Goal: Check status: Check status

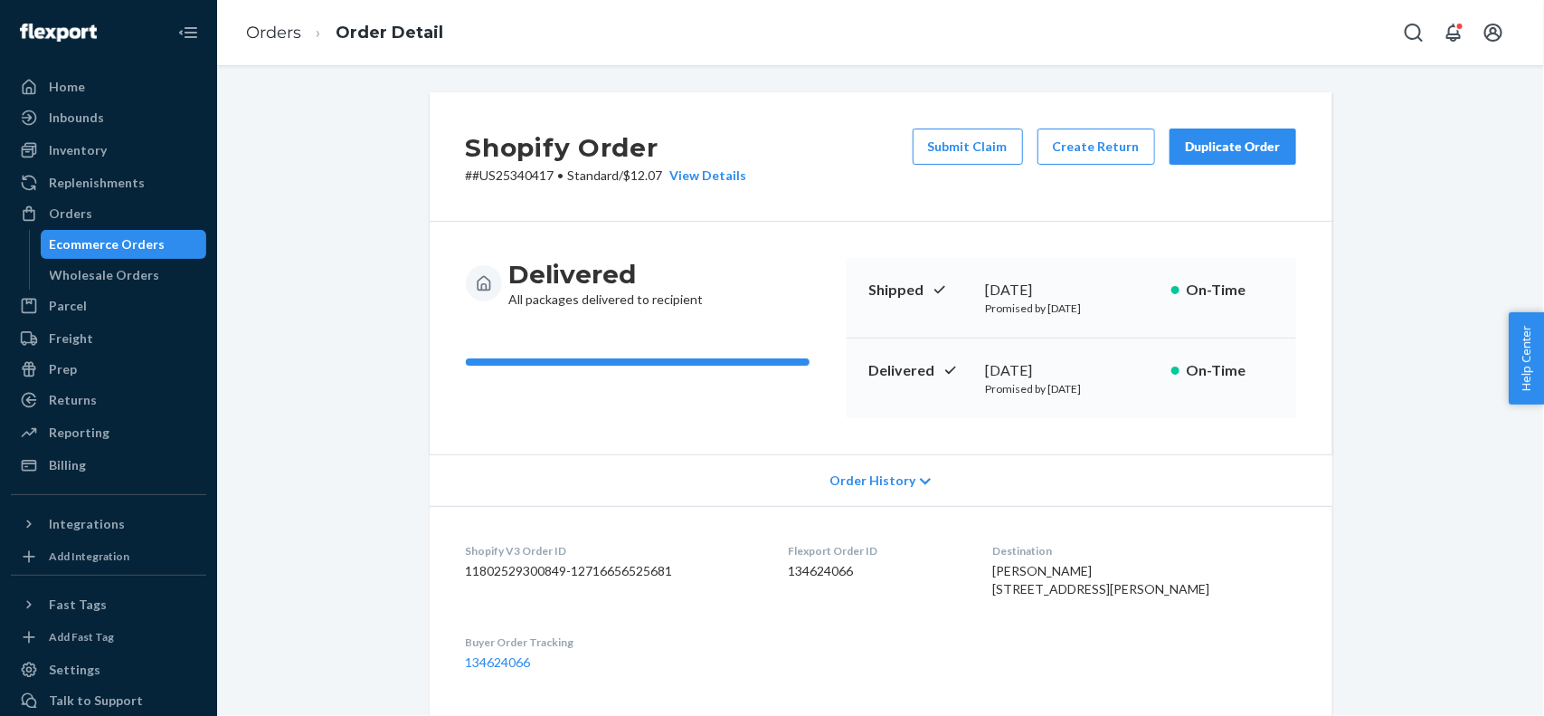
scroll to position [136, 0]
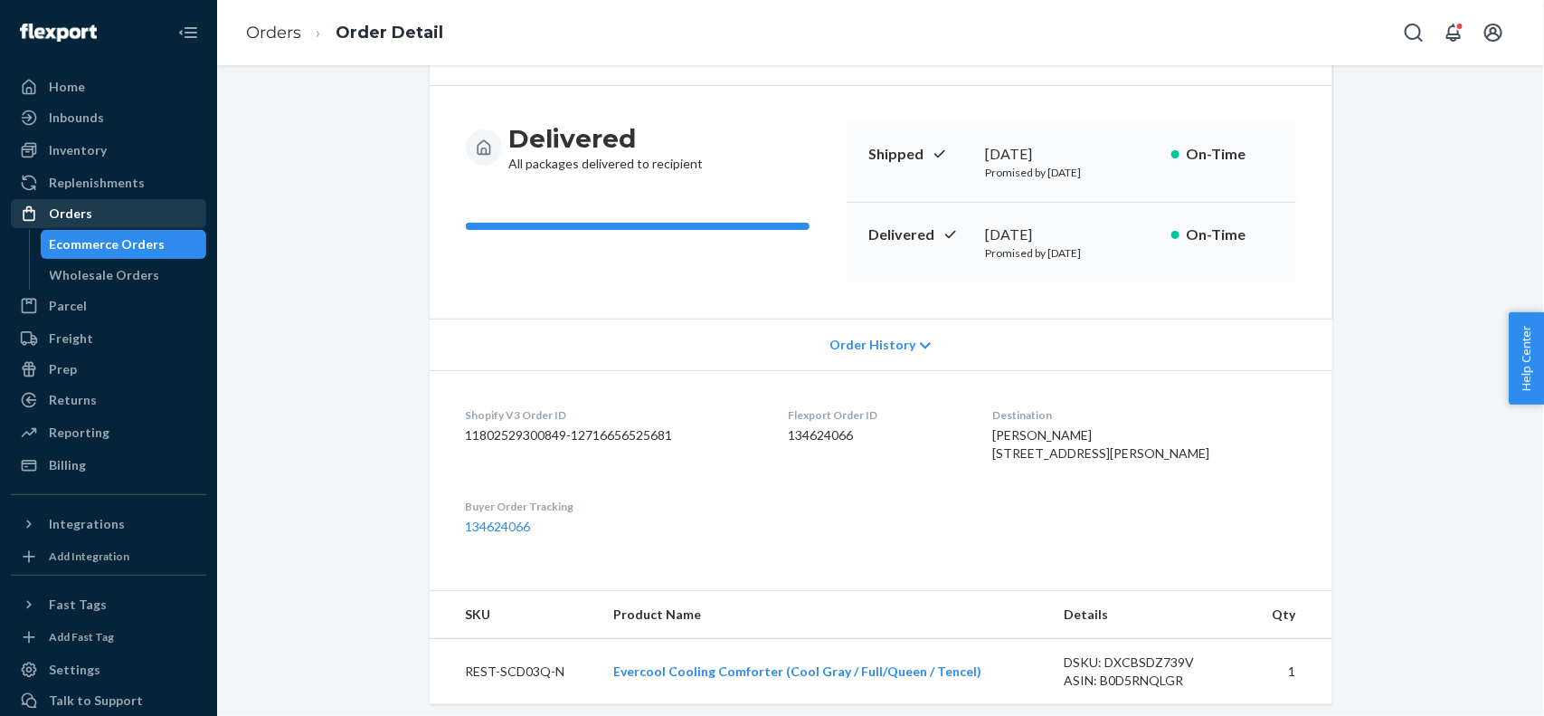
click at [146, 205] on div "Orders" at bounding box center [109, 213] width 192 height 25
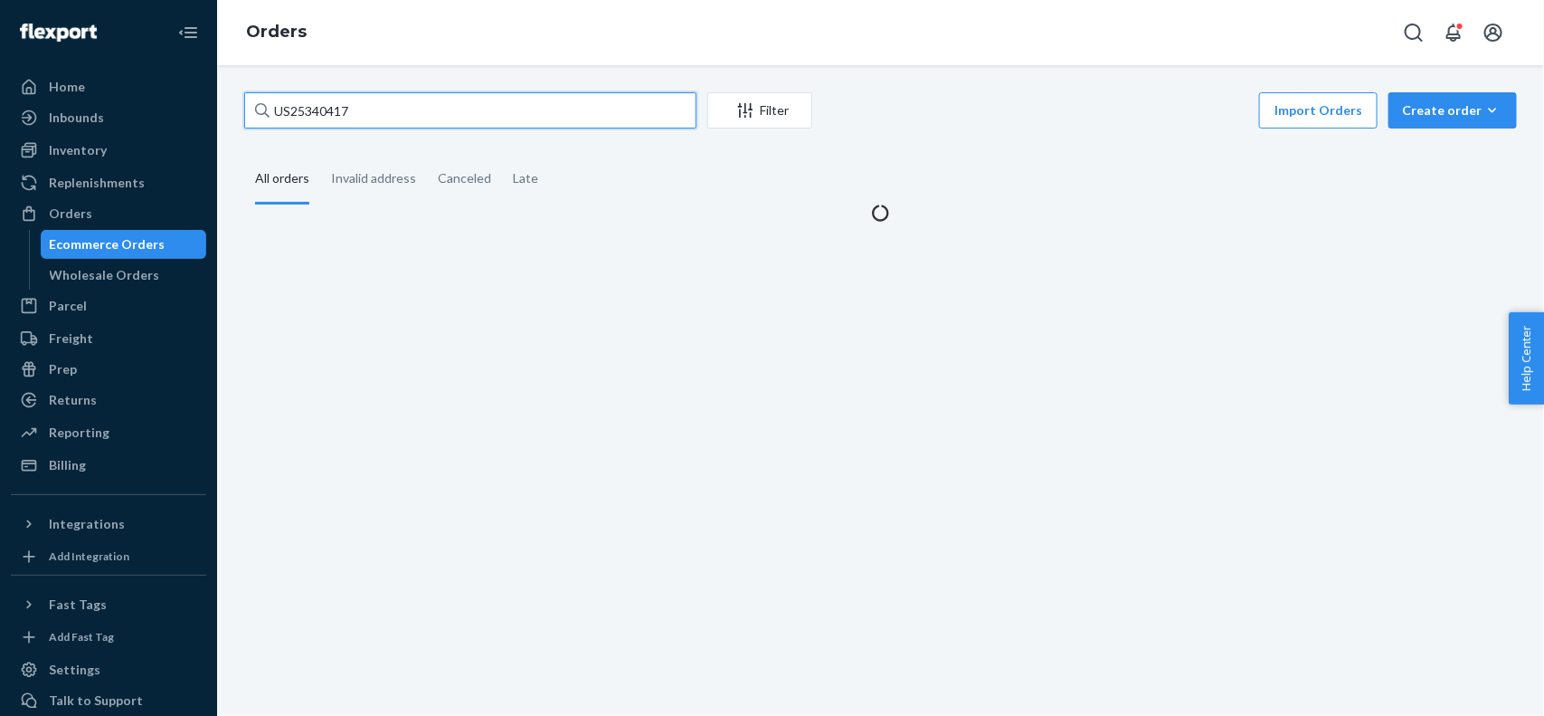
click at [376, 95] on input "US25340417" at bounding box center [470, 110] width 452 height 36
paste input "#US25339292"
type input "#US25339292"
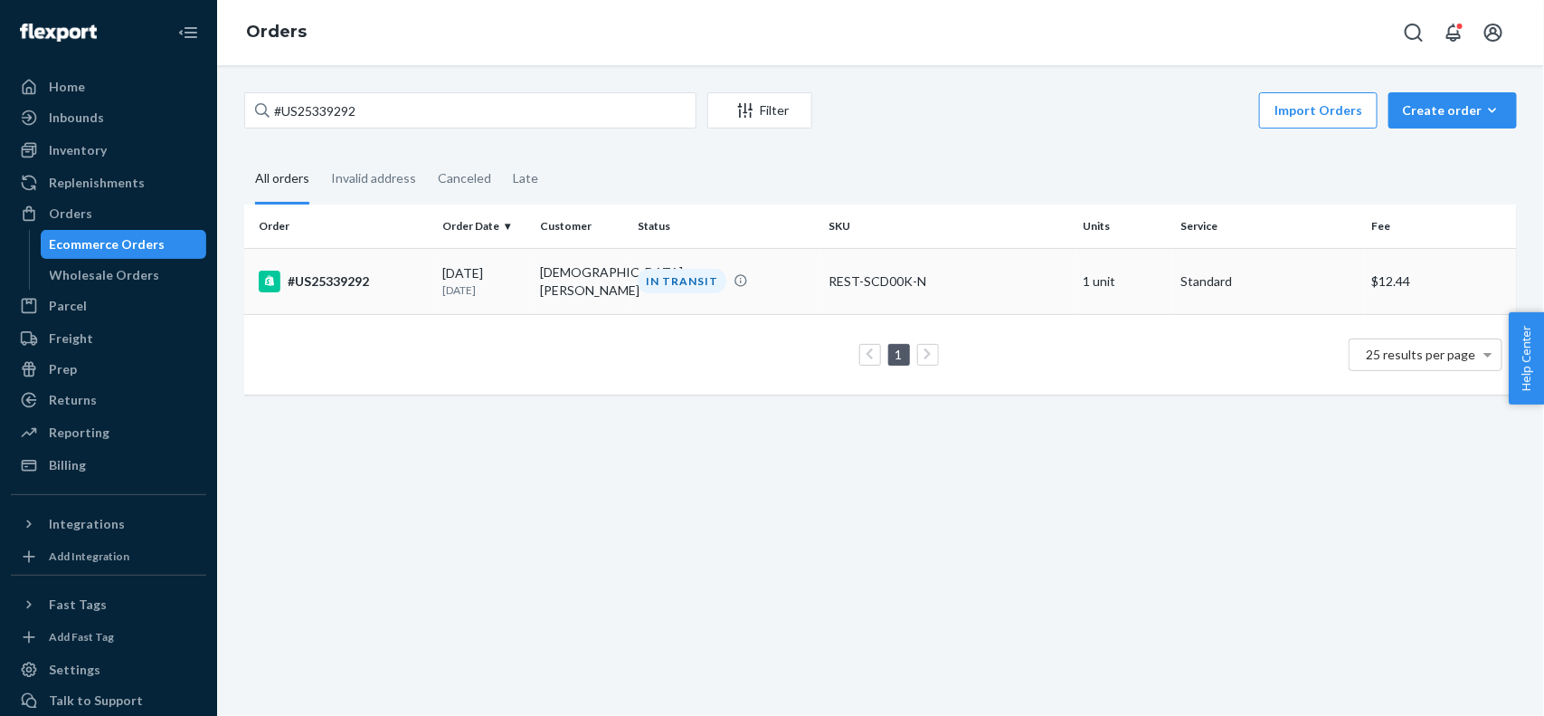
click at [435, 292] on td "08/15/2025 9 days ago" at bounding box center [484, 281] width 98 height 66
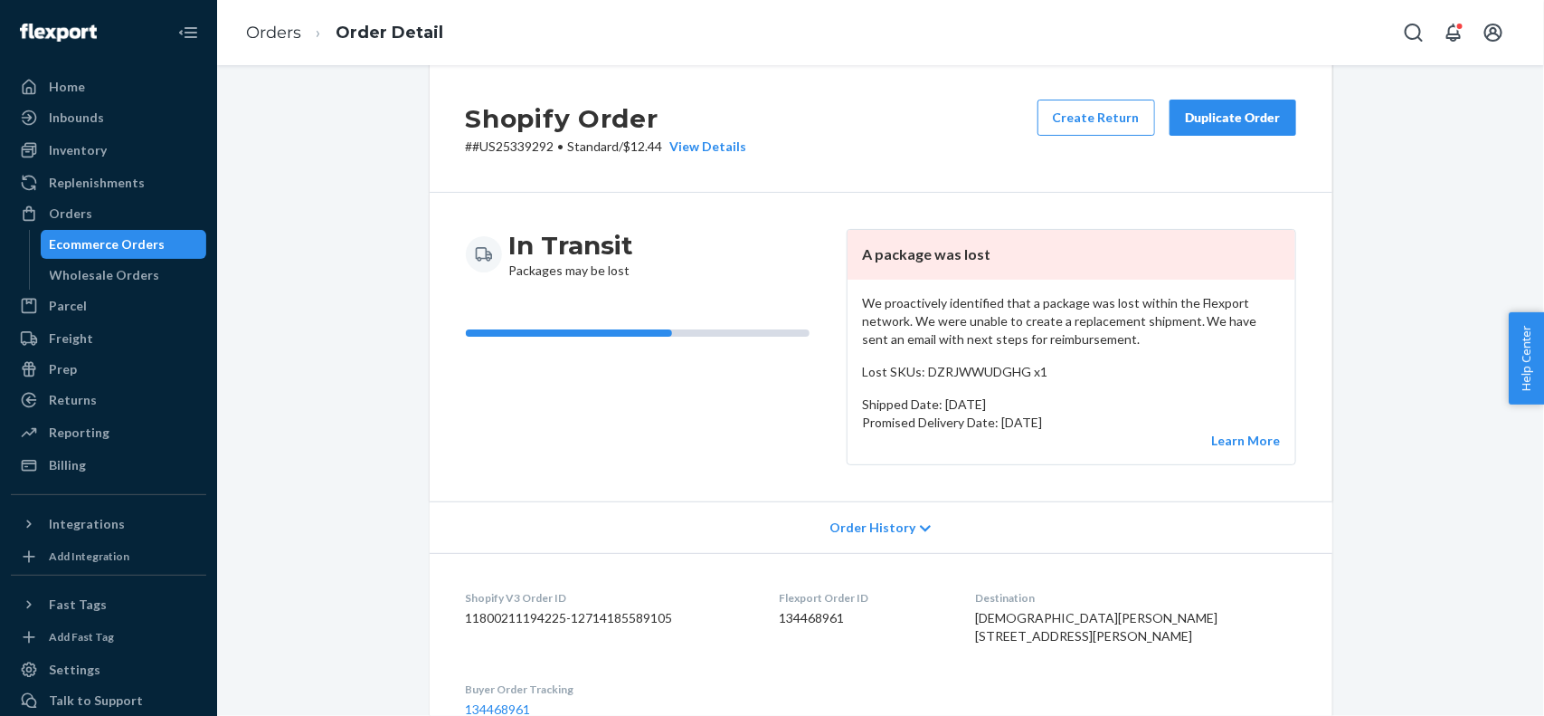
scroll to position [25, 0]
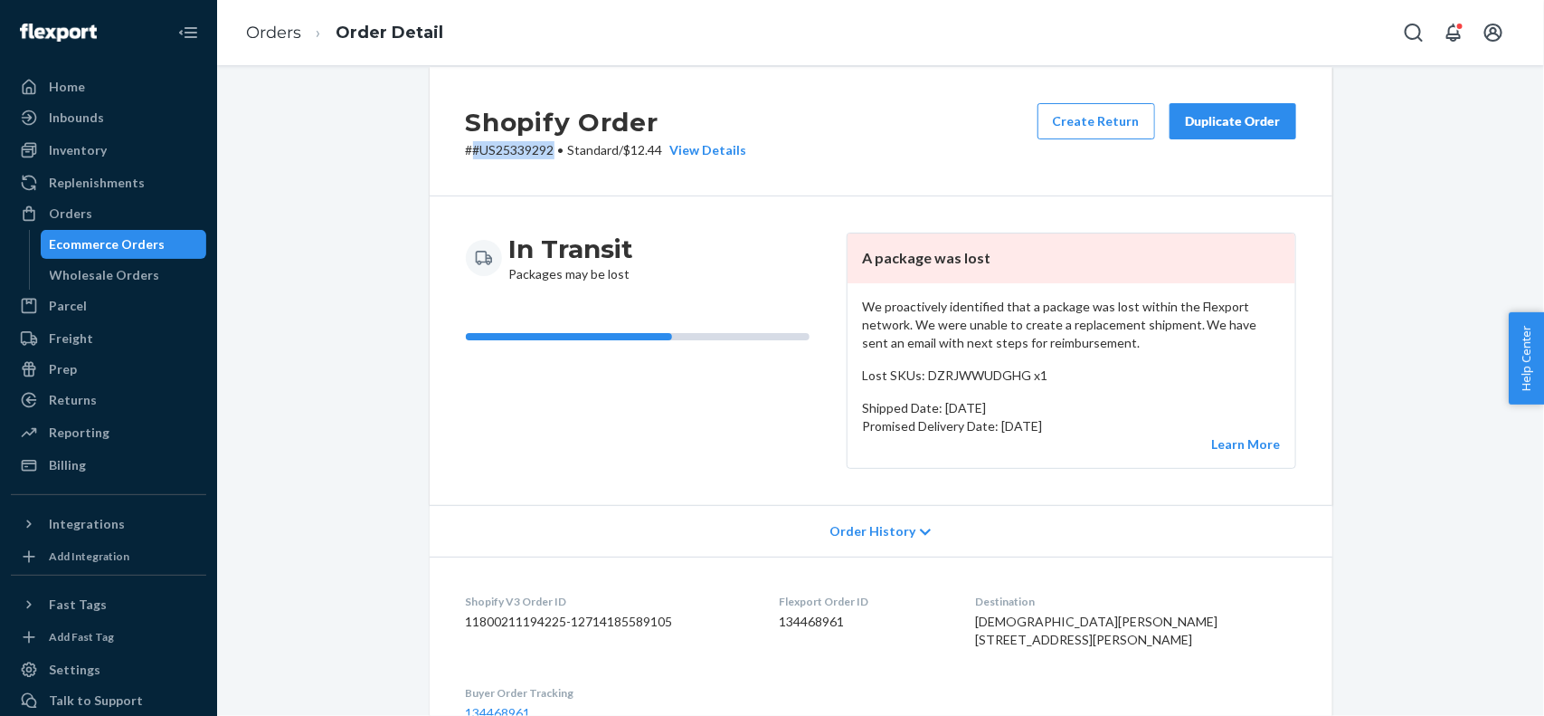
drag, startPoint x: 548, startPoint y: 154, endPoint x: 462, endPoint y: 156, distance: 86.0
click at [466, 156] on p "# #US25339292 • Standard / $12.44 View Details" at bounding box center [606, 150] width 281 height 18
copy p "#US25339292"
click at [753, 219] on div "In Transit Packages may be lost A package was lost We proactively identified th…" at bounding box center [881, 350] width 903 height 309
click at [824, 608] on dt "Flexport Order ID" at bounding box center [863, 601] width 167 height 15
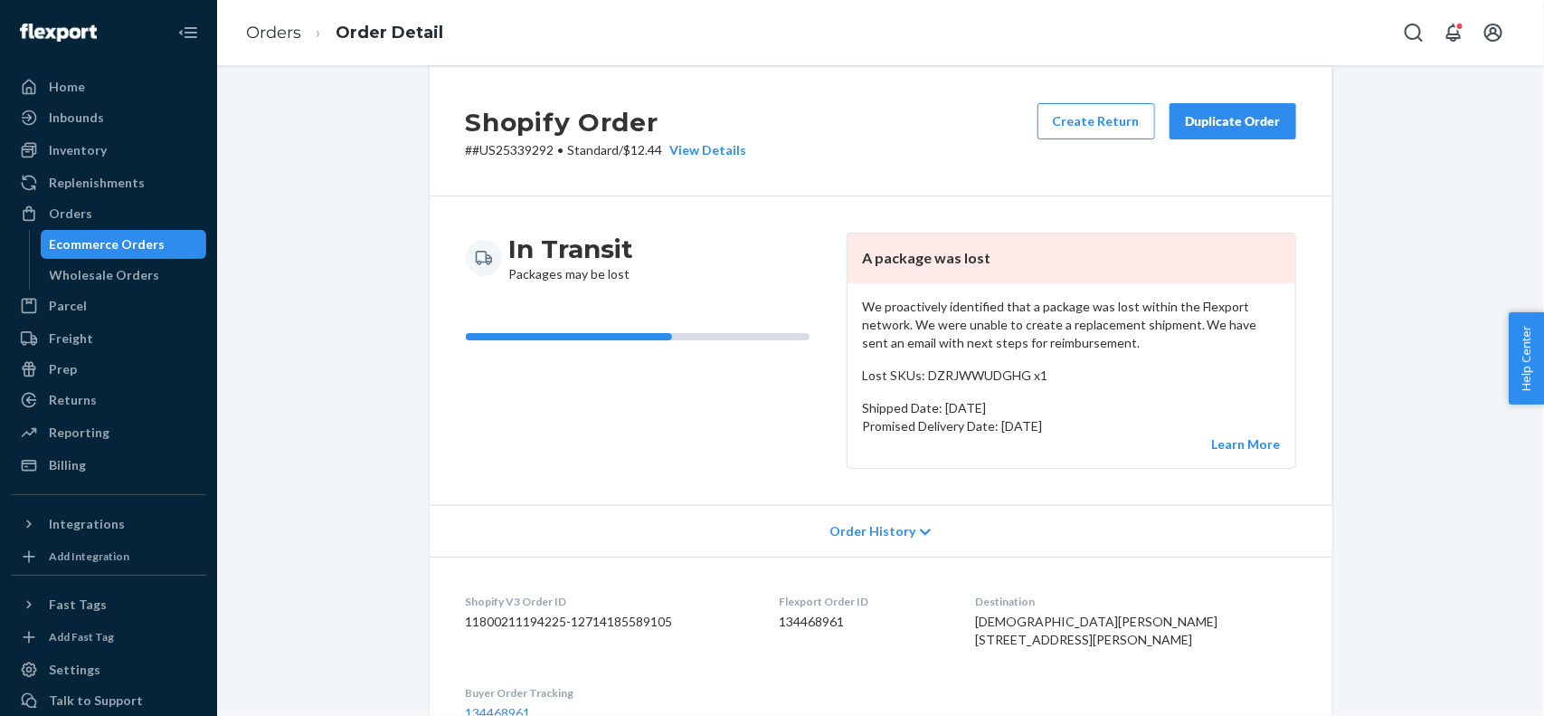
click at [822, 624] on dd "134468961" at bounding box center [863, 622] width 167 height 18
copy dd "134468961"
copy p "#US25339292"
drag, startPoint x: 547, startPoint y: 152, endPoint x: 463, endPoint y: 152, distance: 84.1
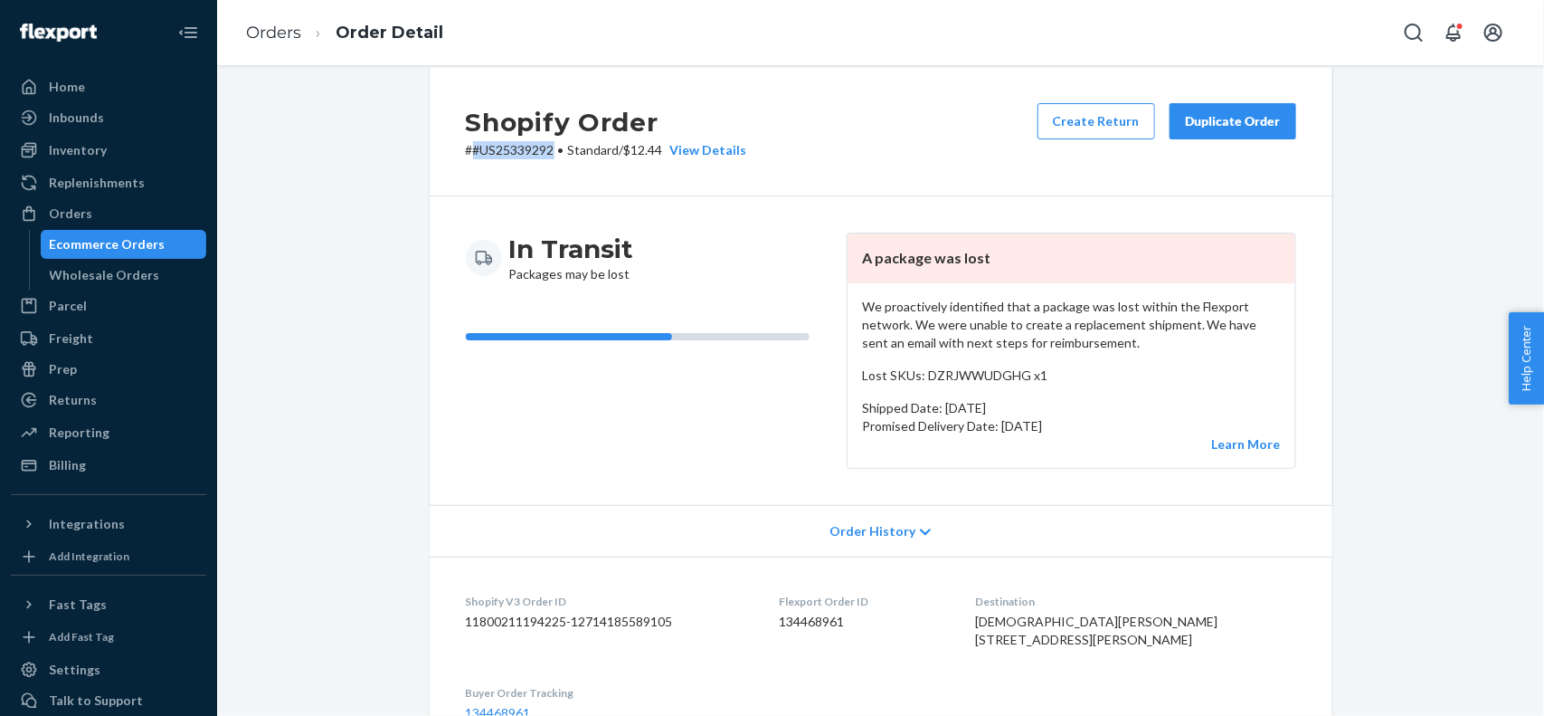
click at [466, 152] on p "# #US25339292 • Standard / $12.44 View Details" at bounding box center [606, 150] width 281 height 18
click at [82, 213] on div "Orders" at bounding box center [70, 213] width 43 height 18
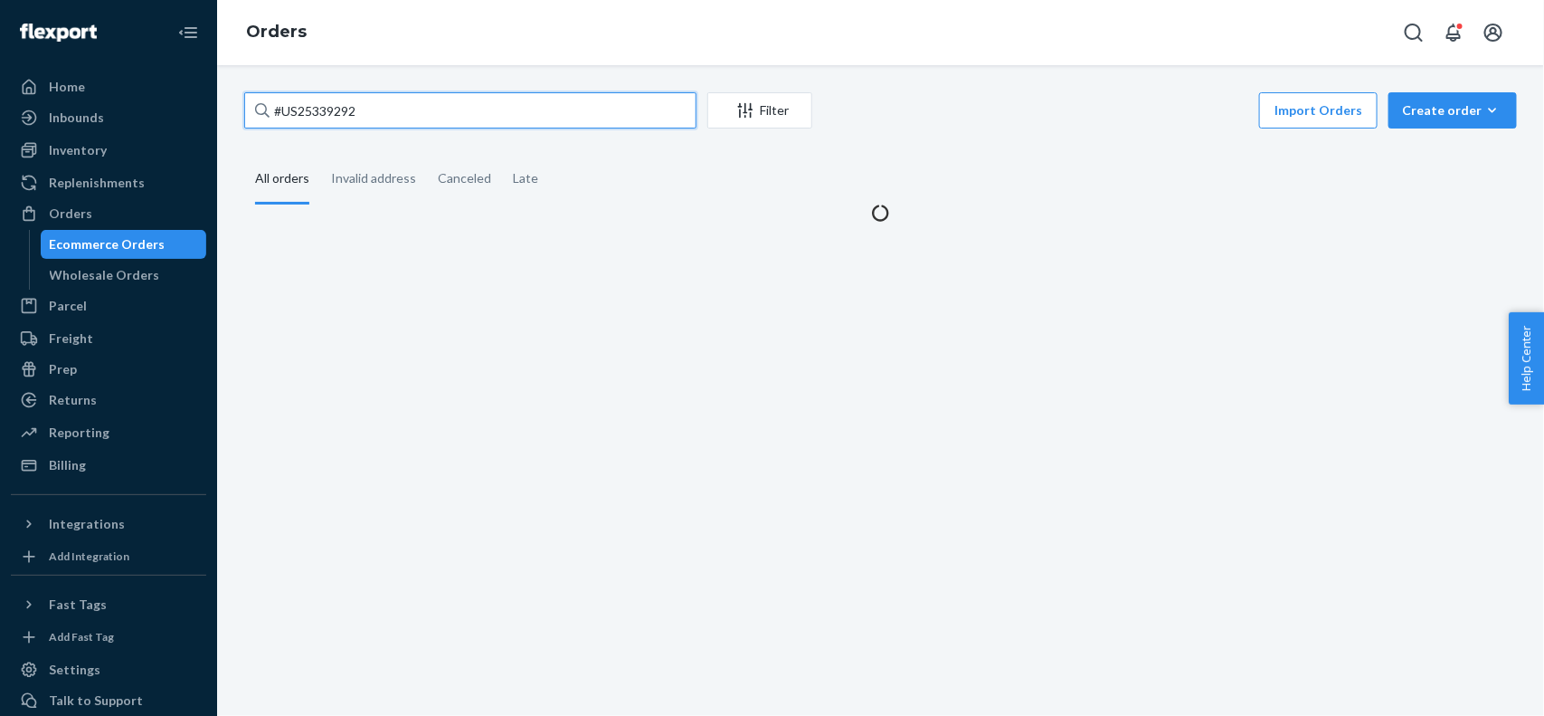
click at [373, 107] on input "#US25339292" at bounding box center [470, 110] width 452 height 36
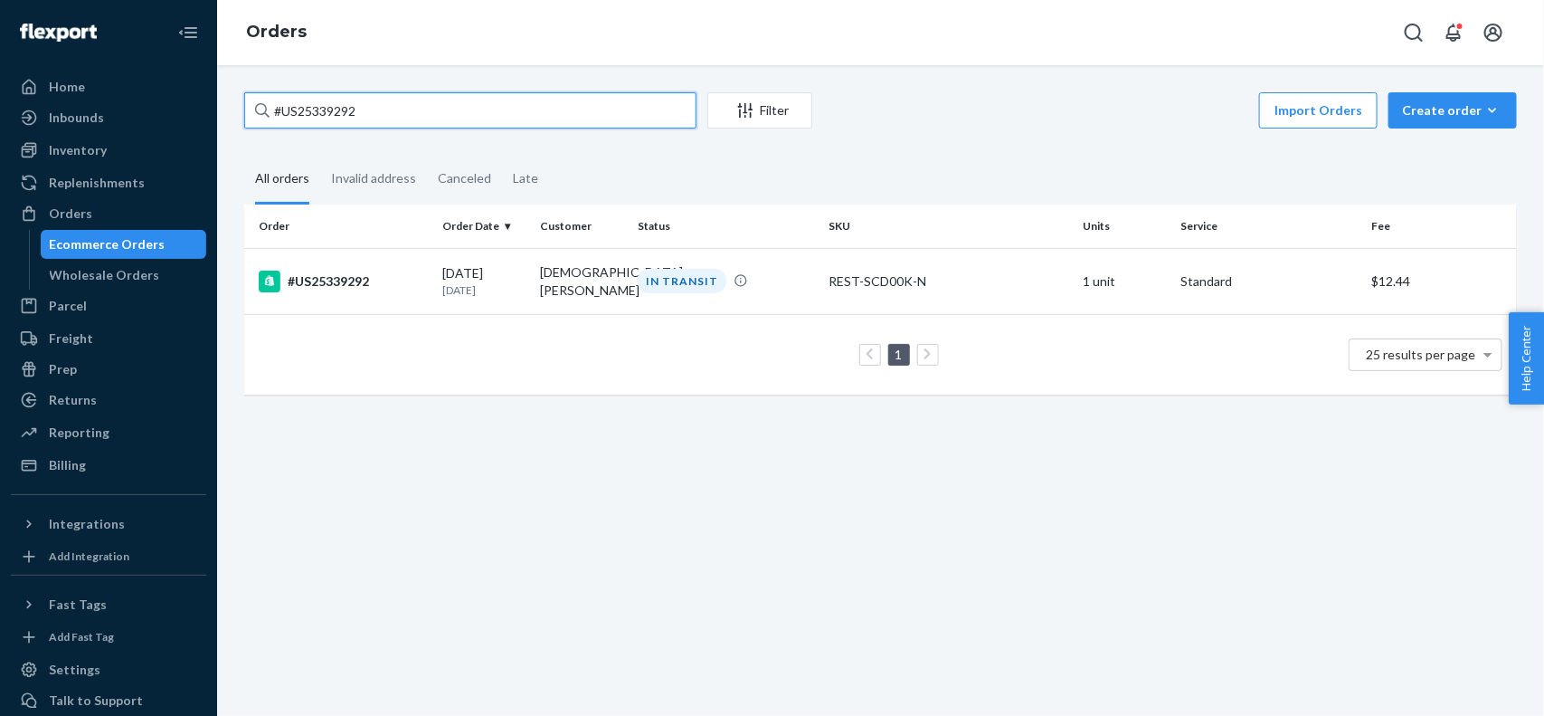
type input "#"
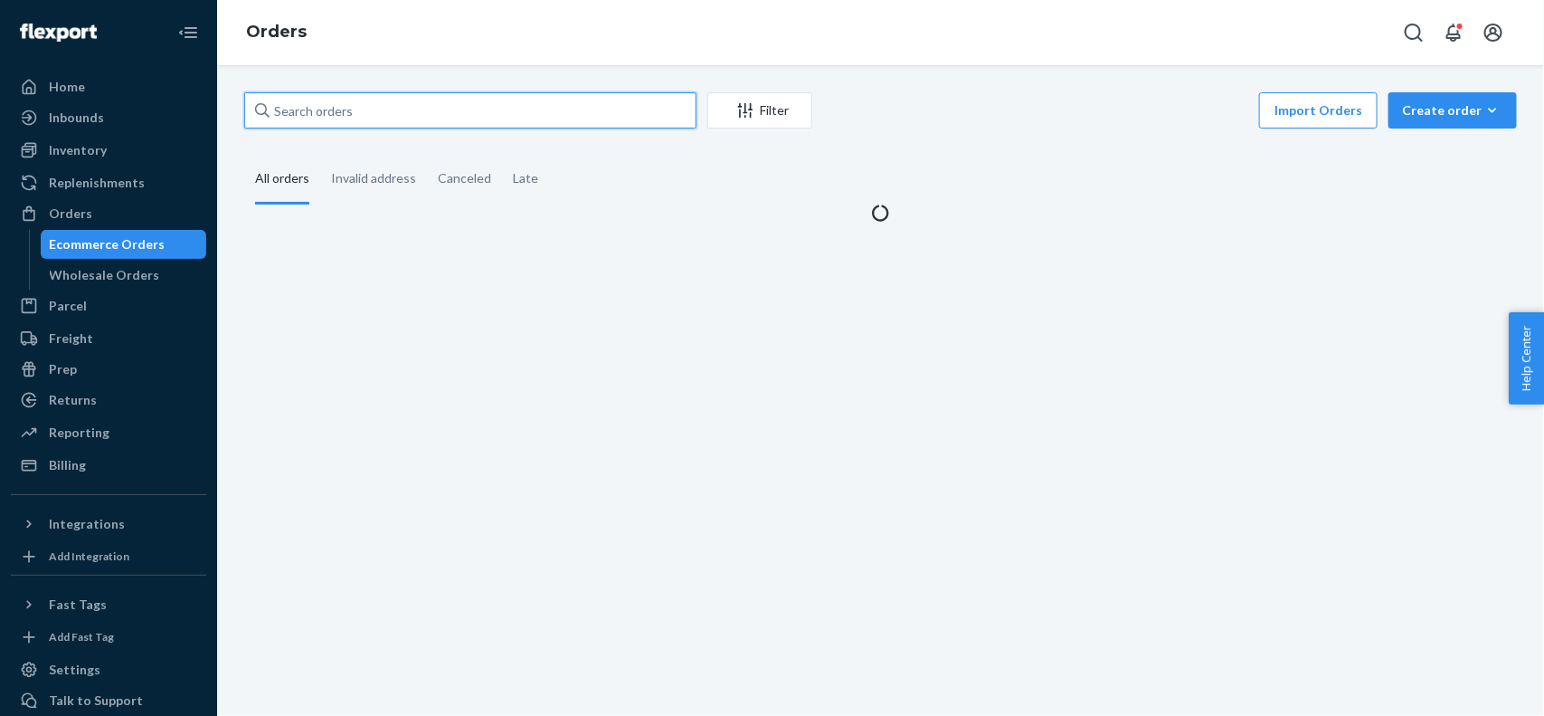
paste input "#PD3149734"
type input "#PD3149734"
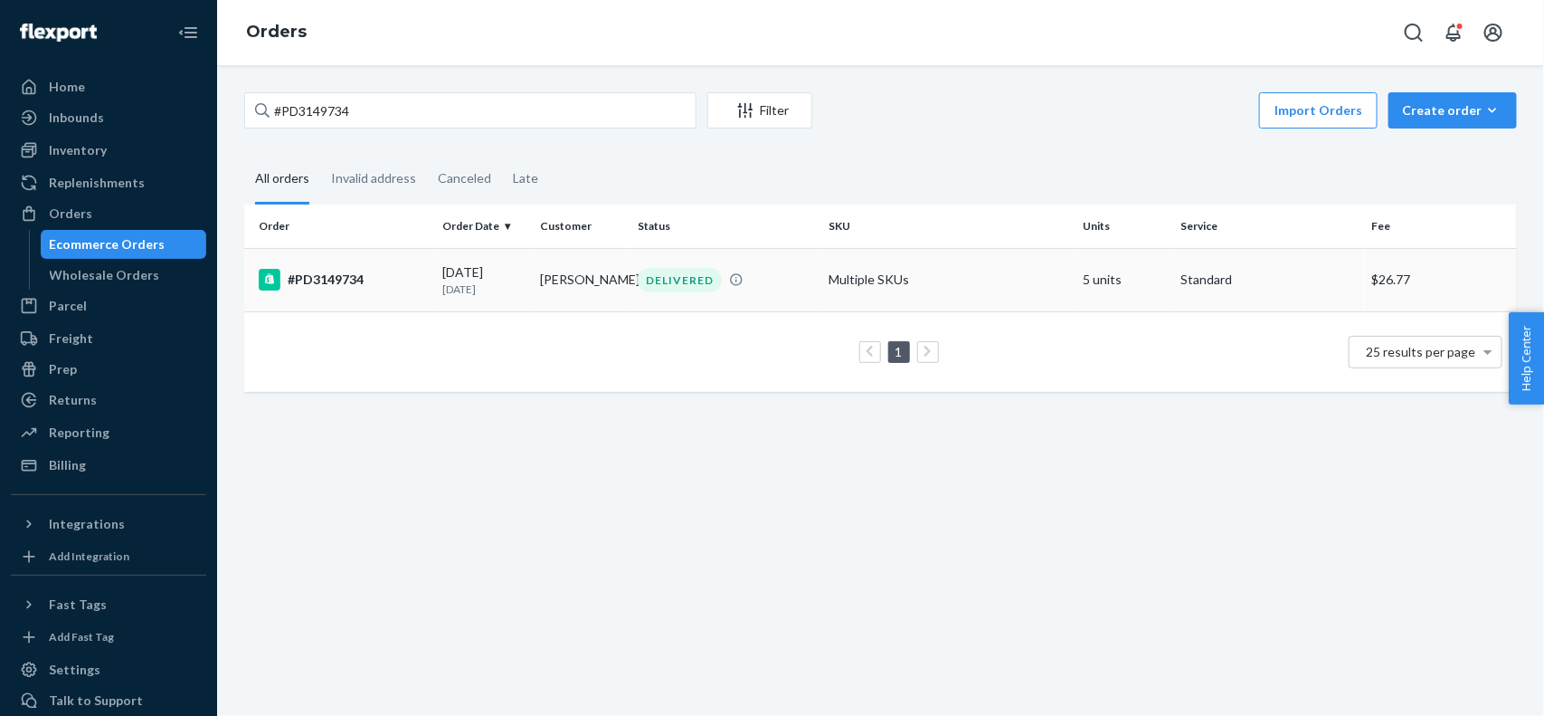
click at [374, 299] on td "#PD3149734" at bounding box center [339, 279] width 191 height 63
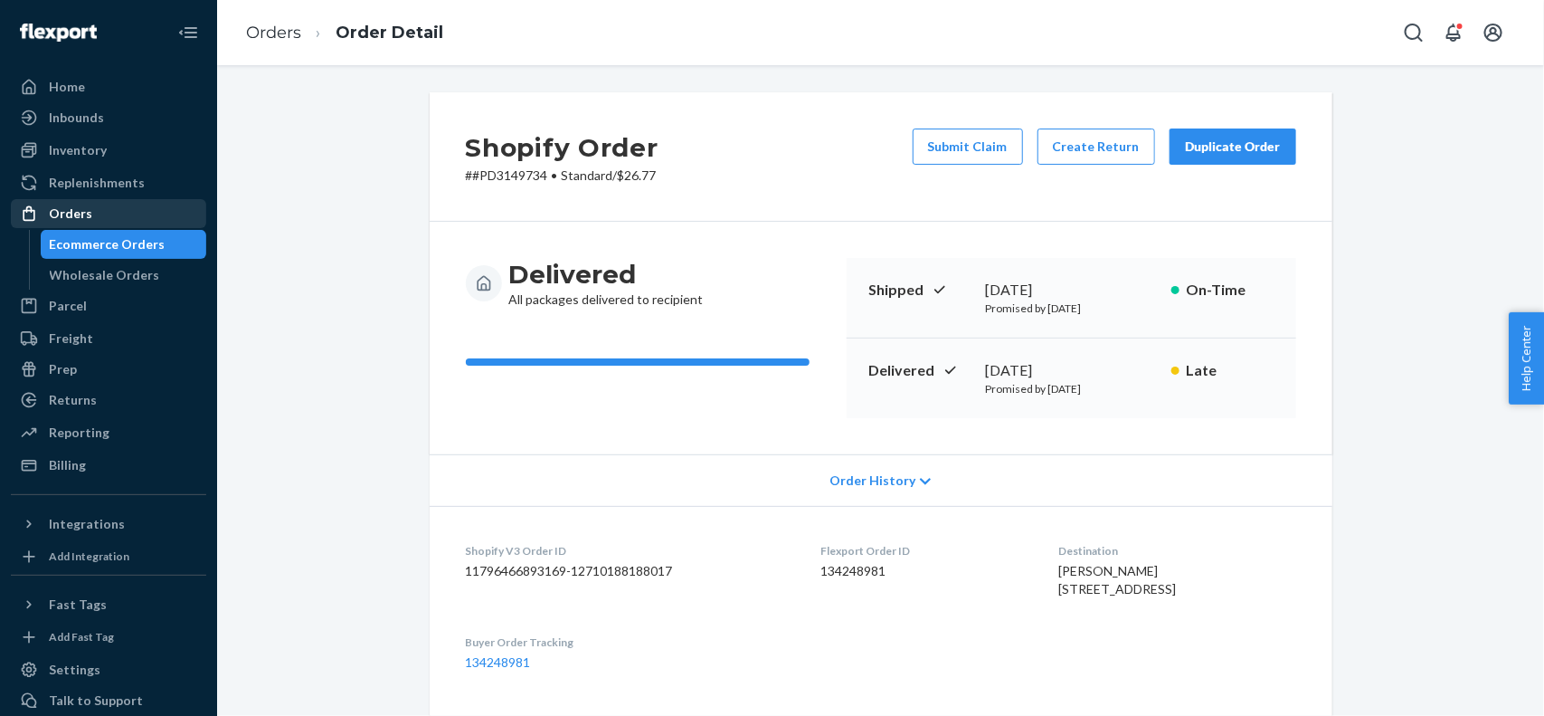
click at [109, 213] on div "Orders" at bounding box center [109, 213] width 192 height 25
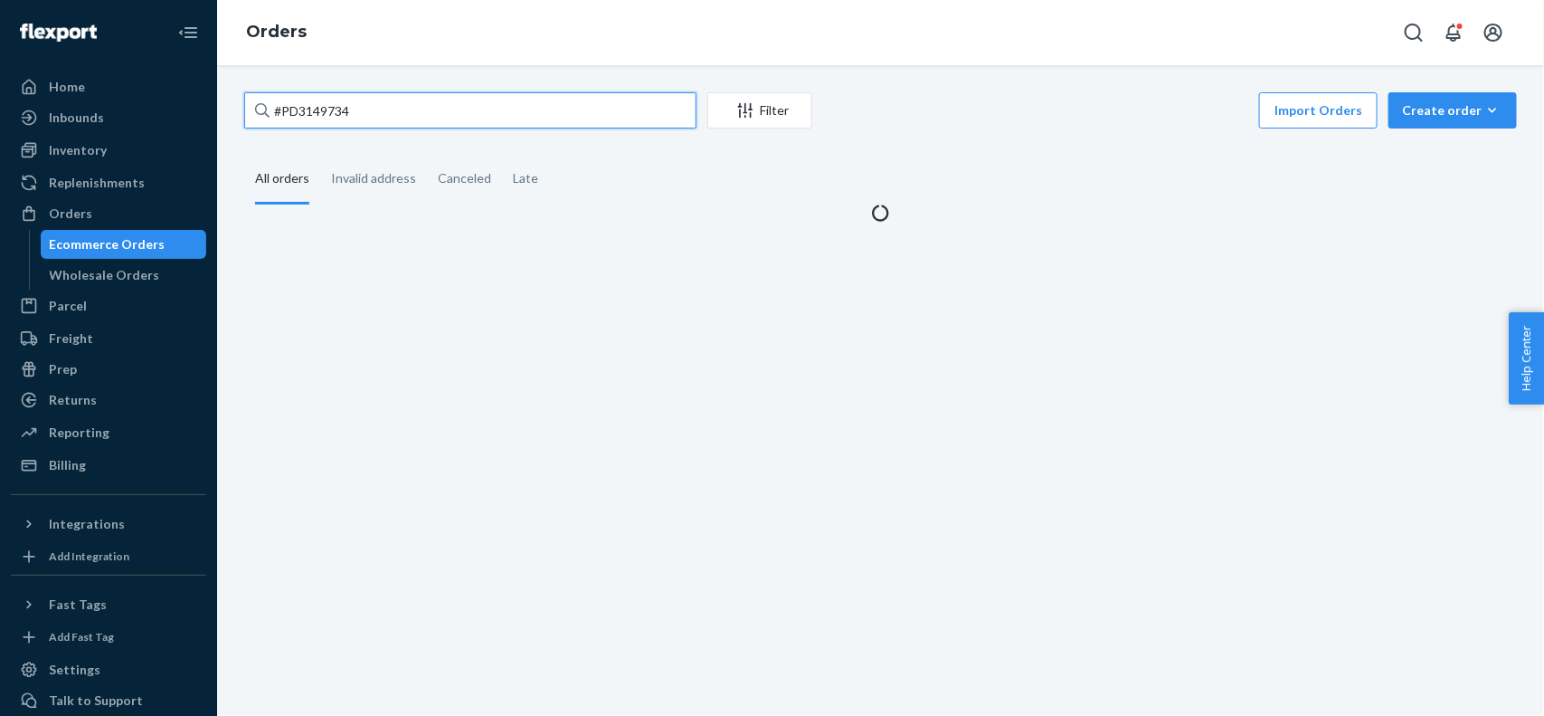
click at [373, 119] on input "#PD3149734" at bounding box center [470, 110] width 452 height 36
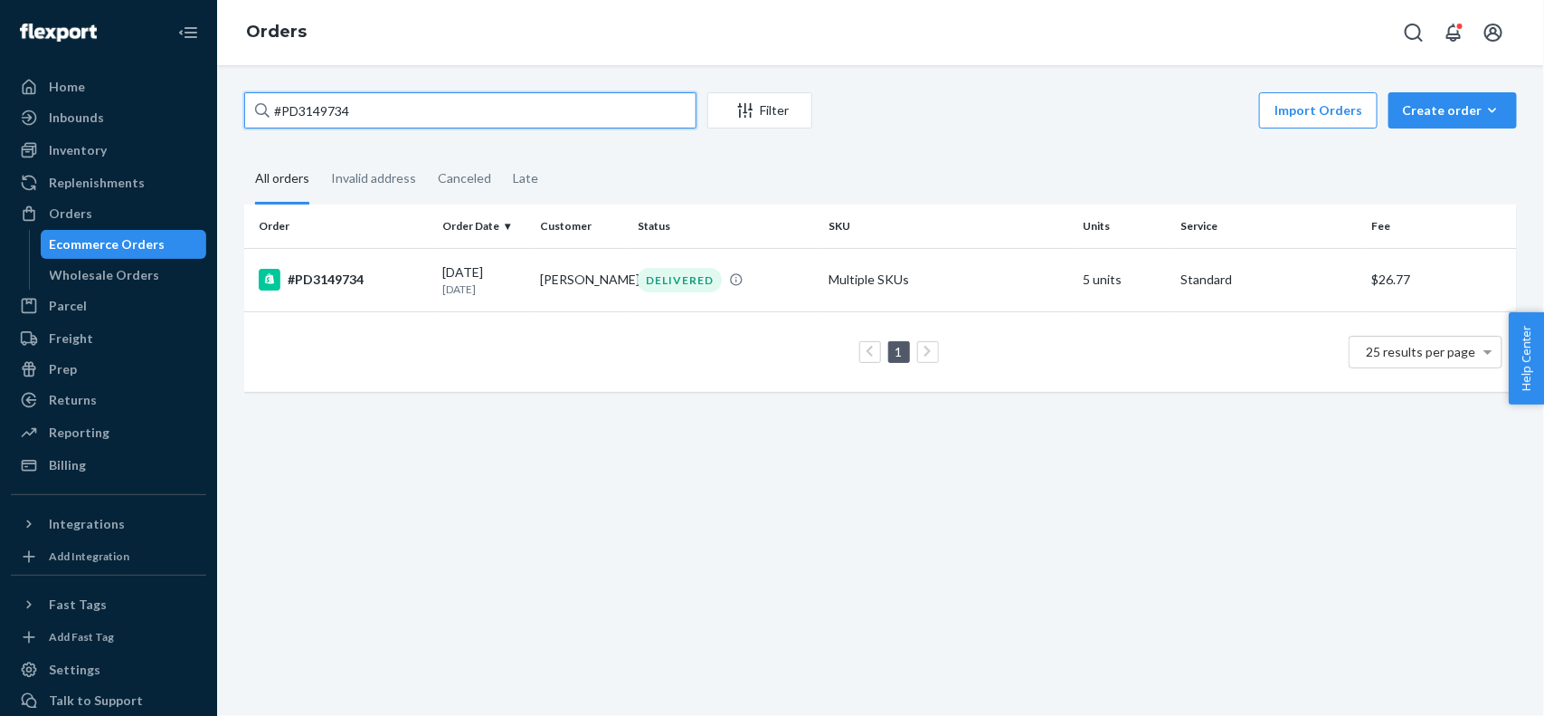
click at [373, 119] on input "#PD3149734" at bounding box center [470, 110] width 452 height 36
type input "#"
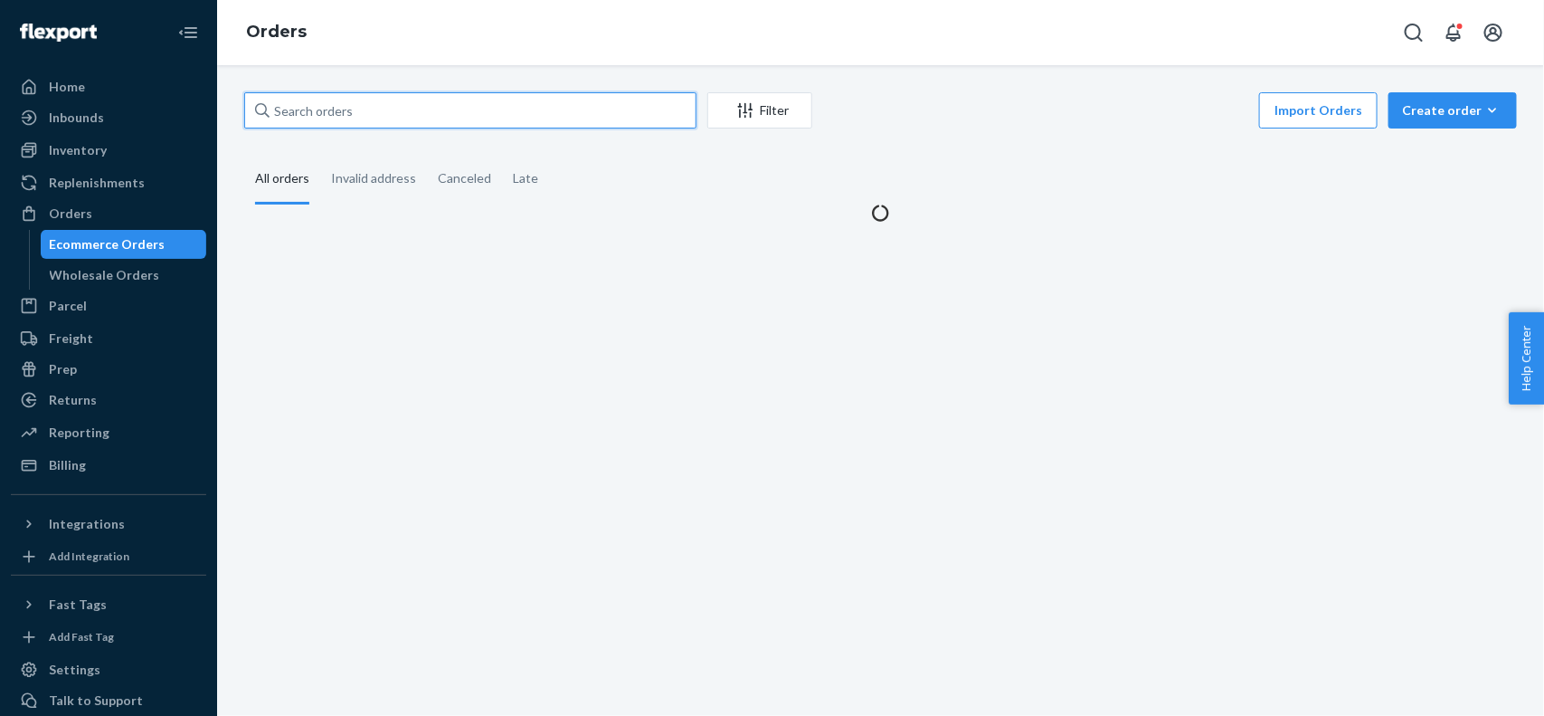
paste input "#111-3926664-1477026"
type input "#111-3926664-1477026"
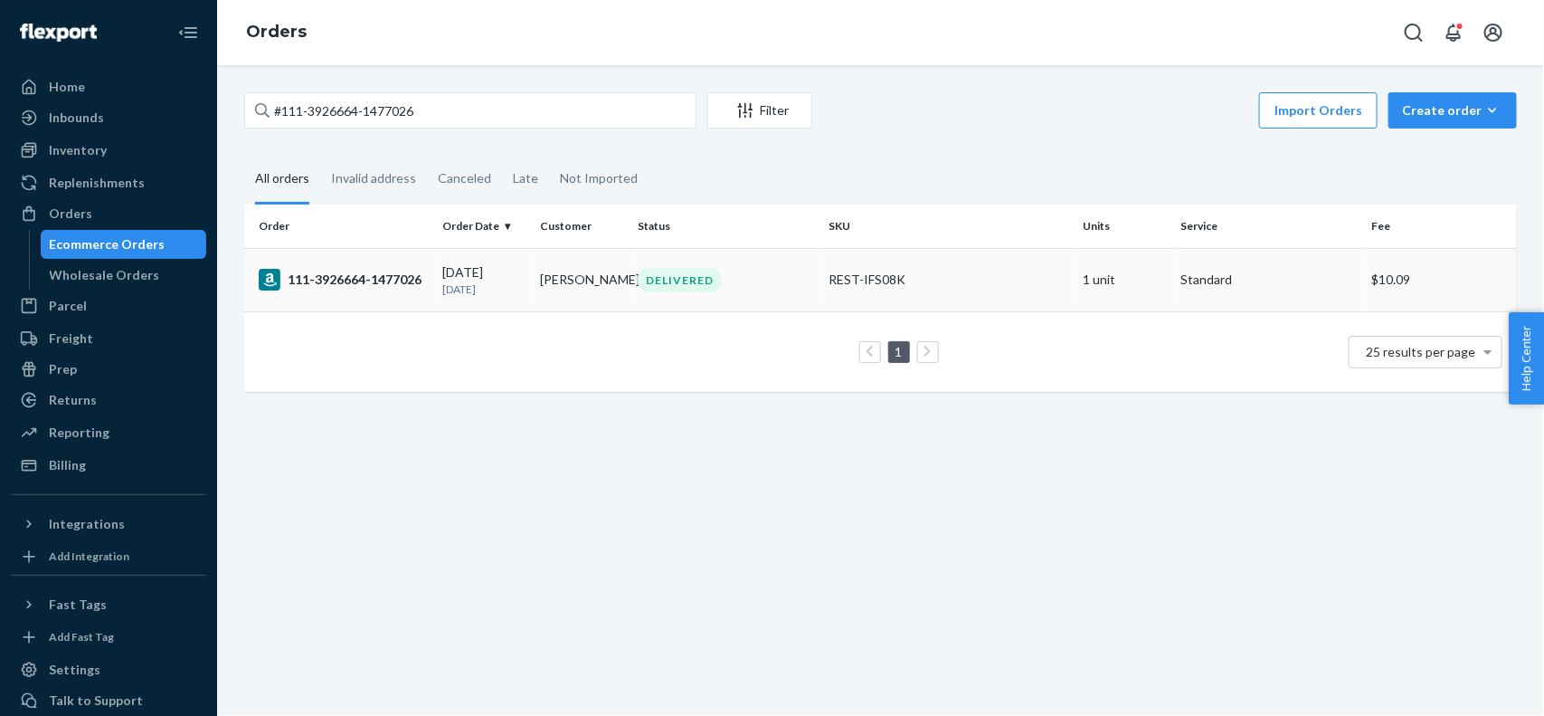
click at [399, 279] on div "111-3926664-1477026" at bounding box center [343, 280] width 169 height 22
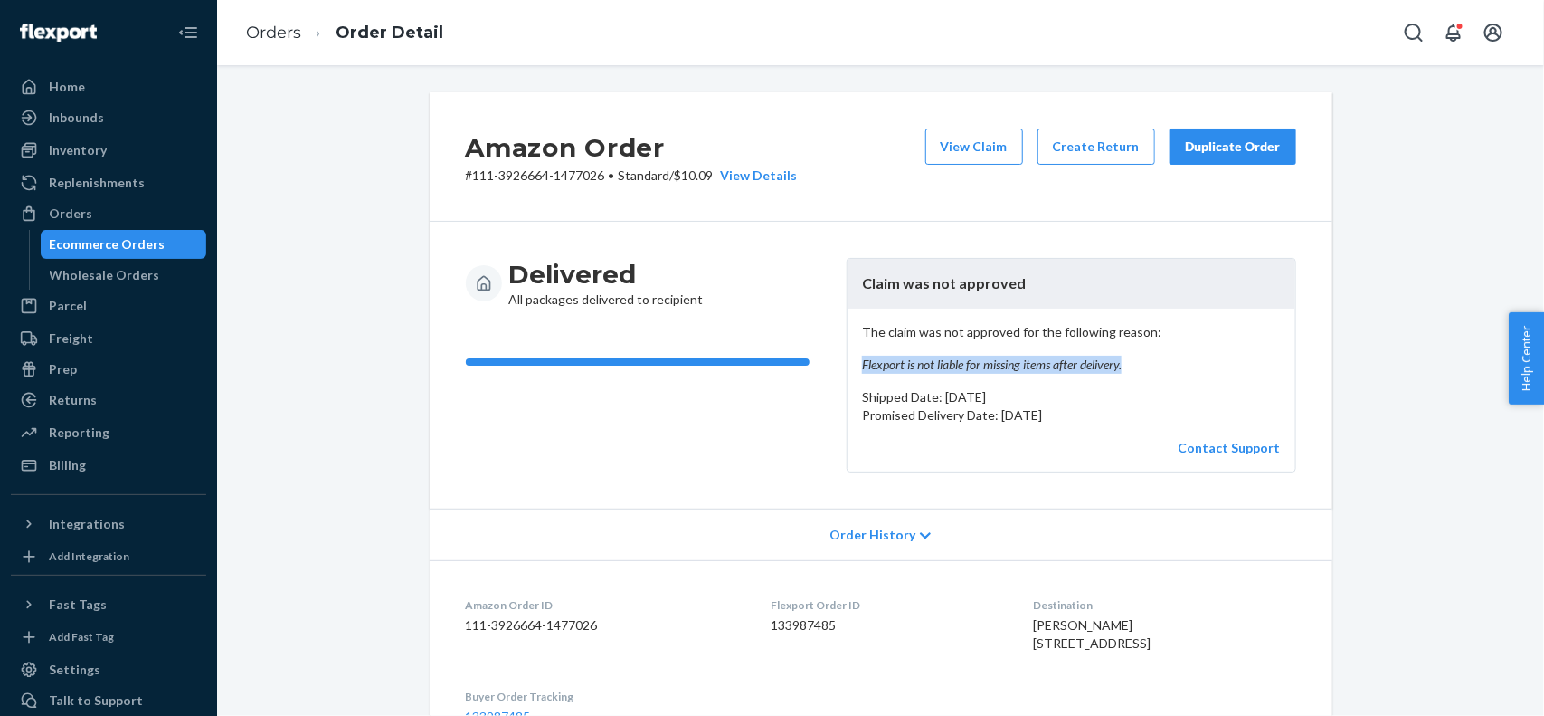
drag, startPoint x: 849, startPoint y: 367, endPoint x: 1119, endPoint y: 372, distance: 270.6
click at [1119, 372] on div "The claim was not approved for the following reason: Flexport is not liable for…" at bounding box center [1072, 390] width 448 height 163
copy em "Flexport is not liable for missing items after delivery."
click at [975, 147] on button "View Claim" at bounding box center [975, 146] width 98 height 36
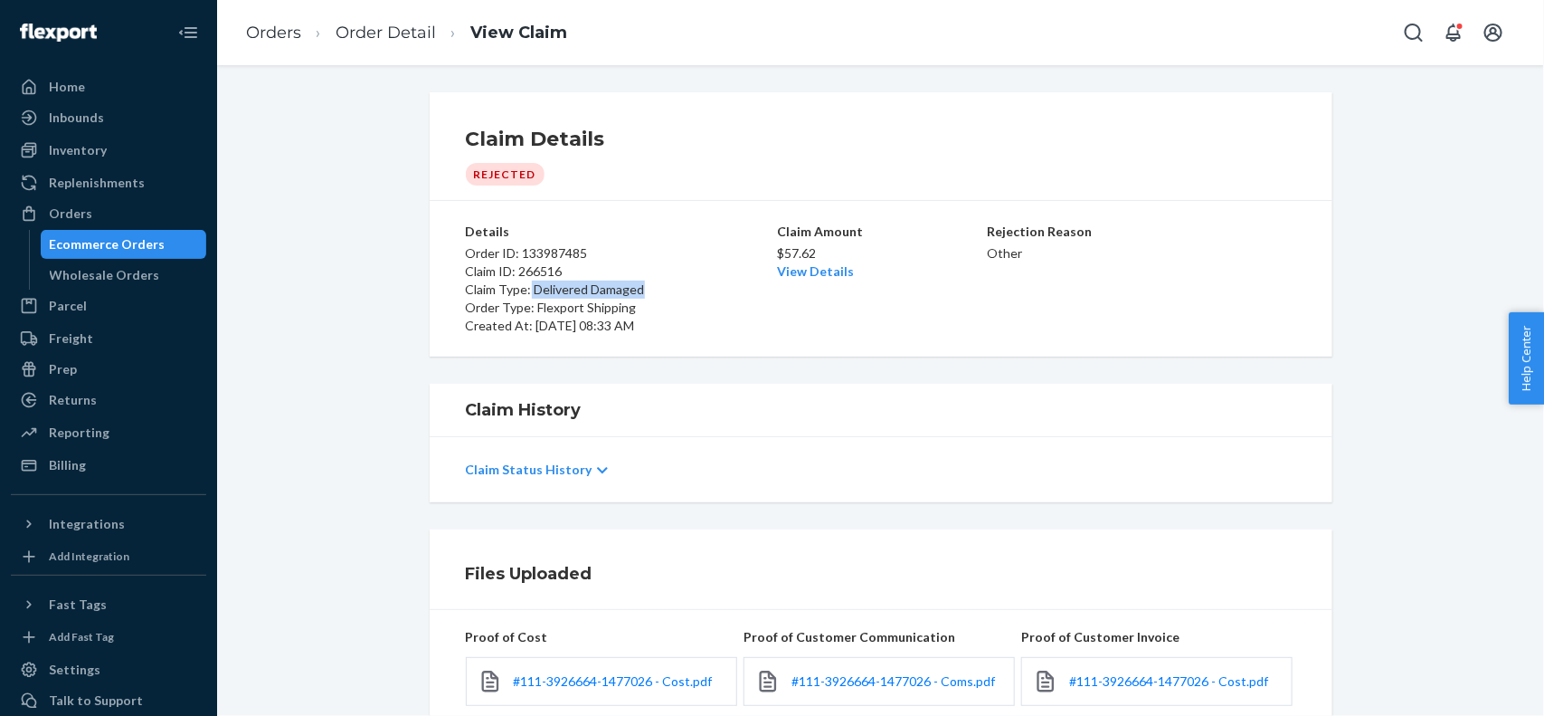
drag, startPoint x: 640, startPoint y: 296, endPoint x: 522, endPoint y: 295, distance: 117.6
click at [522, 295] on p "Claim Type: Delivered Damaged" at bounding box center [620, 289] width 309 height 18
copy p "Delivered Damaged"
click at [581, 290] on p "Claim Type: Delivered Damaged" at bounding box center [620, 289] width 309 height 18
click at [532, 290] on p "Claim Type: Delivered Damaged" at bounding box center [620, 289] width 309 height 18
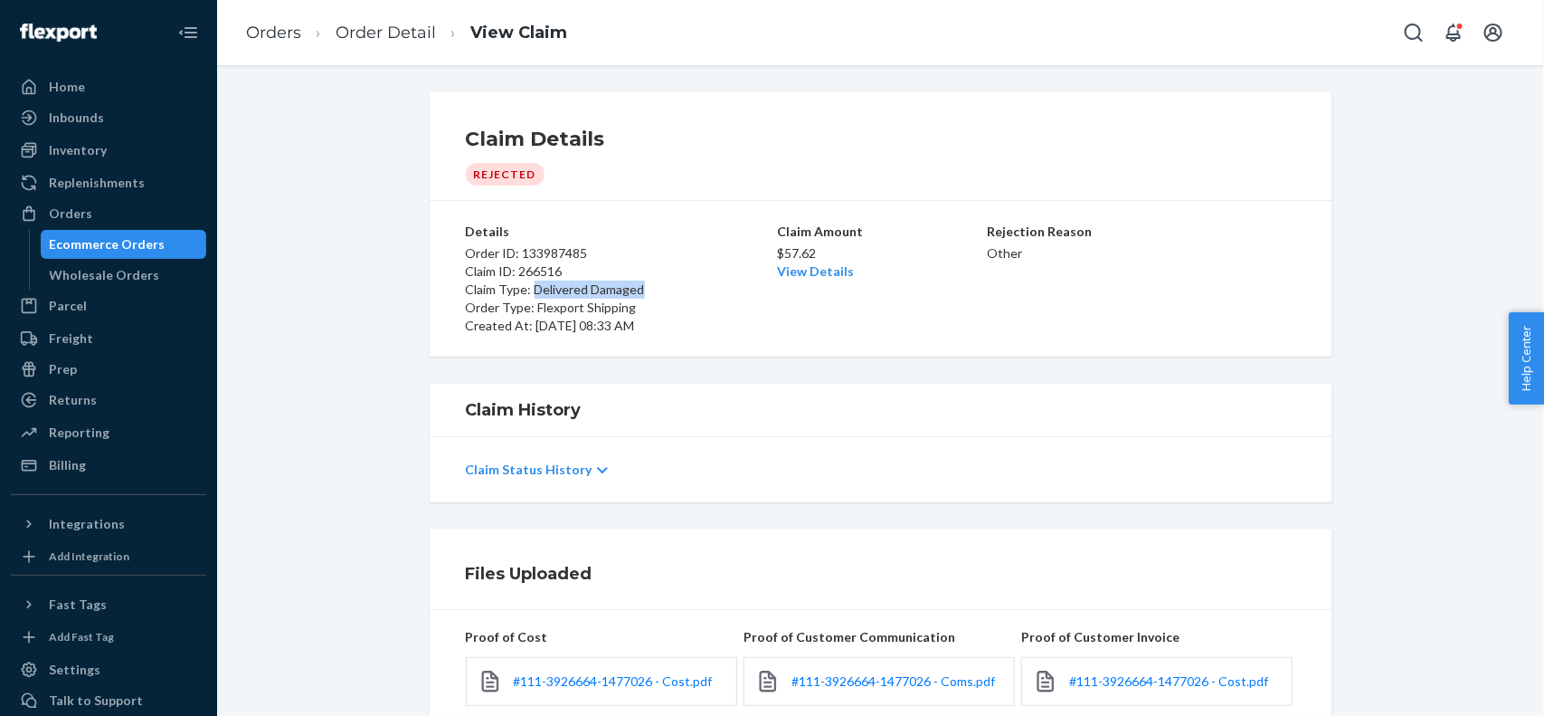
copy p "Delivered Damaged"
drag, startPoint x: 523, startPoint y: 290, endPoint x: 639, endPoint y: 292, distance: 115.8
click at [639, 292] on p "Claim Type: Delivered Damaged" at bounding box center [620, 289] width 309 height 18
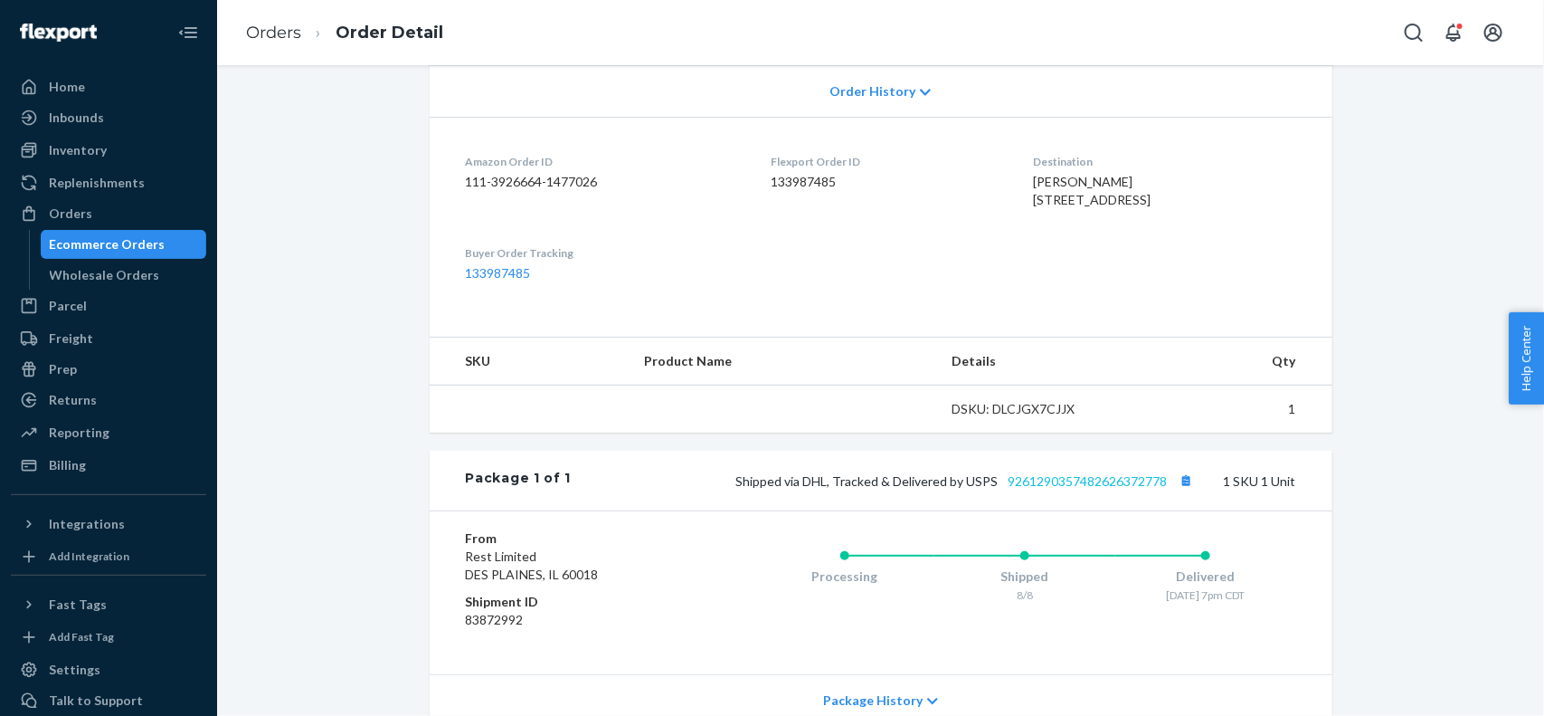
scroll to position [606, 0]
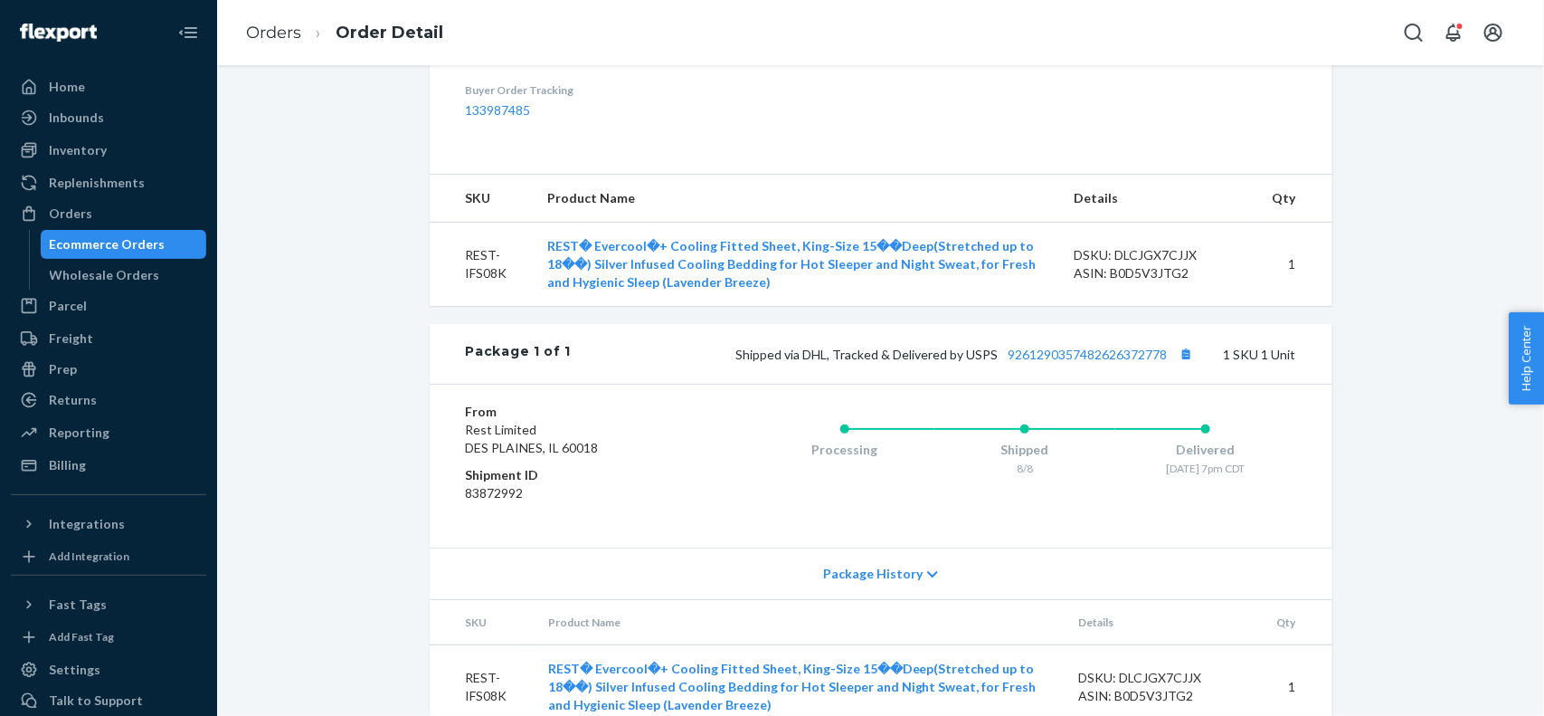
click at [1088, 357] on div "Amazon Order # 111-3926664-1477026 • Standard / $10.09 View Details View Claim …" at bounding box center [881, 107] width 903 height 1242
click at [1088, 362] on link "9261290357482626372778" at bounding box center [1088, 354] width 159 height 15
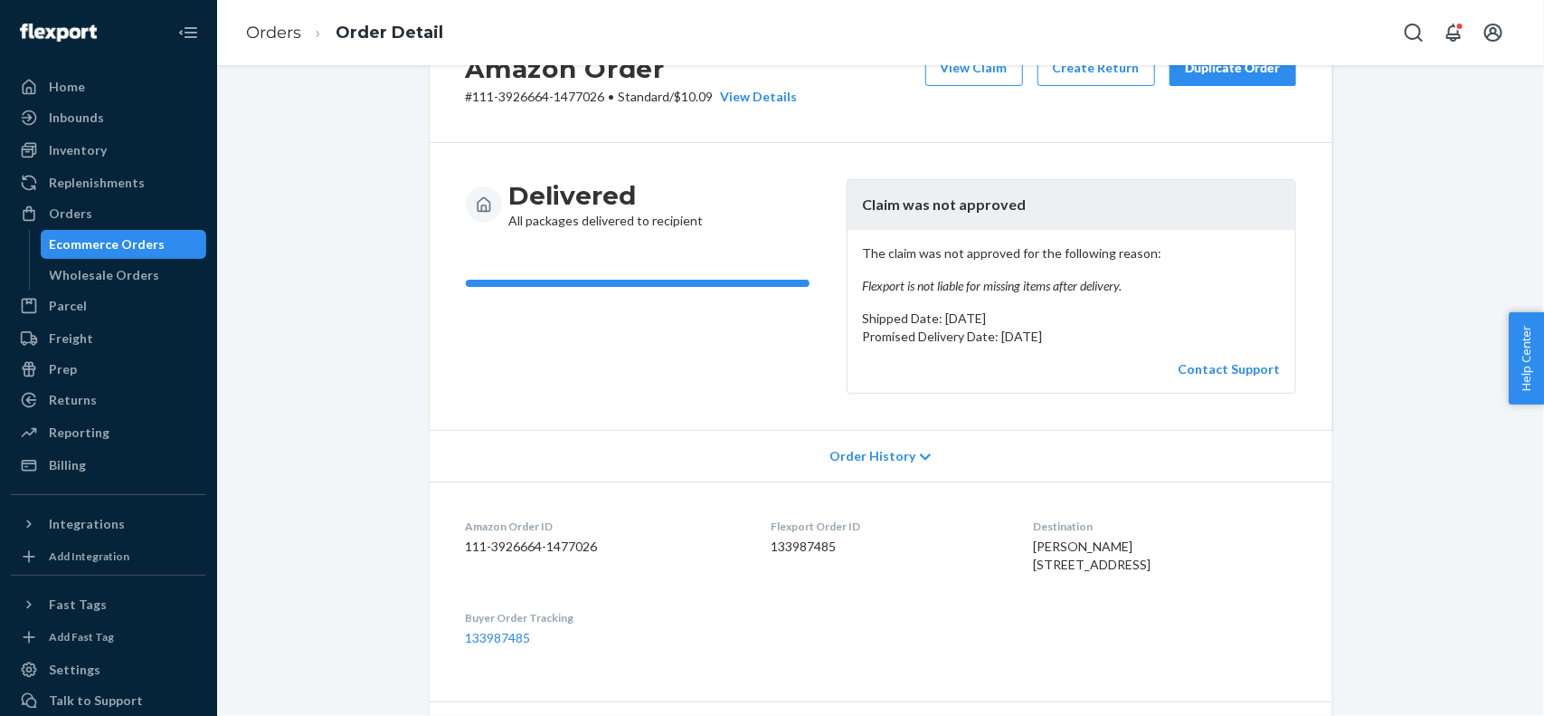
scroll to position [0, 0]
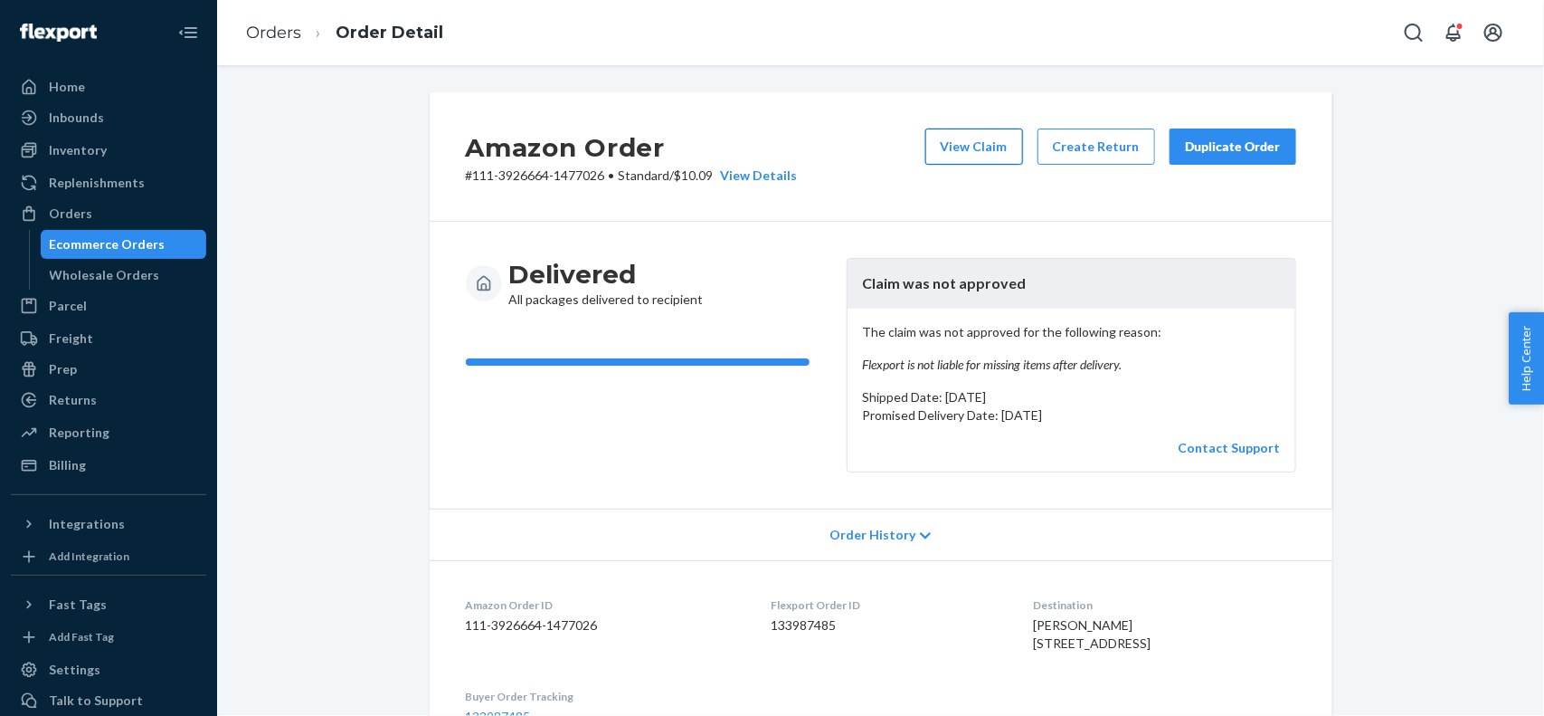
click at [975, 156] on button "View Claim" at bounding box center [975, 146] width 98 height 36
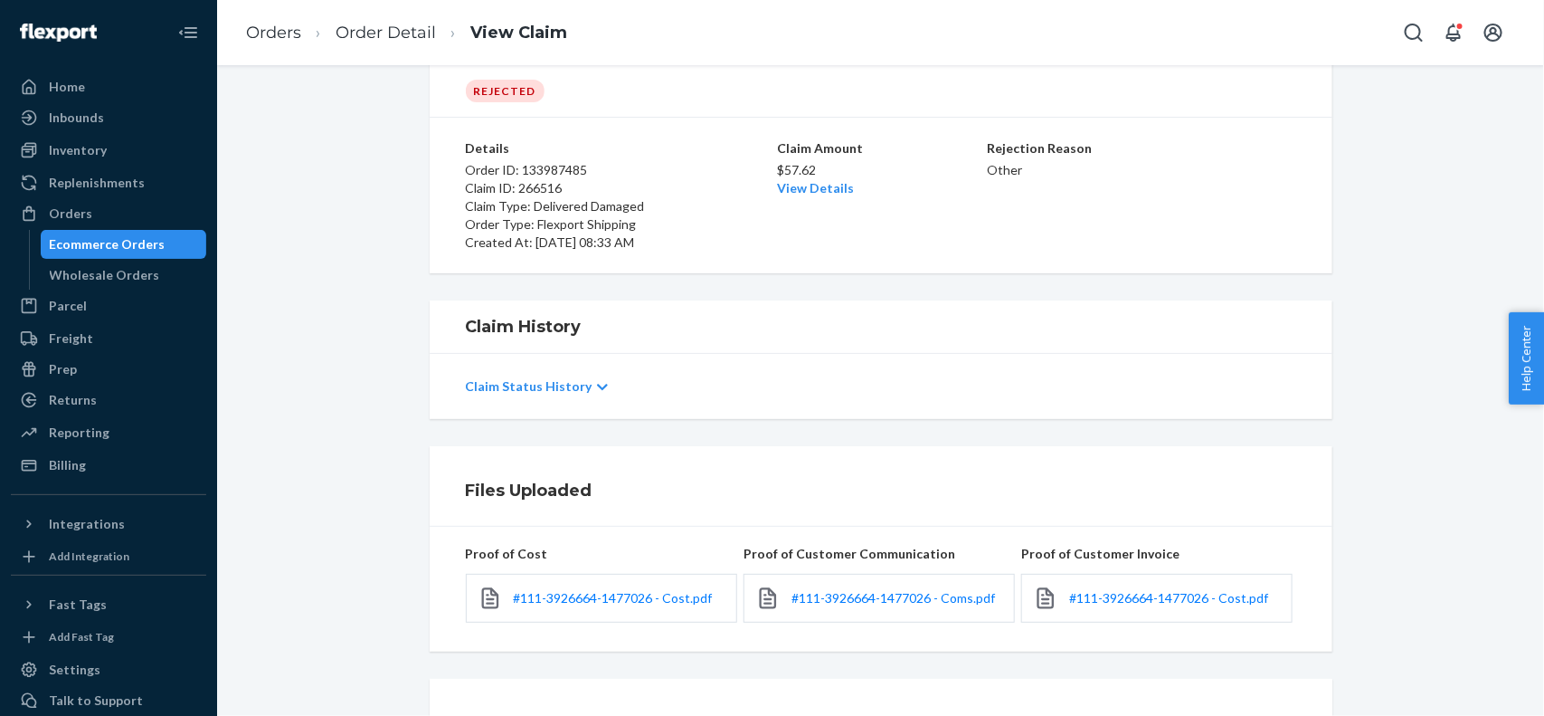
scroll to position [177, 0]
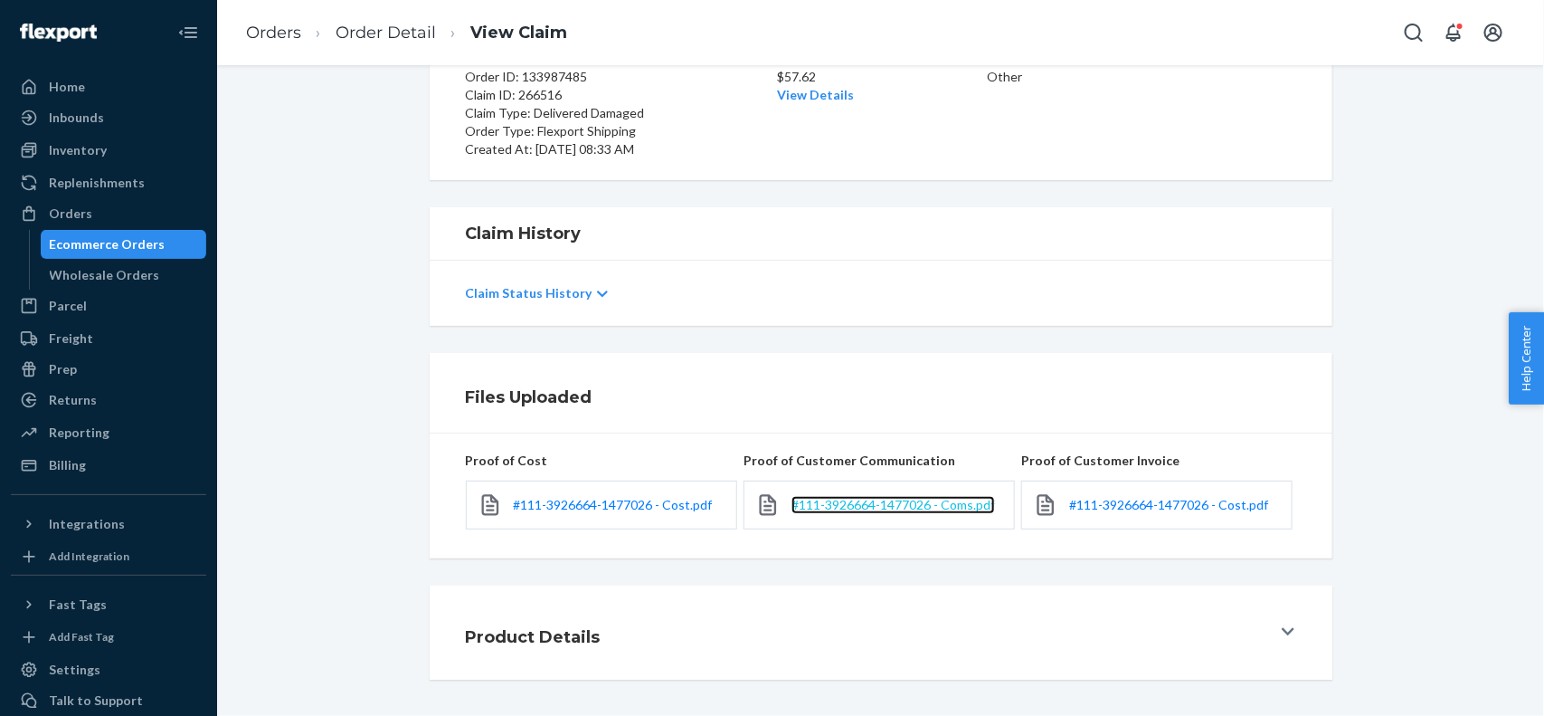
click at [926, 508] on span "#111-3926664-1477026 - Coms.pdf" at bounding box center [894, 504] width 204 height 15
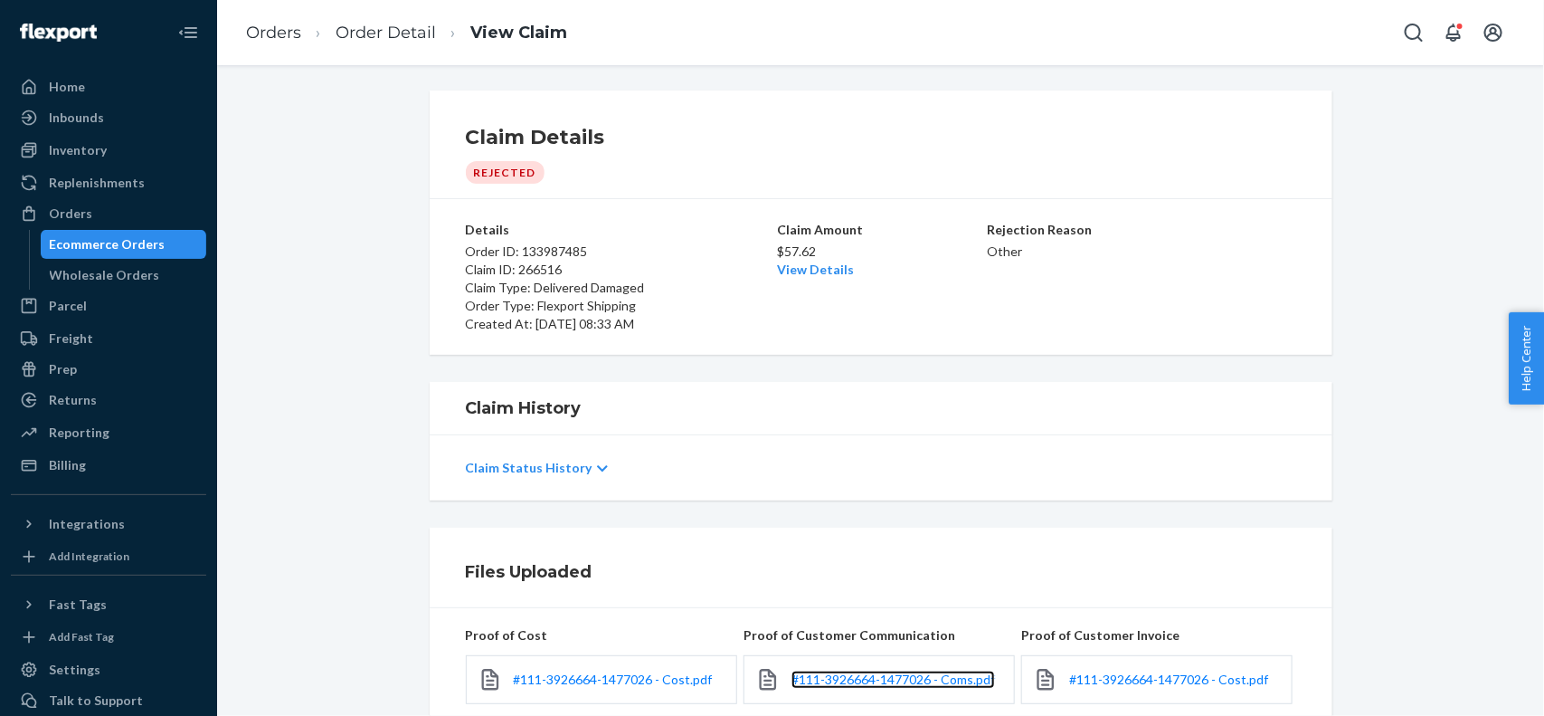
scroll to position [0, 0]
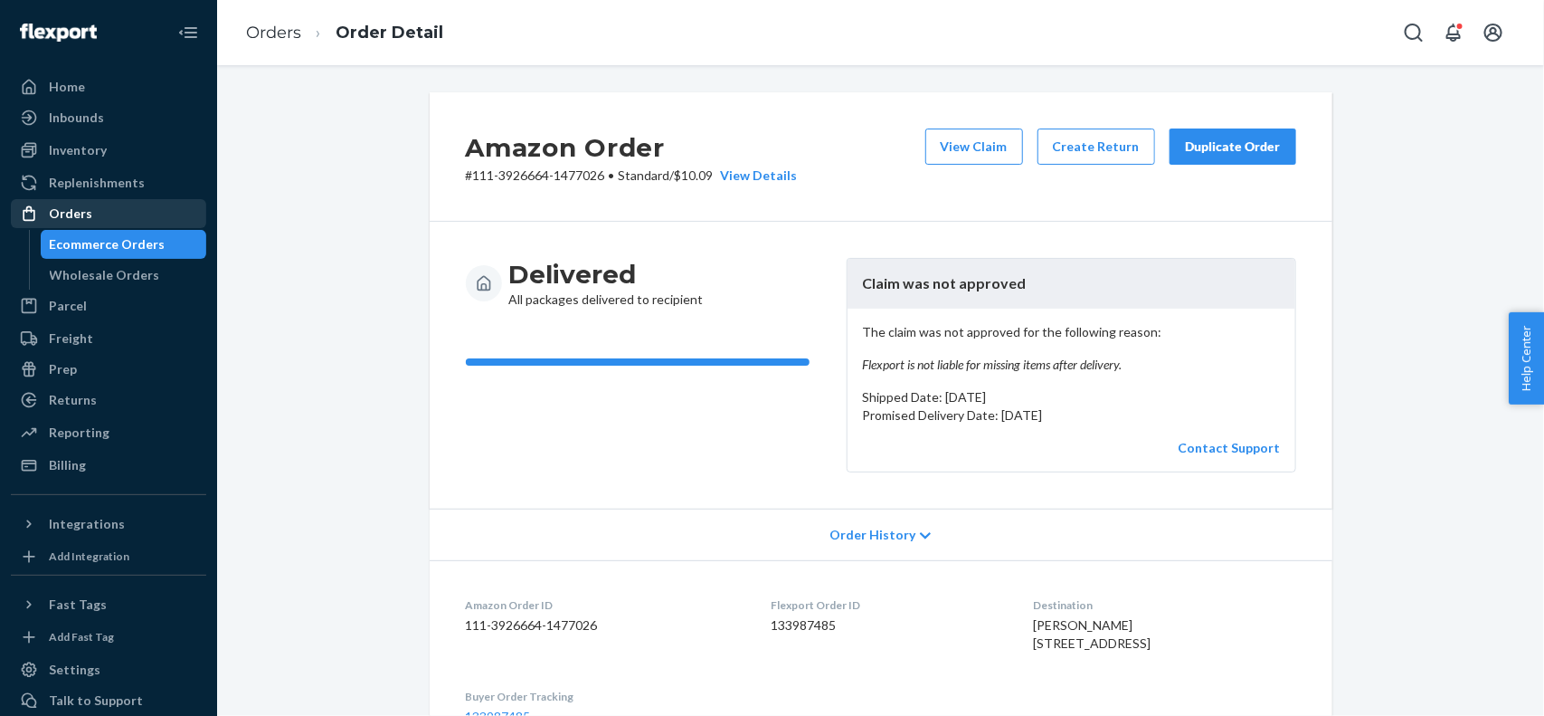
click at [110, 223] on div "Orders" at bounding box center [109, 213] width 192 height 25
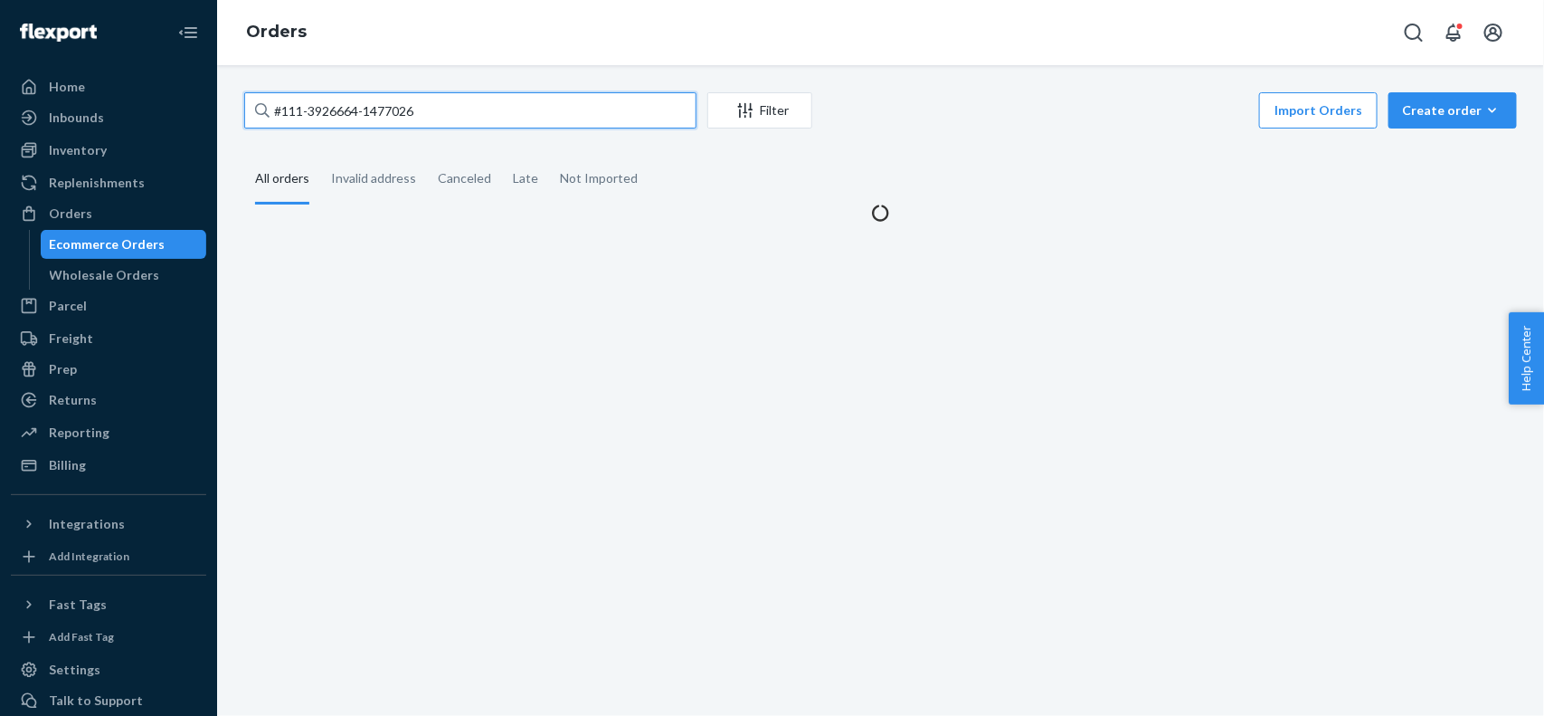
click at [380, 120] on input "#111-3926664-1477026" at bounding box center [470, 110] width 452 height 36
paste input "#US25328986"
type input "#US25328986"
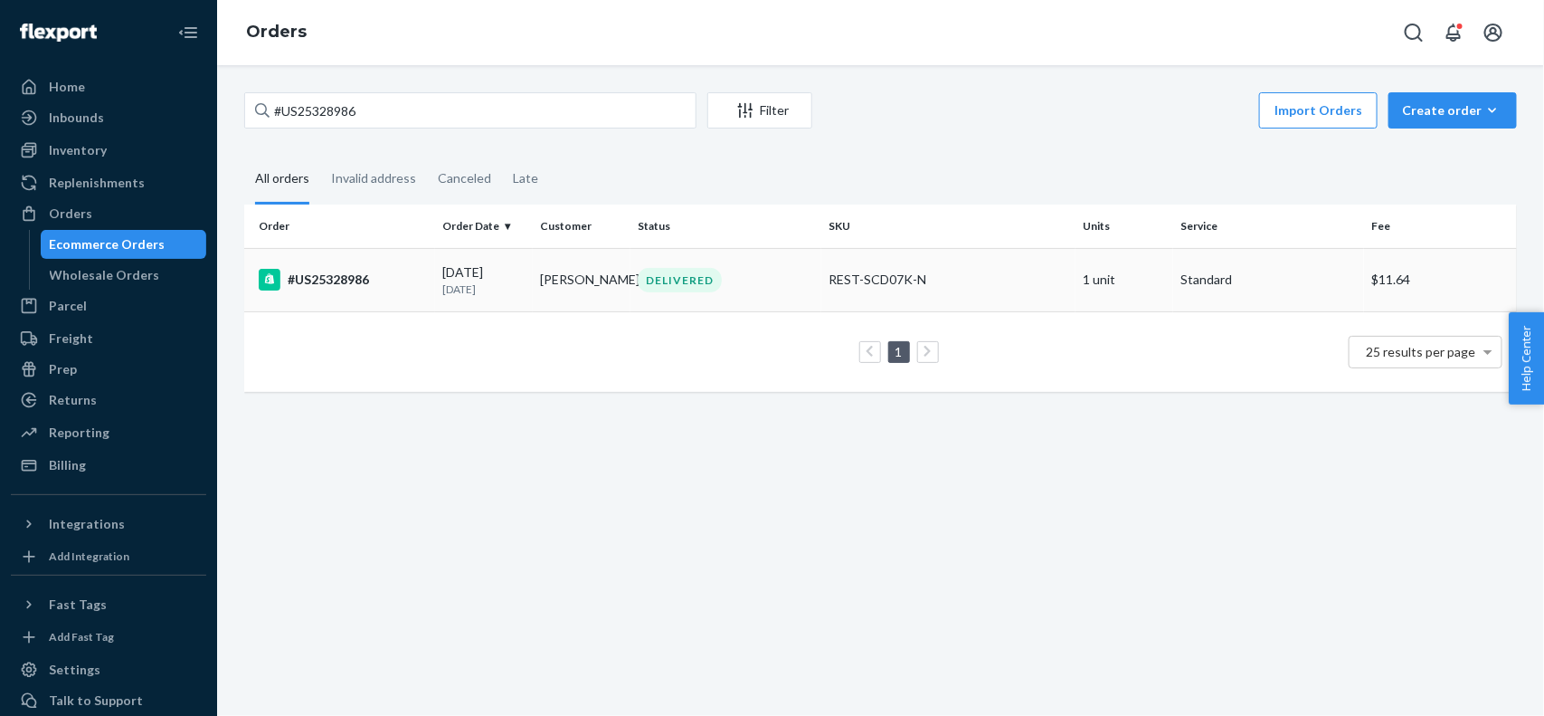
click at [490, 295] on p "25 days ago" at bounding box center [483, 288] width 83 height 15
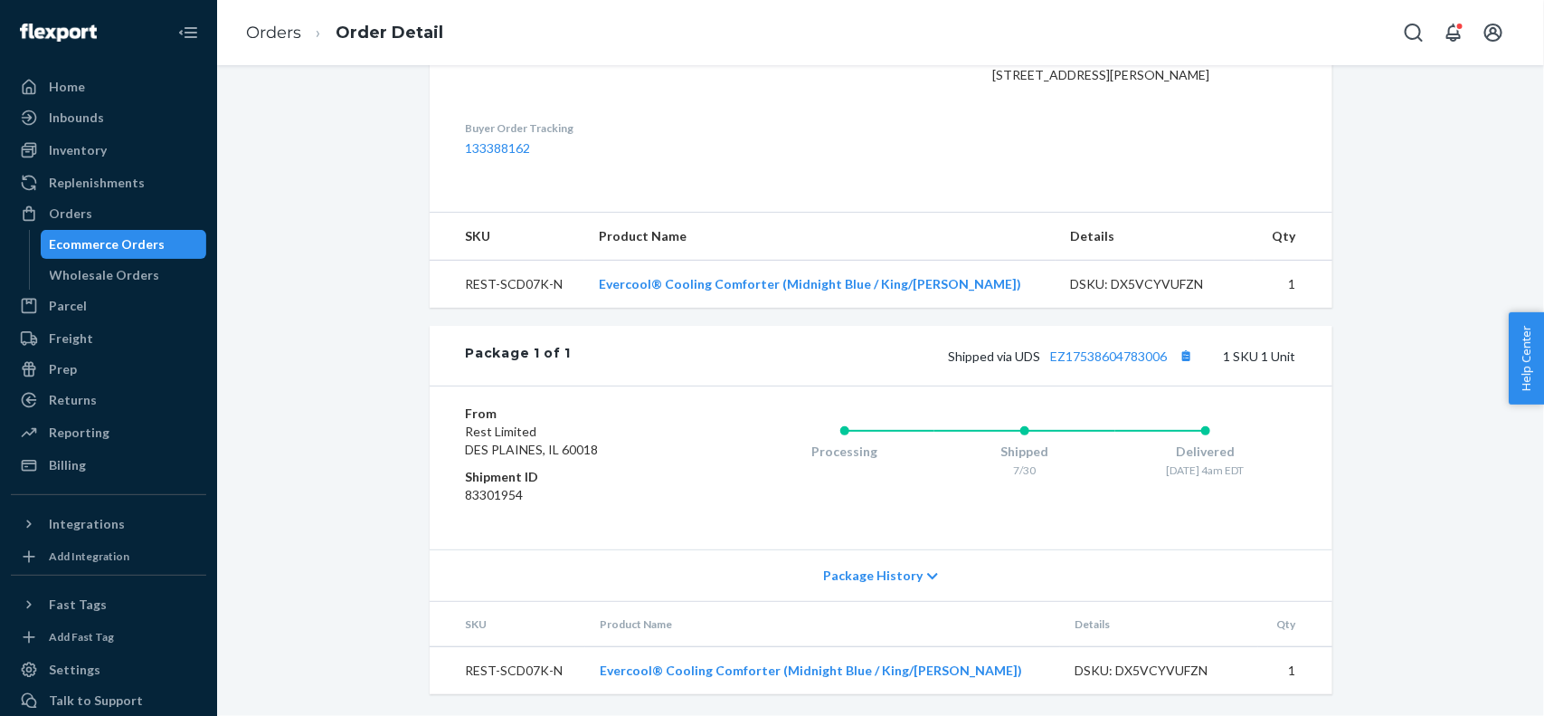
scroll to position [624, 0]
click at [1107, 355] on link "EZ17538604783006" at bounding box center [1109, 355] width 117 height 15
drag, startPoint x: 160, startPoint y: 205, endPoint x: 172, endPoint y: 206, distance: 11.8
click at [160, 205] on div "Orders" at bounding box center [109, 213] width 192 height 25
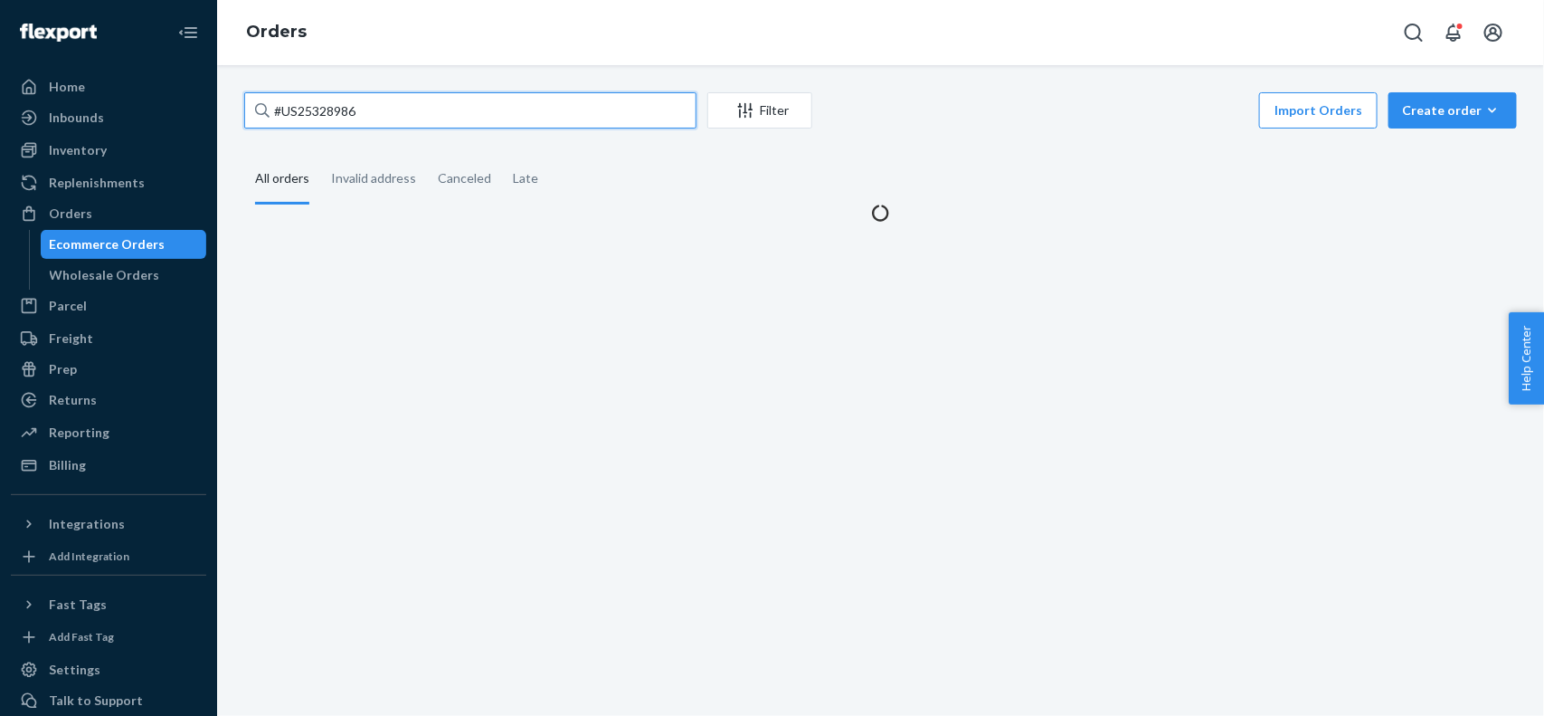
click at [413, 113] on input "#US25328986" at bounding box center [470, 110] width 452 height 36
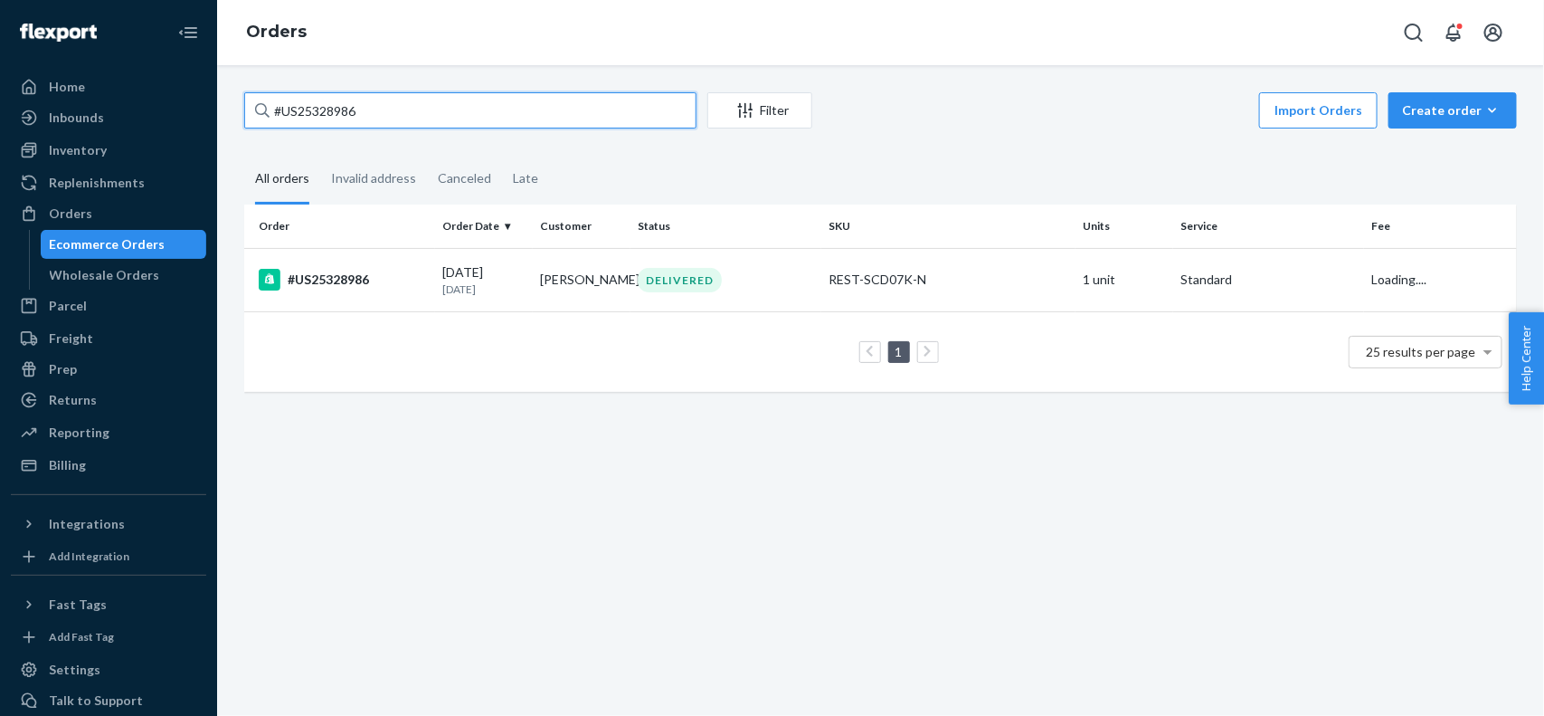
click at [413, 113] on input "#US25328986" at bounding box center [470, 110] width 452 height 36
type input "#"
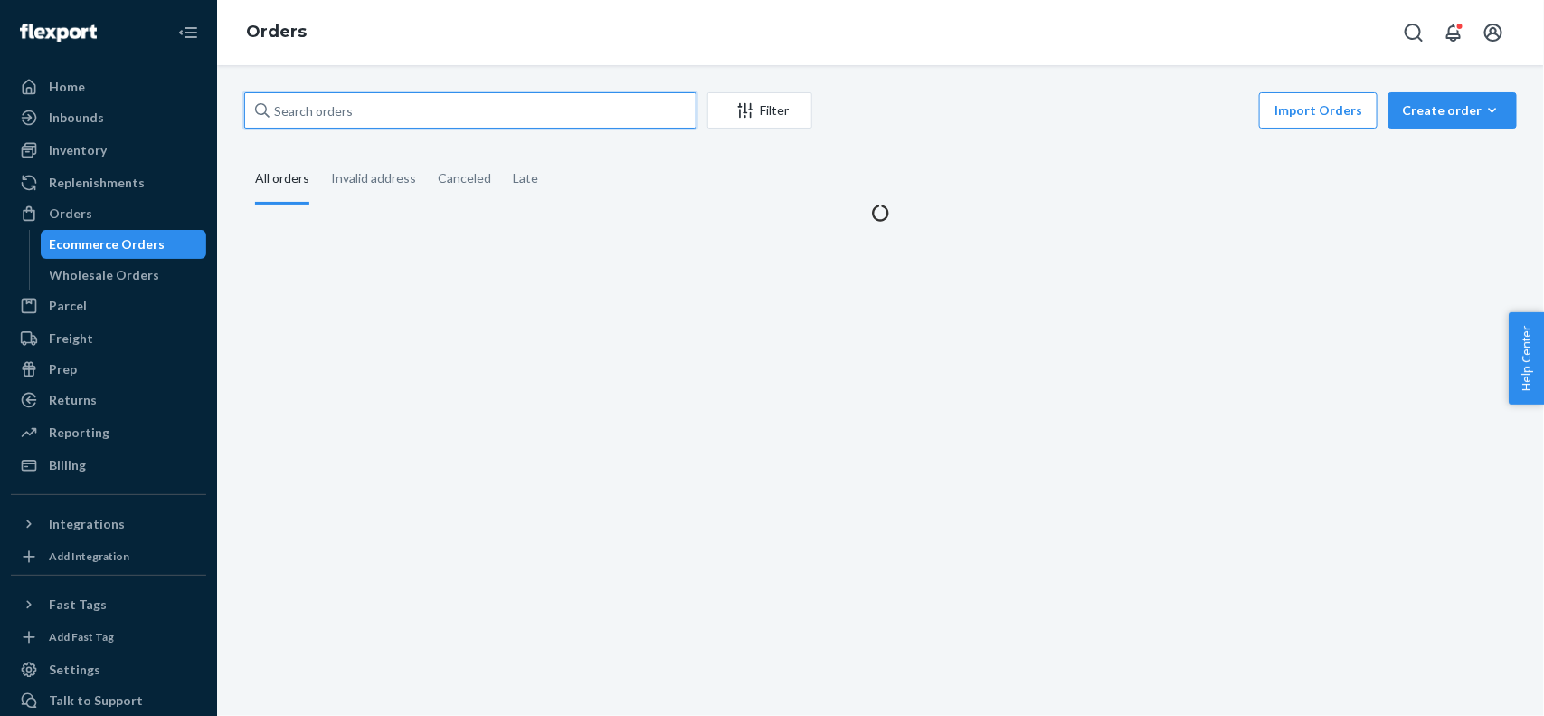
paste input "133137987"
type input "133137987"
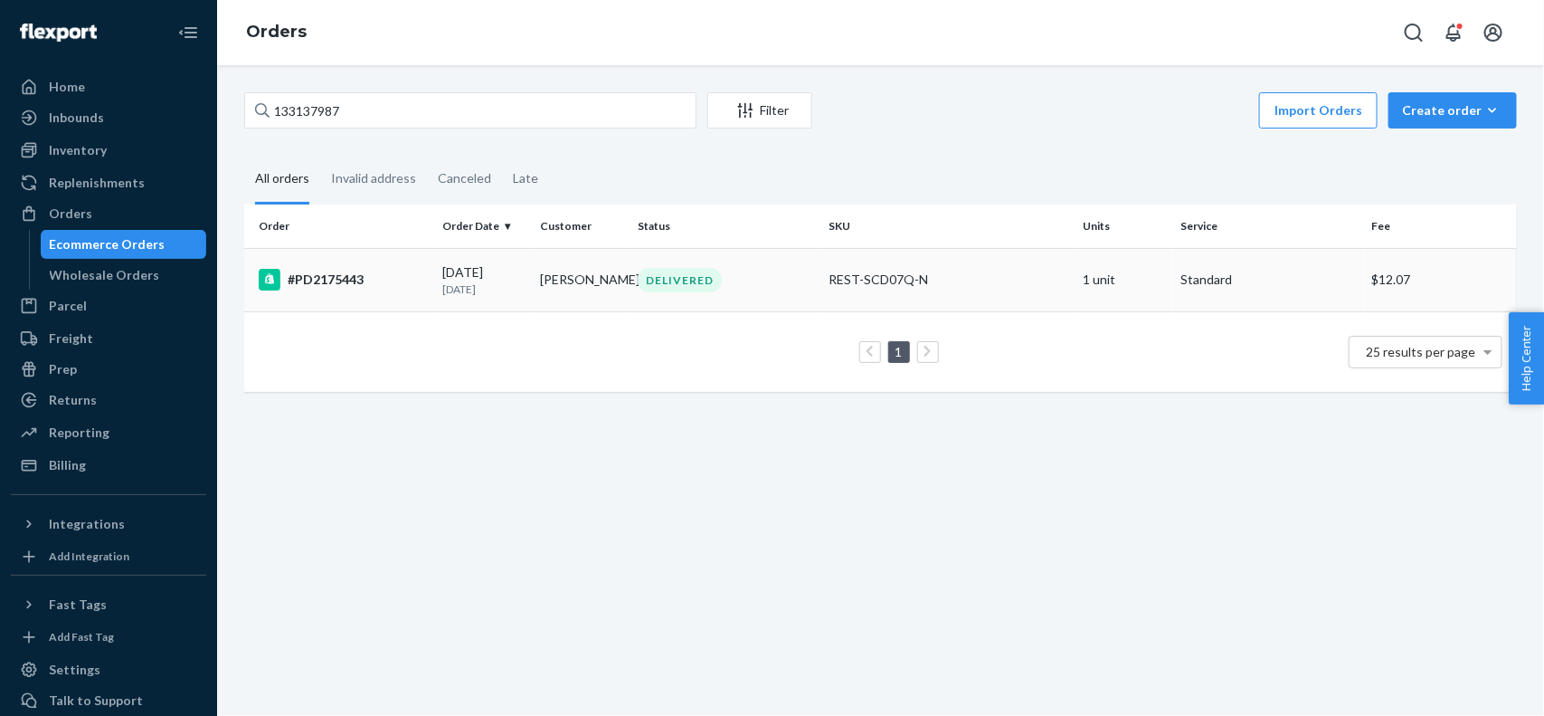
click at [487, 268] on div "07/26/2025 29 days ago" at bounding box center [483, 279] width 83 height 33
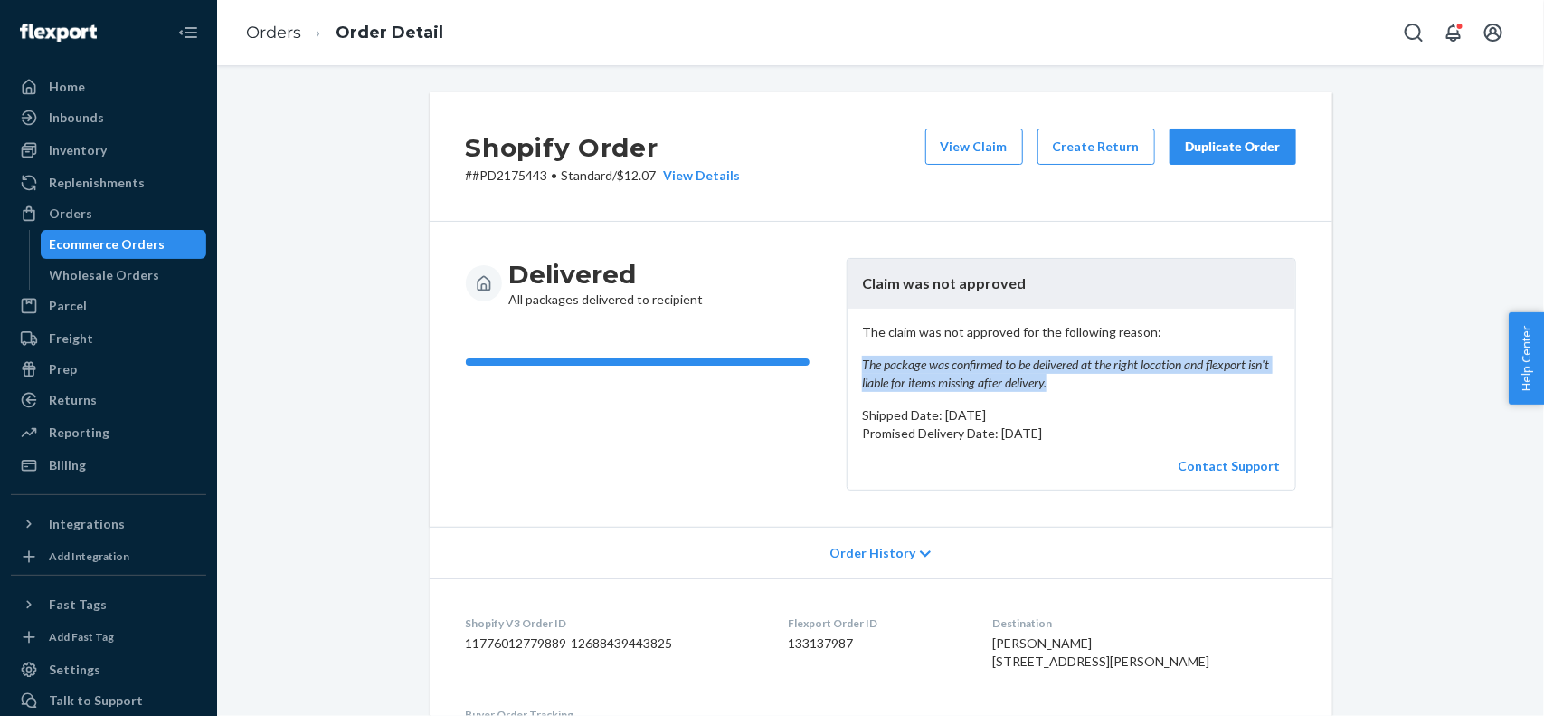
copy em "The package was confirmed to be delivered at the right location and flexport is…"
drag, startPoint x: 1046, startPoint y: 387, endPoint x: 853, endPoint y: 371, distance: 193.4
click at [862, 371] on em "The package was confirmed to be delivered at the right location and flexport is…" at bounding box center [1071, 374] width 419 height 36
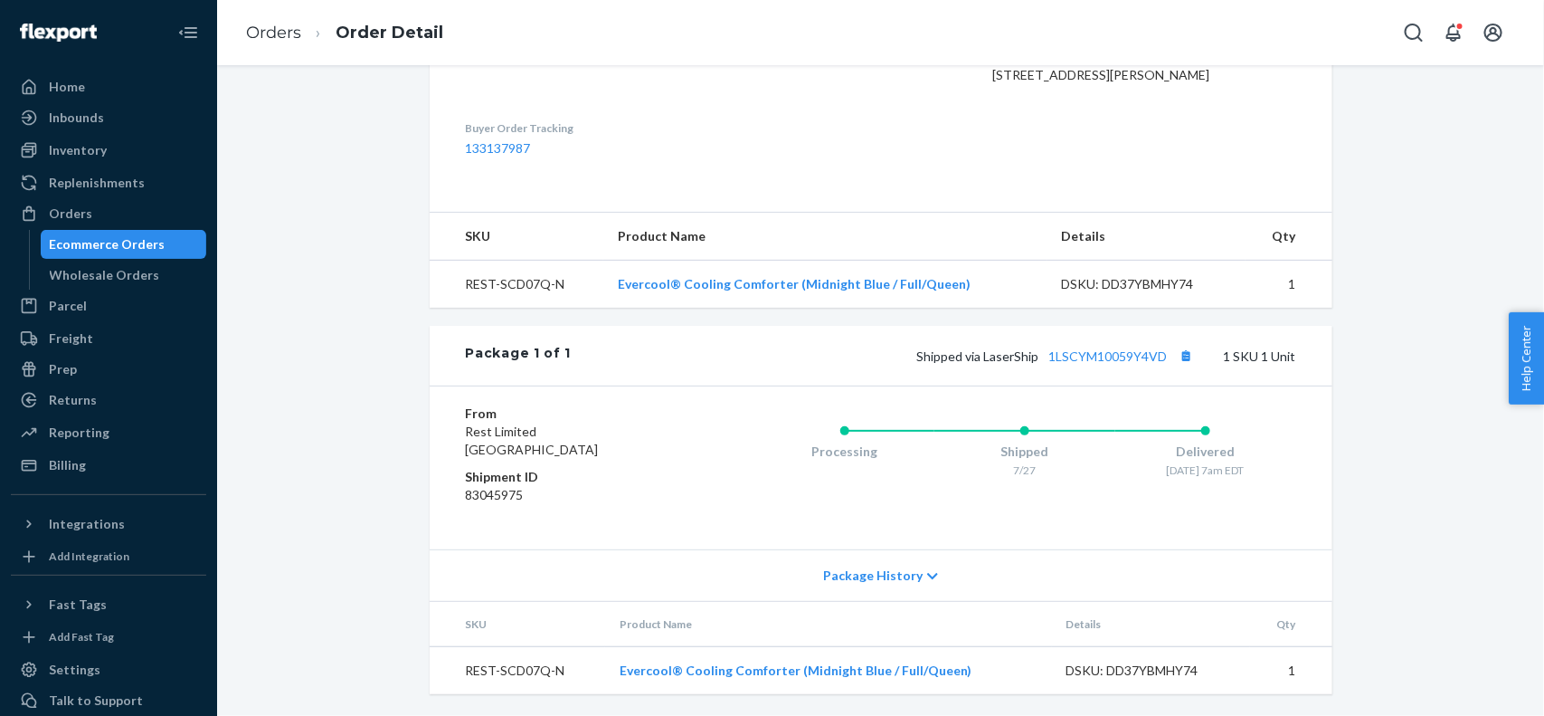
scroll to position [624, 0]
click at [1097, 353] on link "1LSCYM10059Y4VD" at bounding box center [1109, 355] width 119 height 15
click at [150, 211] on div "Orders" at bounding box center [109, 213] width 192 height 25
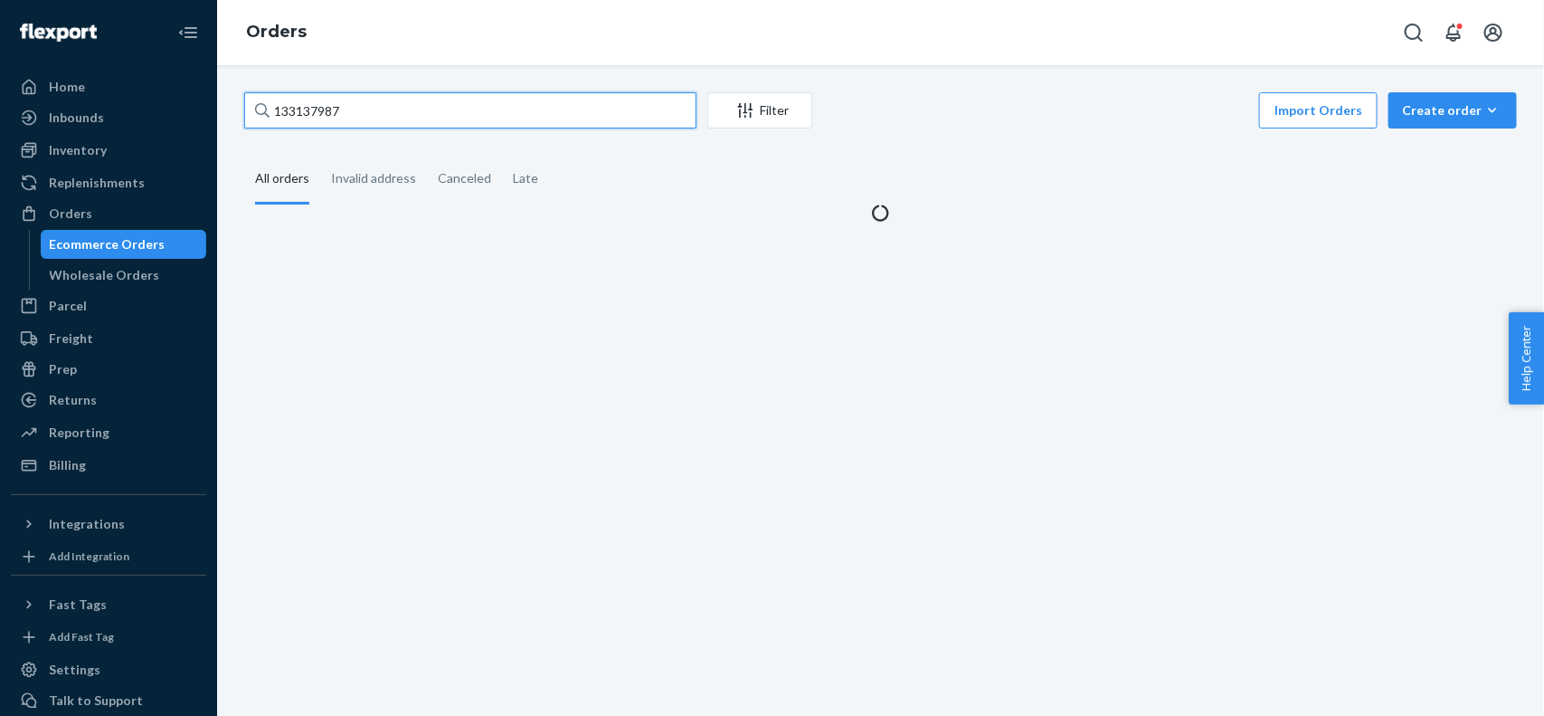
click at [417, 106] on input "133137987" at bounding box center [470, 110] width 452 height 36
click at [418, 106] on input "133137987" at bounding box center [470, 110] width 452 height 36
paste input "133595179"
type input "133595179"
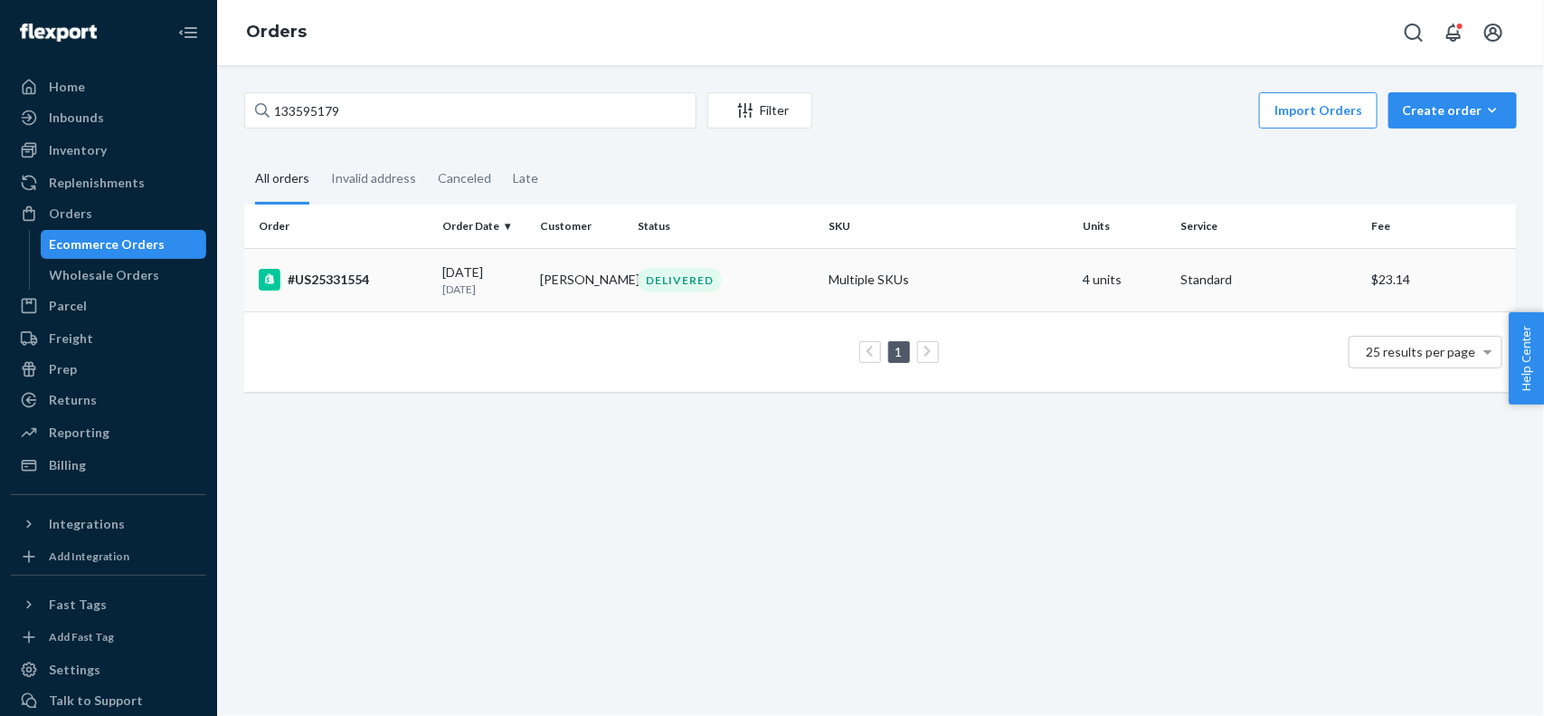
click at [480, 300] on td "08/02/2025 22 days ago" at bounding box center [484, 279] width 98 height 63
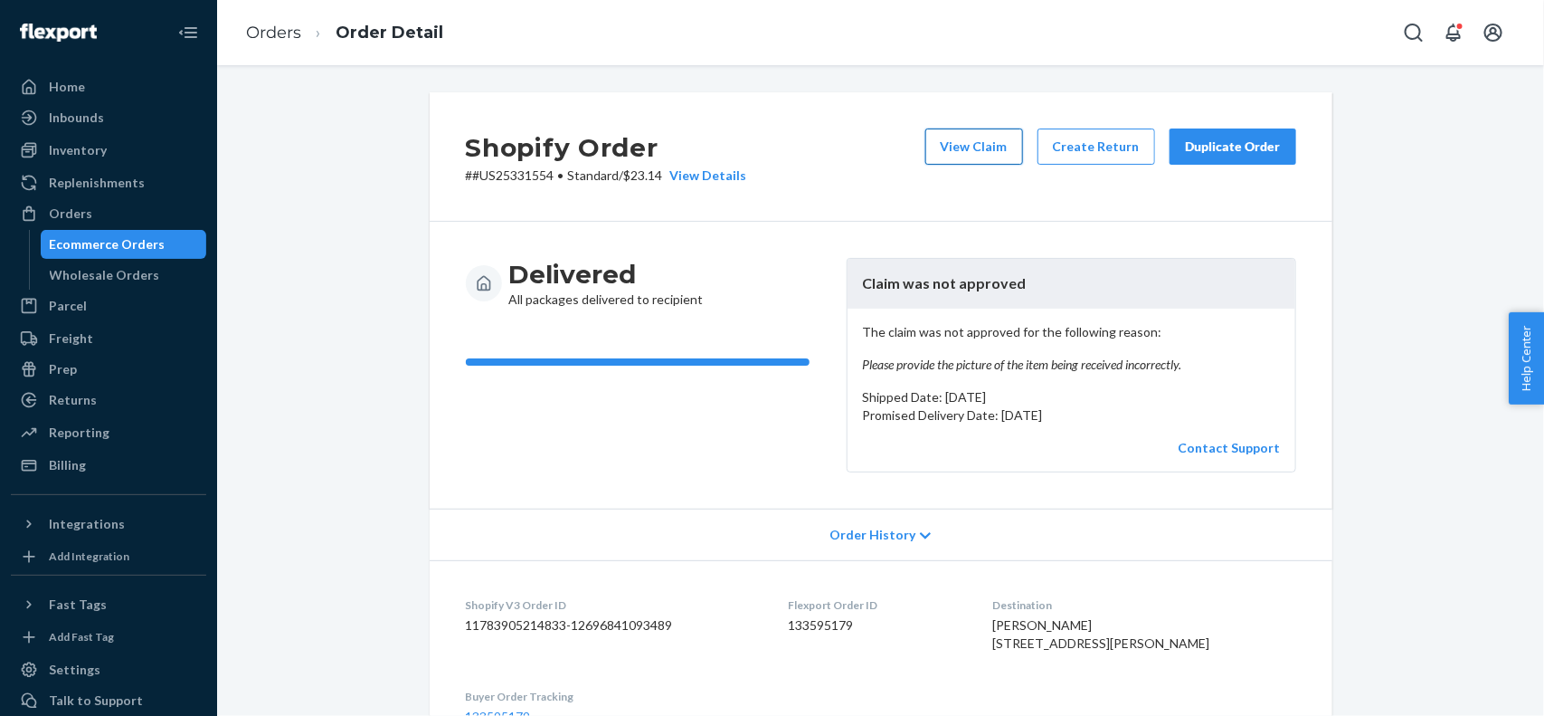
click at [968, 152] on button "View Claim" at bounding box center [975, 146] width 98 height 36
copy em "Please provide the picture of the item being received incorrectly."
drag, startPoint x: 1182, startPoint y: 360, endPoint x: 856, endPoint y: 366, distance: 325.8
click at [862, 366] on em "Please provide the picture of the item being received incorrectly." at bounding box center [1071, 365] width 419 height 18
click at [948, 138] on button "View Claim" at bounding box center [975, 146] width 98 height 36
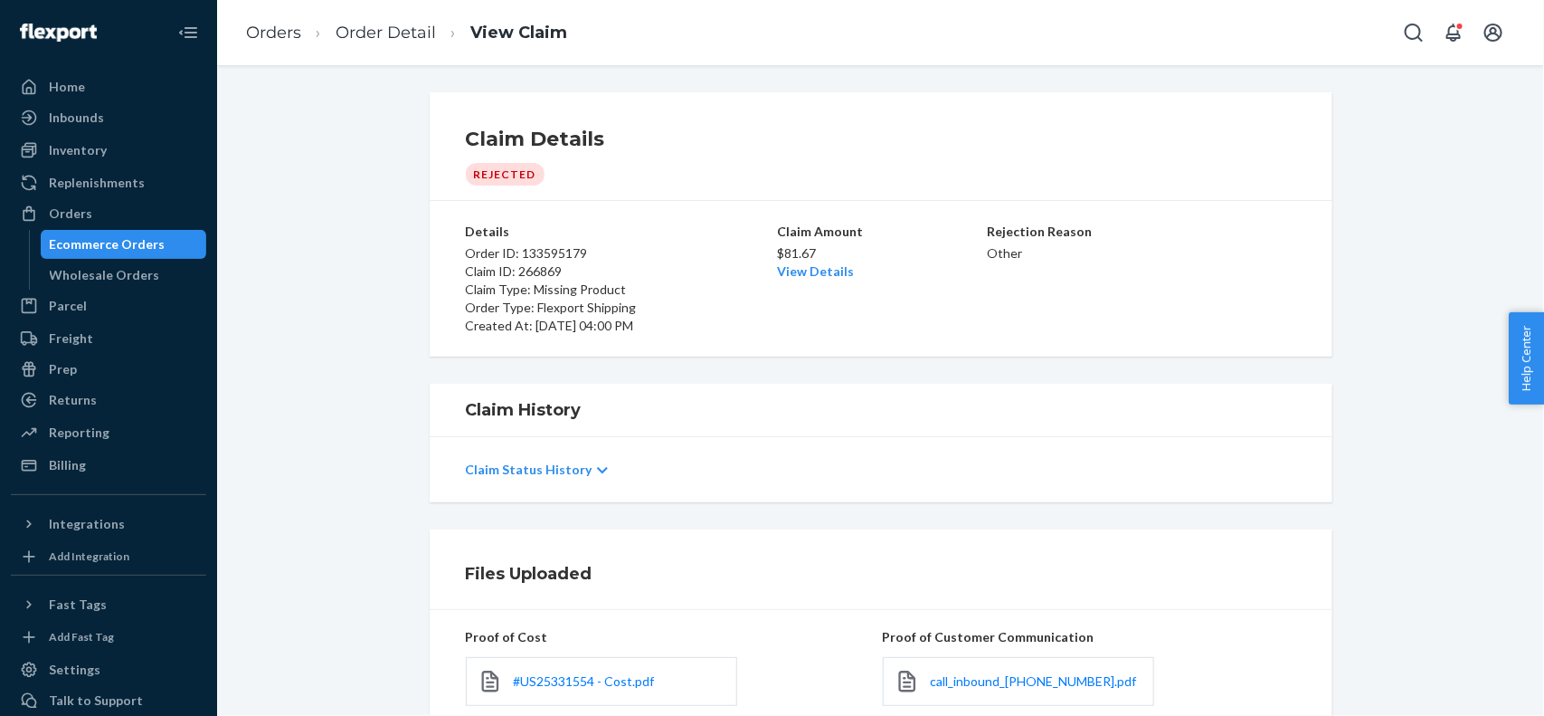
click at [541, 292] on p "Claim Type: Missing Product" at bounding box center [620, 289] width 309 height 18
copy p "Missing Product"
drag, startPoint x: 525, startPoint y: 292, endPoint x: 615, endPoint y: 290, distance: 90.5
click at [615, 290] on p "Claim Type: Missing Product" at bounding box center [620, 289] width 309 height 18
click at [137, 214] on div "Orders" at bounding box center [109, 213] width 192 height 25
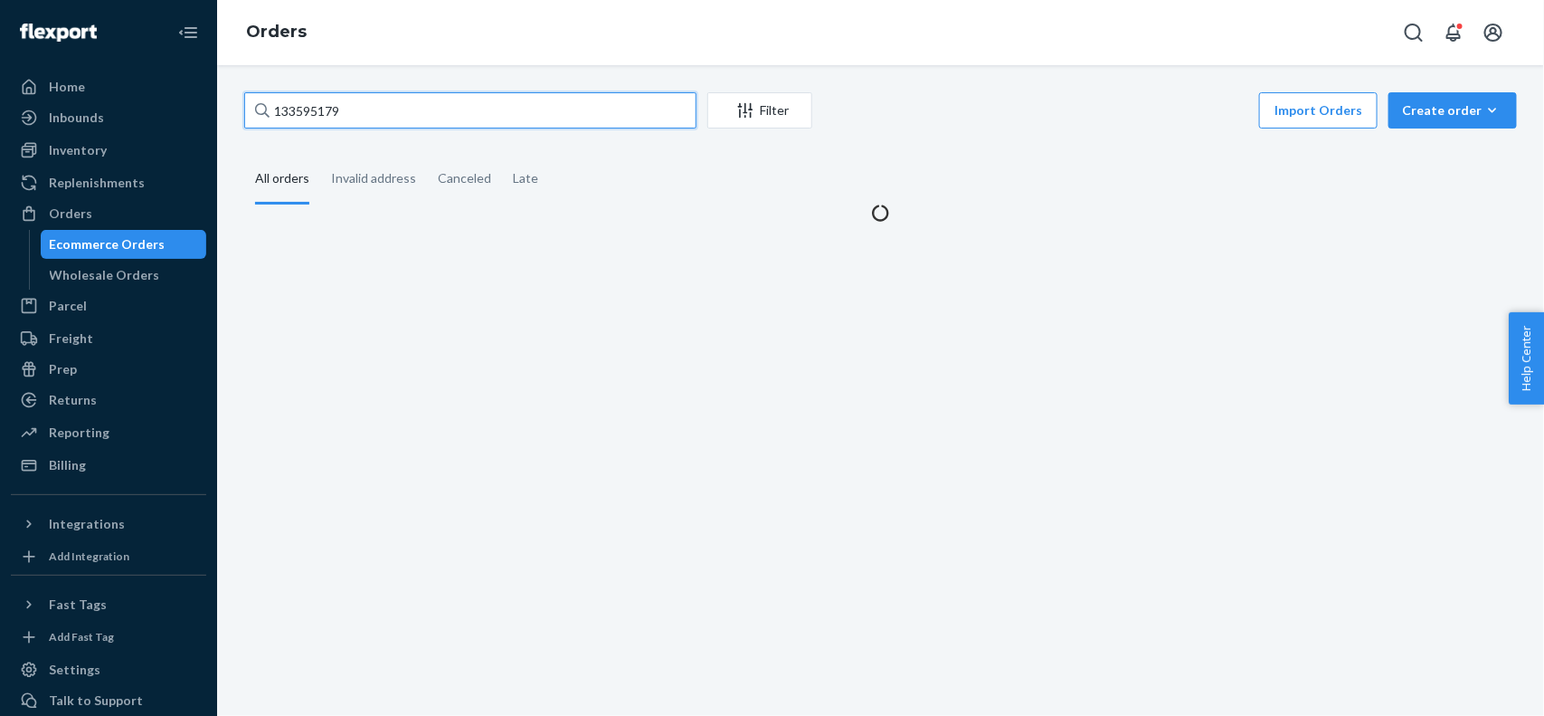
click at [423, 111] on input "133595179" at bounding box center [470, 110] width 452 height 36
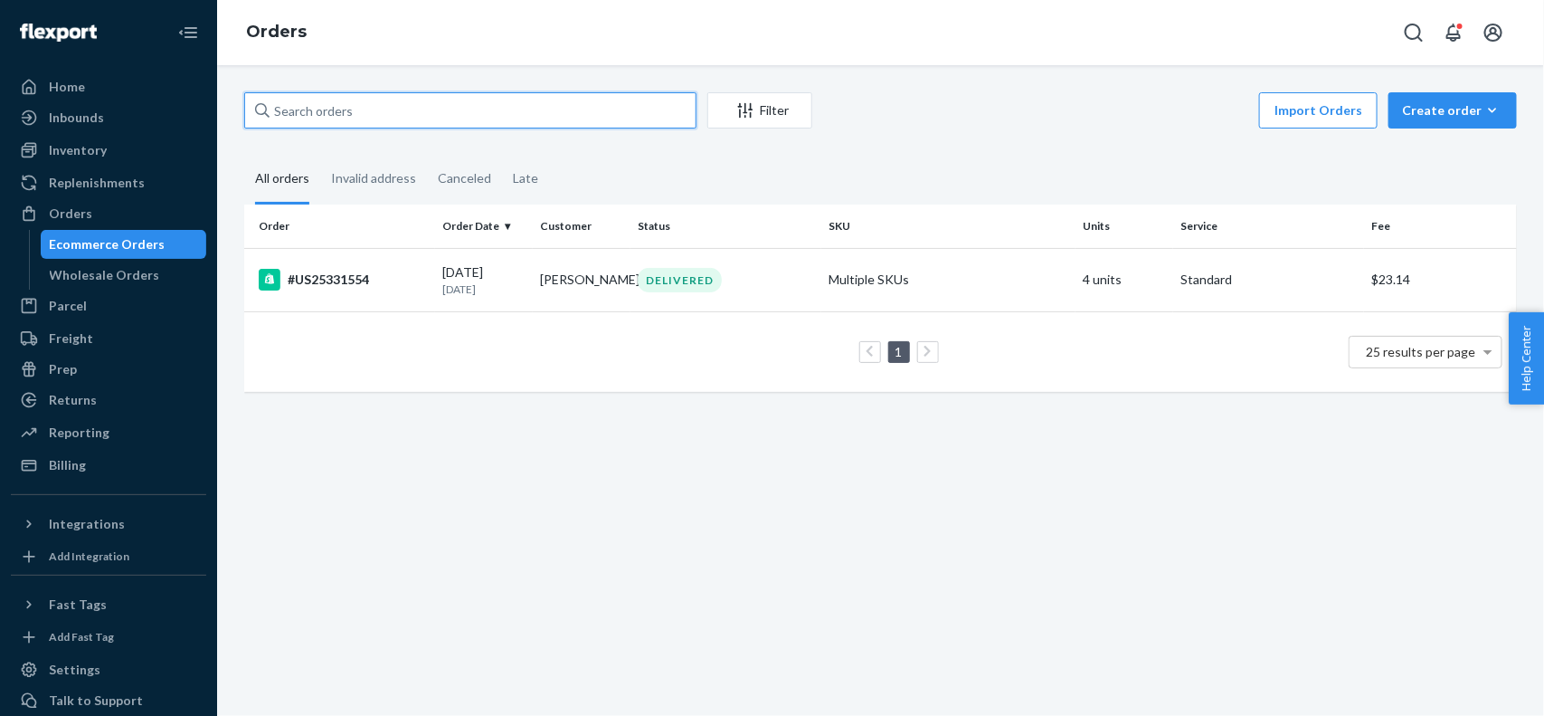
paste input "#US25331455"
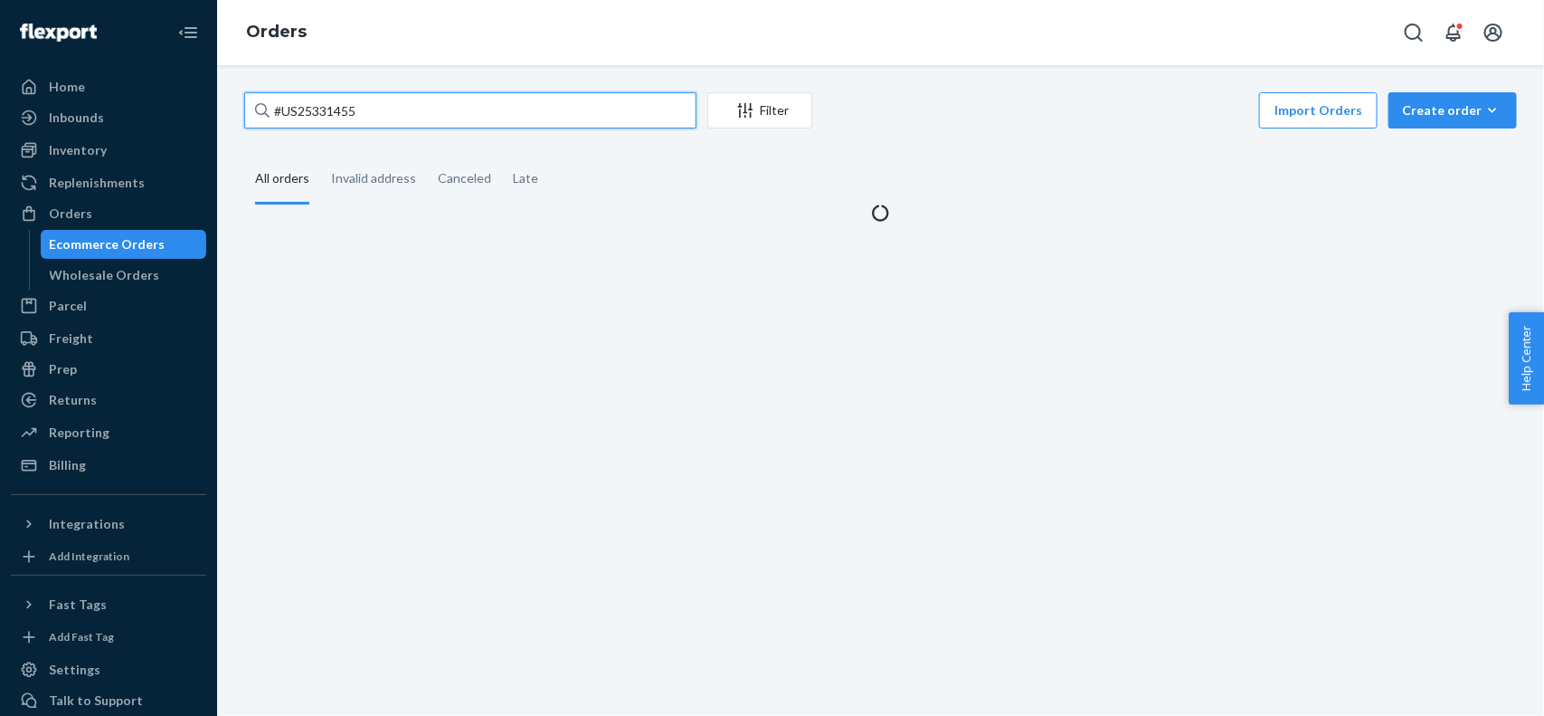
type input "#US25331455"
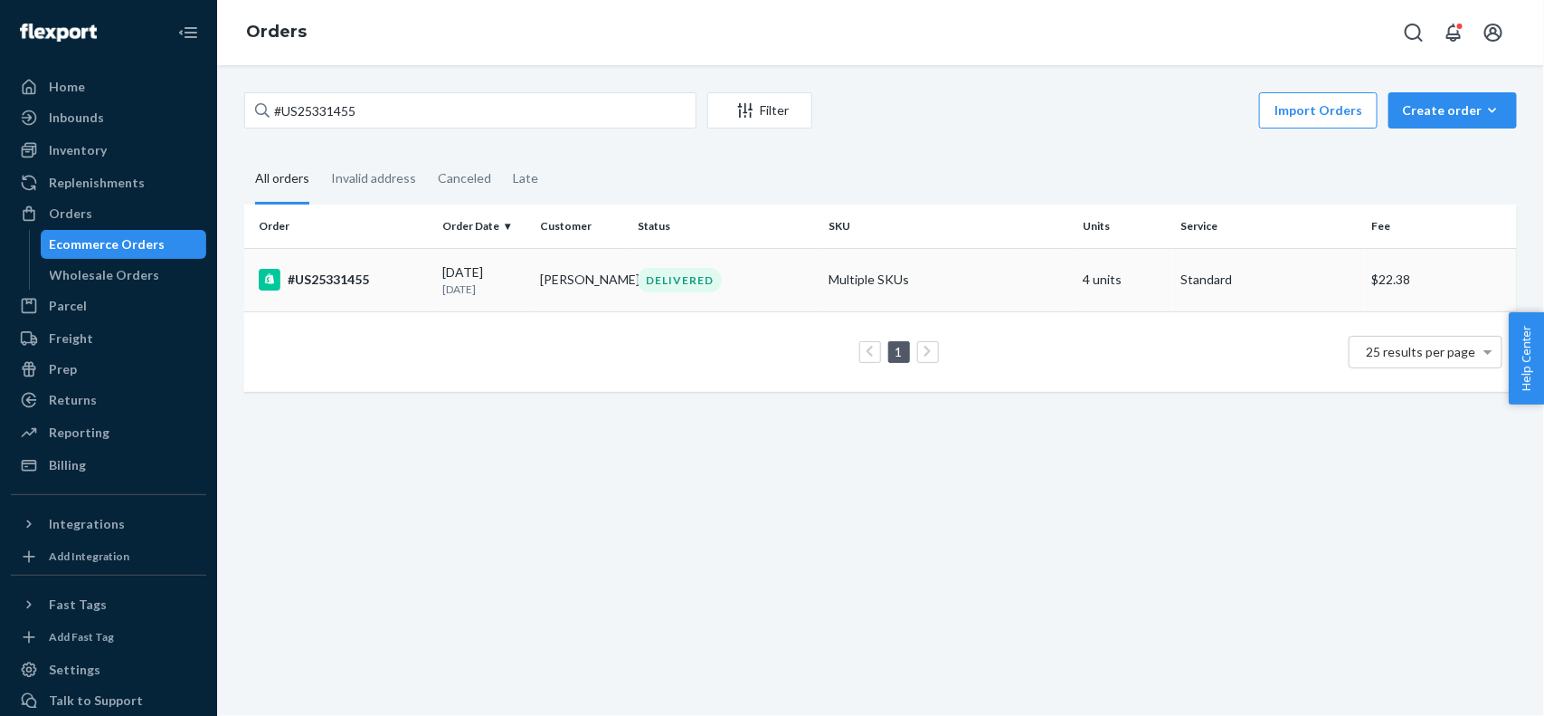
click at [435, 281] on td "08/02/2025 22 days ago" at bounding box center [484, 279] width 98 height 63
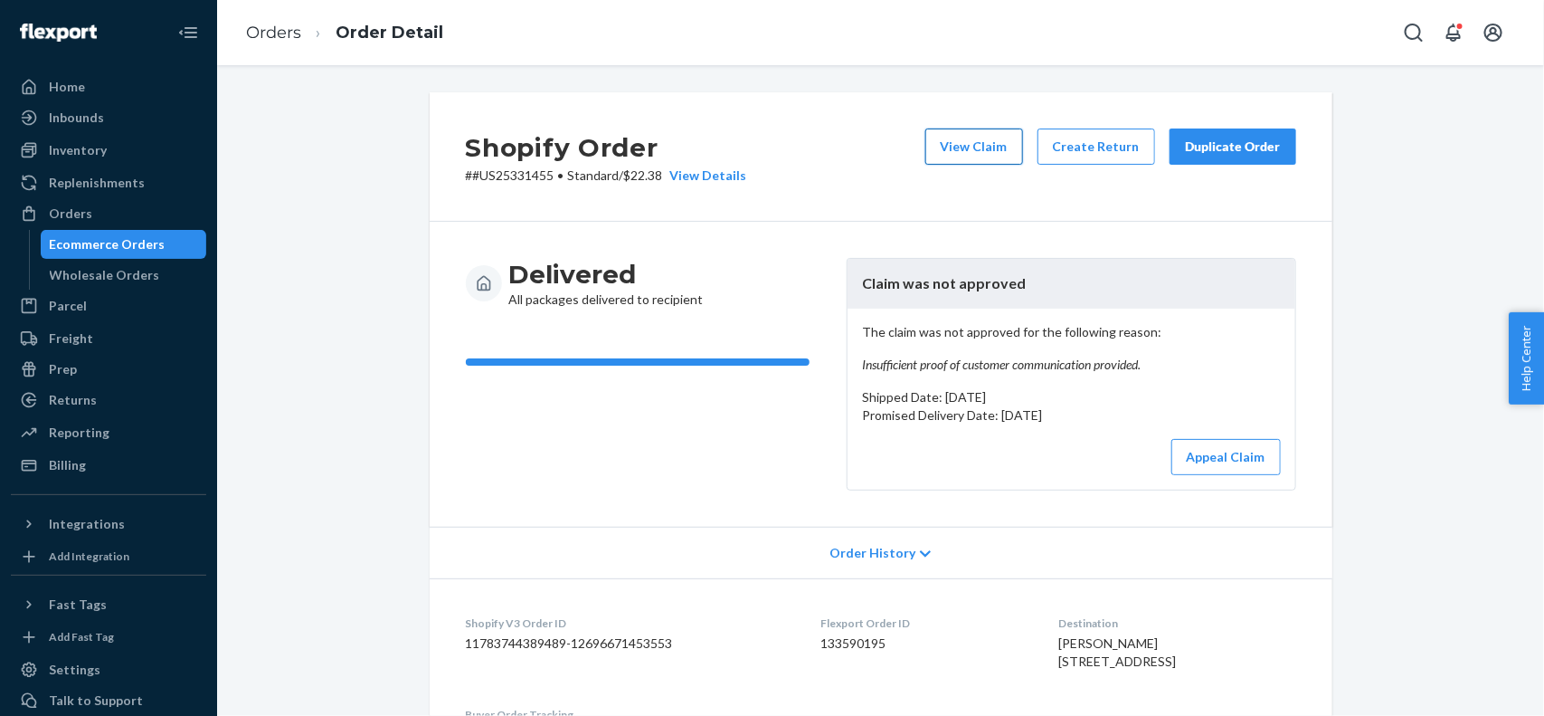
click at [957, 147] on button "View Claim" at bounding box center [975, 146] width 98 height 36
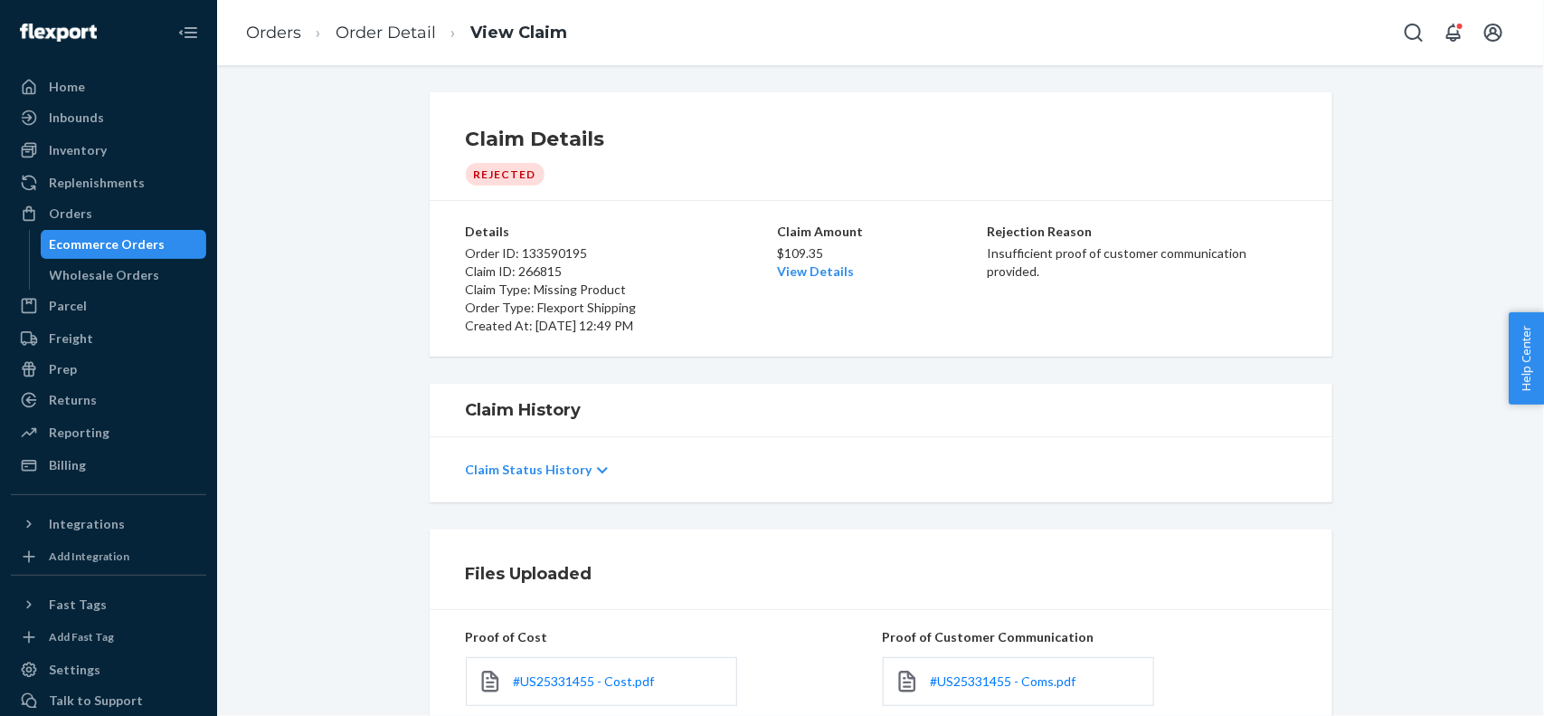
scroll to position [177, 0]
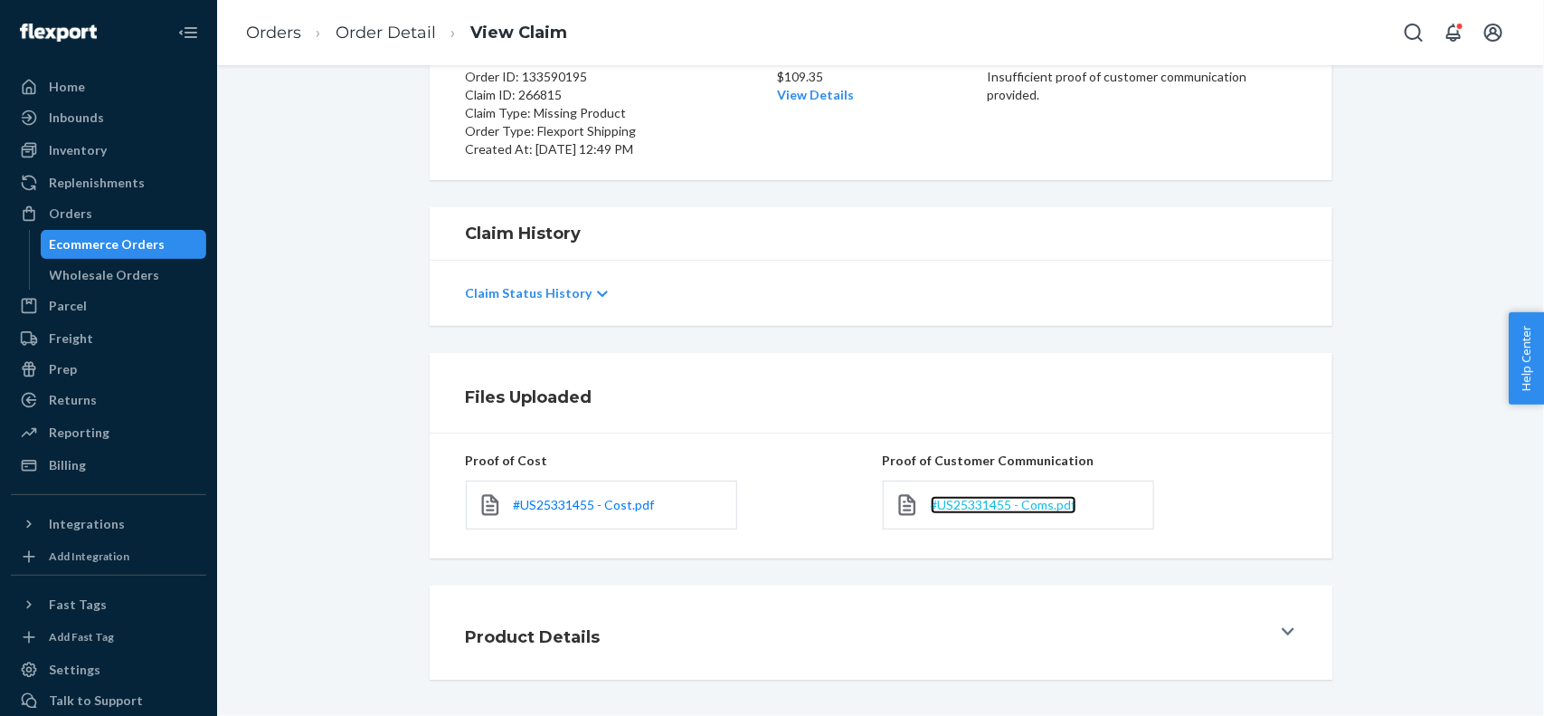
click at [959, 497] on span "#US25331455 - Coms.pdf" at bounding box center [1004, 504] width 146 height 15
click at [48, 202] on div "Orders" at bounding box center [109, 213] width 192 height 25
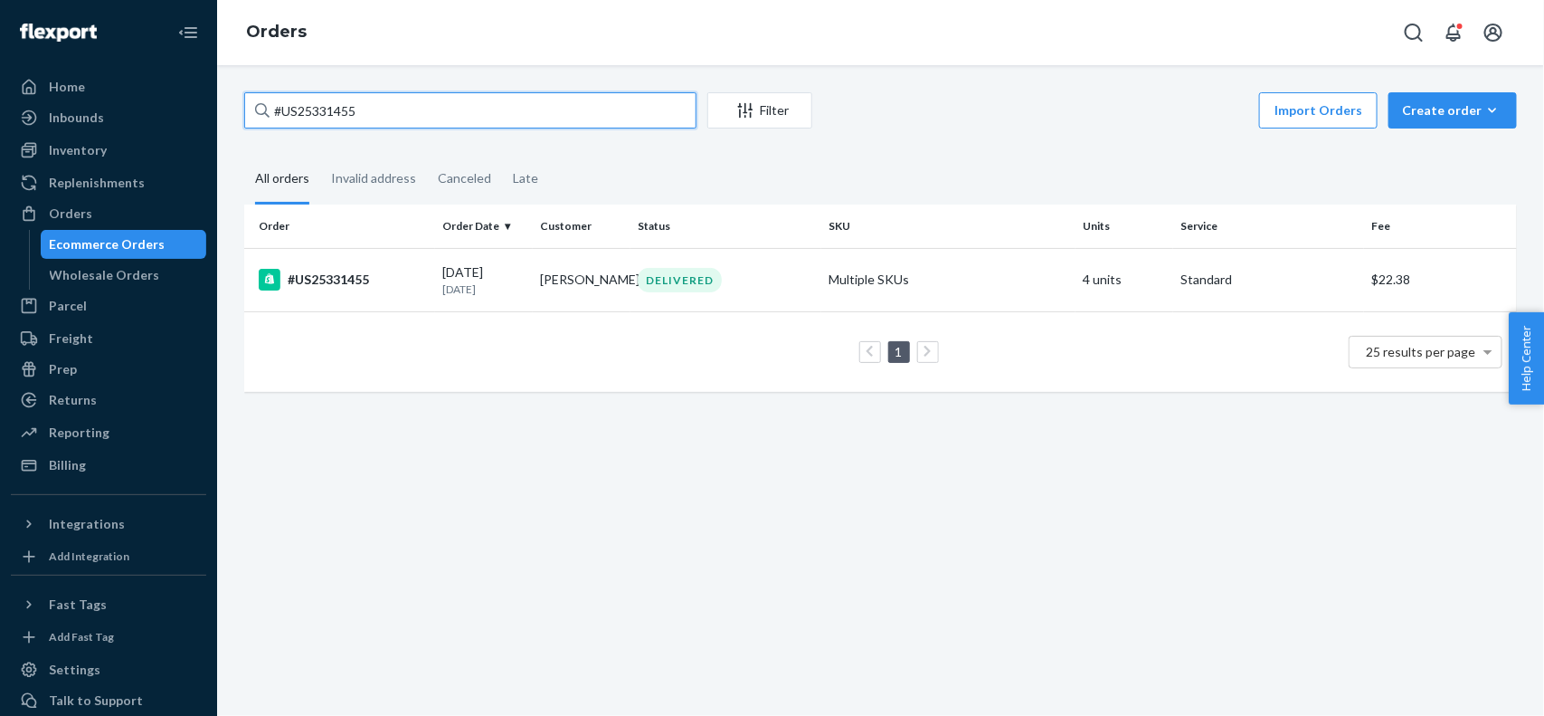
click at [386, 109] on input "#US25331455" at bounding box center [470, 110] width 452 height 36
type input "#"
paste input "133509883"
type input "133509883"
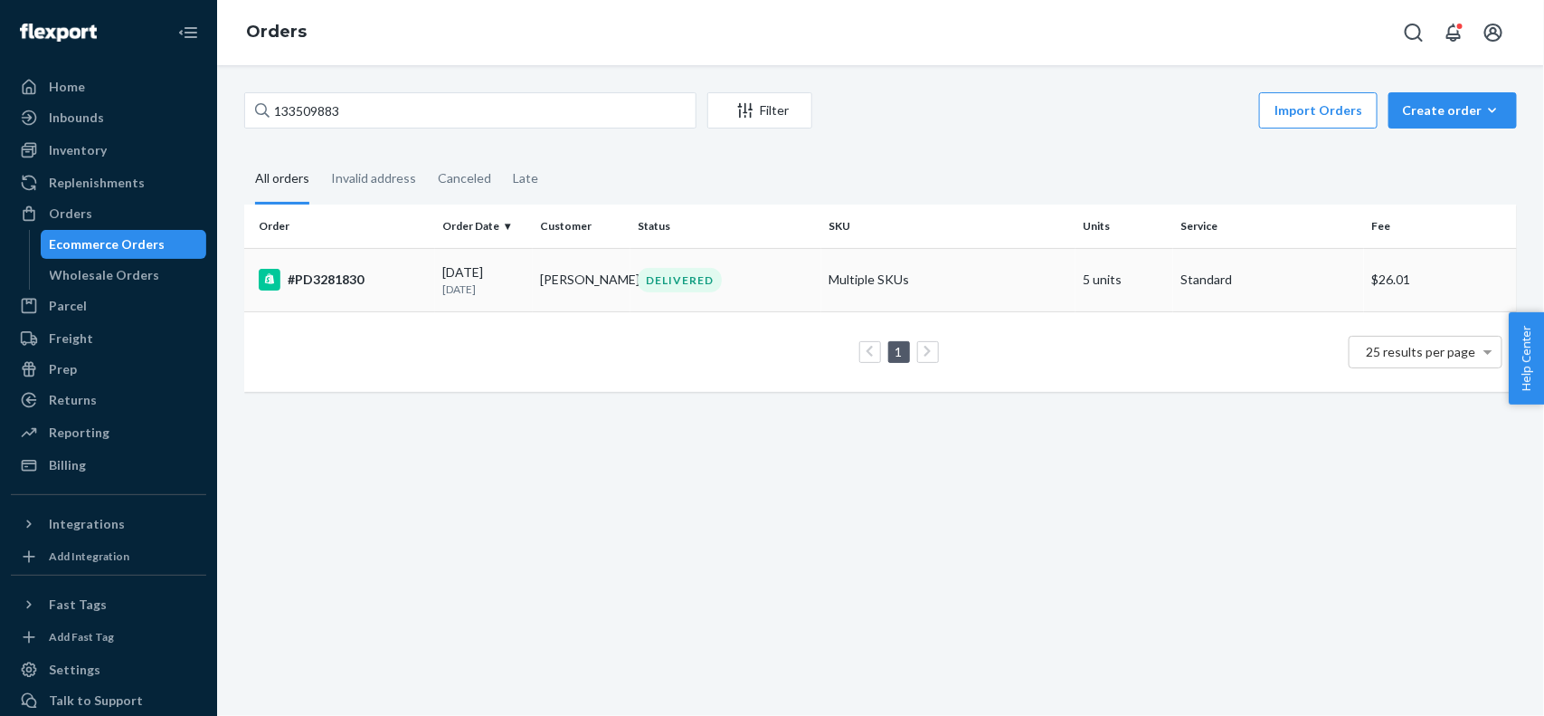
click at [430, 273] on td "#PD3281830" at bounding box center [339, 279] width 191 height 63
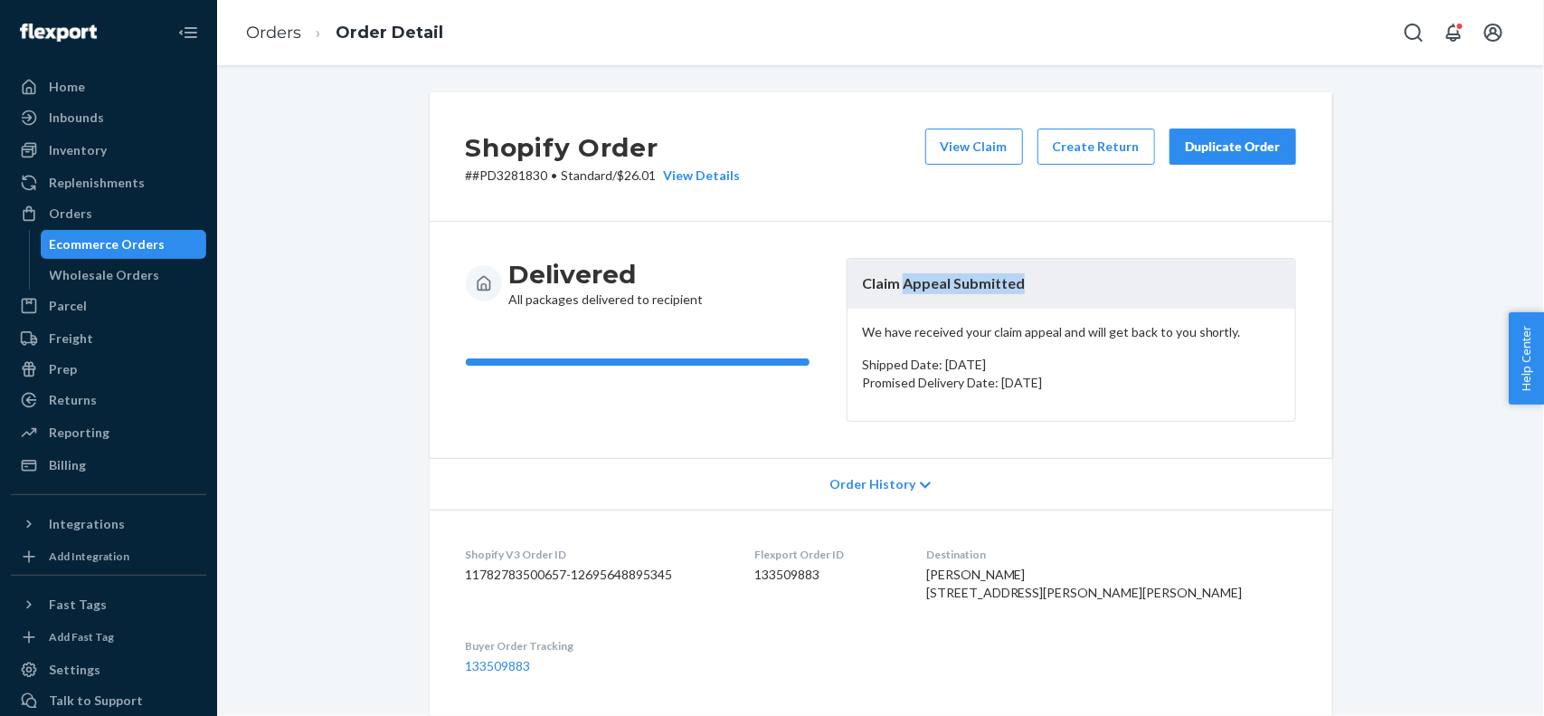
drag, startPoint x: 898, startPoint y: 287, endPoint x: 1048, endPoint y: 291, distance: 150.3
click at [1048, 291] on header "Claim Appeal Submitted" at bounding box center [1072, 284] width 448 height 50
copy header "Appeal Submitted"
click at [133, 217] on div "Orders" at bounding box center [109, 213] width 192 height 25
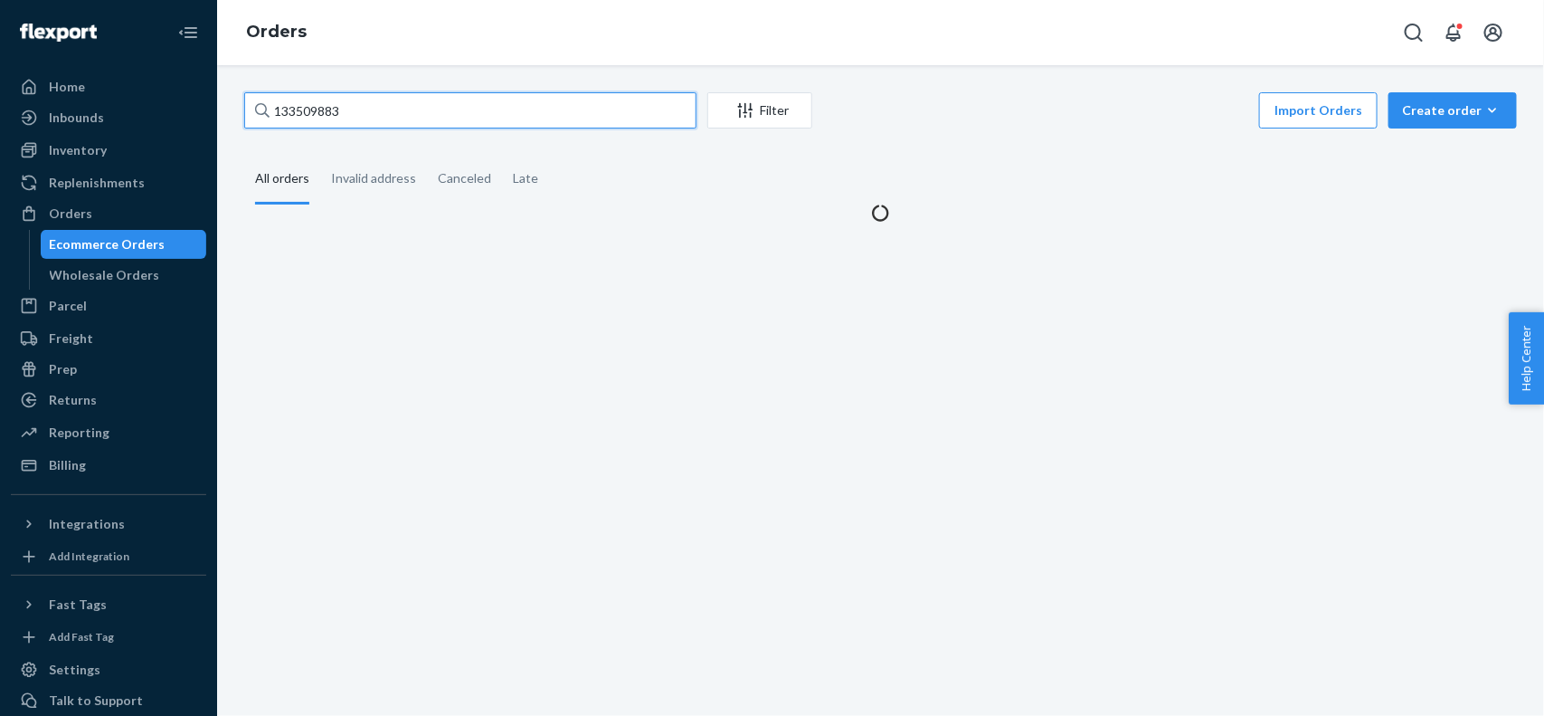
click at [365, 124] on input "133509883" at bounding box center [470, 110] width 452 height 36
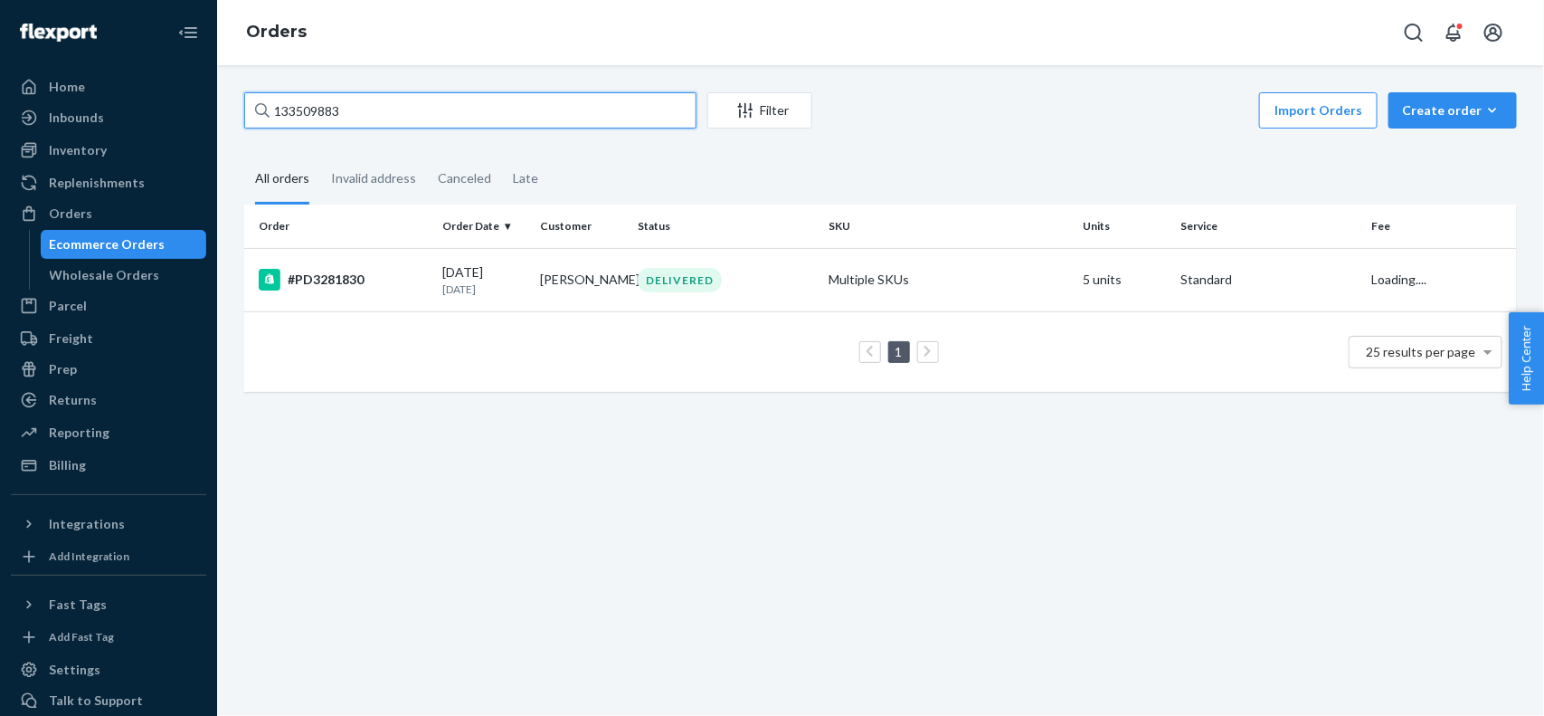
click at [366, 123] on input "133509883" at bounding box center [470, 110] width 452 height 36
paste input "#PD1421287"
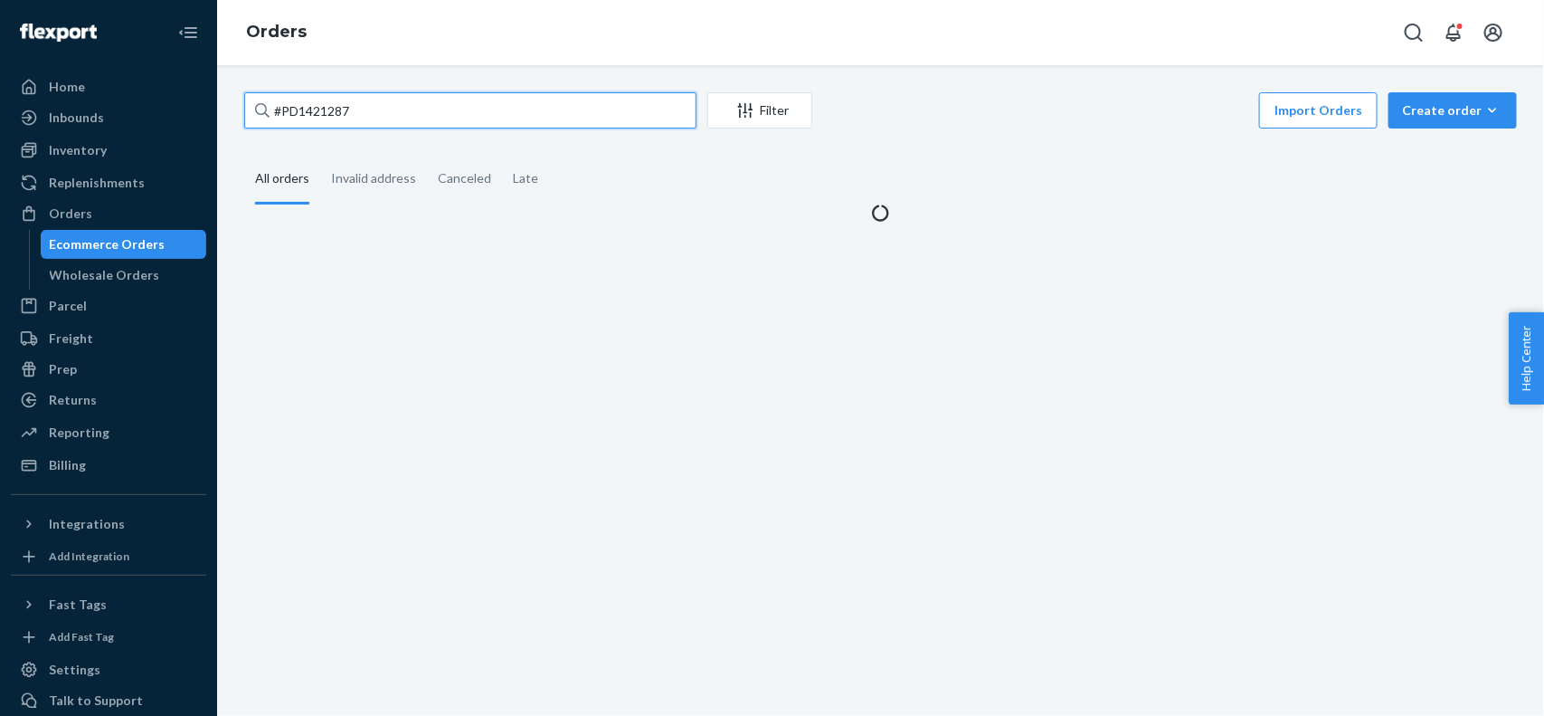
type input "#PD1421287"
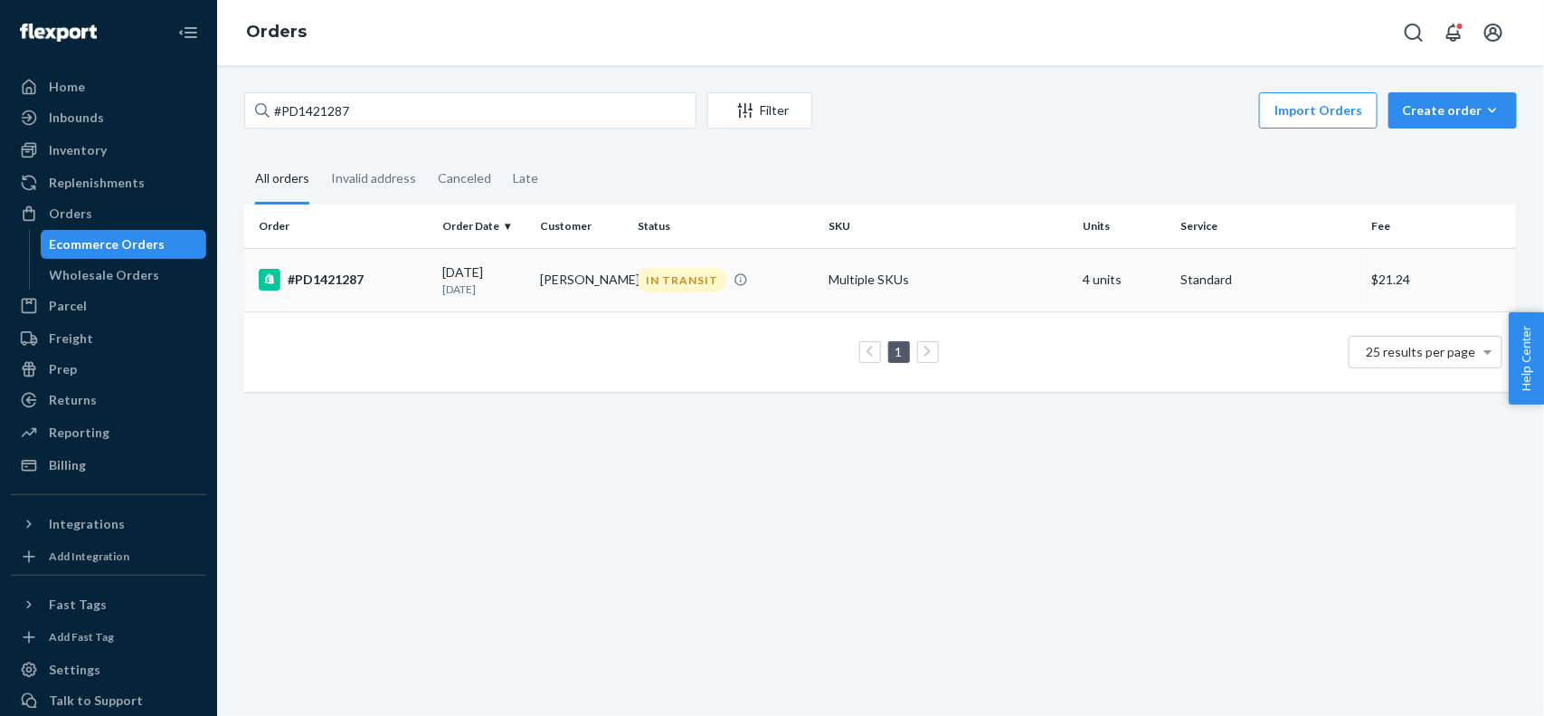
click at [423, 285] on div "#PD1421287" at bounding box center [343, 280] width 169 height 22
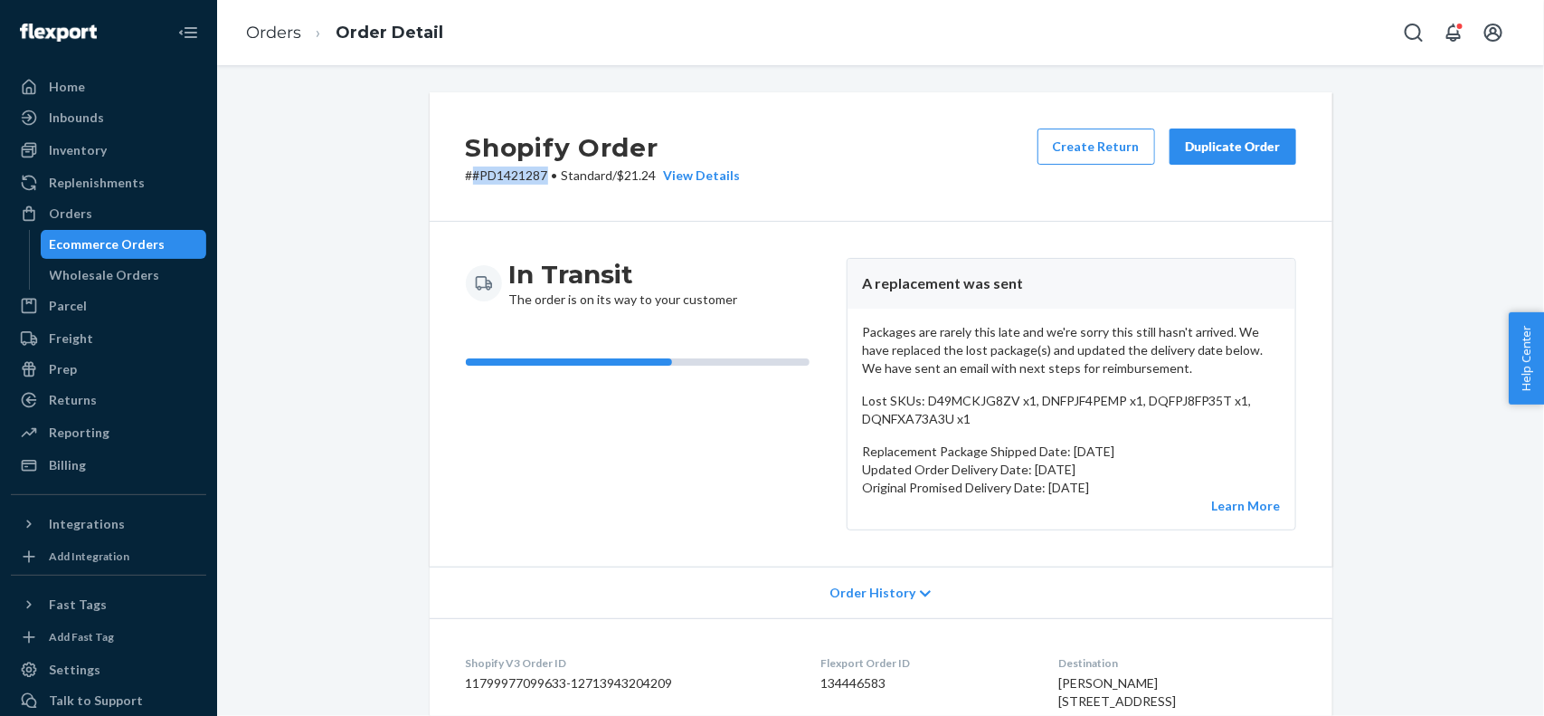
drag, startPoint x: 539, startPoint y: 173, endPoint x: 468, endPoint y: 186, distance: 72.8
click at [468, 186] on div "Shopify Order # #PD1421287 • Standard / $21.24 View Details Create Return Dupli…" at bounding box center [881, 156] width 903 height 129
click at [675, 490] on div "In Transit The order is on its way to your customer" at bounding box center [649, 394] width 366 height 272
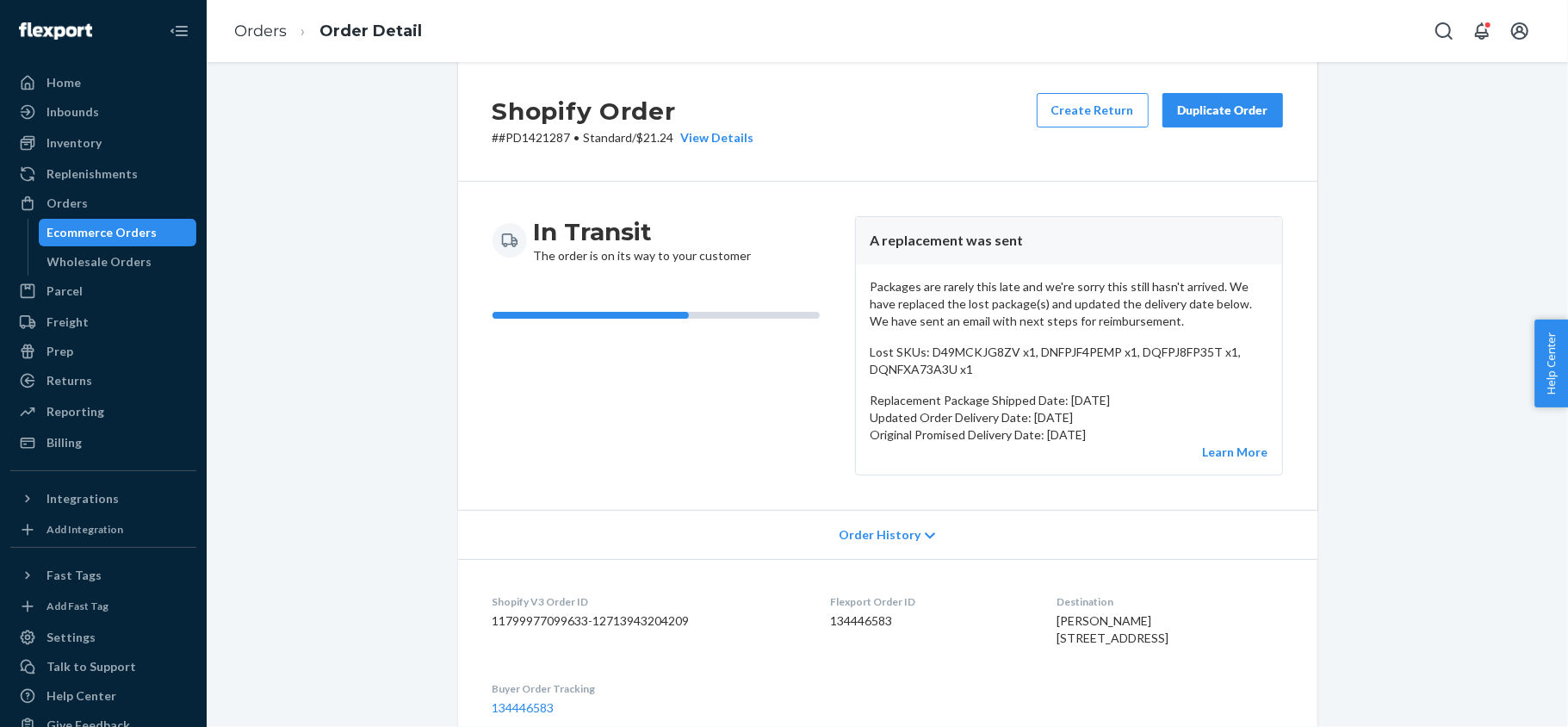
scroll to position [34, 0]
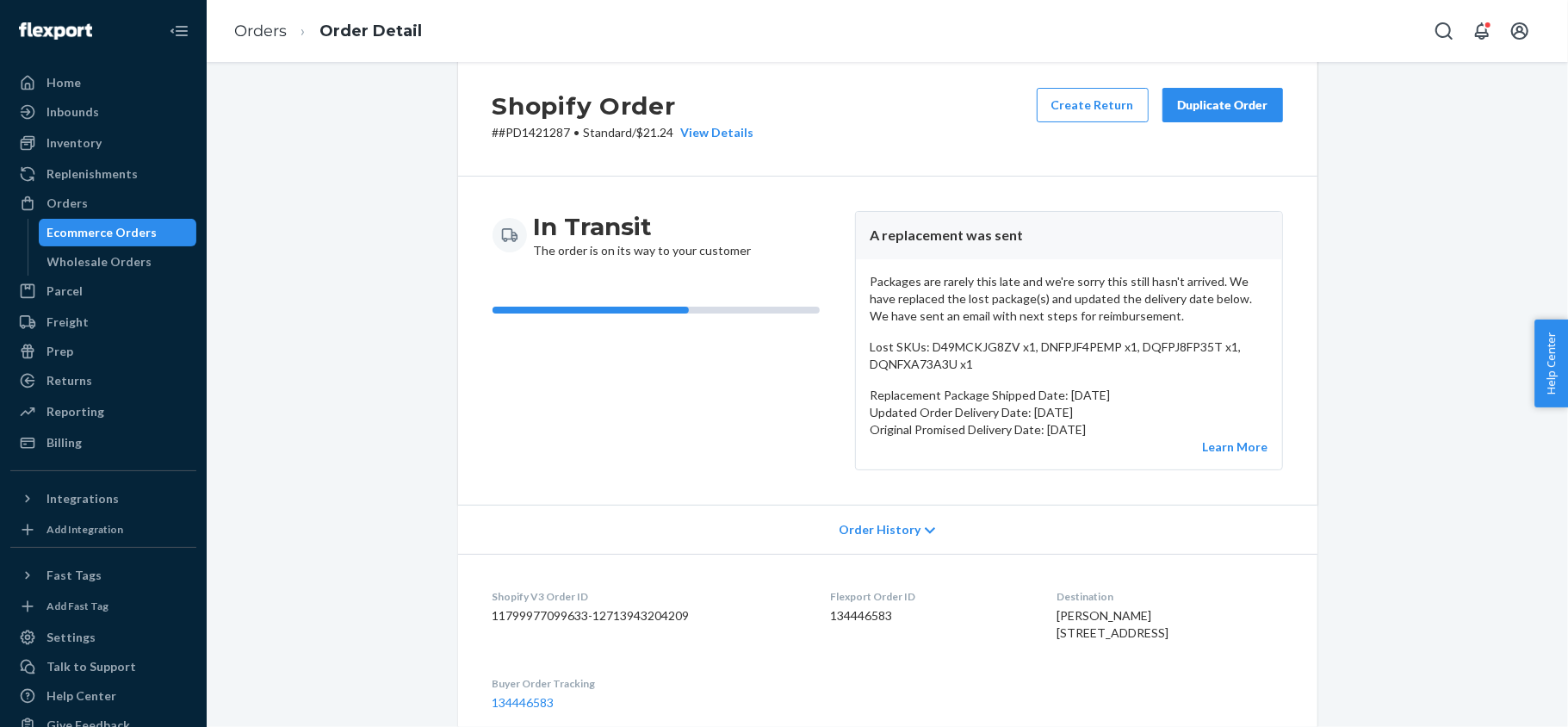
click at [837, 619] on dd "134446583" at bounding box center [930, 616] width 199 height 17
drag, startPoint x: 565, startPoint y: 131, endPoint x: 489, endPoint y: 136, distance: 76.2
click at [493, 136] on p "# #PD1421287 • Standard / $21.24 View Details" at bounding box center [623, 132] width 262 height 17
click at [112, 200] on div "Orders" at bounding box center [104, 203] width 183 height 24
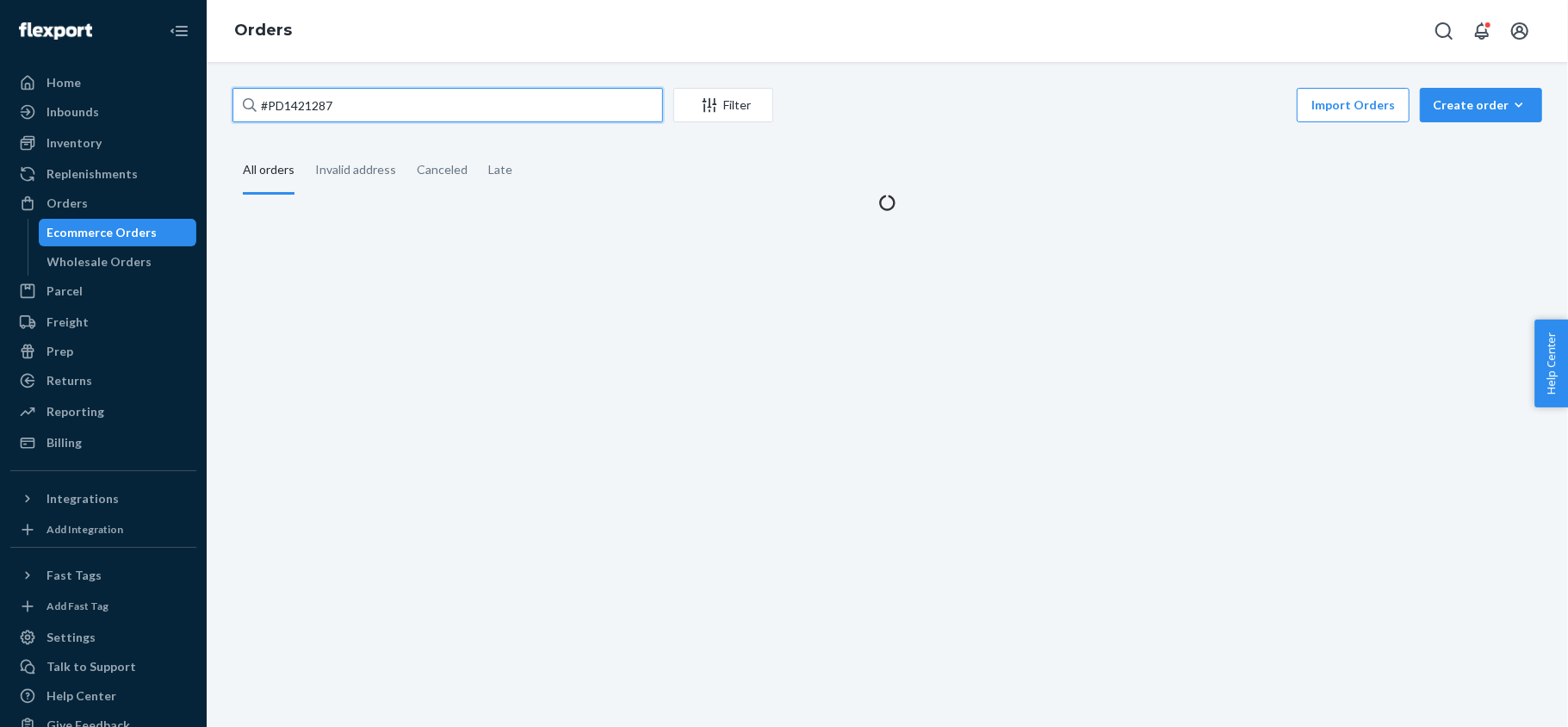
click at [359, 105] on input "#PD1421287" at bounding box center [447, 105] width 430 height 34
drag, startPoint x: 359, startPoint y: 105, endPoint x: 369, endPoint y: 107, distance: 10.2
click at [357, 108] on input "#PD1421287" at bounding box center [447, 105] width 430 height 34
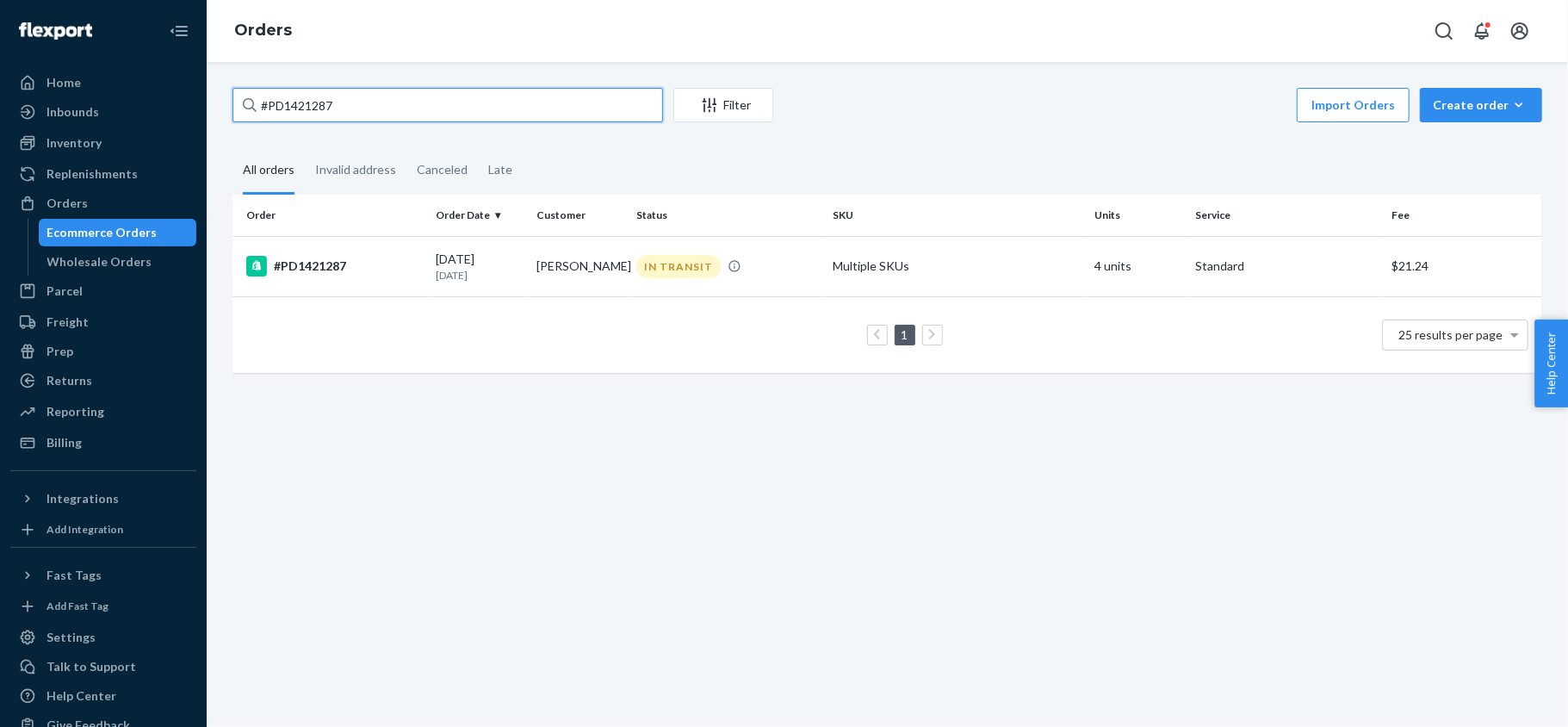
type input "#"
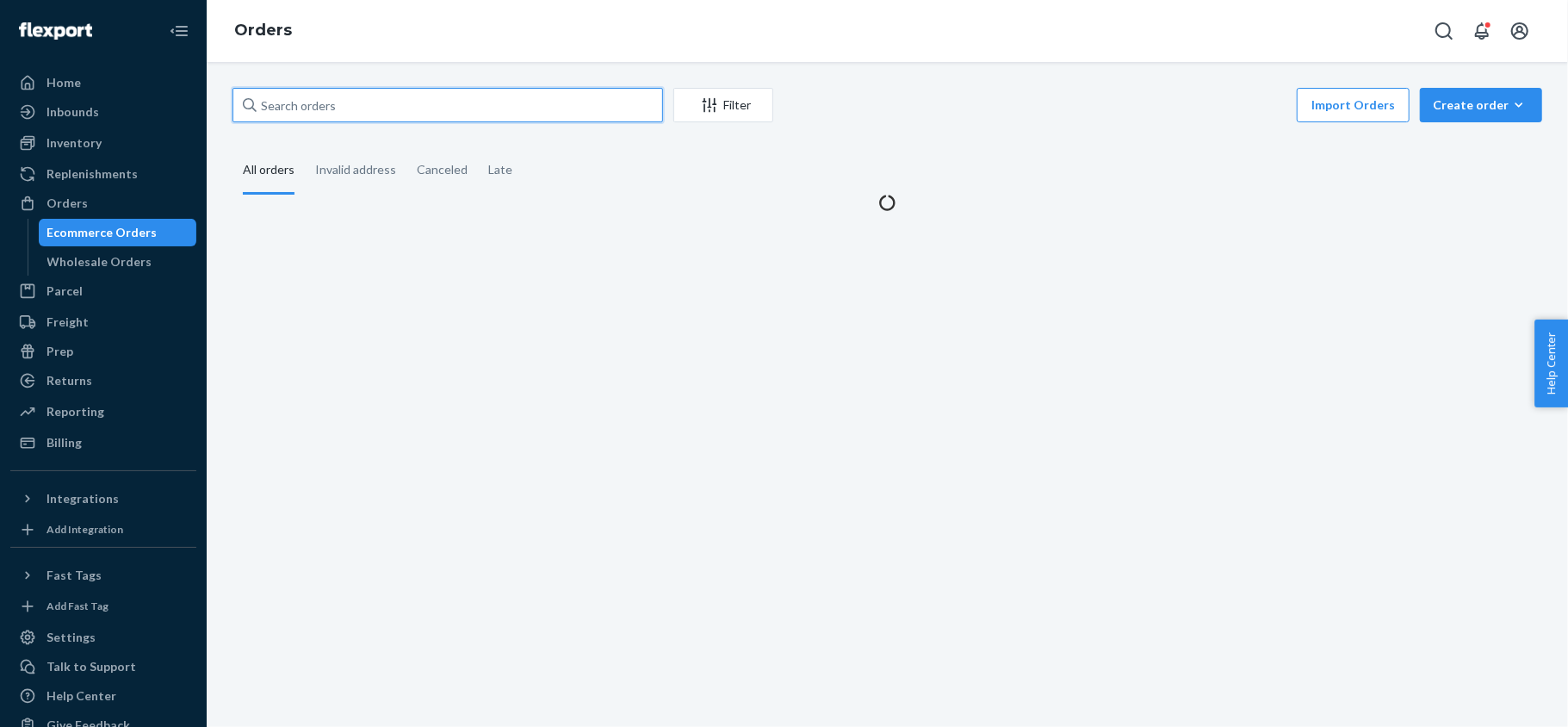
paste input "#US25315589"
type input "#US25315589"
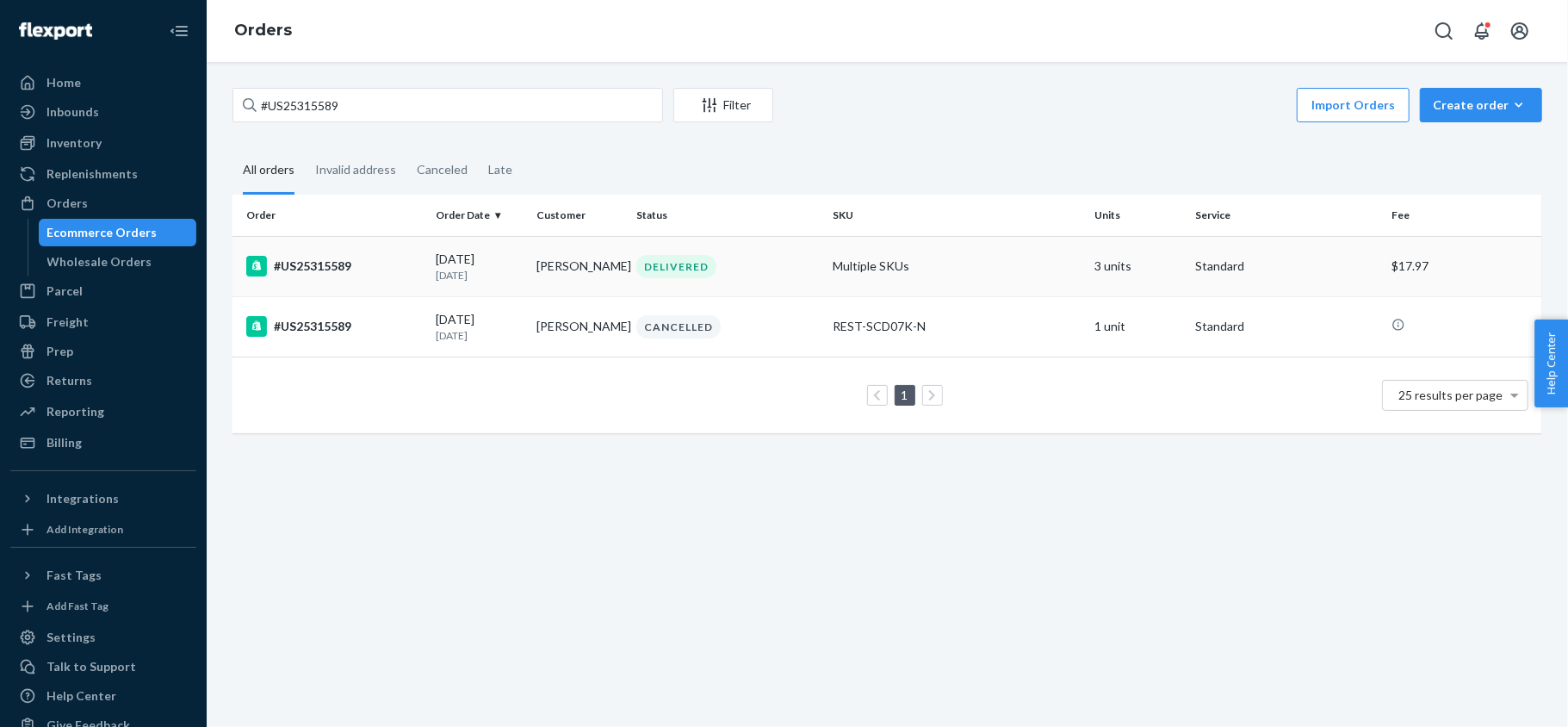
click at [386, 280] on td "#US25315589" at bounding box center [330, 265] width 196 height 60
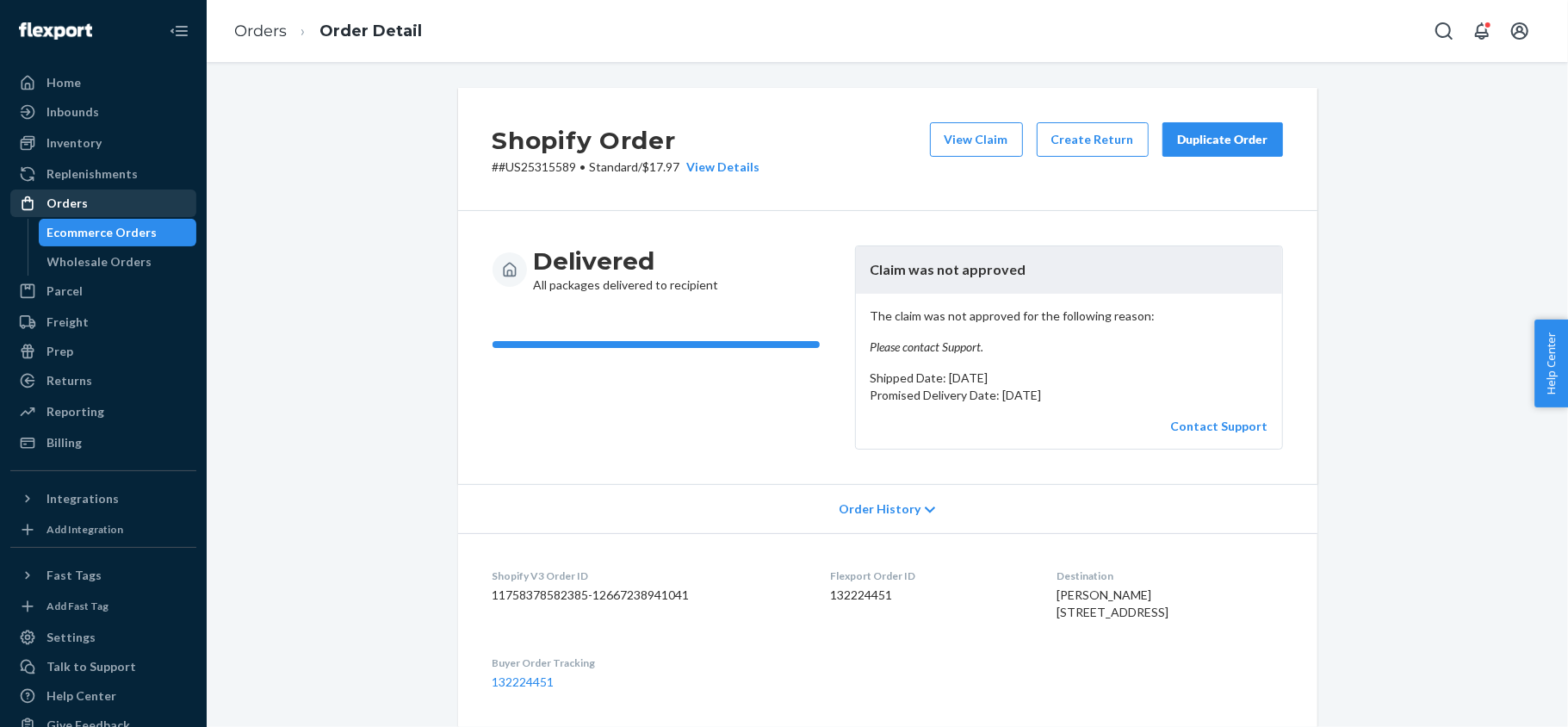
click at [117, 193] on div "Orders" at bounding box center [104, 203] width 183 height 24
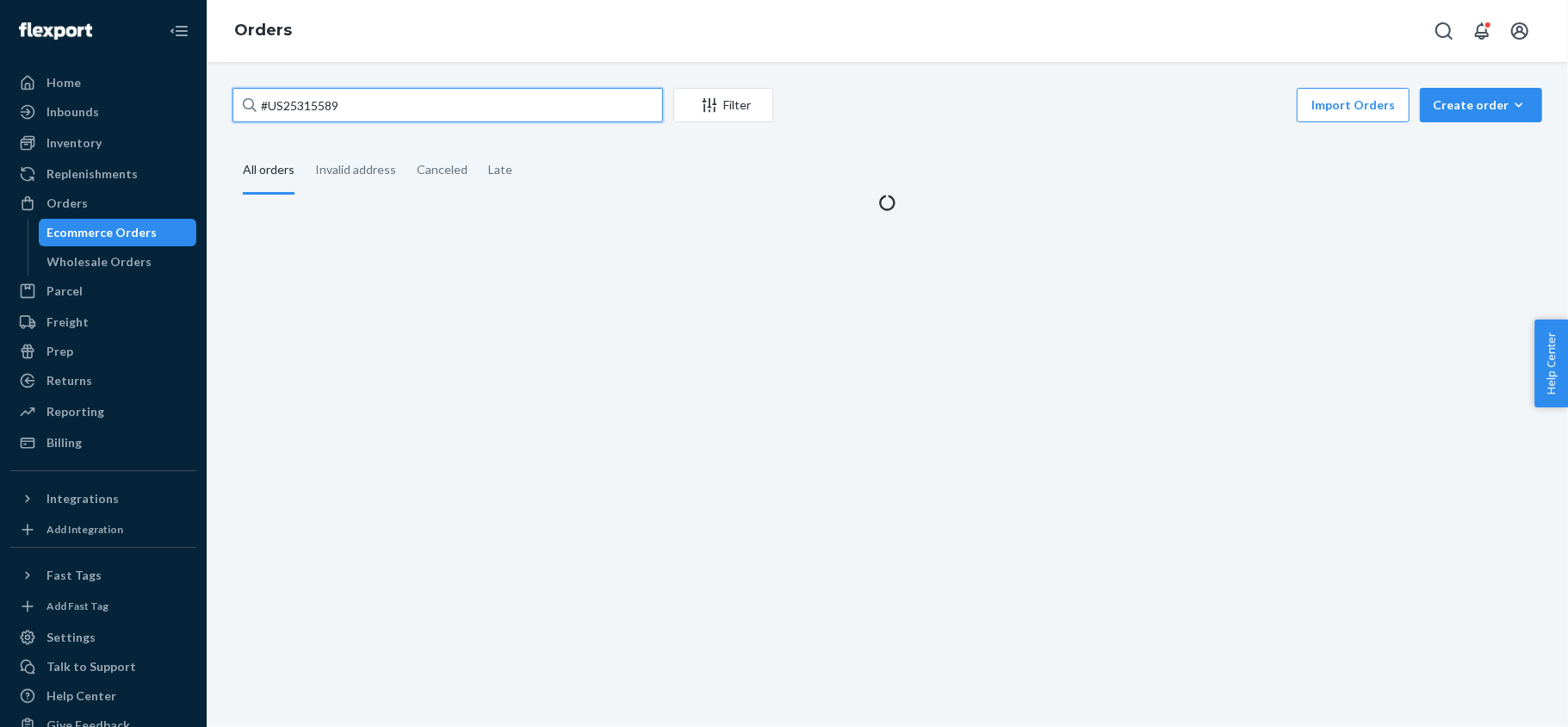
click at [418, 104] on input "#US25315589" at bounding box center [447, 105] width 430 height 34
click at [415, 104] on input "#US25315589" at bounding box center [447, 105] width 430 height 34
type input "#"
paste input "#US25338870"
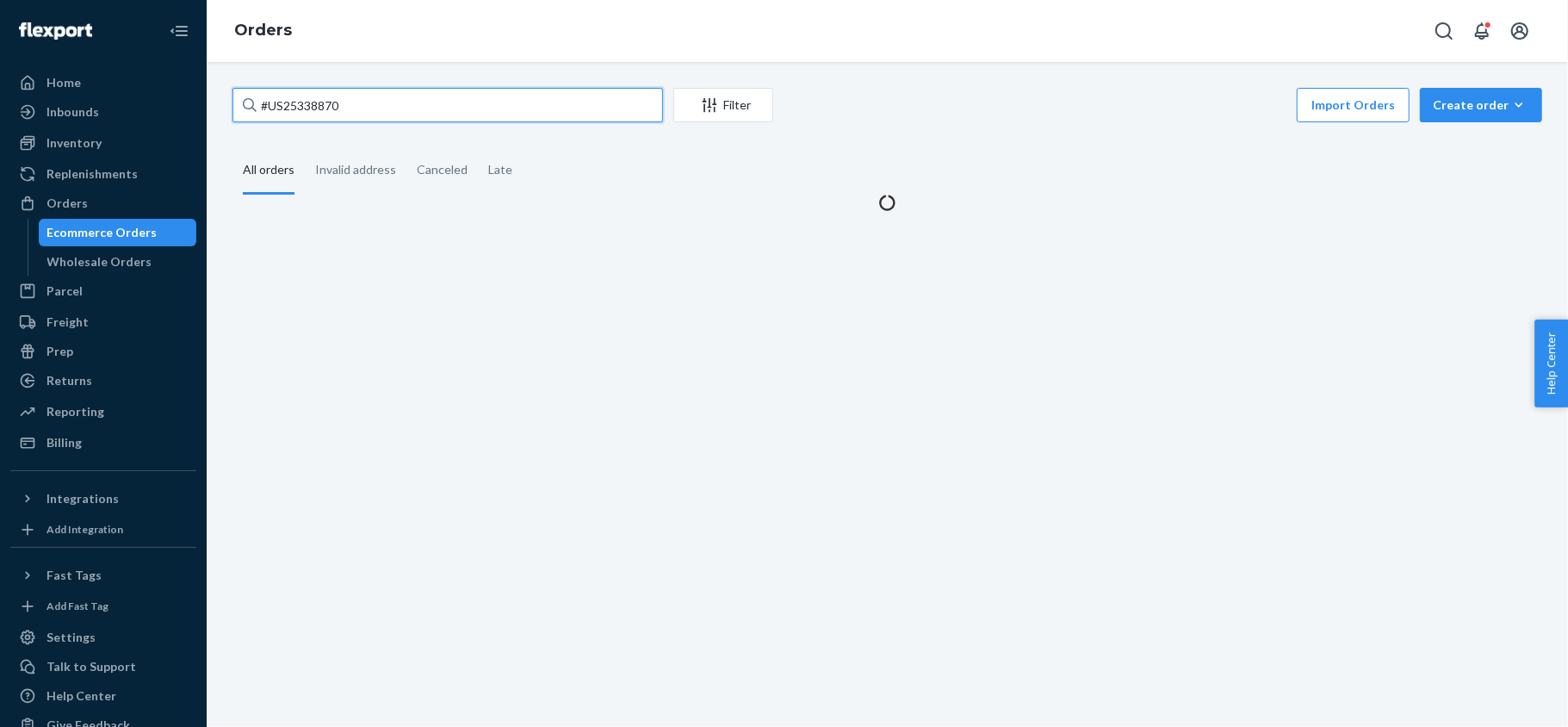
type input "#US25338870"
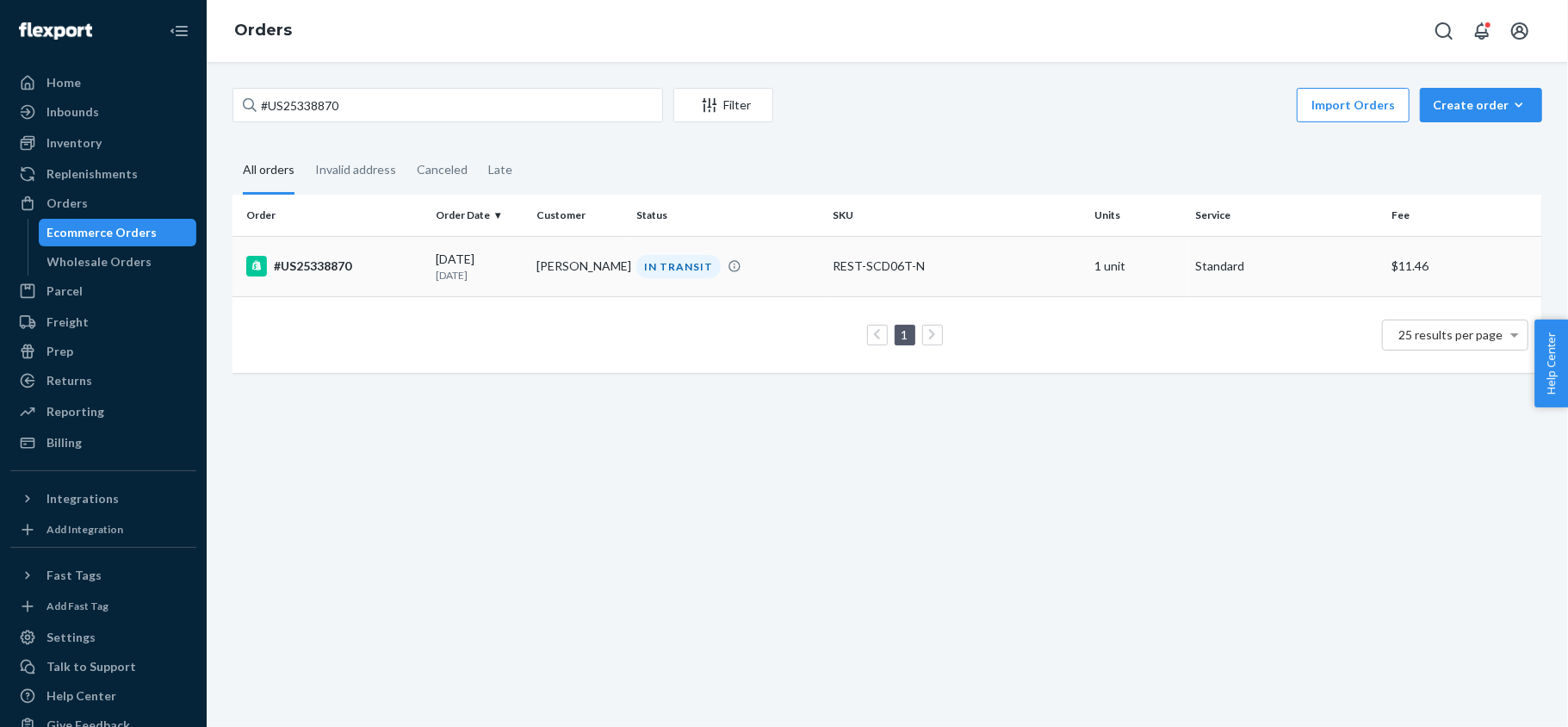
click at [375, 287] on td "#US25338870" at bounding box center [330, 265] width 196 height 60
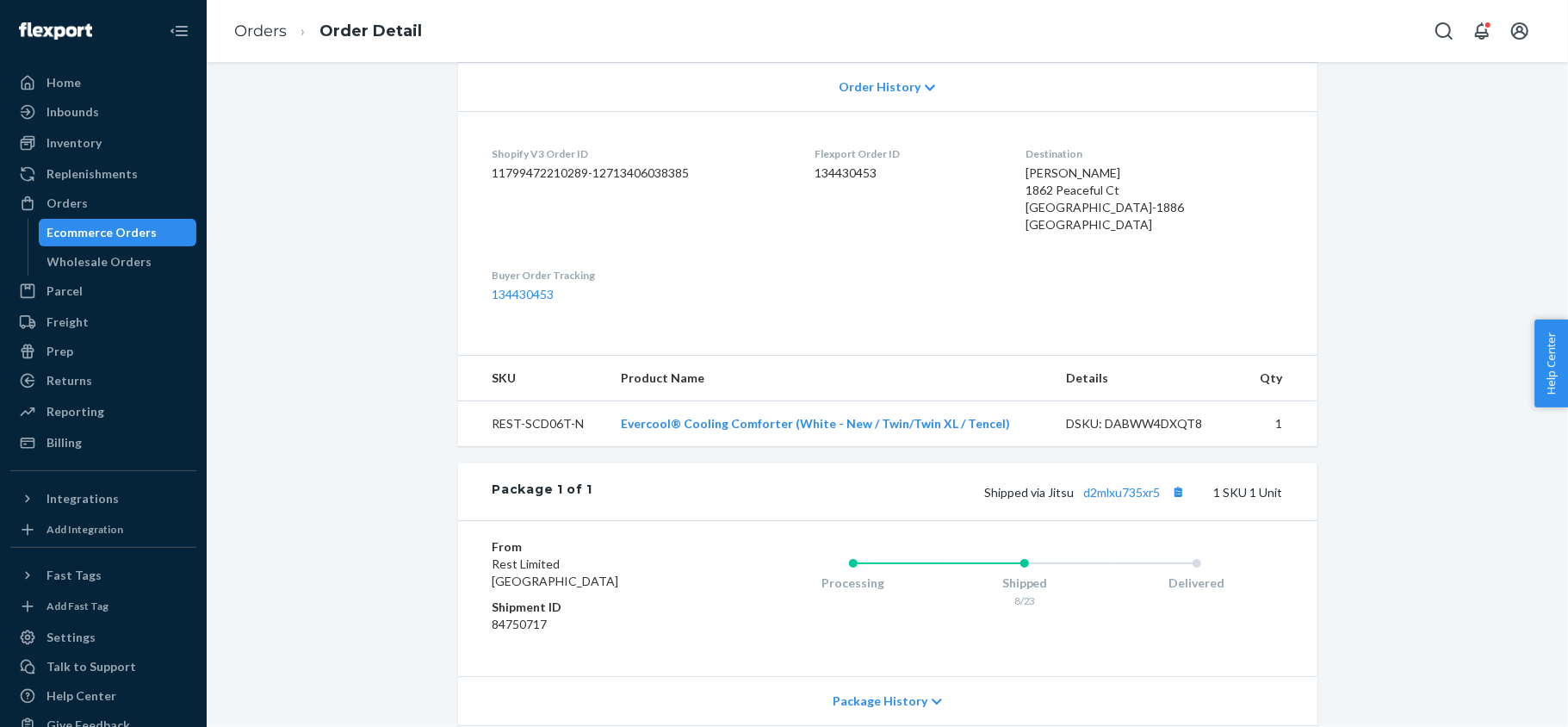
scroll to position [570, 0]
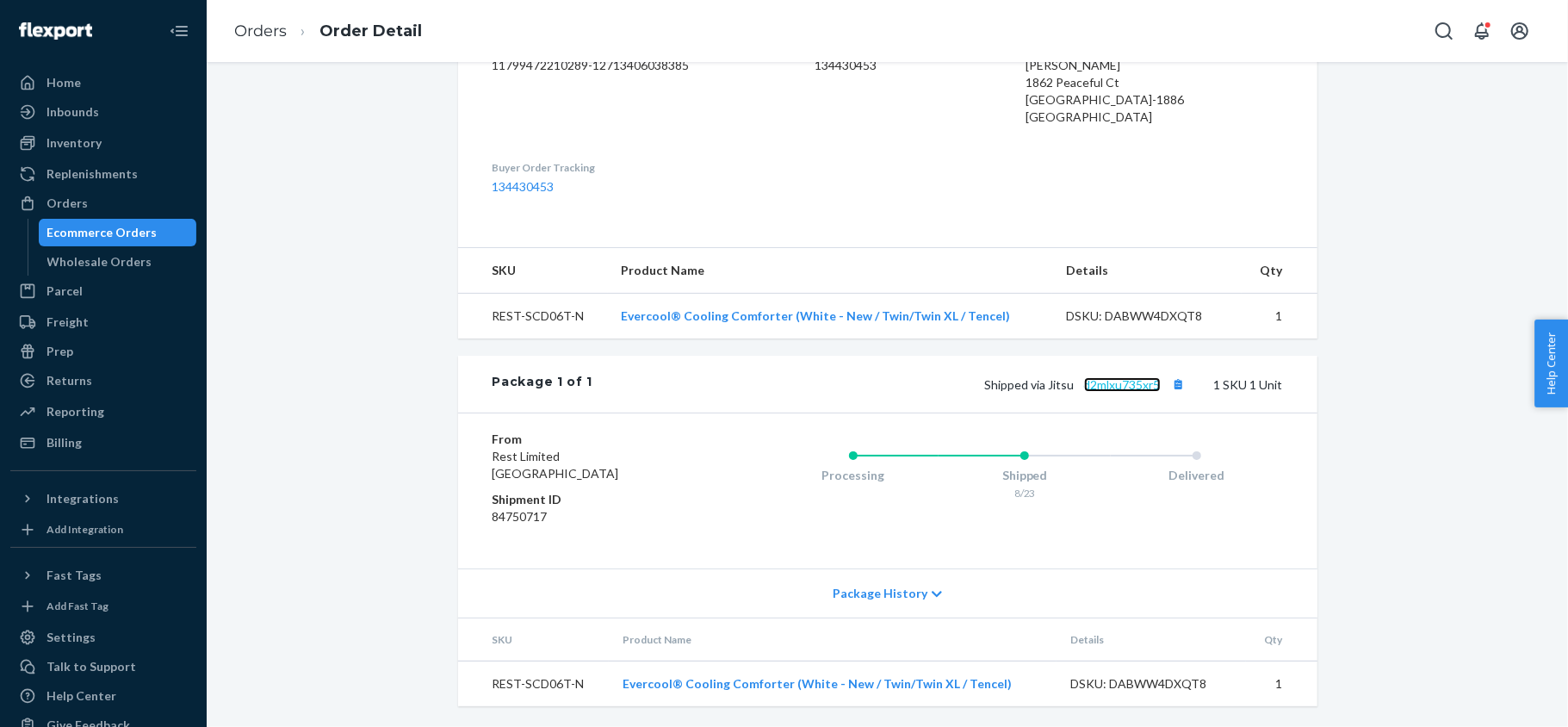
click at [1104, 380] on link "d2mlxu735xr5" at bounding box center [1122, 383] width 77 height 14
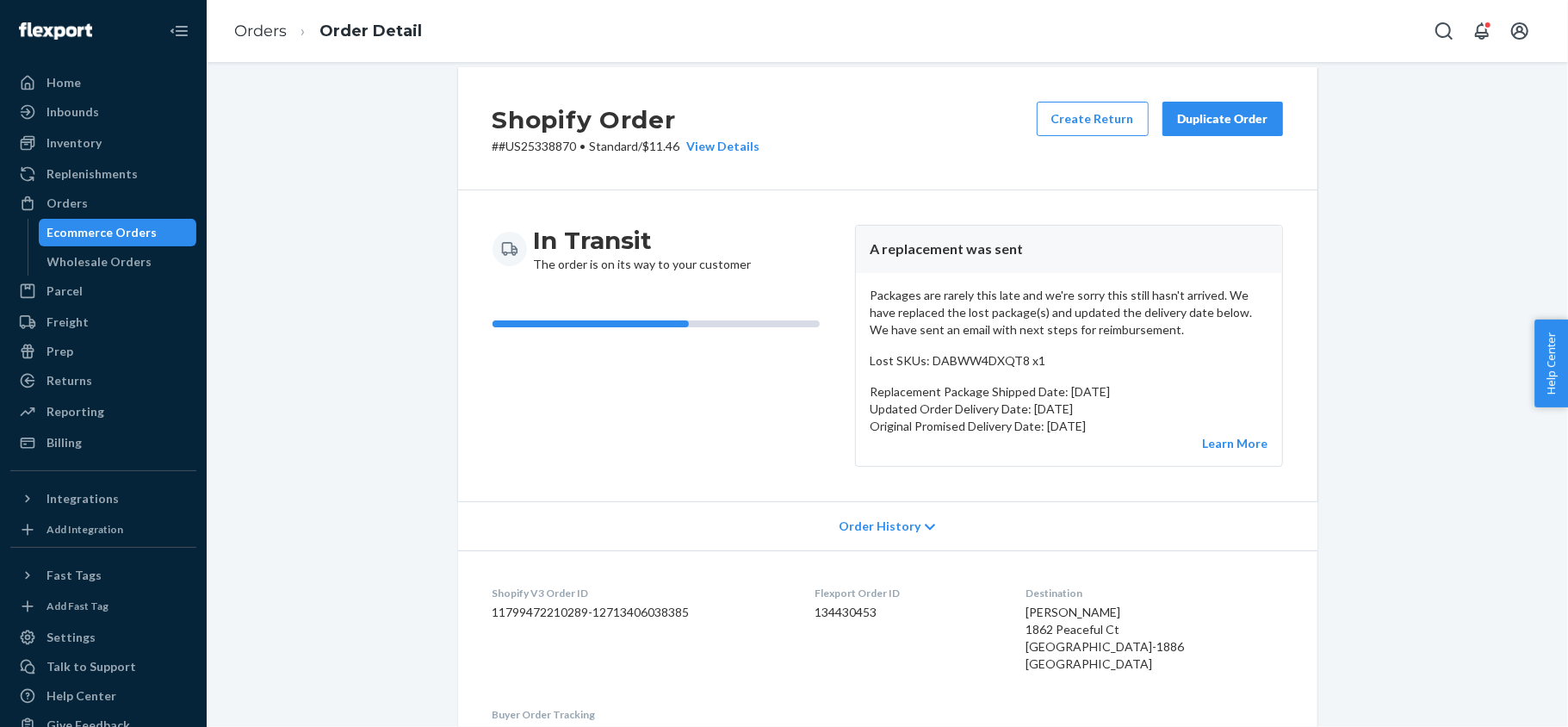
scroll to position [25, 0]
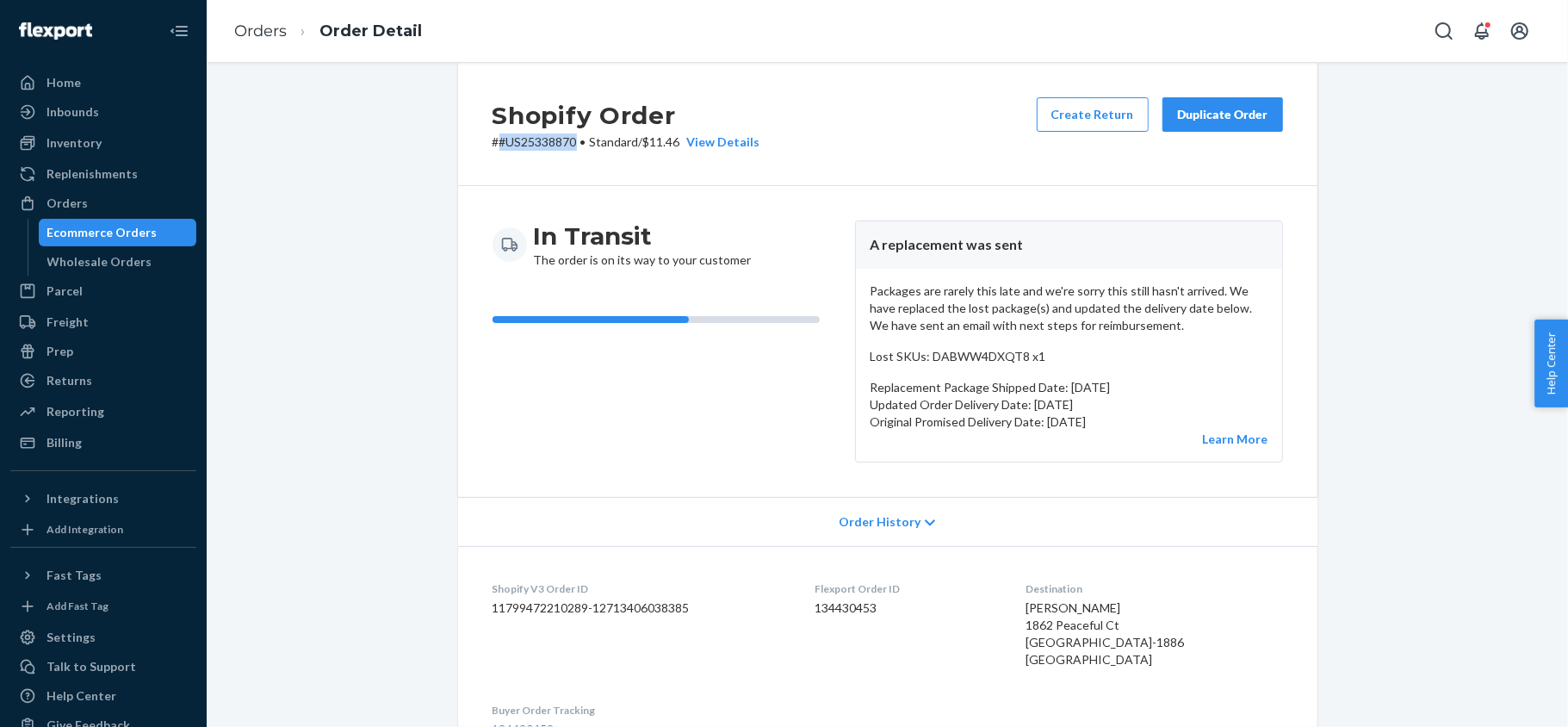
drag, startPoint x: 568, startPoint y: 147, endPoint x: 493, endPoint y: 151, distance: 75.1
click at [493, 151] on div "Shopify Order # #US25338870 • Standard / $11.46 View Details Create Return Dupl…" at bounding box center [887, 124] width 859 height 123
click at [806, 602] on dl "Shopify V3 Order ID 11799472210289-12713406038385 Flexport Order ID 134430453 D…" at bounding box center [887, 659] width 859 height 226
click at [830, 607] on dd "134430453" at bounding box center [907, 608] width 184 height 17
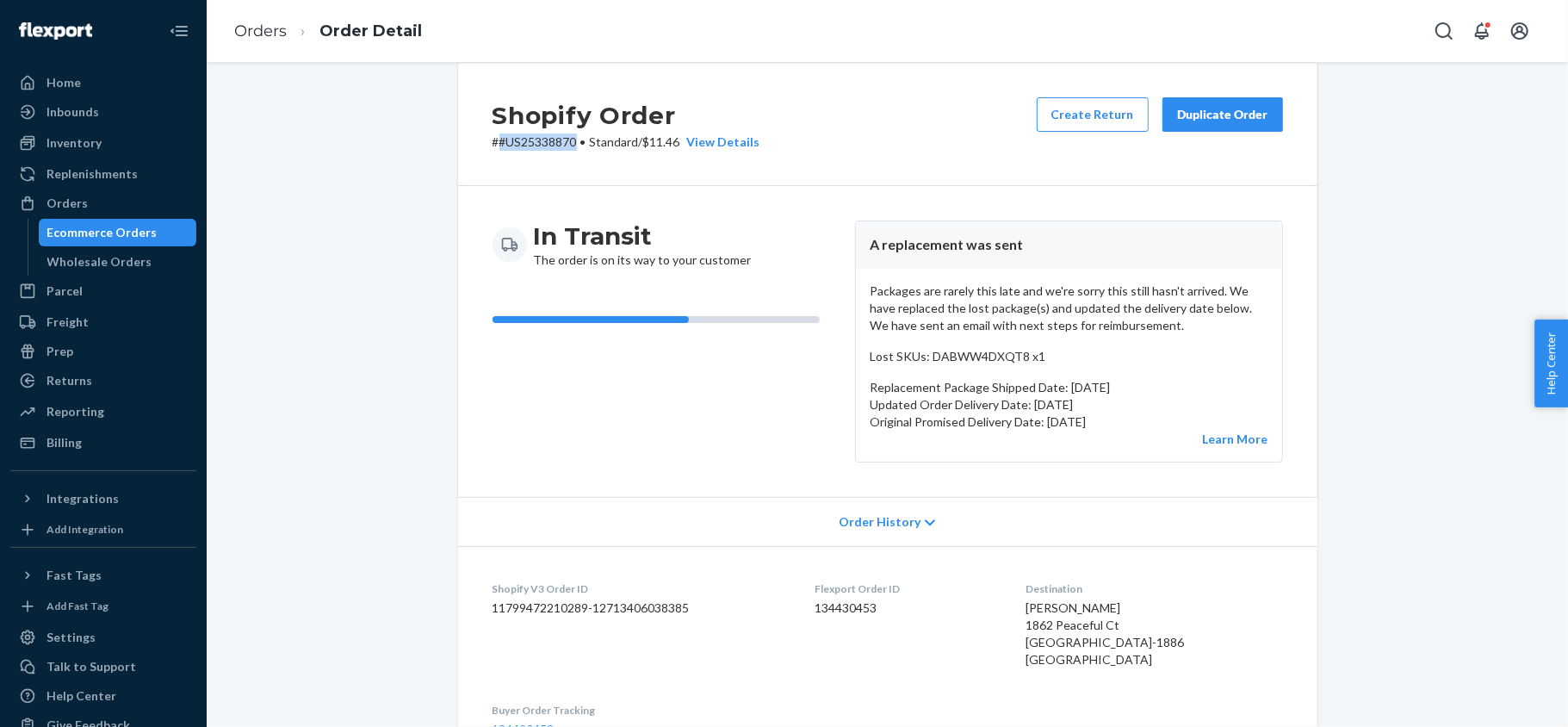
drag, startPoint x: 566, startPoint y: 147, endPoint x: 493, endPoint y: 147, distance: 73.0
click at [493, 147] on p "# #US25338870 • Standard / $11.46 View Details" at bounding box center [626, 142] width 267 height 17
drag, startPoint x: 118, startPoint y: 204, endPoint x: 160, endPoint y: 190, distance: 44.3
click at [117, 204] on div "Orders" at bounding box center [104, 203] width 183 height 24
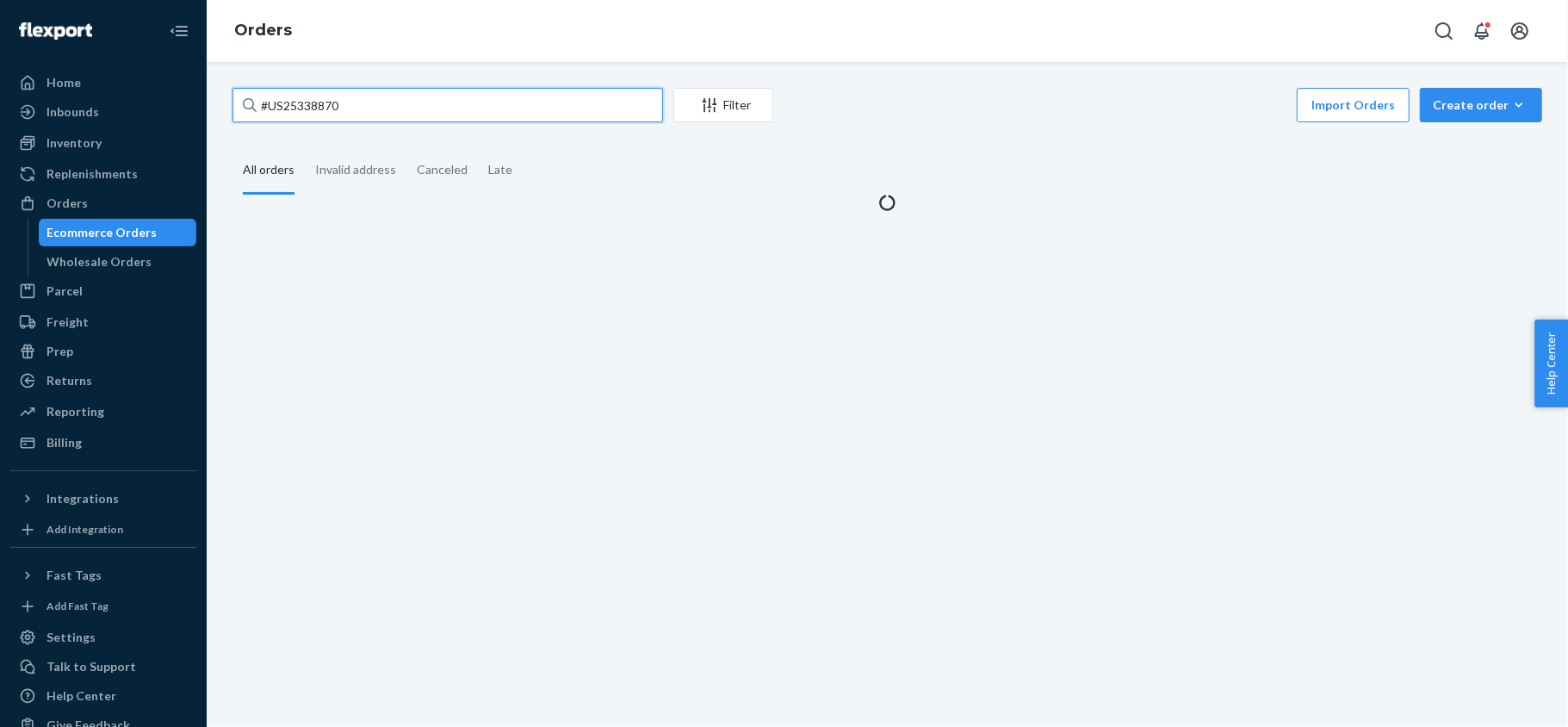
click at [330, 108] on input "#US25338870" at bounding box center [447, 105] width 430 height 34
paste input "#US25339818"
type input "#US25339818"
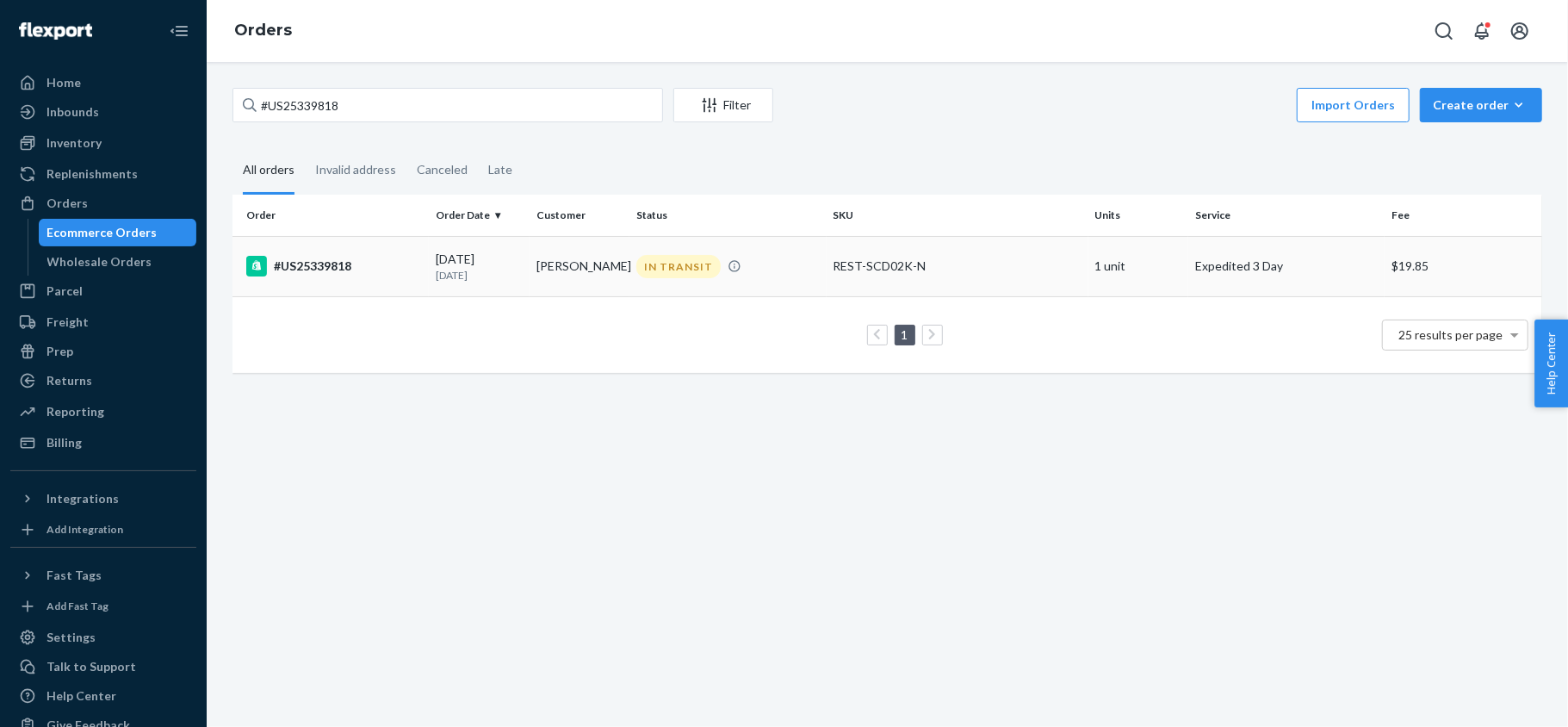
click at [439, 284] on td "08/16/2025 8 days ago" at bounding box center [480, 265] width 101 height 60
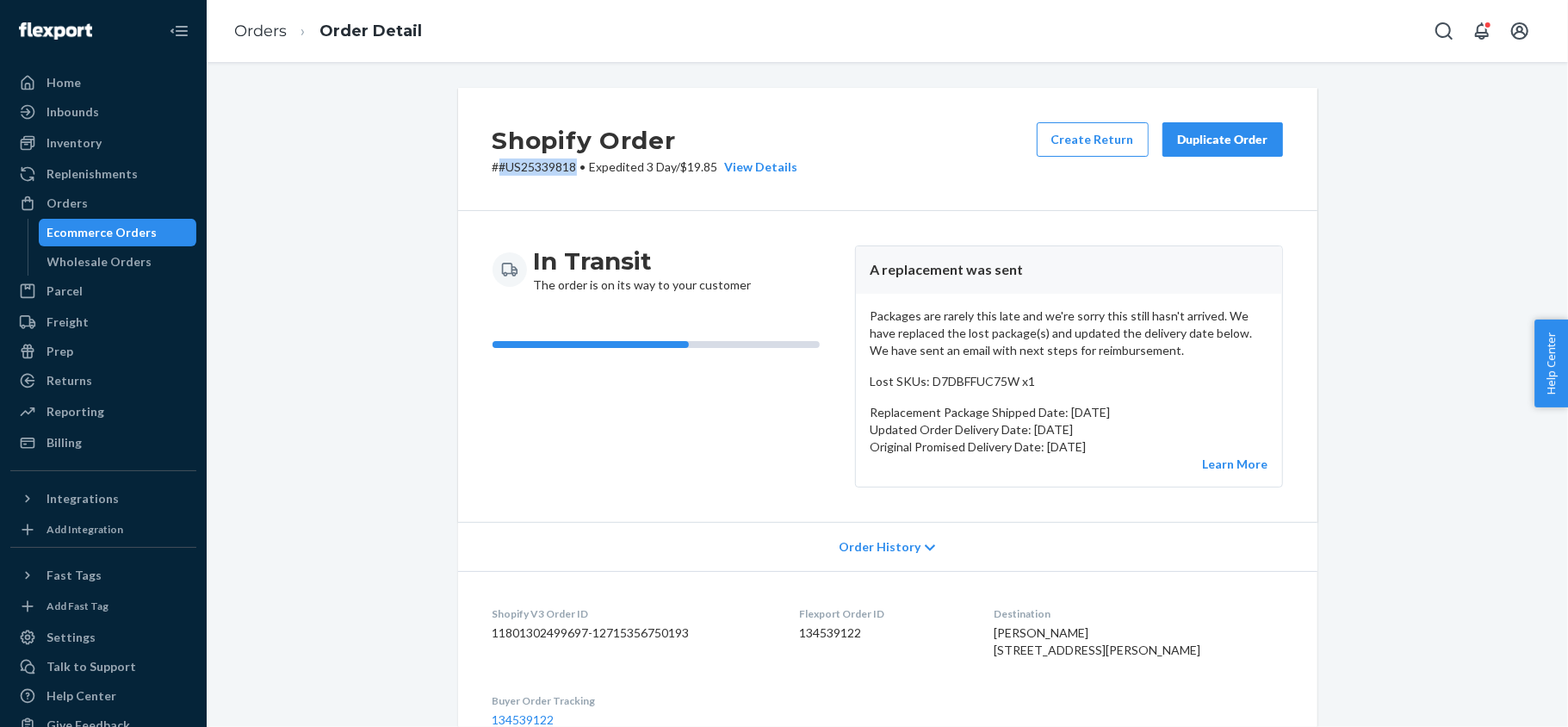
drag, startPoint x: 568, startPoint y: 167, endPoint x: 491, endPoint y: 176, distance: 77.5
click at [491, 176] on div "Shopify Order # #US25339818 • Expedited 3 Day / $19.85 View Details Create Retu…" at bounding box center [887, 148] width 859 height 123
click at [740, 397] on div "In Transit The order is on its way to your customer" at bounding box center [667, 366] width 348 height 242
click at [841, 628] on dd "134539122" at bounding box center [883, 633] width 167 height 17
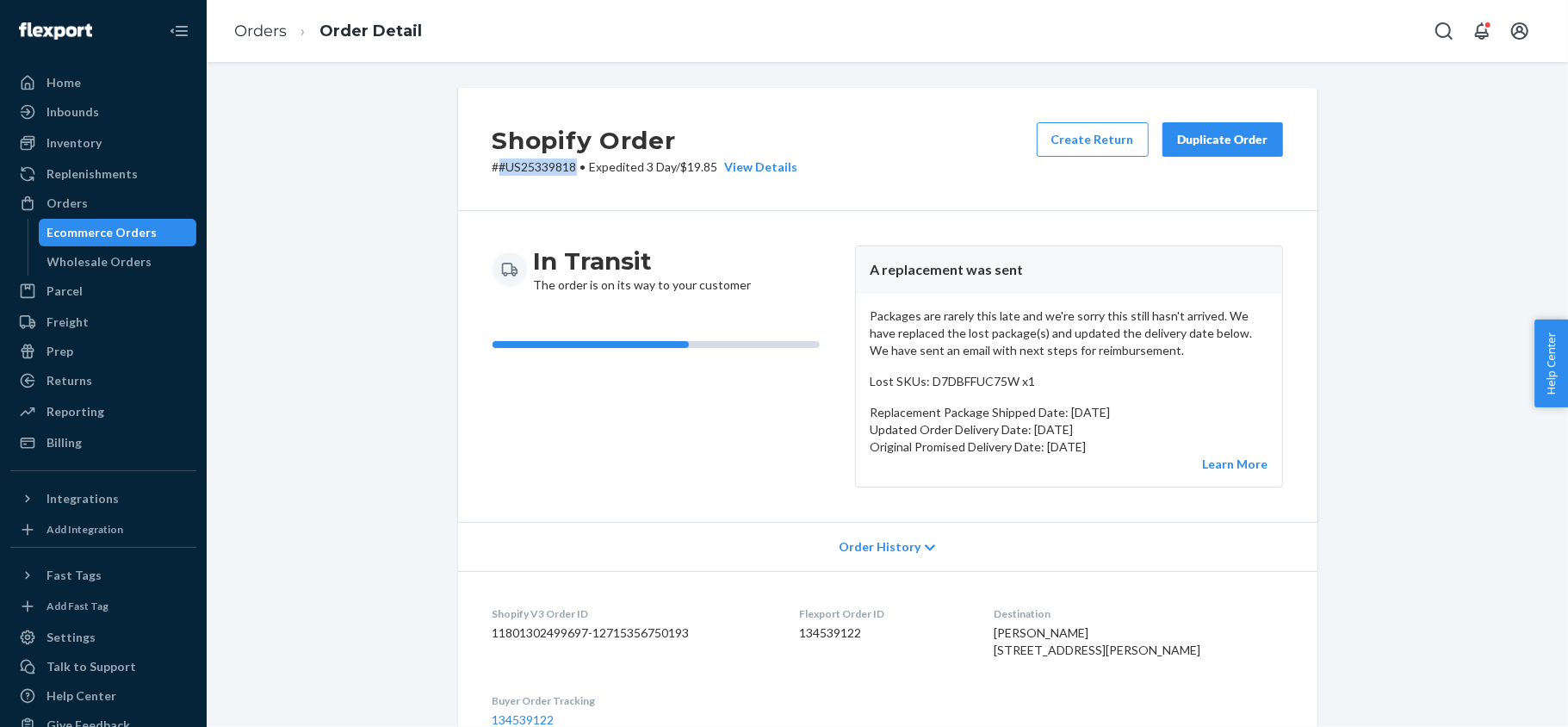
drag, startPoint x: 568, startPoint y: 169, endPoint x: 490, endPoint y: 176, distance: 78.3
click at [490, 176] on div "Shopify Order # #US25339818 • Expedited 3 Day / $19.85 View Details Create Retu…" at bounding box center [887, 148] width 859 height 123
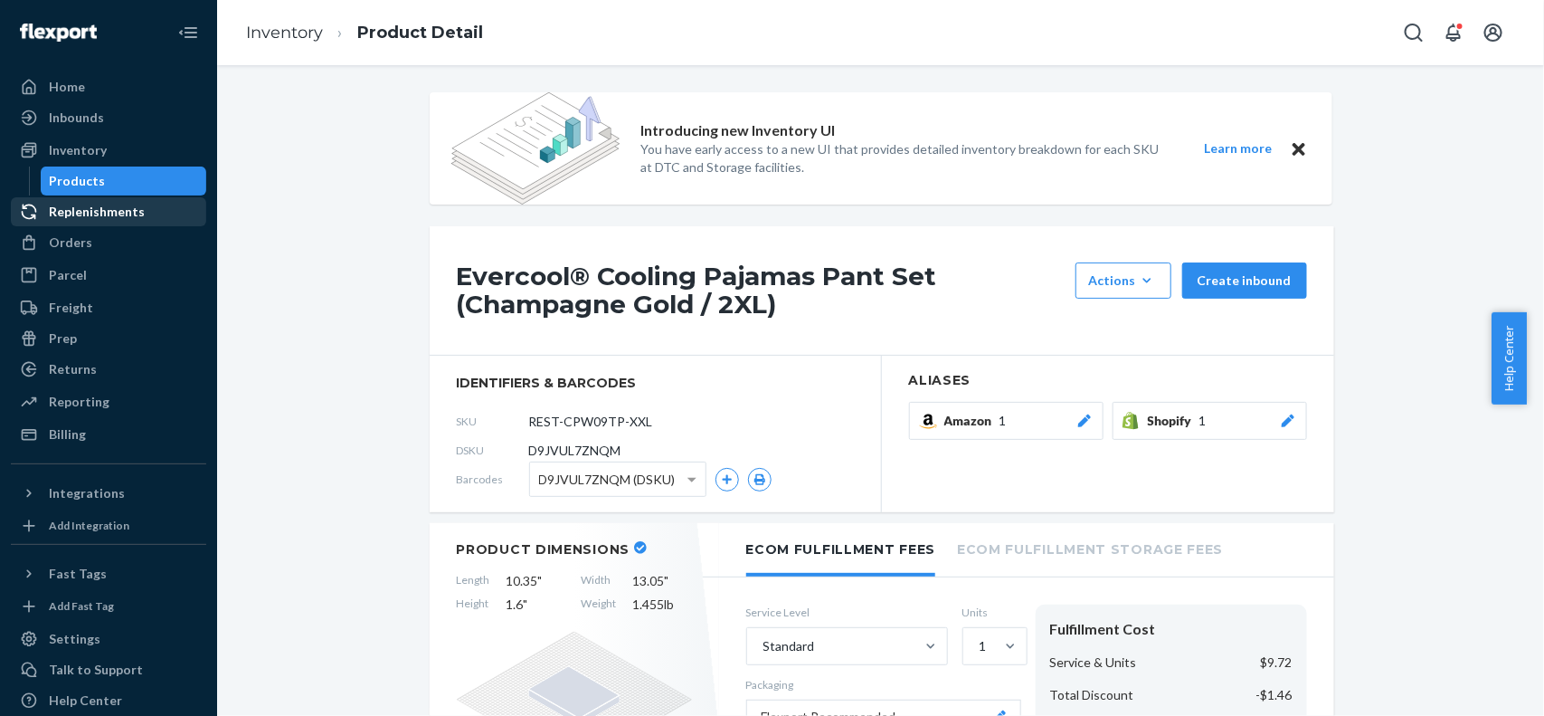
scroll to position [1244, 0]
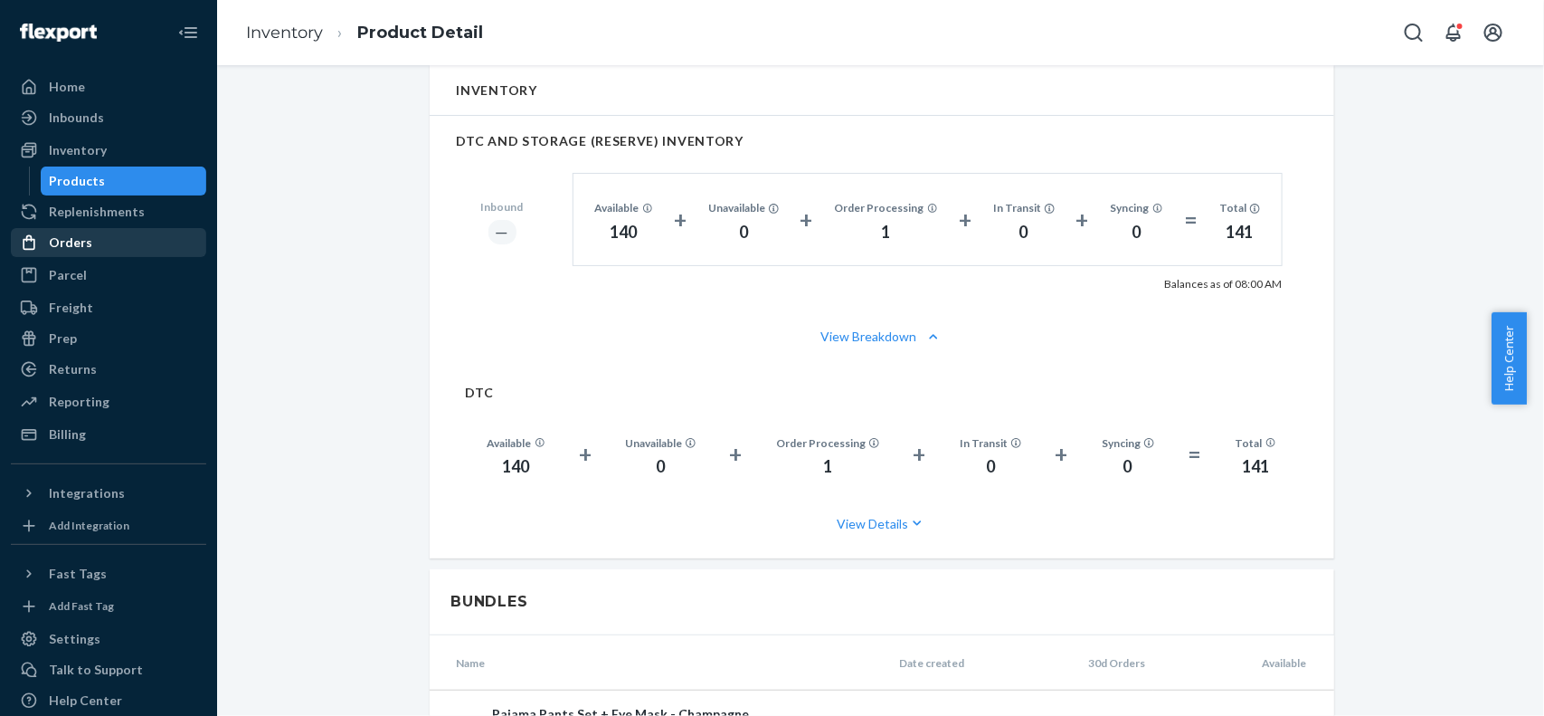
click at [89, 242] on div "Orders" at bounding box center [109, 242] width 192 height 25
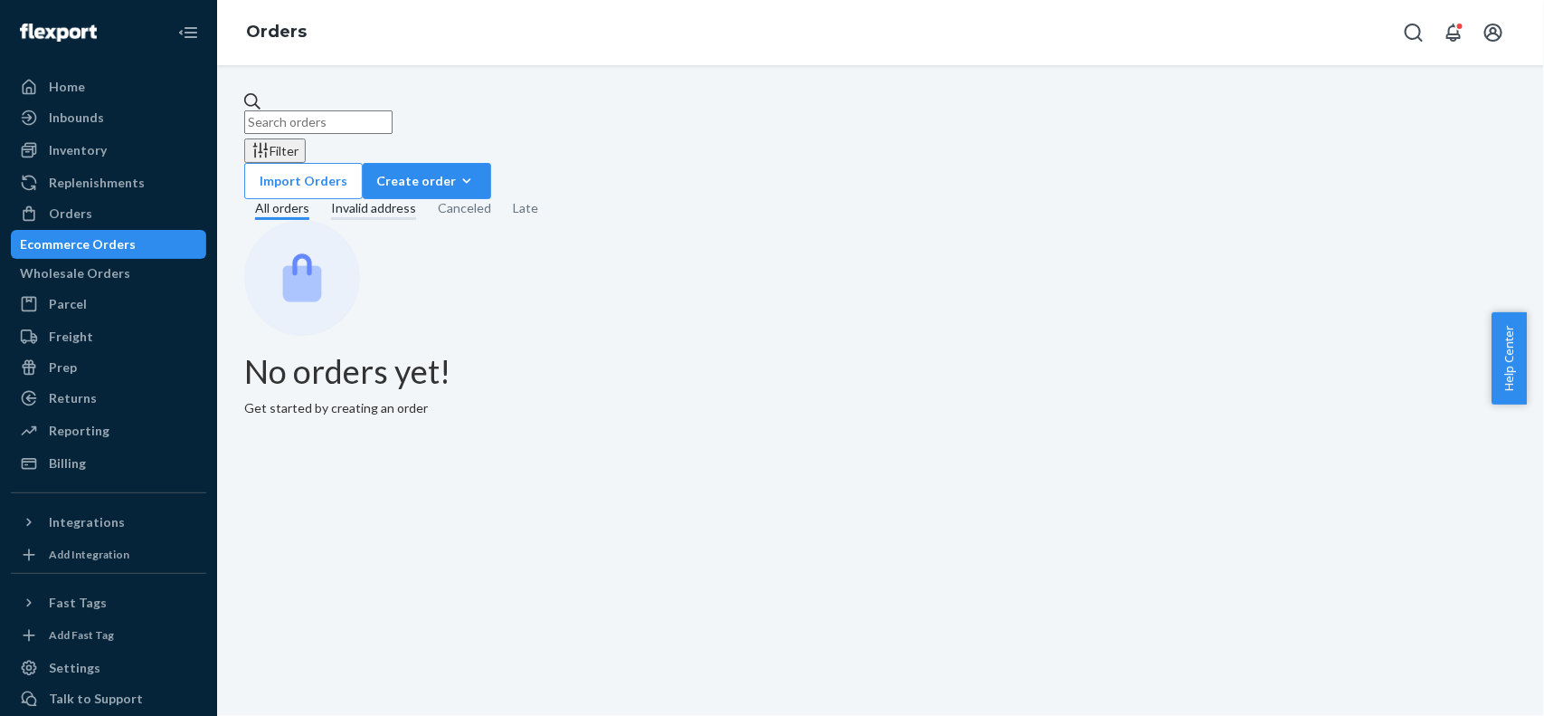
click at [353, 199] on div "Invalid address" at bounding box center [373, 209] width 85 height 21
click at [320, 199] on input "Invalid address" at bounding box center [320, 199] width 0 height 0
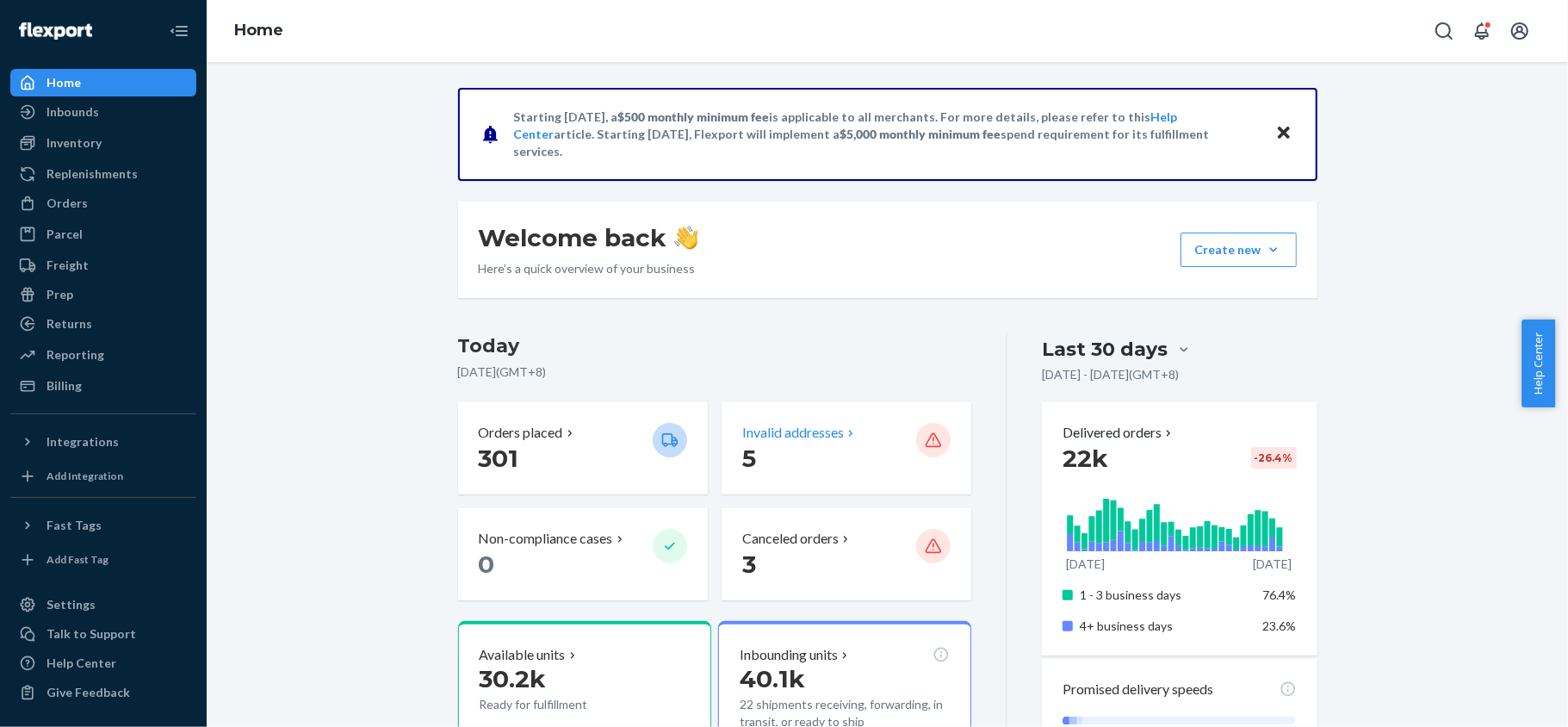
click at [854, 442] on p "5" at bounding box center [822, 458] width 160 height 31
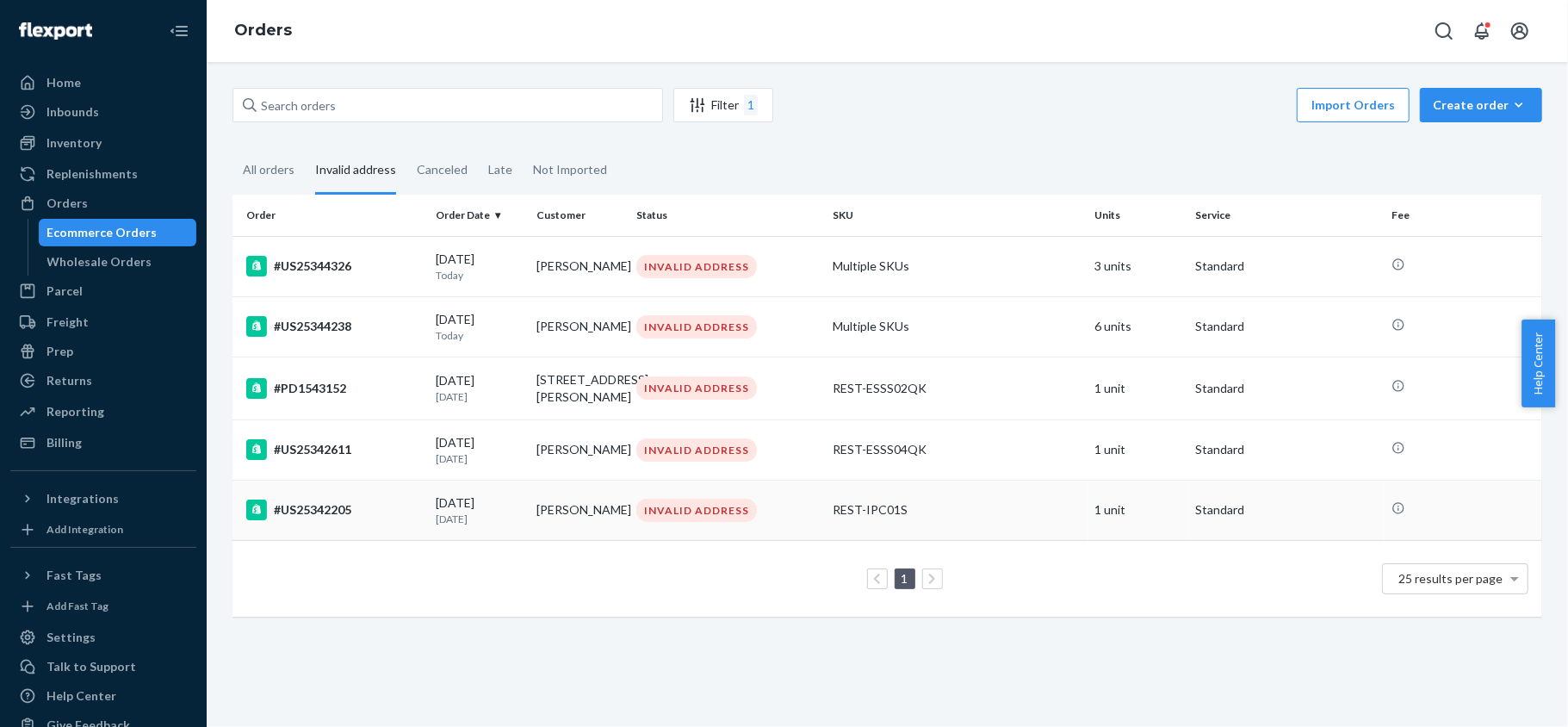
click at [386, 523] on td "#US25342205" at bounding box center [330, 509] width 196 height 60
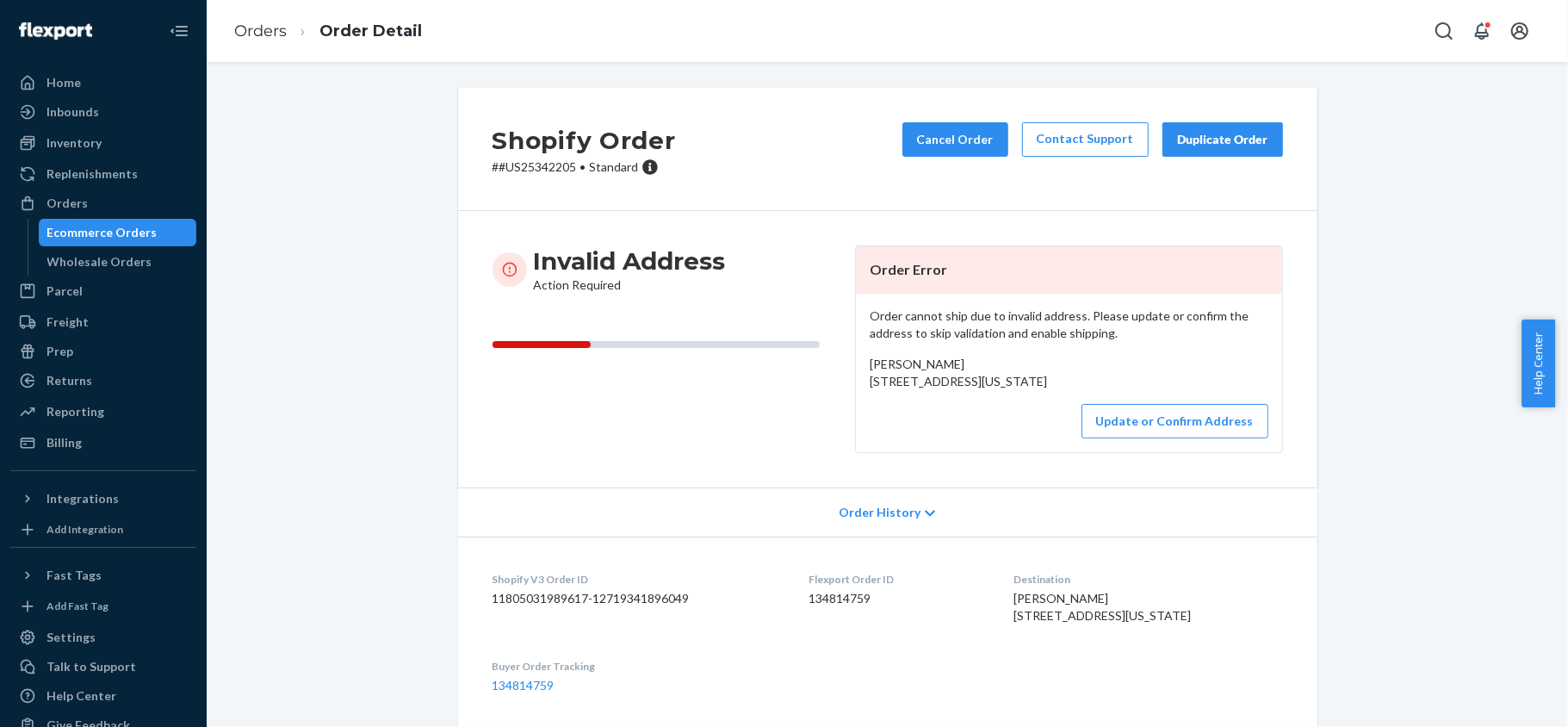
drag, startPoint x: 862, startPoint y: 381, endPoint x: 880, endPoint y: 419, distance: 42.0
click at [880, 390] on div "Sandra Kivela 3891 Co Rd KCB Big Bay, Michigan 49808 US" at bounding box center [1068, 373] width 399 height 34
copy span "3891 Co Rd KCB Big Bay, Michigan 49808 US"
click at [1106, 439] on button "Update or Confirm Address" at bounding box center [1174, 421] width 186 height 34
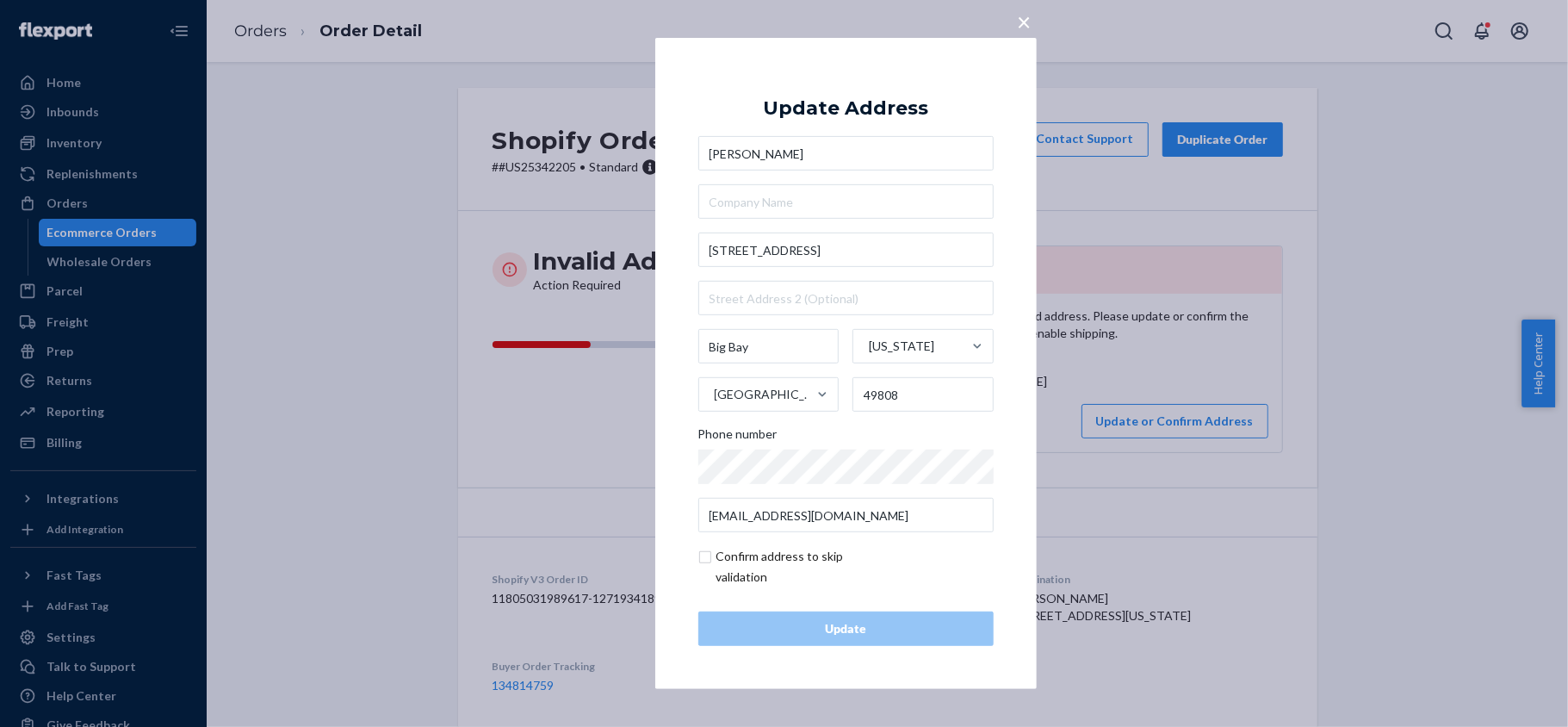
drag, startPoint x: 519, startPoint y: 366, endPoint x: 538, endPoint y: 356, distance: 21.5
click at [521, 366] on div "× Update Address Sandra Kivela 3891 Co Rd KCB Big Bay Michigan United States 49…" at bounding box center [784, 364] width 1568 height 727
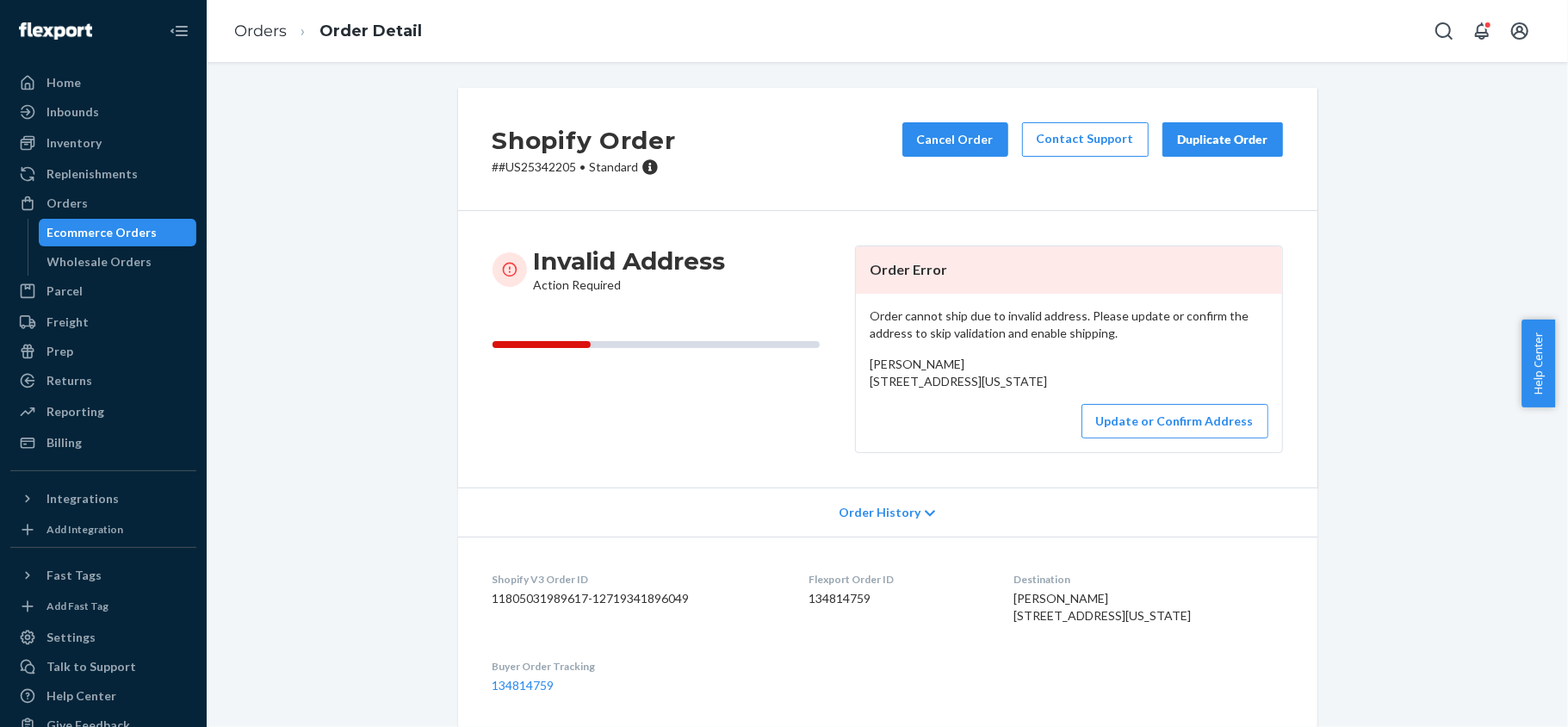
click at [556, 163] on p "# #US25342205 • Standard" at bounding box center [584, 167] width 184 height 17
copy p "US25342205"
click at [1158, 439] on button "Update or Confirm Address" at bounding box center [1174, 421] width 186 height 34
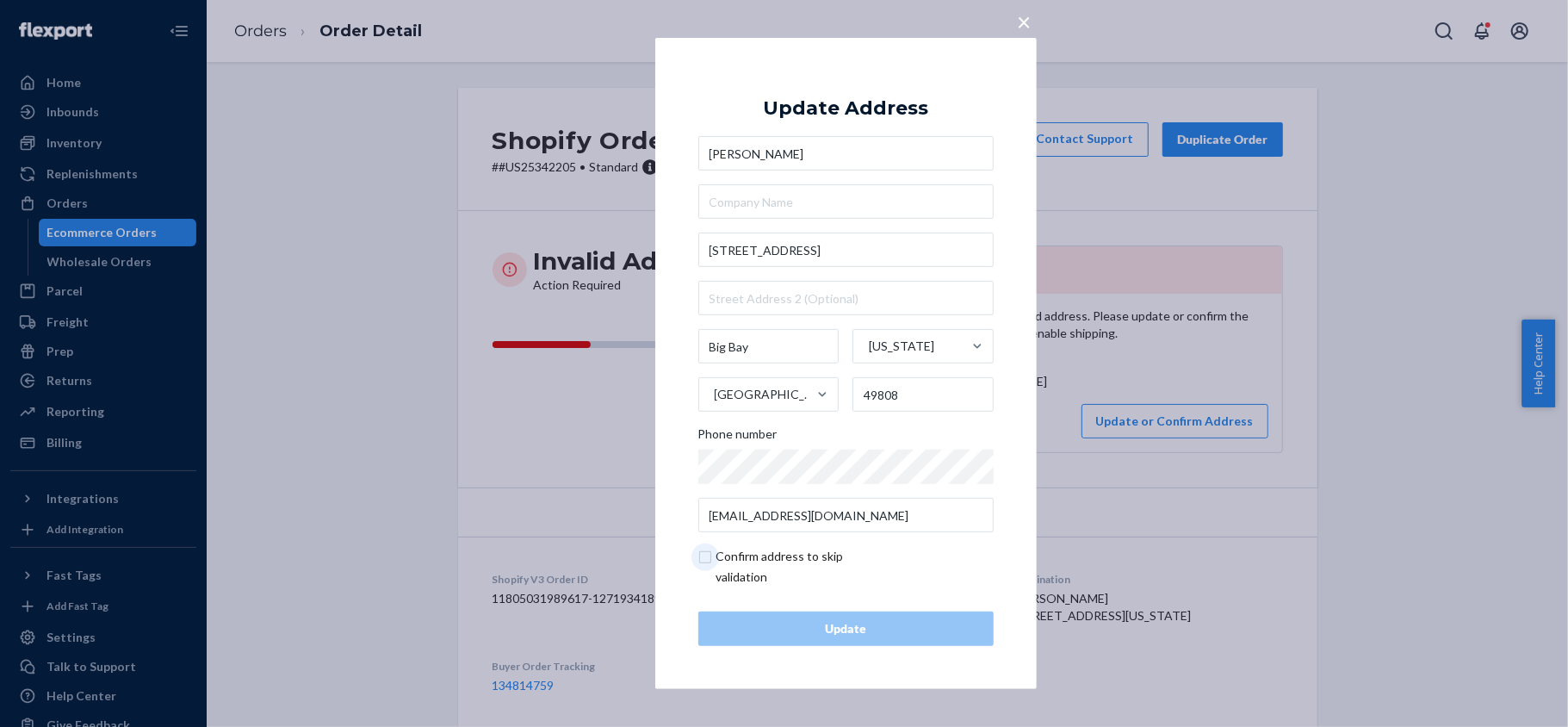
click at [714, 544] on input "checkbox" at bounding box center [798, 566] width 200 height 41
checkbox input "true"
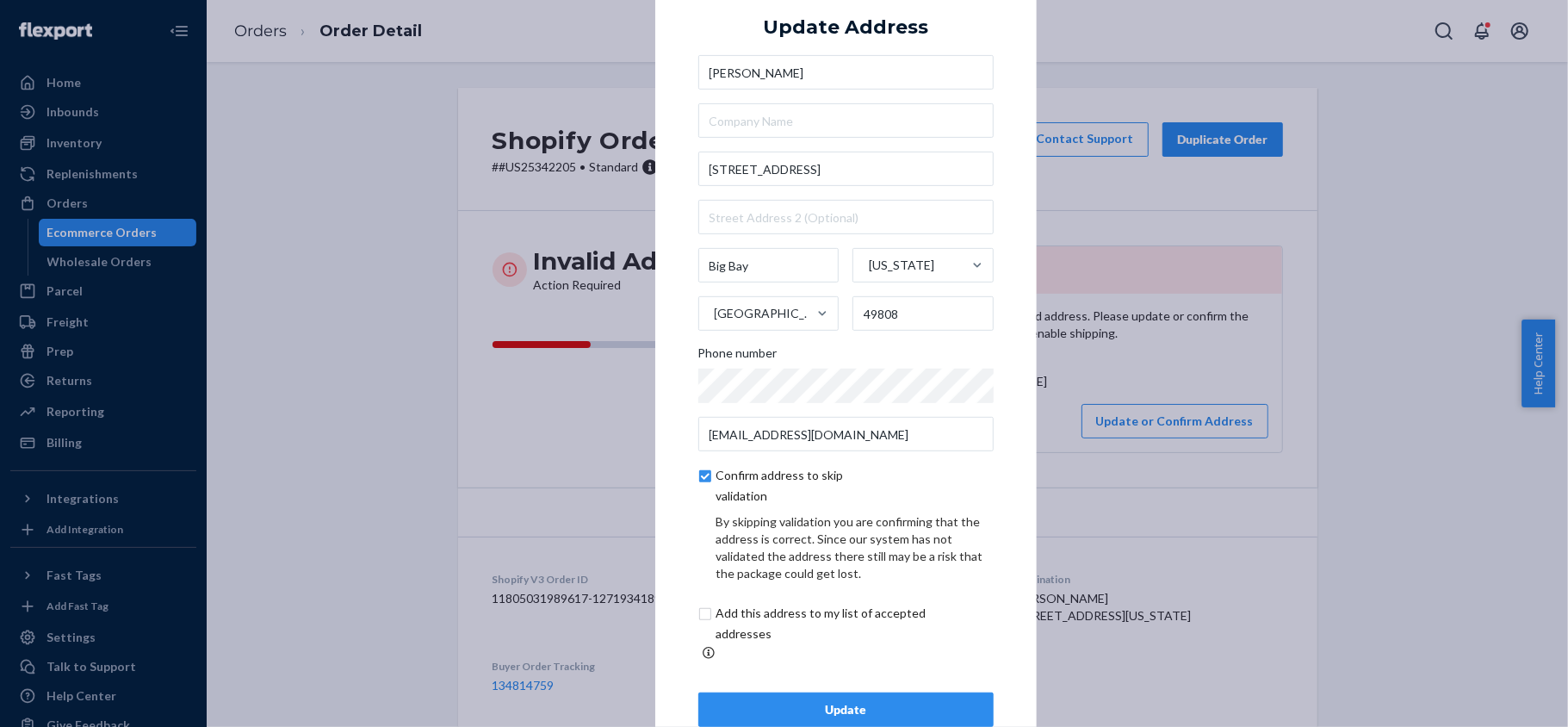
click at [841, 544] on div "Update" at bounding box center [846, 709] width 266 height 17
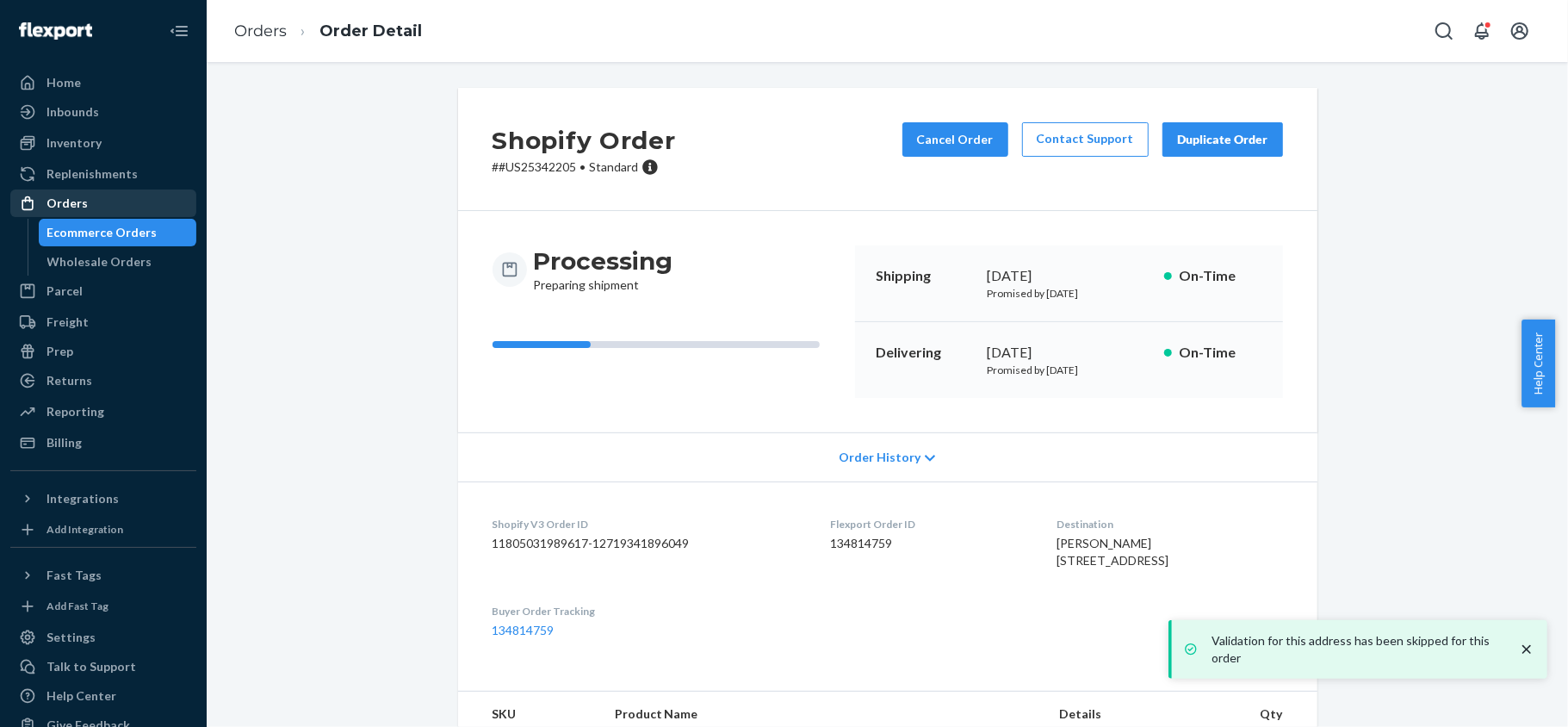
click at [124, 202] on div "Orders" at bounding box center [104, 203] width 183 height 24
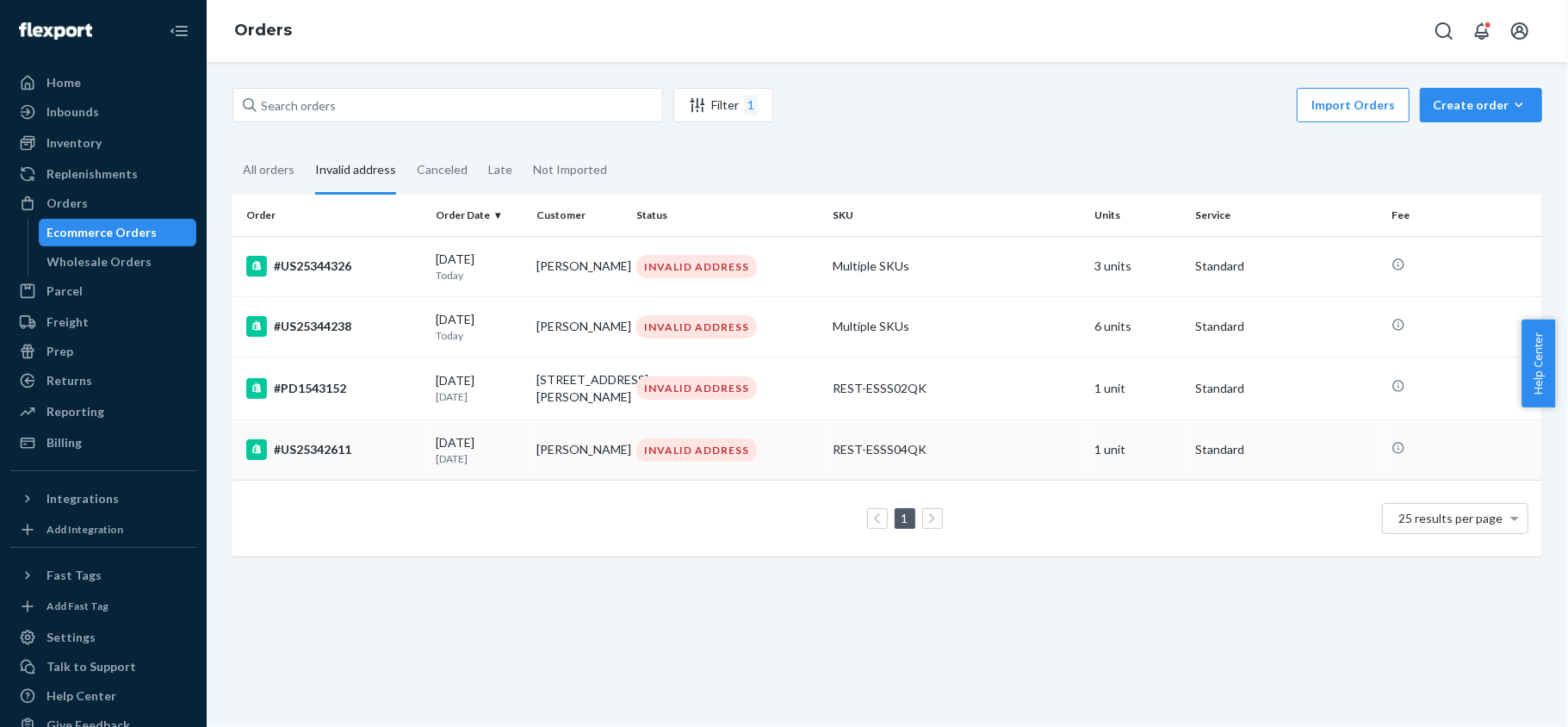
click at [400, 465] on td "#US25342611" at bounding box center [330, 449] width 196 height 60
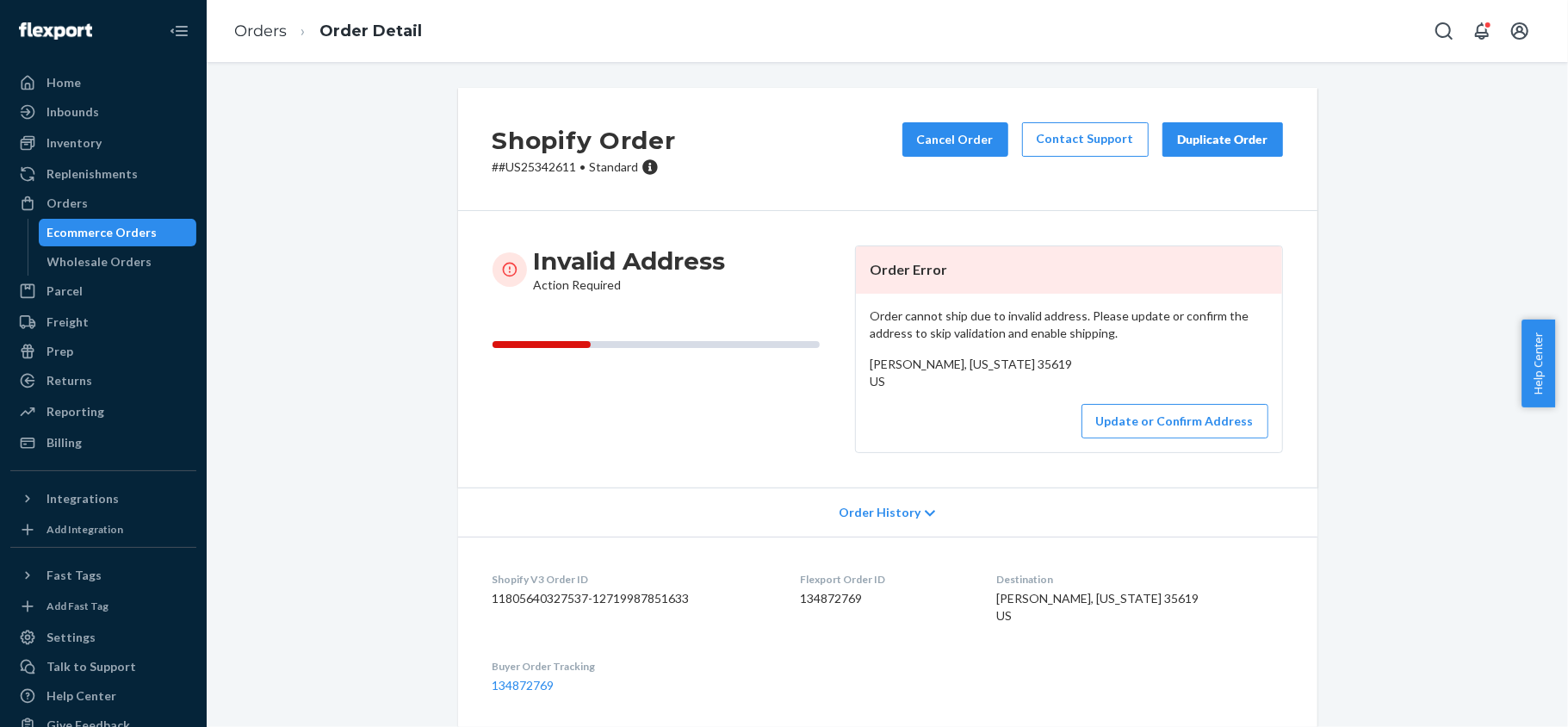
click at [527, 167] on p "# #US25342611 • Standard" at bounding box center [584, 167] width 184 height 17
copy p "US25342611"
click at [953, 149] on button "Cancel Order" at bounding box center [954, 139] width 106 height 34
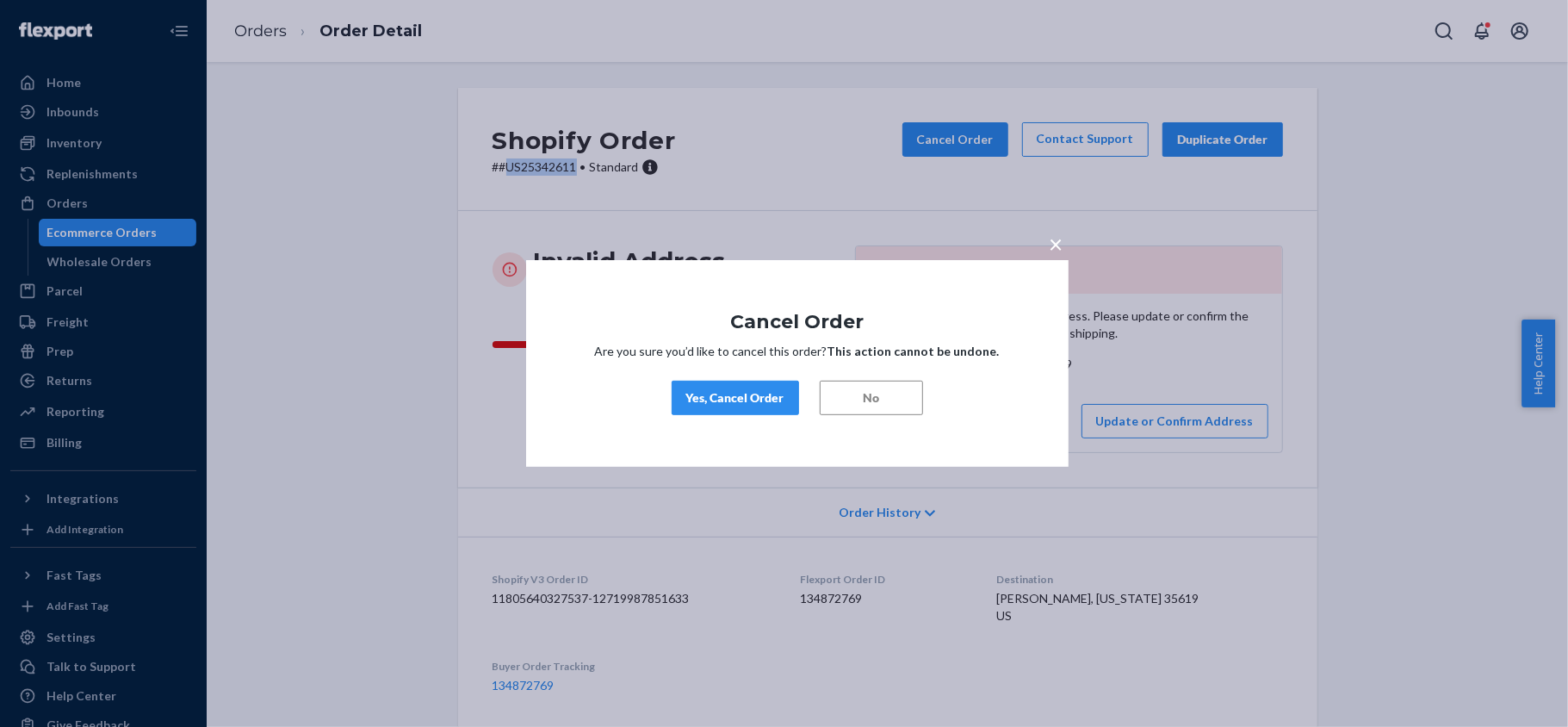
click at [764, 390] on div "Yes, Cancel Order" at bounding box center [735, 398] width 98 height 17
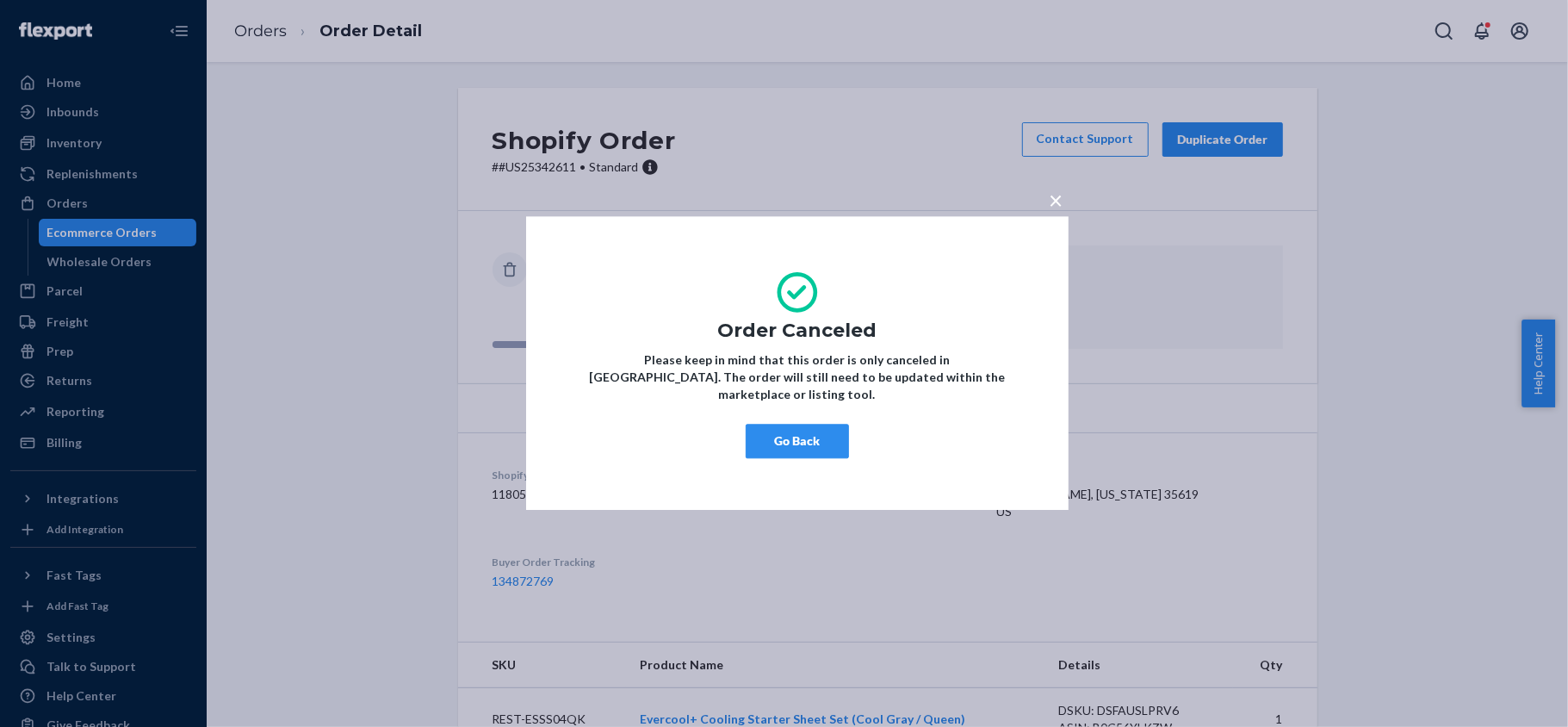
click at [536, 222] on div "× Order Canceled Please keep in mind that this order is only canceled in Flexpo…" at bounding box center [784, 364] width 1568 height 727
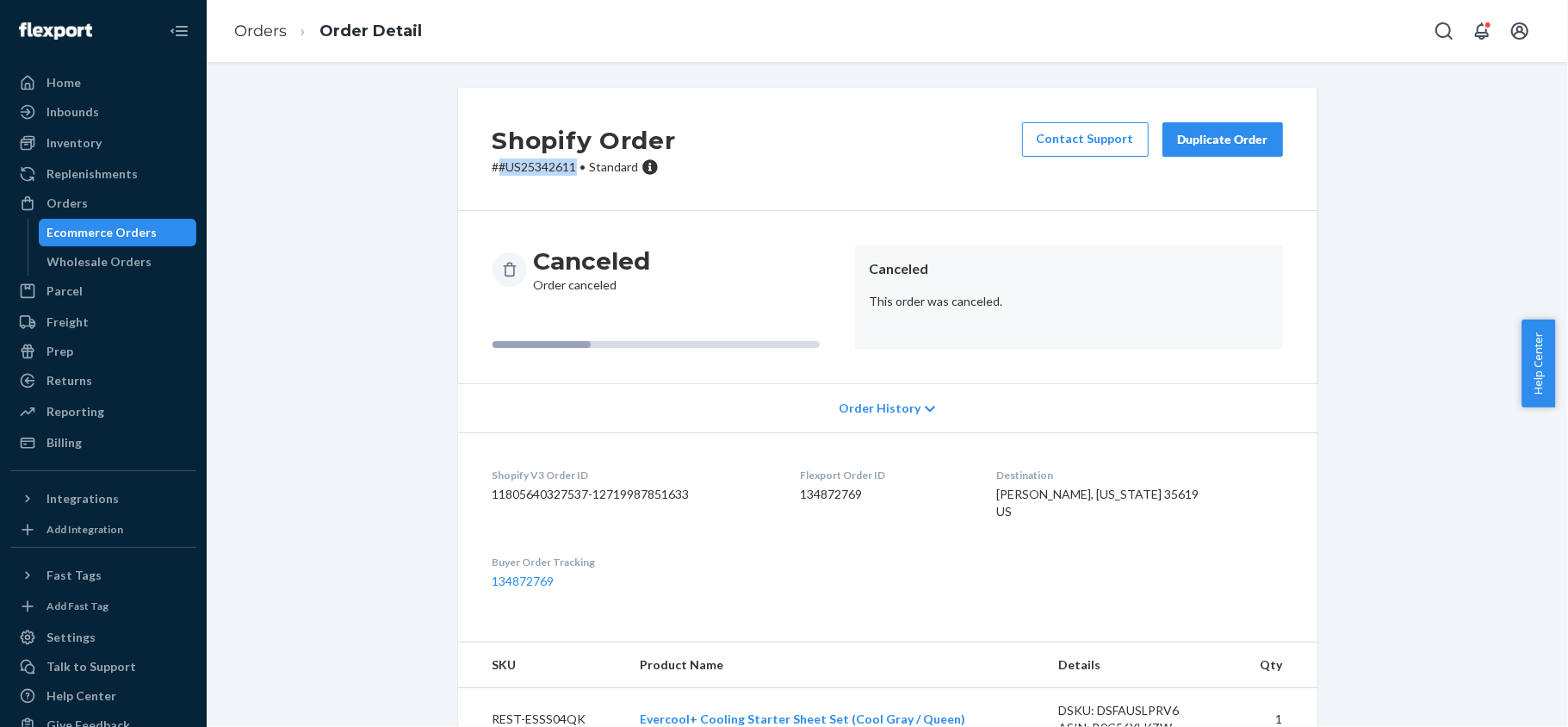
copy p "#US25342611"
drag, startPoint x: 490, startPoint y: 169, endPoint x: 569, endPoint y: 169, distance: 79.0
click at [569, 169] on p "# #US25342611 • Standard" at bounding box center [584, 167] width 184 height 17
click at [136, 187] on ul "Home Inbounds Shipping Plans Problems Inventory Products Replenishments Orders …" at bounding box center [103, 262] width 186 height 387
click at [122, 187] on link "Replenishments" at bounding box center [103, 173] width 186 height 28
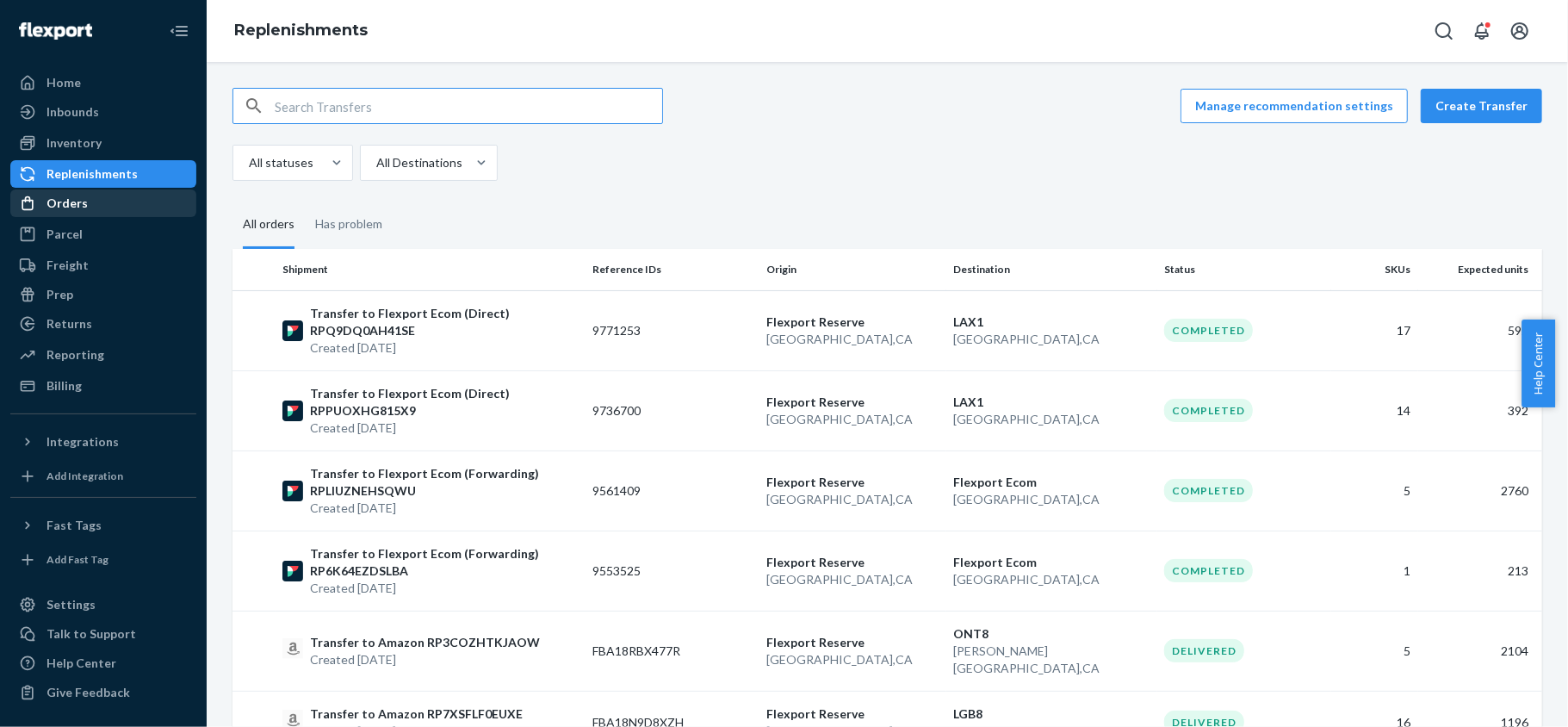
click at [118, 196] on div "Orders" at bounding box center [104, 203] width 183 height 24
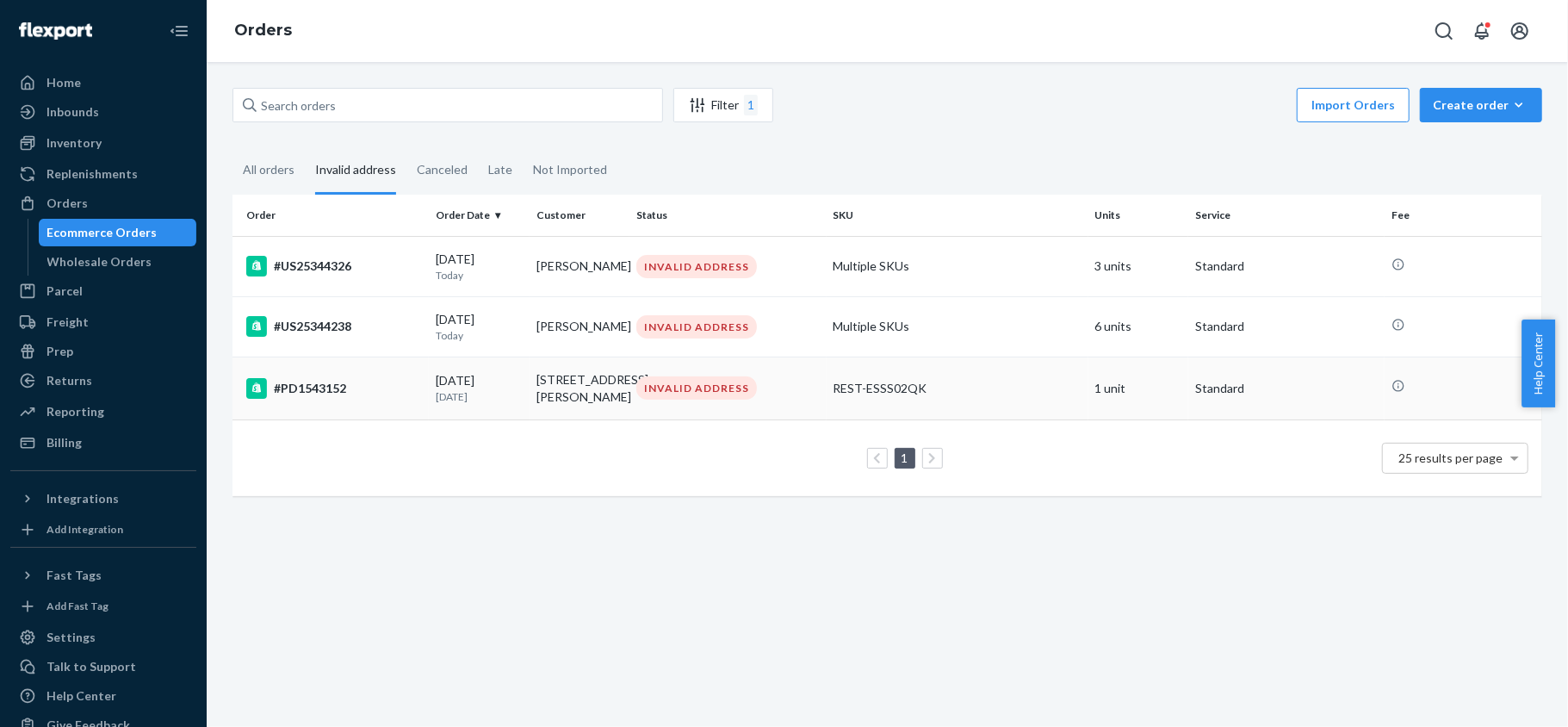
click at [322, 398] on div "#PD1543152" at bounding box center [334, 388] width 176 height 21
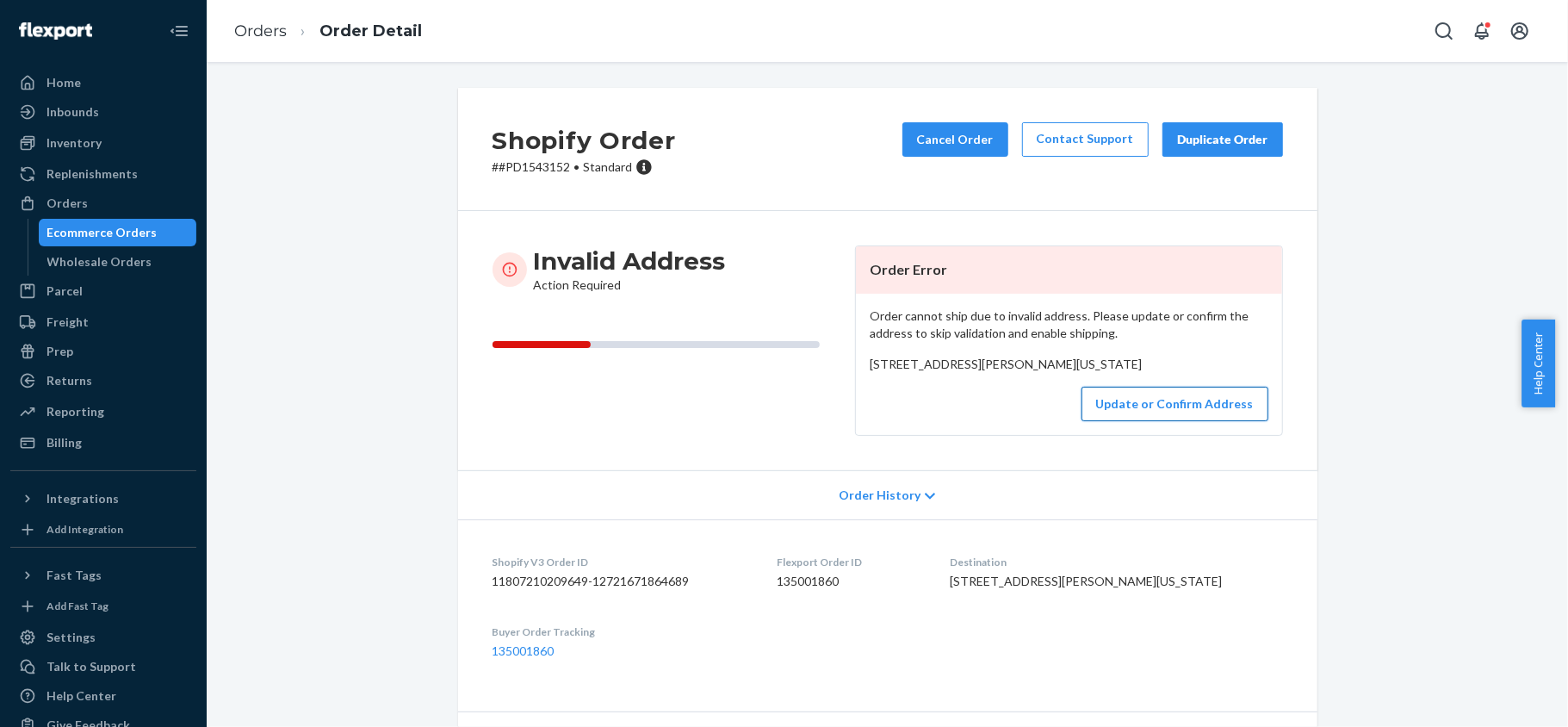
click at [1103, 421] on button "Update or Confirm Address" at bounding box center [1174, 403] width 186 height 34
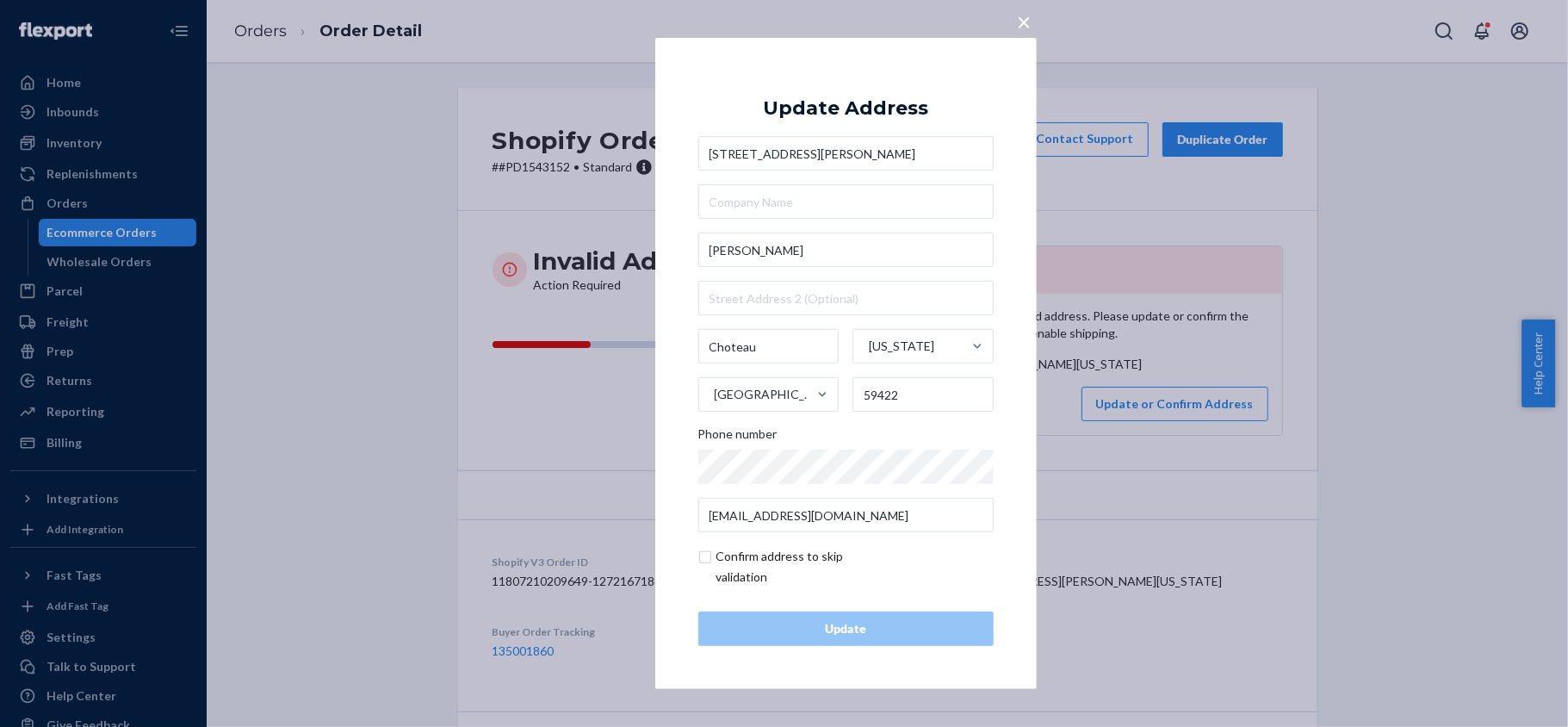
click at [1170, 335] on div "× Update Address 1761 Bellview Rd #464 Yeager Bev Choteau Montana United States…" at bounding box center [784, 364] width 1568 height 727
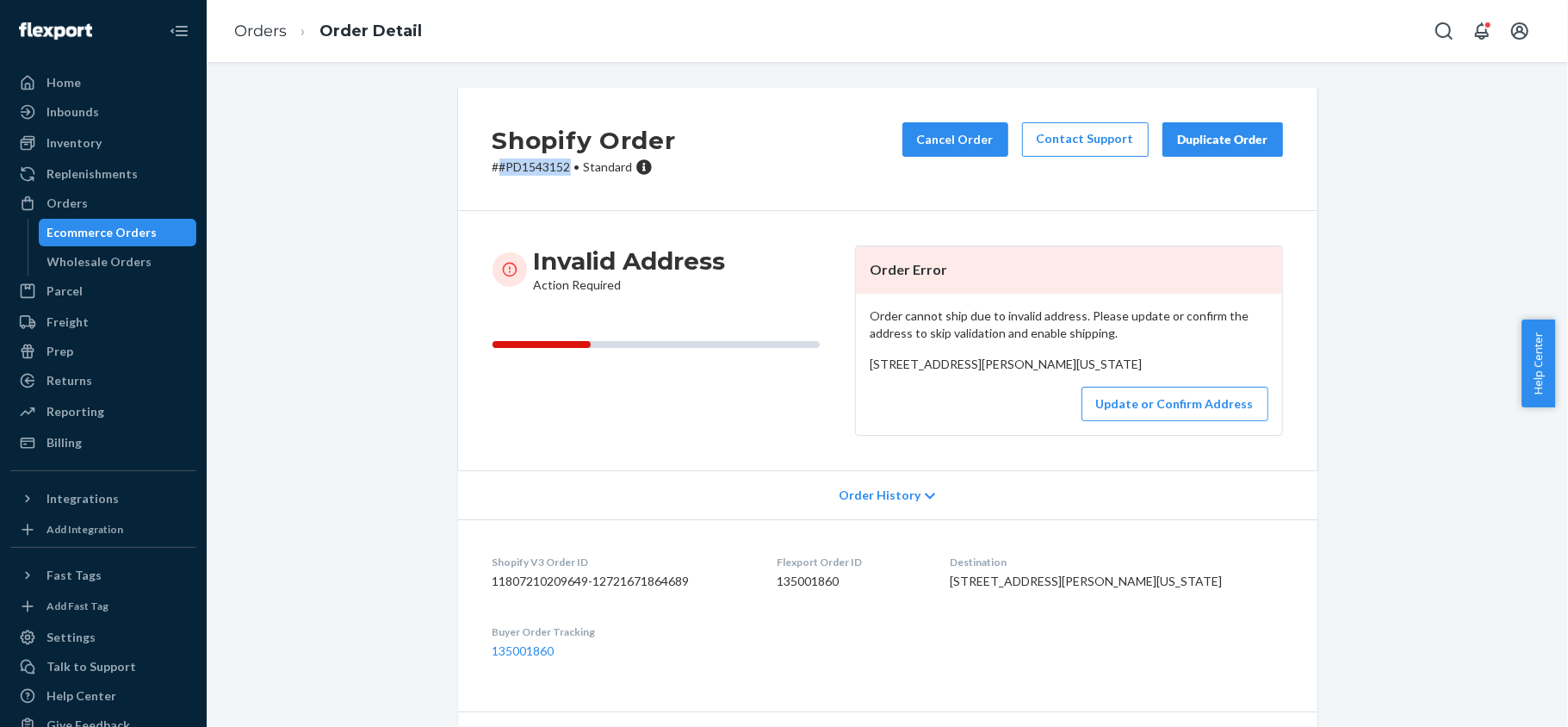
drag, startPoint x: 559, startPoint y: 168, endPoint x: 491, endPoint y: 169, distance: 68.0
click at [493, 169] on p "# #PD1543152 • Standard" at bounding box center [584, 167] width 184 height 17
copy p "#PD1543152"
click at [978, 136] on button "Cancel Order" at bounding box center [954, 139] width 106 height 34
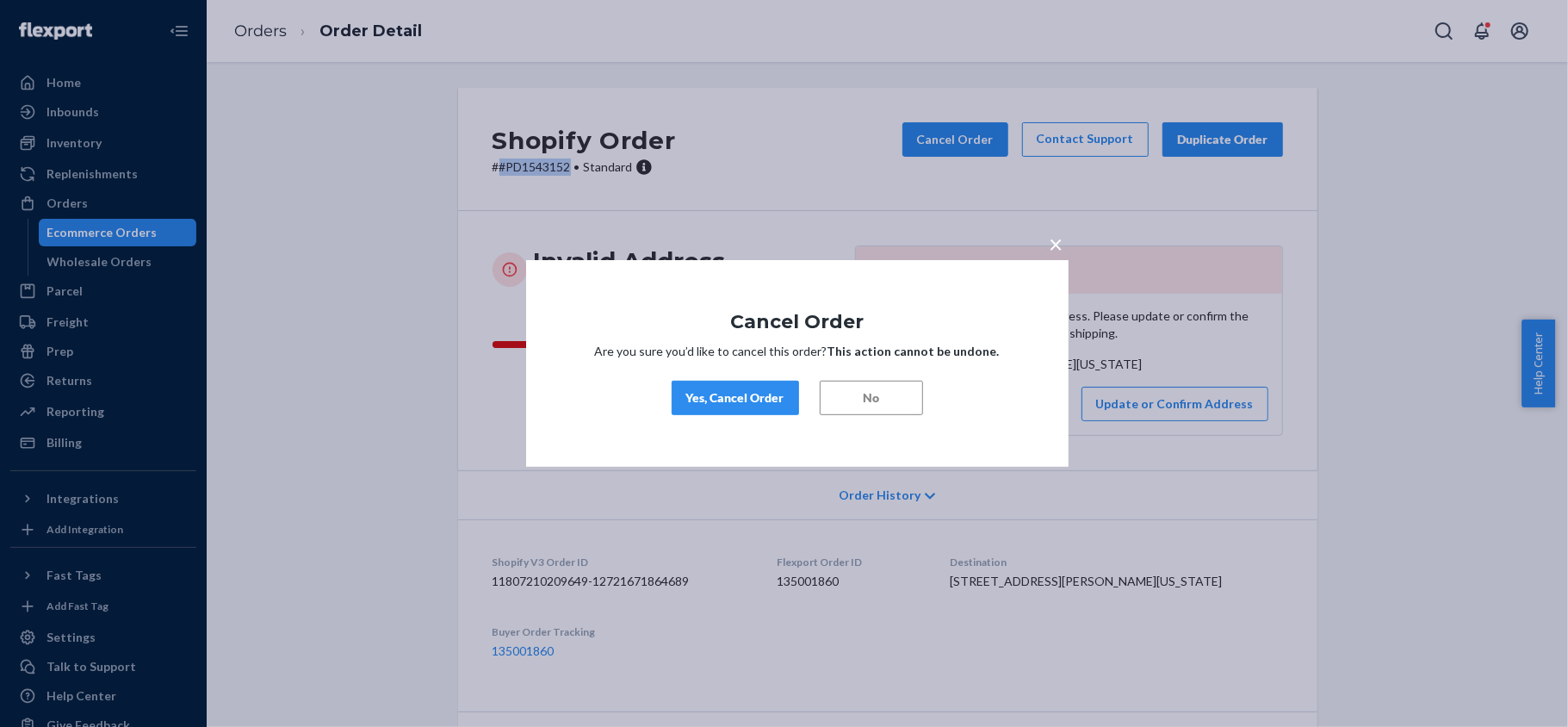
click at [763, 403] on div "Yes, Cancel Order" at bounding box center [735, 398] width 98 height 17
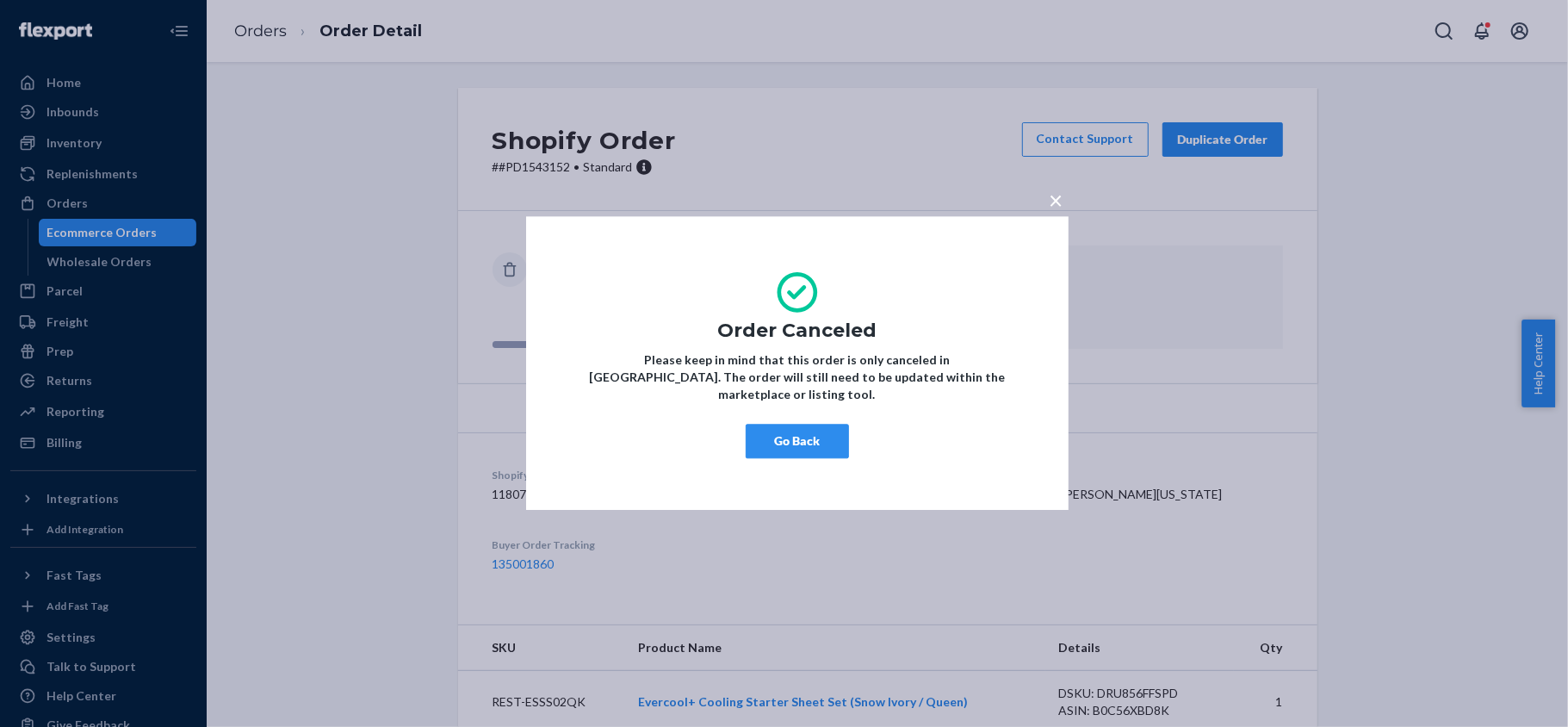
click at [776, 428] on button "Go Back" at bounding box center [797, 442] width 104 height 34
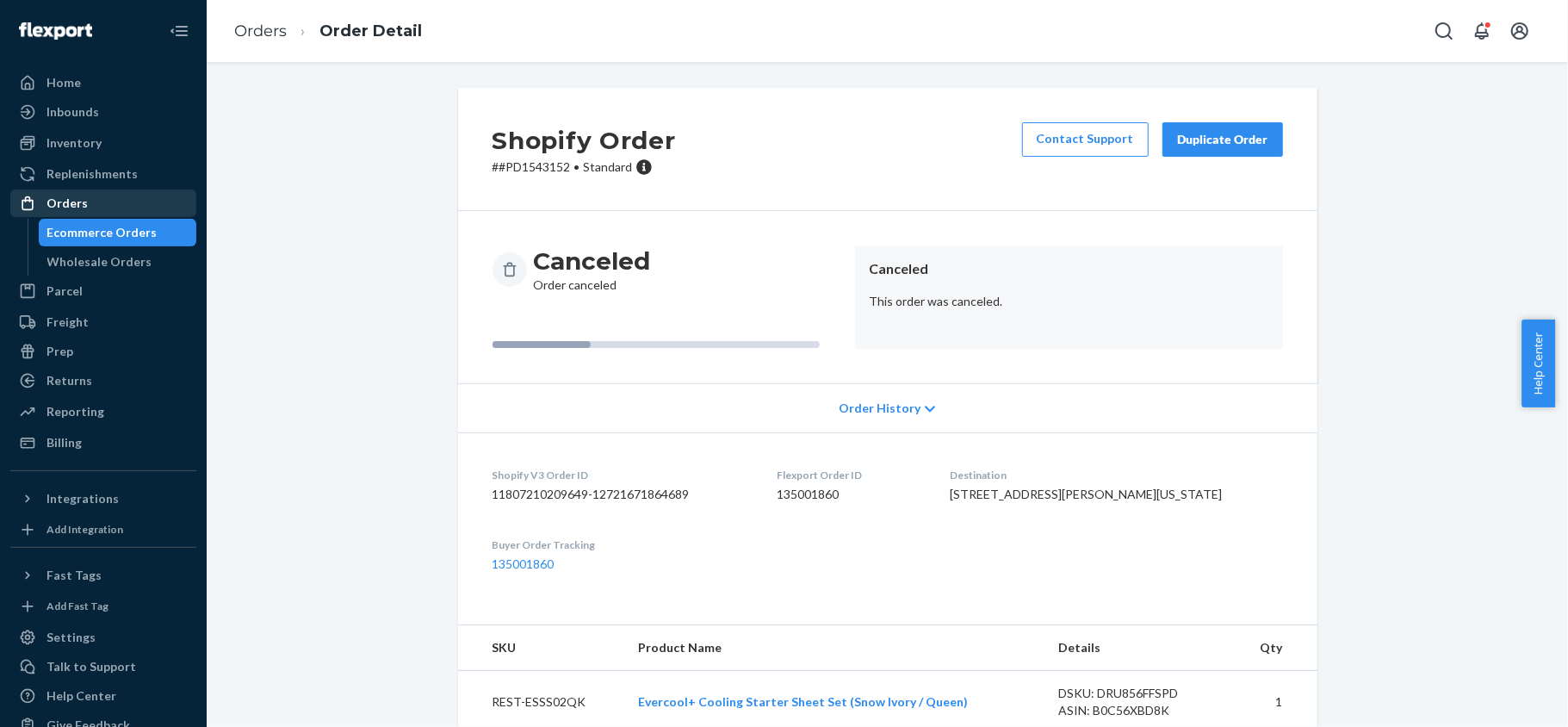
click at [126, 204] on div "Orders" at bounding box center [104, 203] width 183 height 24
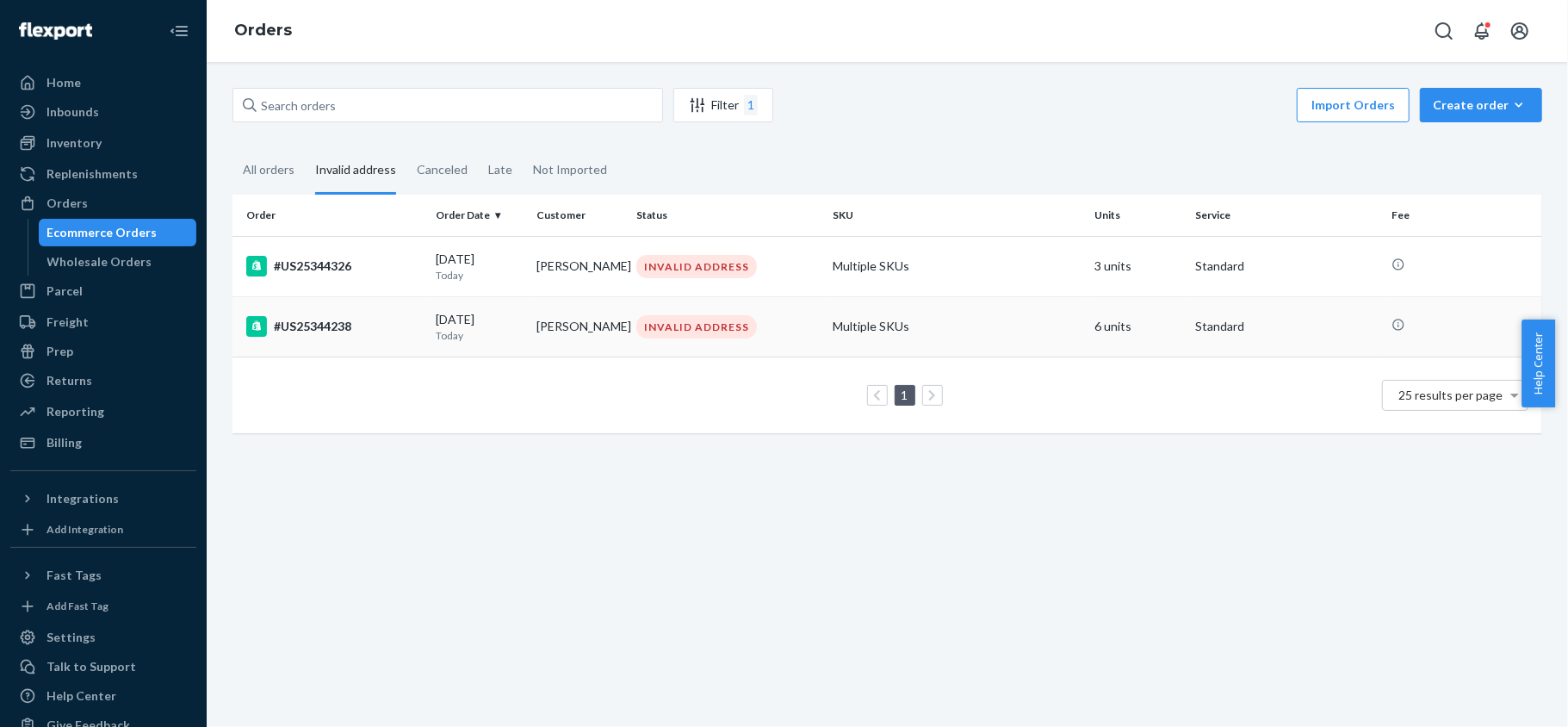
click at [544, 331] on td "[PERSON_NAME]" at bounding box center [579, 325] width 101 height 60
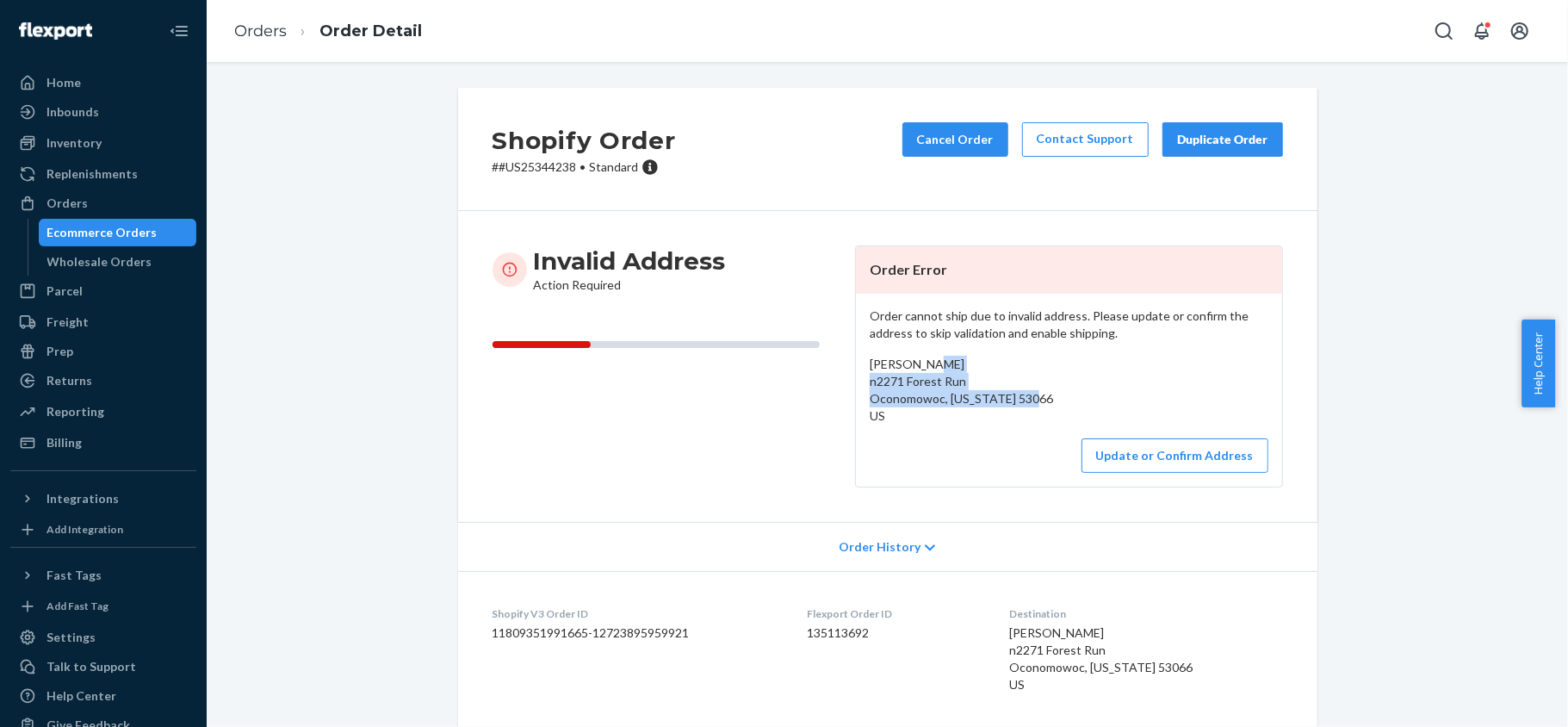
drag, startPoint x: 862, startPoint y: 381, endPoint x: 891, endPoint y: 411, distance: 41.7
click at [891, 411] on div "Josie Cox n2271 Forest Run Oconomowoc, Wisconsin 53066 US" at bounding box center [1068, 390] width 399 height 69
copy span "n2271 Forest Run Oconomowoc, Wisconsin 53066 US"
click at [1107, 442] on button "Update or Confirm Address" at bounding box center [1174, 456] width 186 height 34
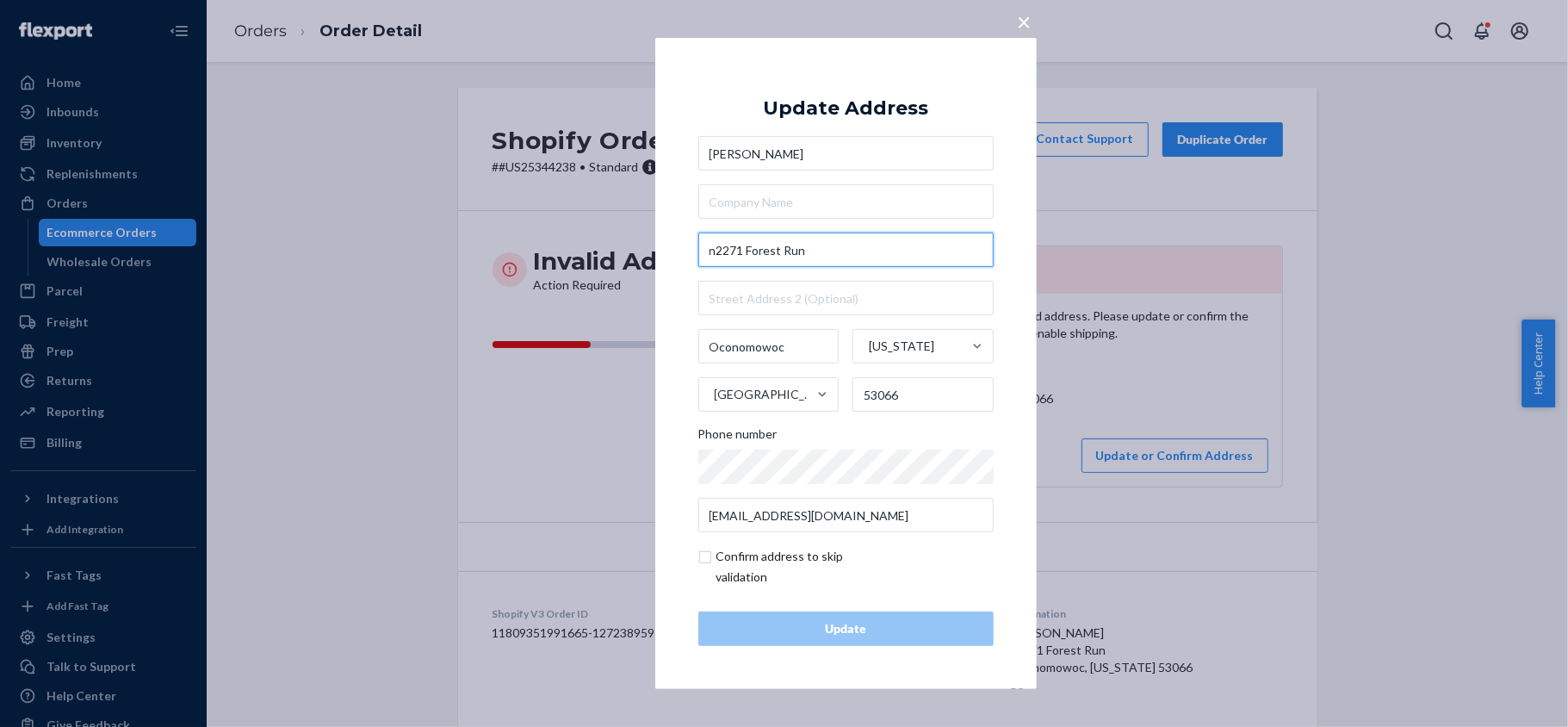
drag, startPoint x: 714, startPoint y: 248, endPoint x: 696, endPoint y: 248, distance: 18.0
click at [696, 248] on div "× Update Address Josie Cox n2271 Forest Run Oconomowoc Wisconsin United States …" at bounding box center [846, 364] width 382 height 651
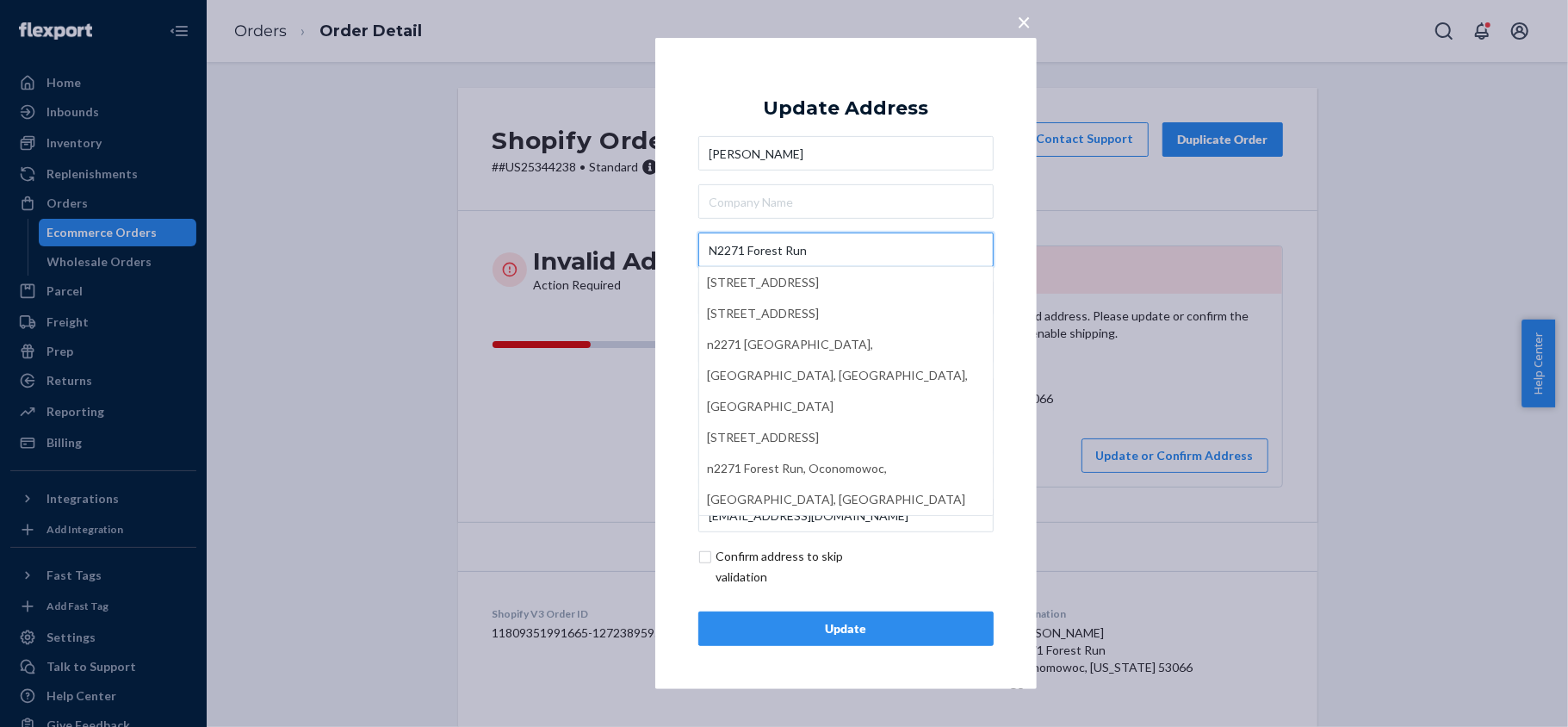
type input "N2271 Forest Run"
click at [747, 197] on input "text" at bounding box center [846, 202] width 295 height 34
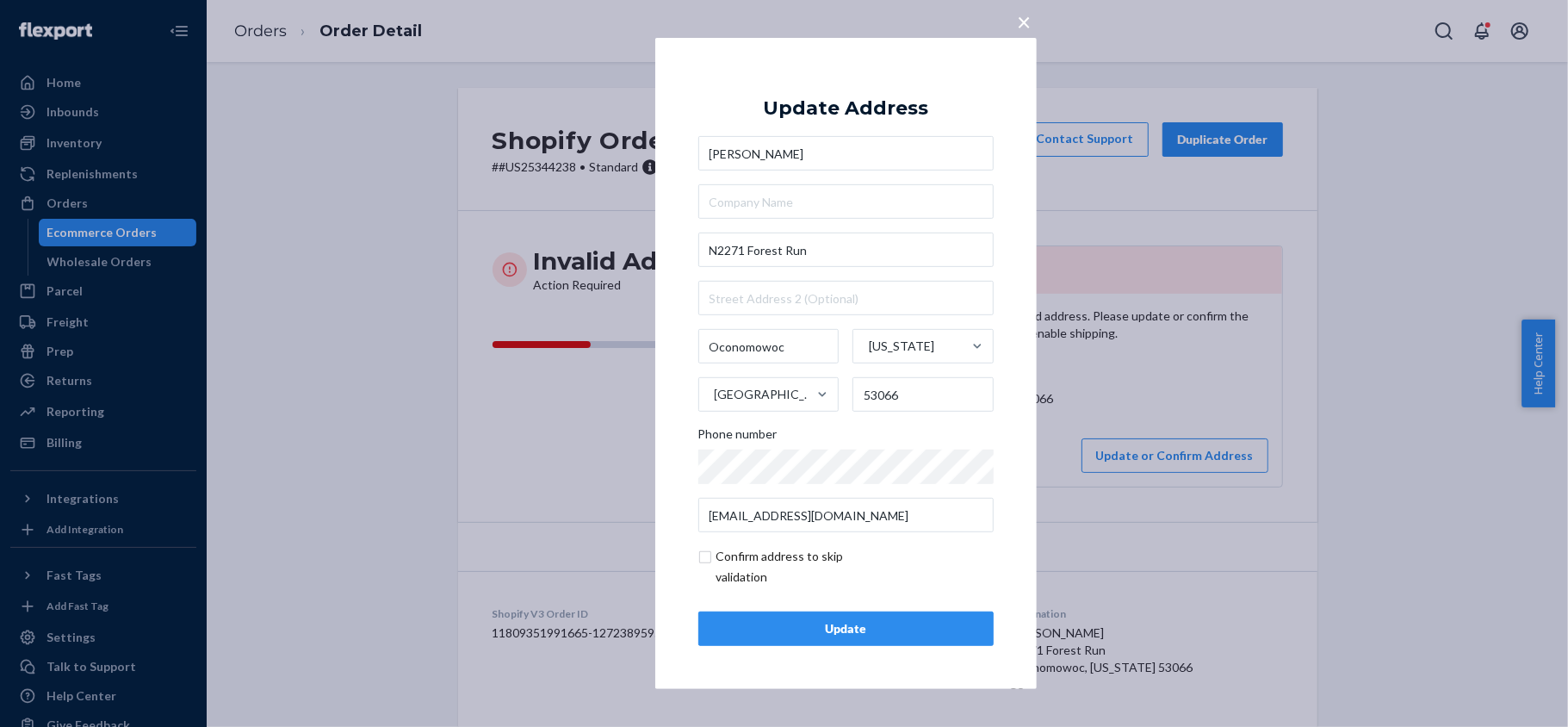
click at [861, 544] on div "Update" at bounding box center [846, 628] width 266 height 17
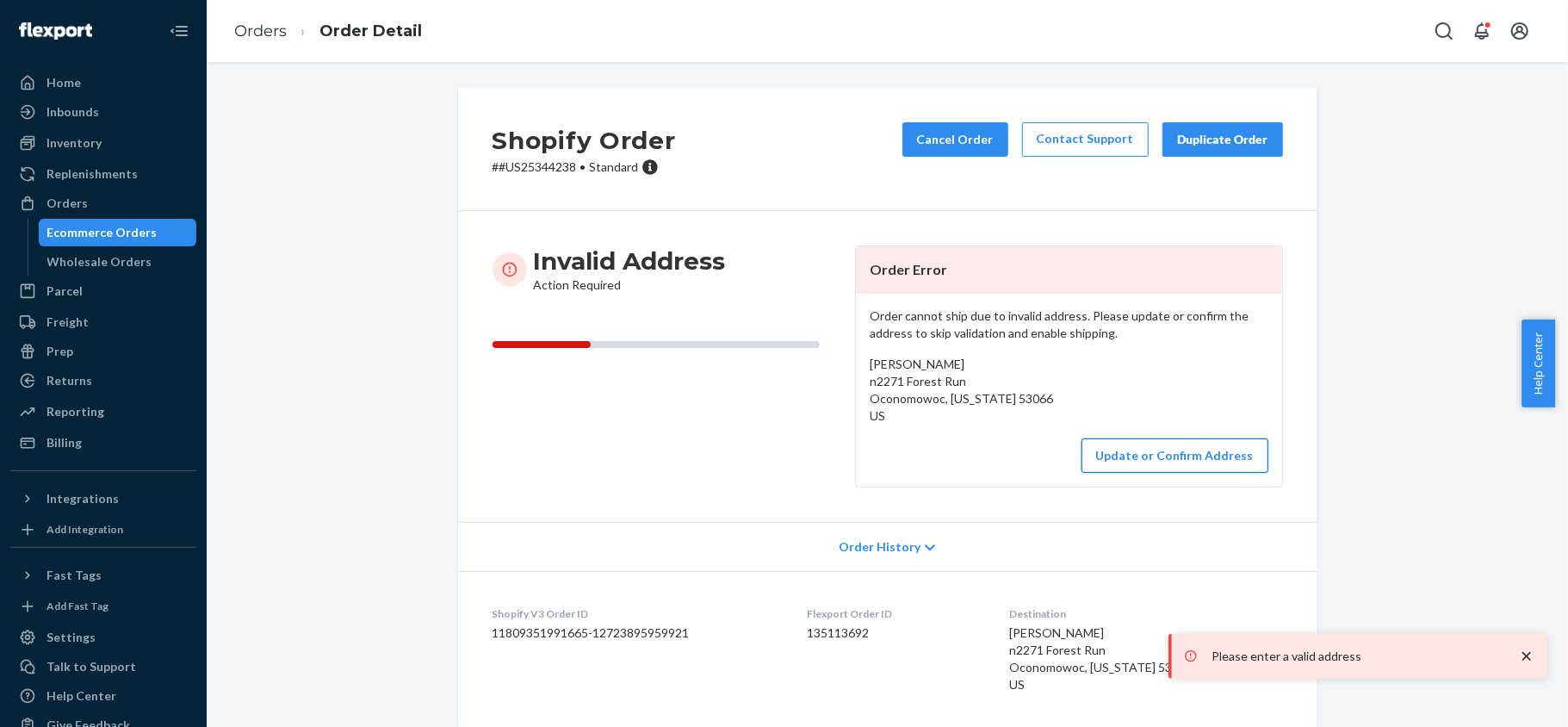
click at [1092, 453] on button "Update or Confirm Address" at bounding box center [1174, 456] width 186 height 34
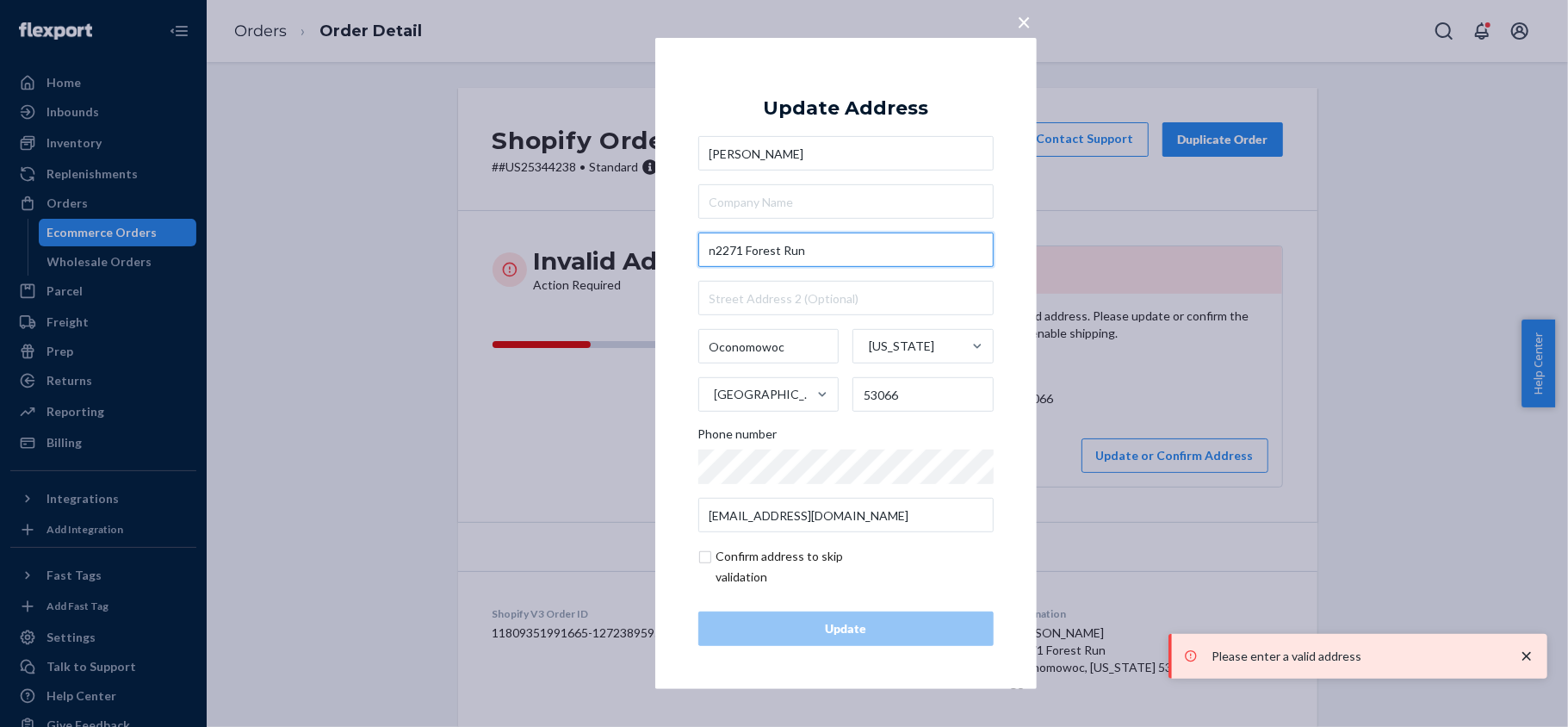
click at [710, 252] on input "n2271 Forest Run" at bounding box center [846, 249] width 295 height 34
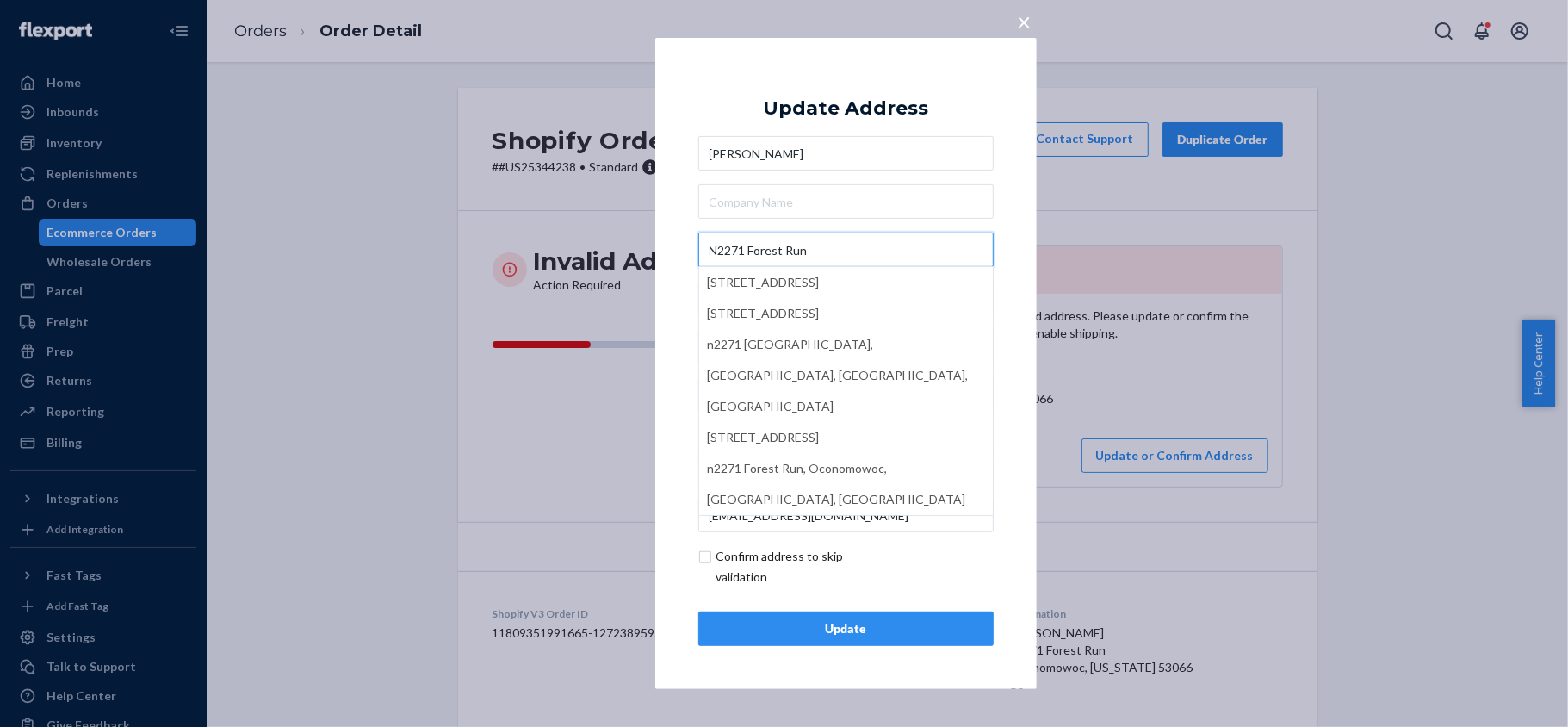
type input "N2271 Forest Run"
click at [813, 202] on input "text" at bounding box center [846, 202] width 295 height 34
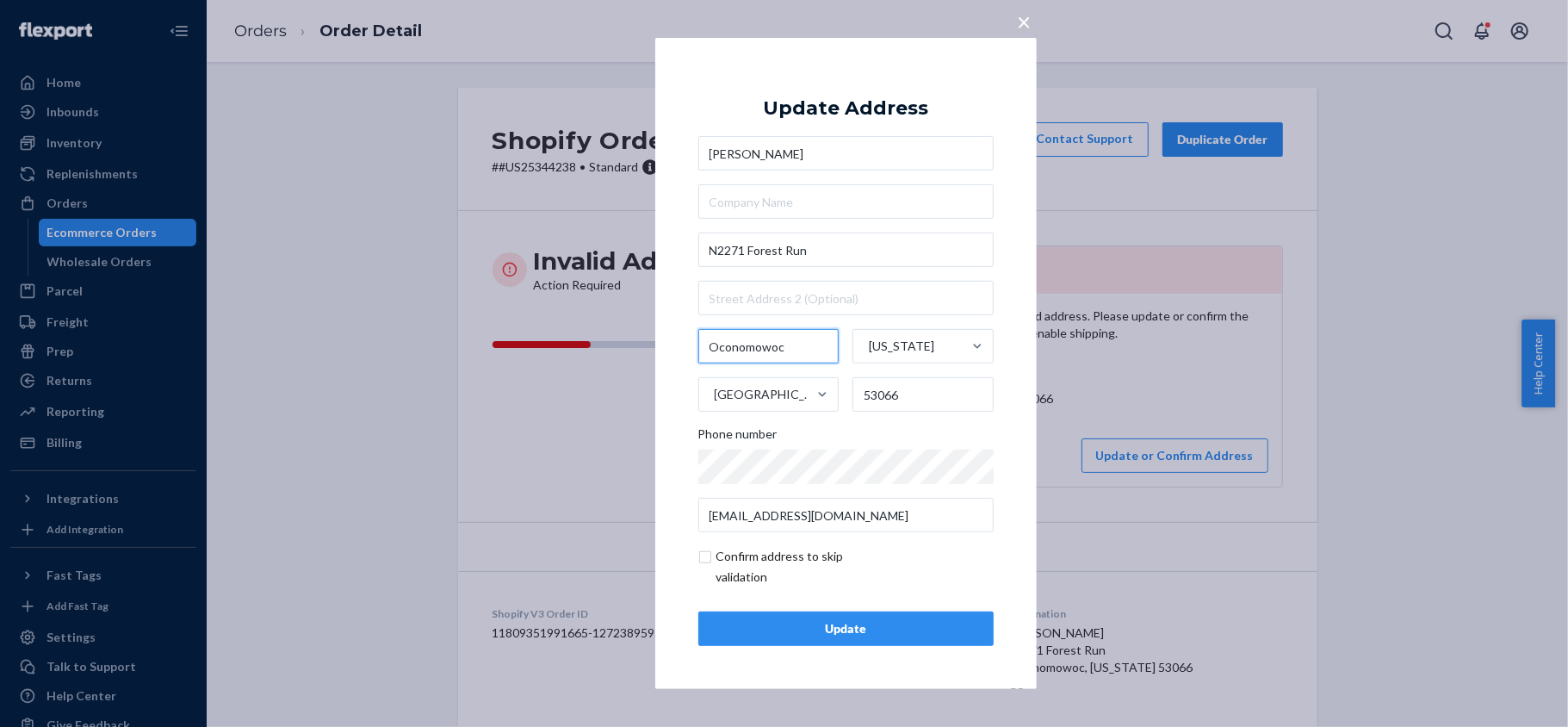
click at [782, 342] on input "Oconomowoc" at bounding box center [769, 346] width 141 height 34
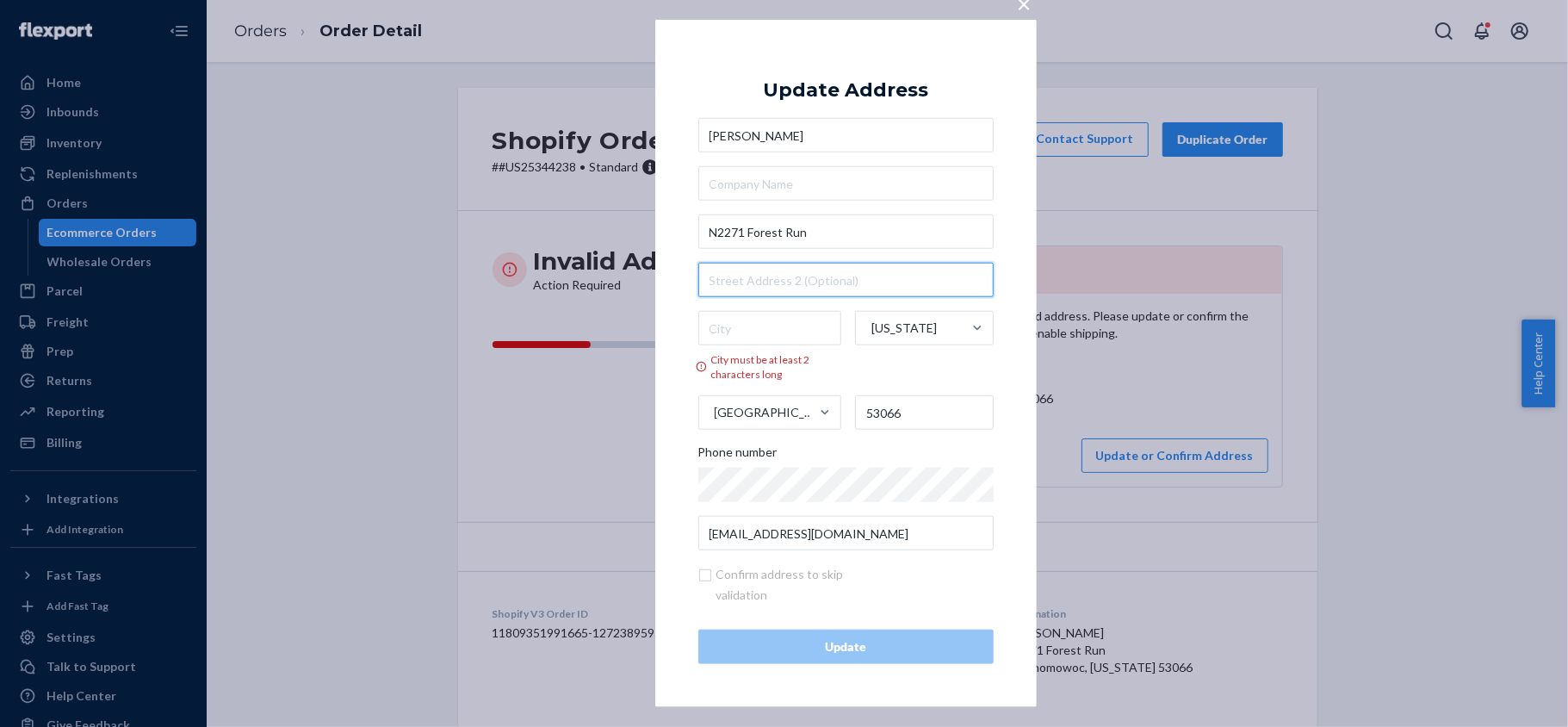
click at [748, 285] on input "text" at bounding box center [846, 280] width 295 height 34
paste input "Oconomowoc"
type input "Oconomowoc"
click at [710, 236] on input "N2271 Forest Run" at bounding box center [846, 231] width 295 height 34
click at [746, 228] on input "N2271 Forest Run" at bounding box center [846, 231] width 295 height 34
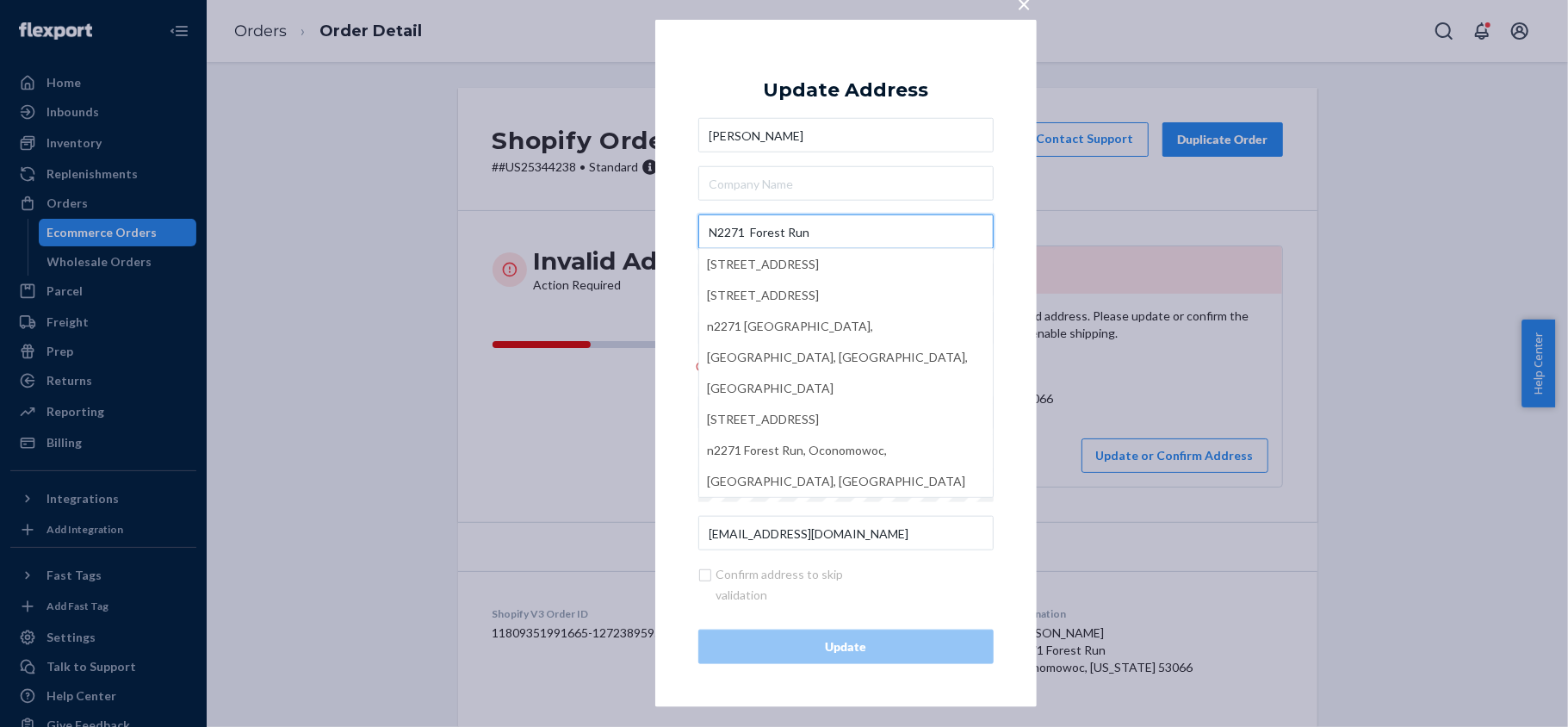
paste input "Oconomowoc"
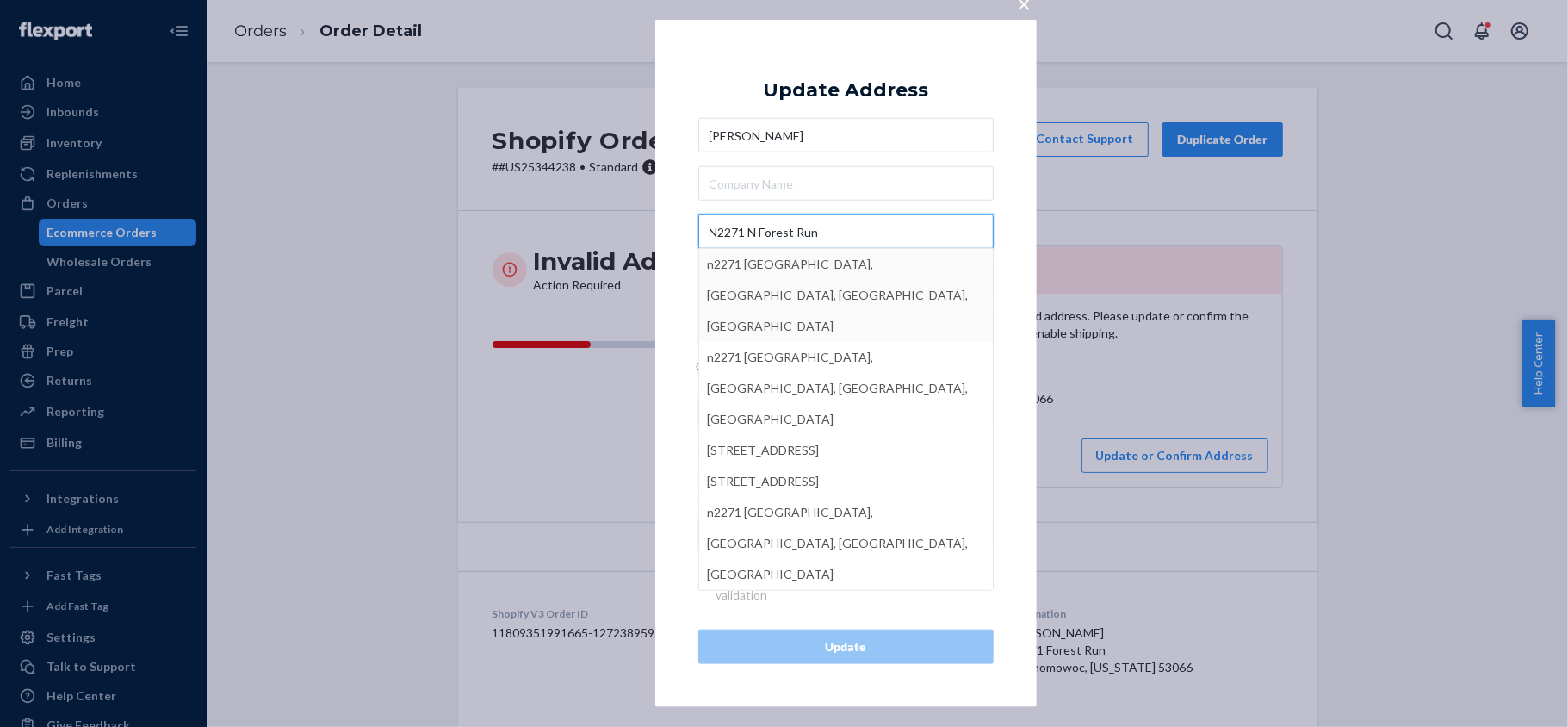
type input "N2271 N Forest Run"
click at [800, 180] on input "text" at bounding box center [846, 184] width 295 height 34
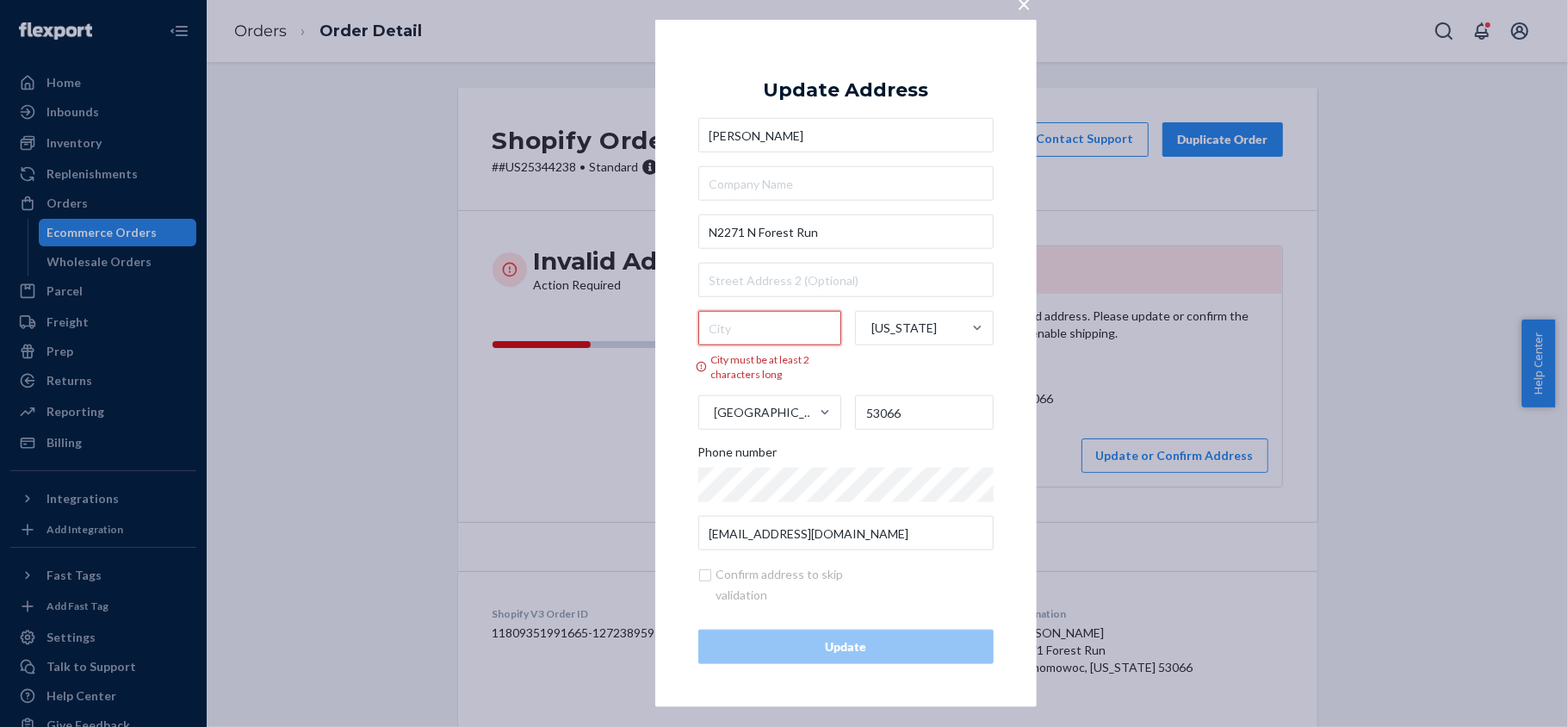
click at [782, 327] on input "City must be at least 2 characters long" at bounding box center [770, 328] width 144 height 34
paste input "Oconomowoc"
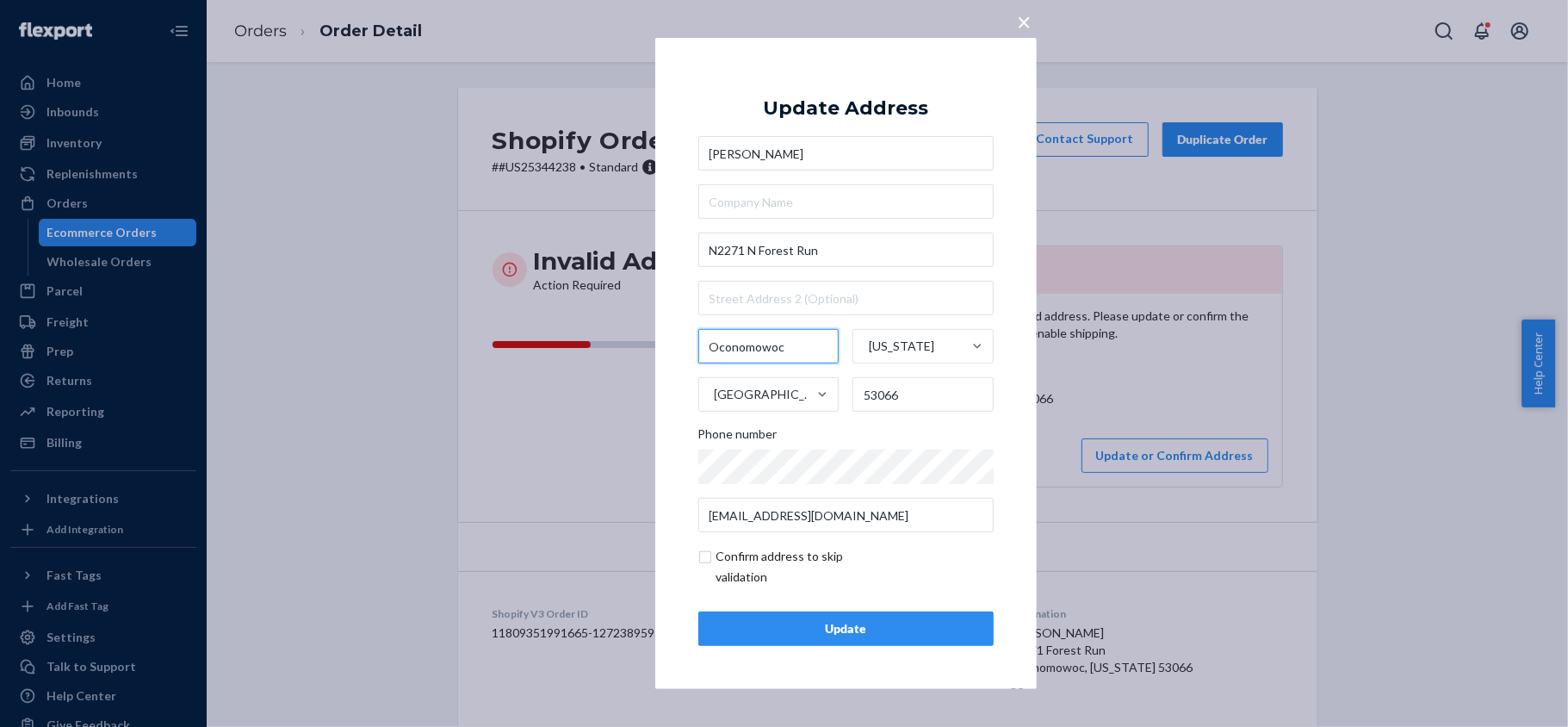
type input "Oconomowoc"
click at [907, 544] on div "Update" at bounding box center [846, 628] width 266 height 17
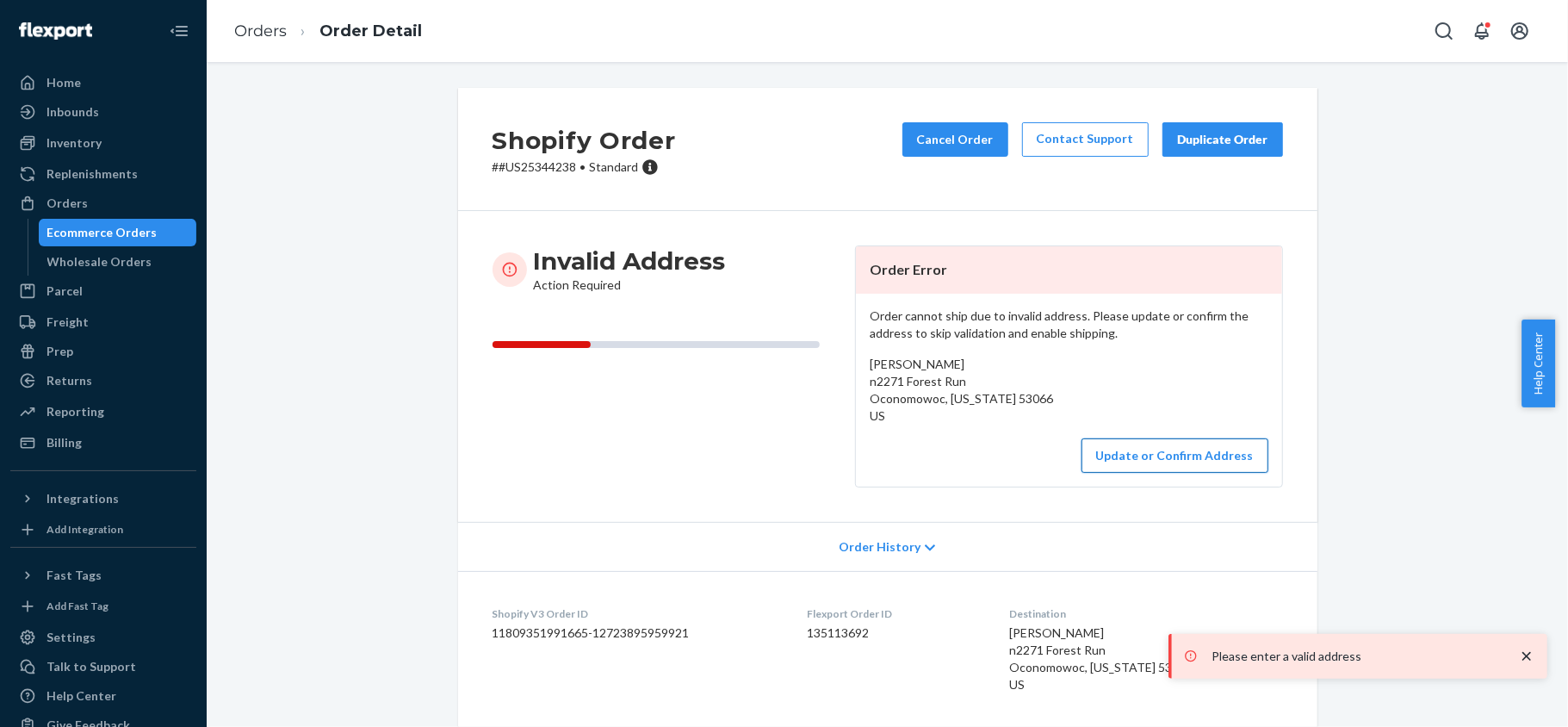
click at [1140, 444] on button "Update or Confirm Address" at bounding box center [1174, 456] width 186 height 34
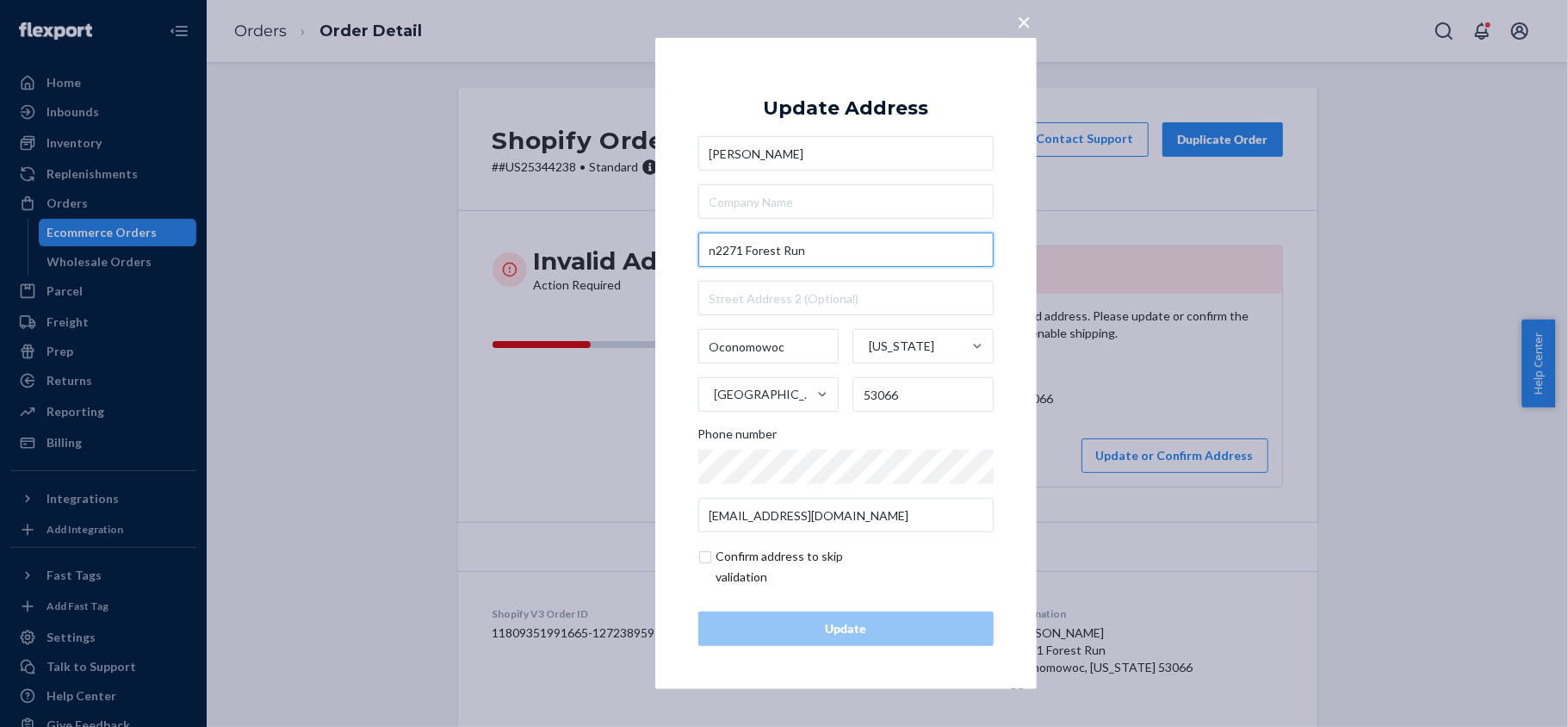
drag, startPoint x: 715, startPoint y: 259, endPoint x: 700, endPoint y: 259, distance: 15.0
click at [700, 259] on input "n2271 Forest Run" at bounding box center [846, 249] width 295 height 34
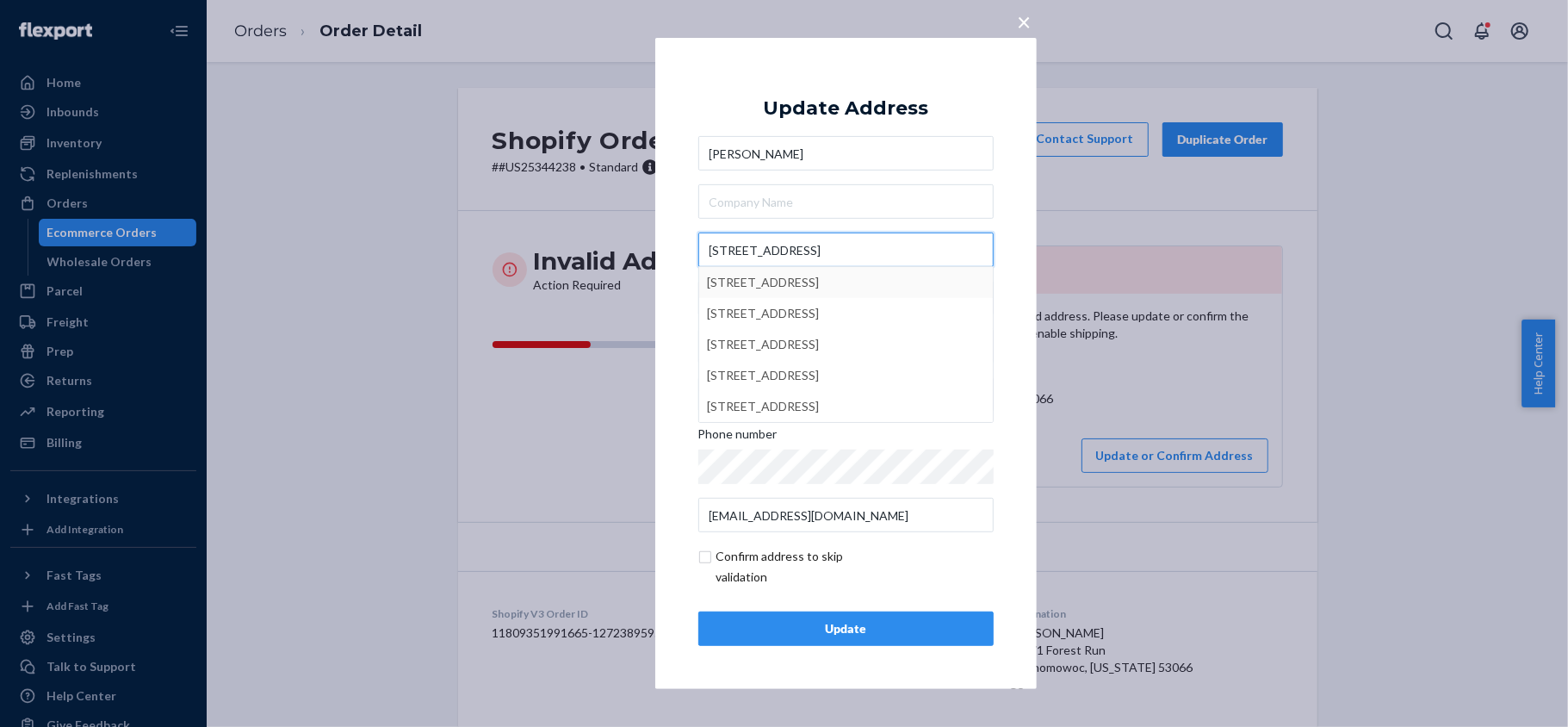
click at [744, 249] on input "2271 Forest Run" at bounding box center [846, 249] width 295 height 34
click at [740, 253] on input "2271 Forest Run" at bounding box center [846, 249] width 295 height 34
type input "2271 N Forest Run"
click at [840, 544] on div "Update" at bounding box center [846, 628] width 266 height 17
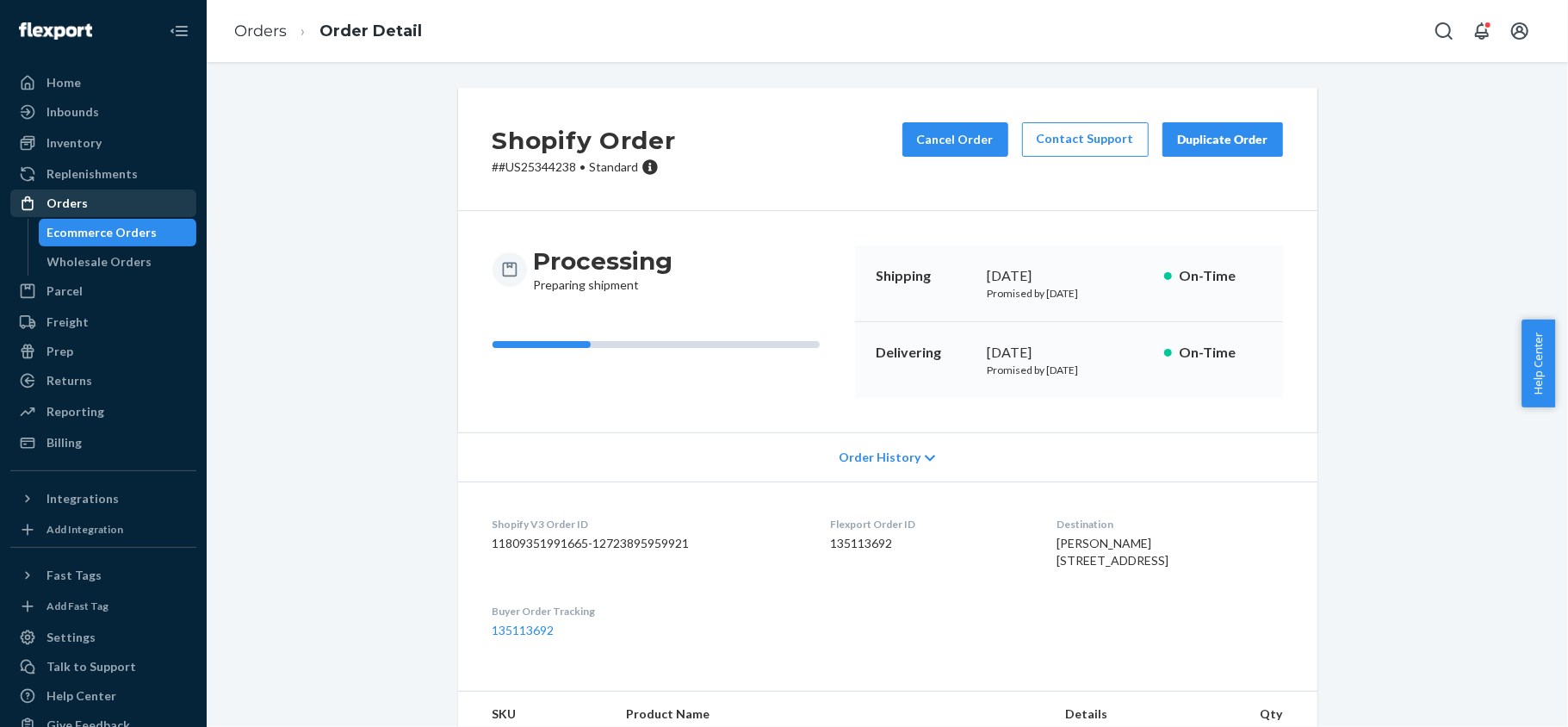
click at [134, 207] on div "Orders" at bounding box center [104, 203] width 183 height 24
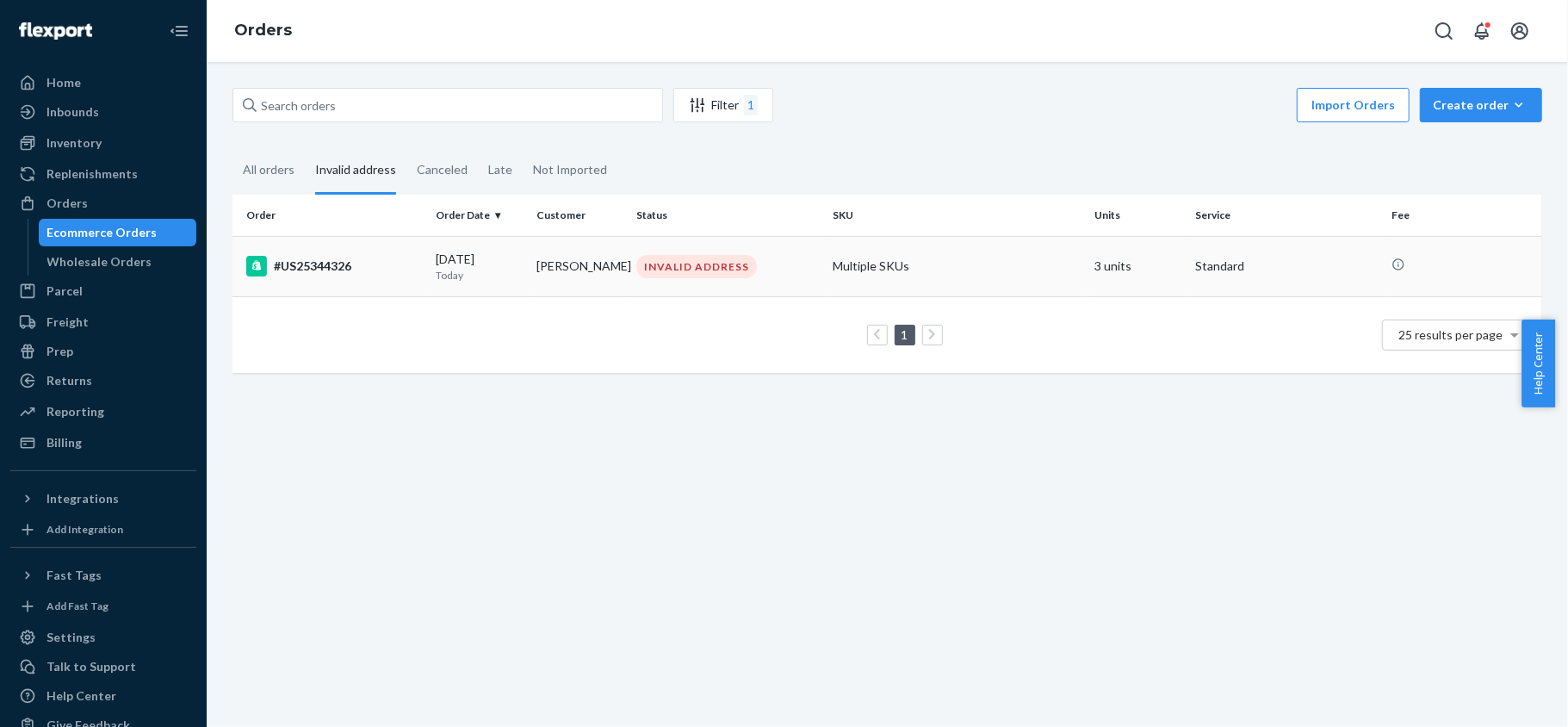
click at [477, 268] on p "Today" at bounding box center [479, 274] width 87 height 14
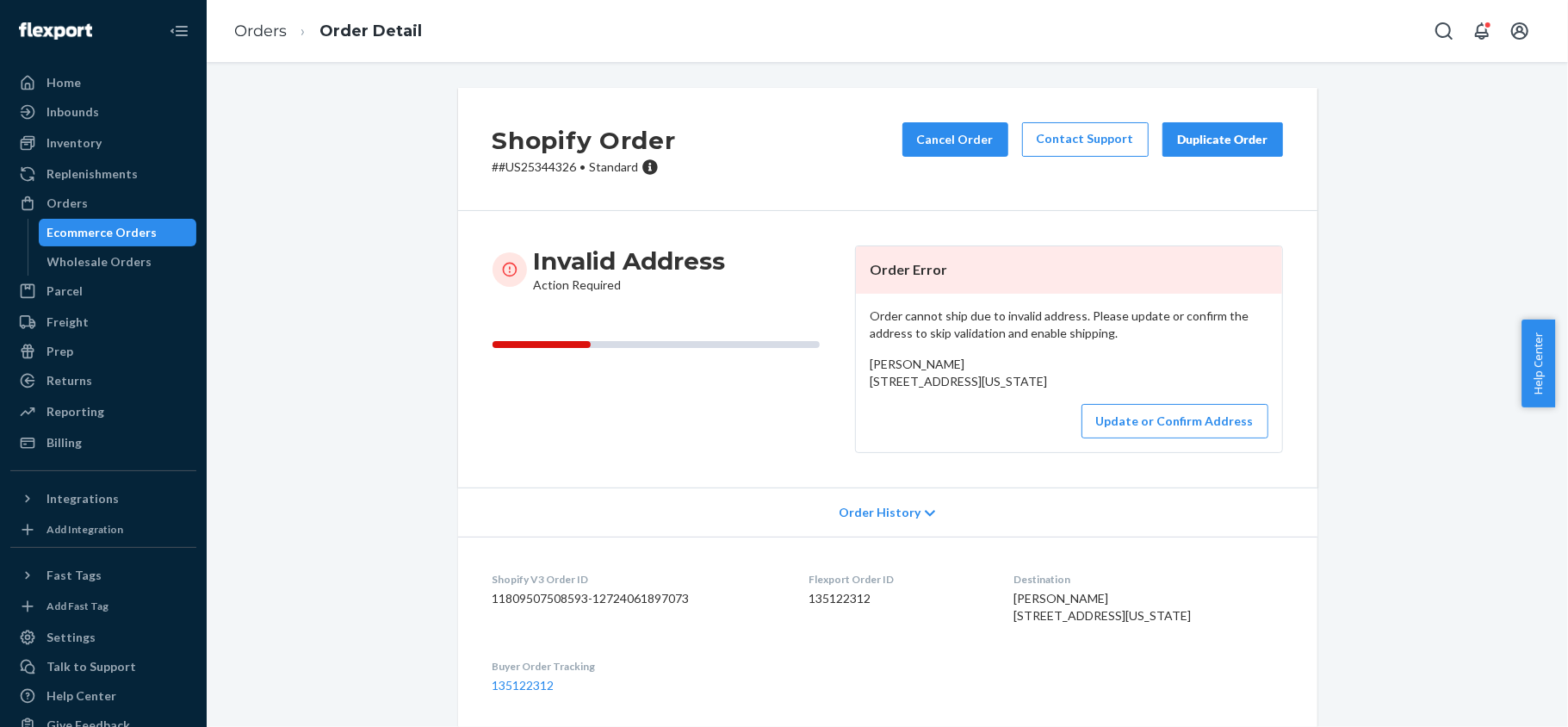
copy span "5476 Harbour Castle Dr Bonita Springs, Florida 34134 US"
drag, startPoint x: 859, startPoint y: 383, endPoint x: 883, endPoint y: 411, distance: 36.9
click at [883, 411] on div "Order cannot ship due to invalid address. Please update or confirm the address …" at bounding box center [1068, 373] width 426 height 158
click at [524, 166] on p "# #US25344326 • Standard" at bounding box center [584, 167] width 184 height 17
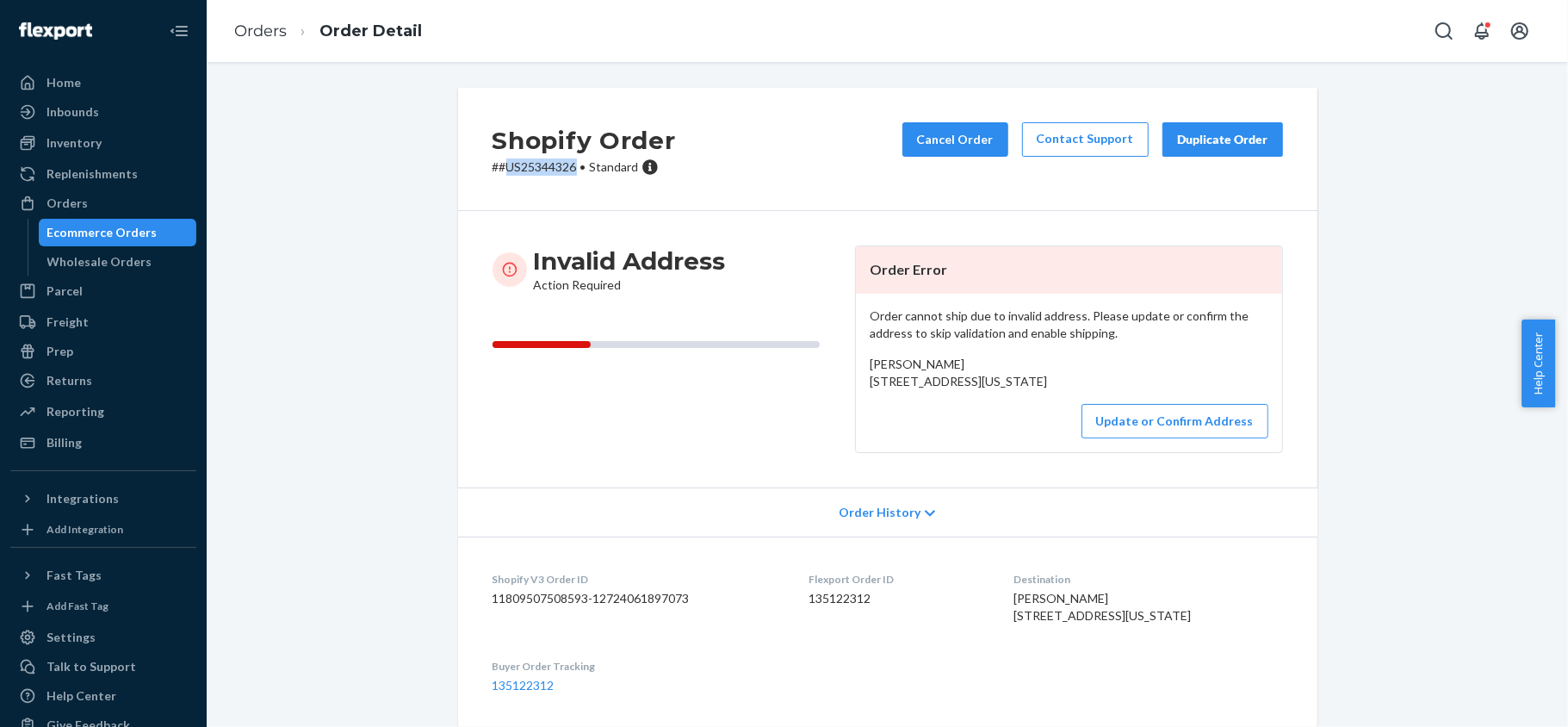
copy p "US25344326"
click at [1119, 439] on button "Update or Confirm Address" at bounding box center [1174, 421] width 186 height 34
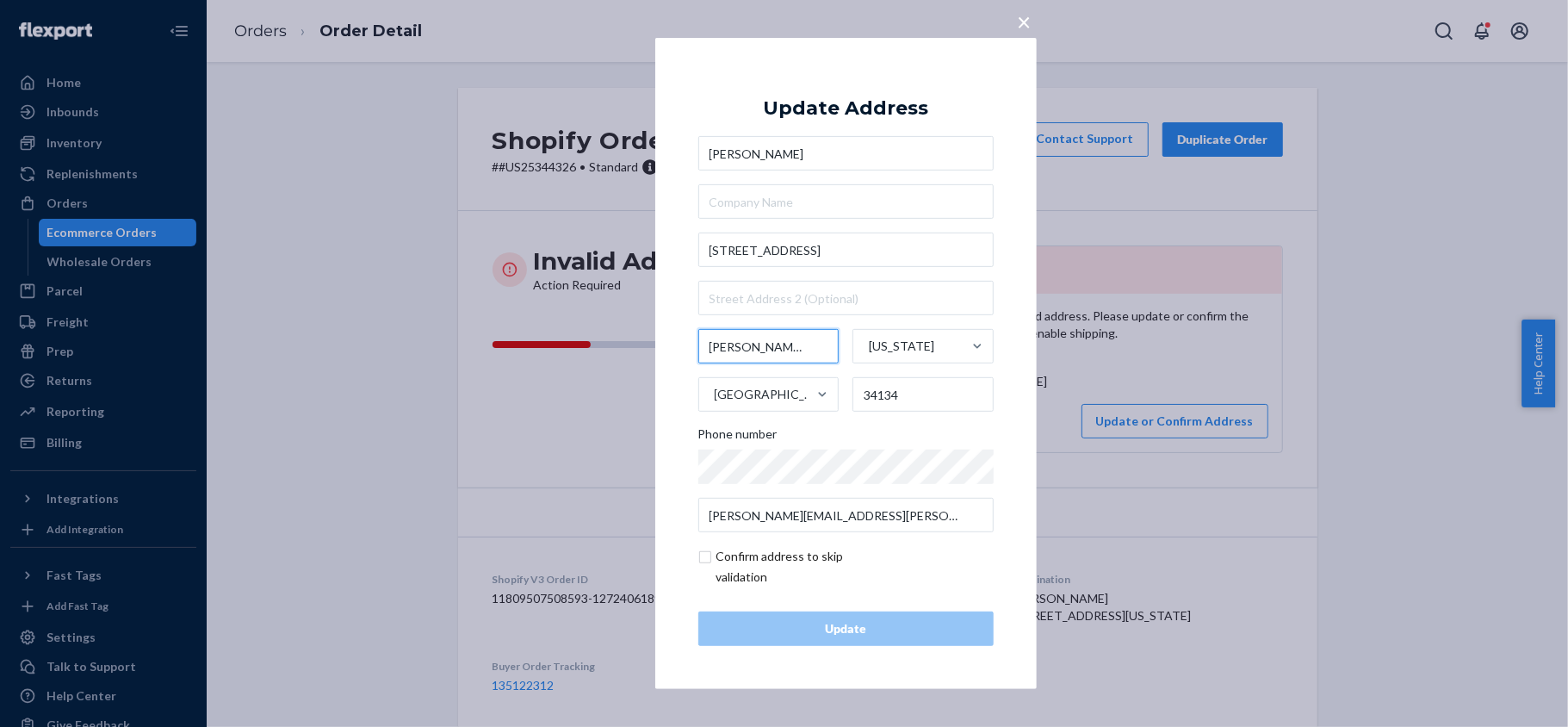
click at [800, 349] on input "Bonita Springs" at bounding box center [769, 346] width 141 height 34
click at [799, 349] on input "Bonita Springs" at bounding box center [769, 346] width 141 height 34
paste input "Fort Myer"
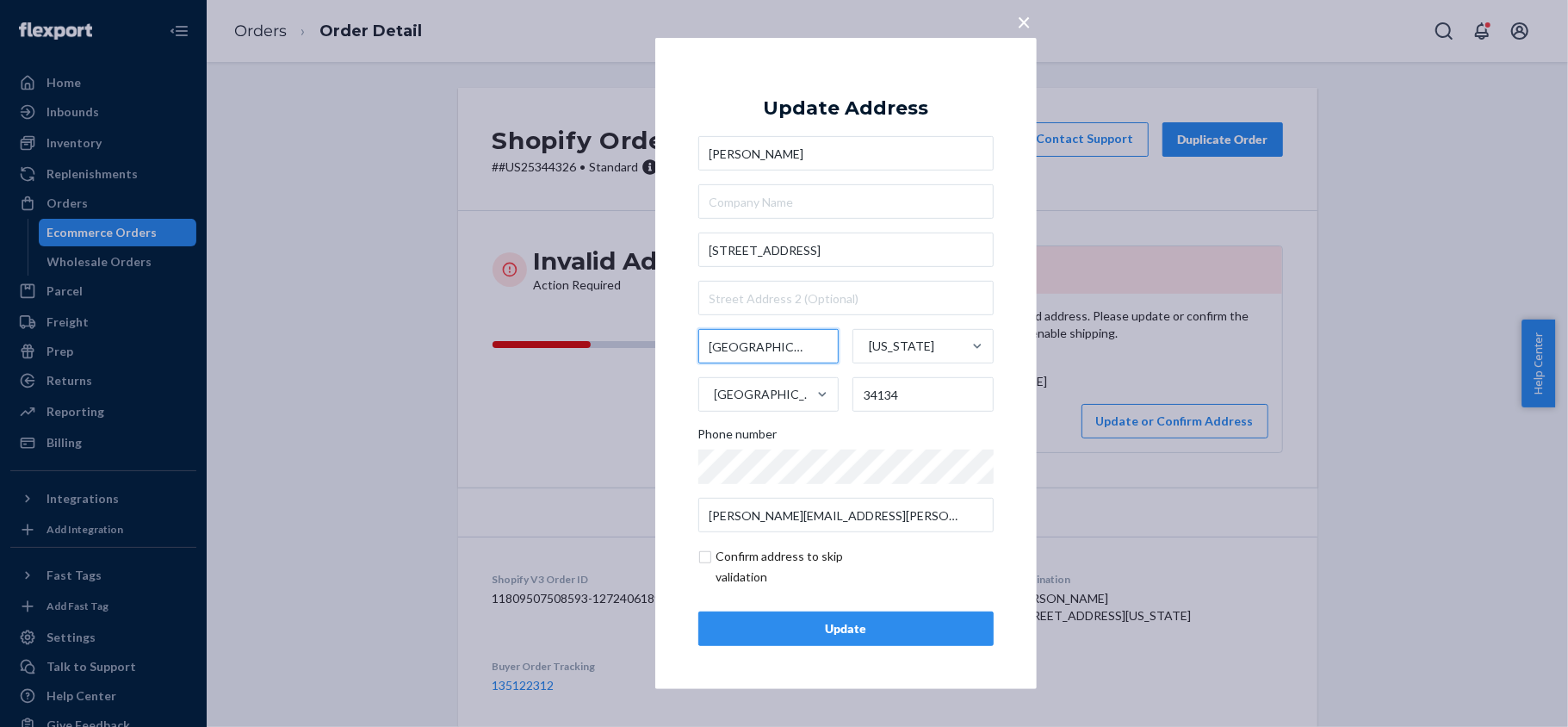
type input "Fort Myers"
click at [1175, 338] on div "× Update Address Justin Zanella 5476 Harbour Castle Dr Fort Myers Florida Unite…" at bounding box center [784, 364] width 1568 height 727
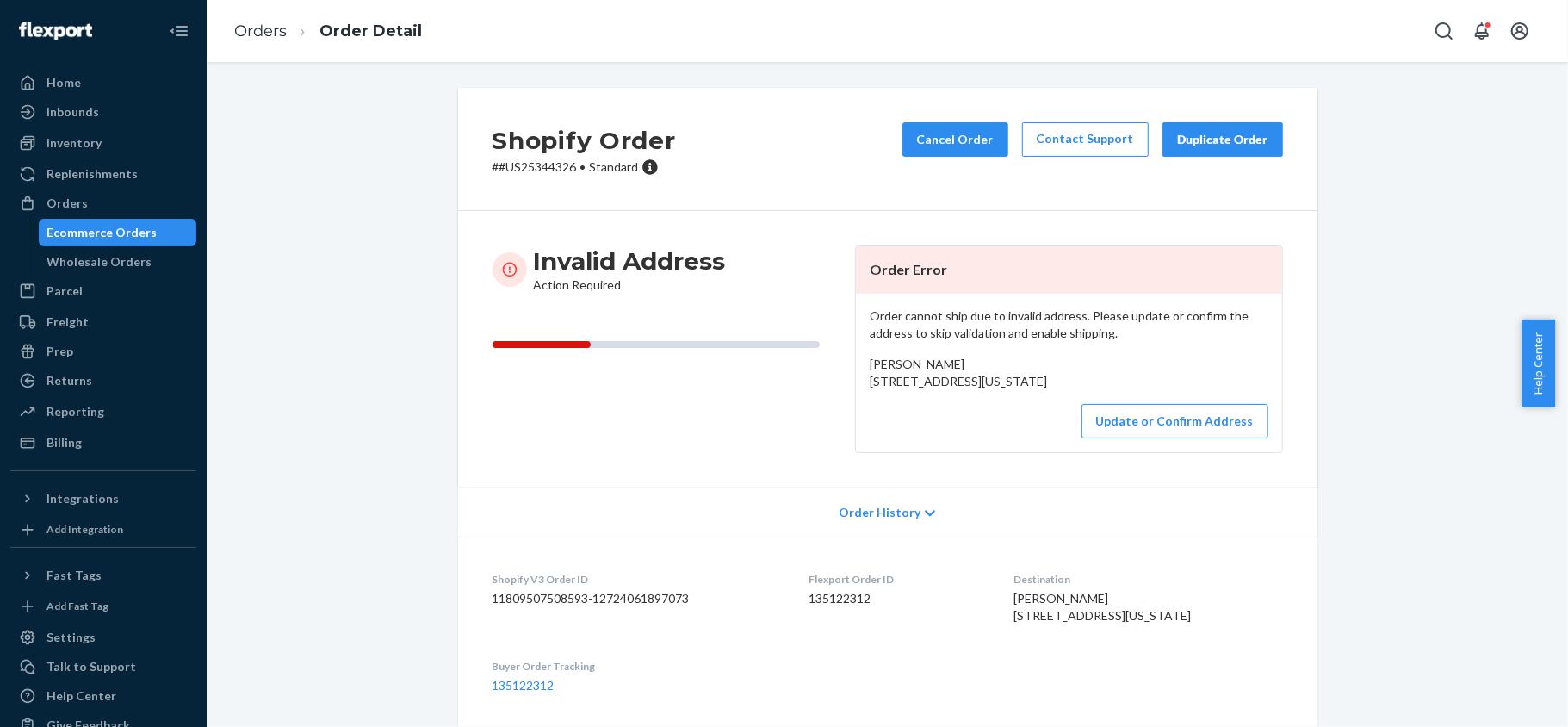
click at [540, 168] on p "# #US25344326 • Standard" at bounding box center [584, 167] width 184 height 17
copy p "US25344326"
click at [948, 147] on button "Cancel Order" at bounding box center [954, 139] width 106 height 34
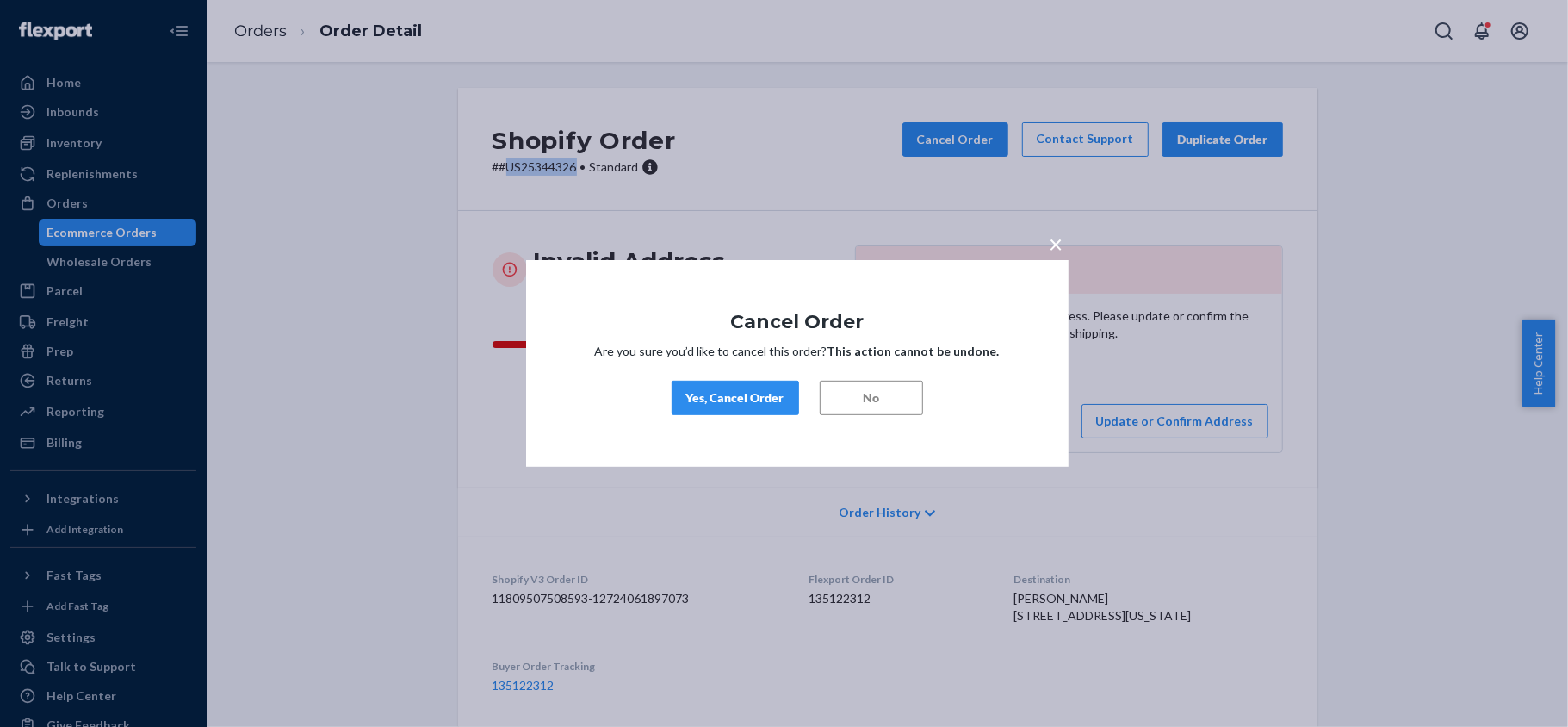
click at [747, 396] on div "Yes, Cancel Order" at bounding box center [735, 398] width 98 height 17
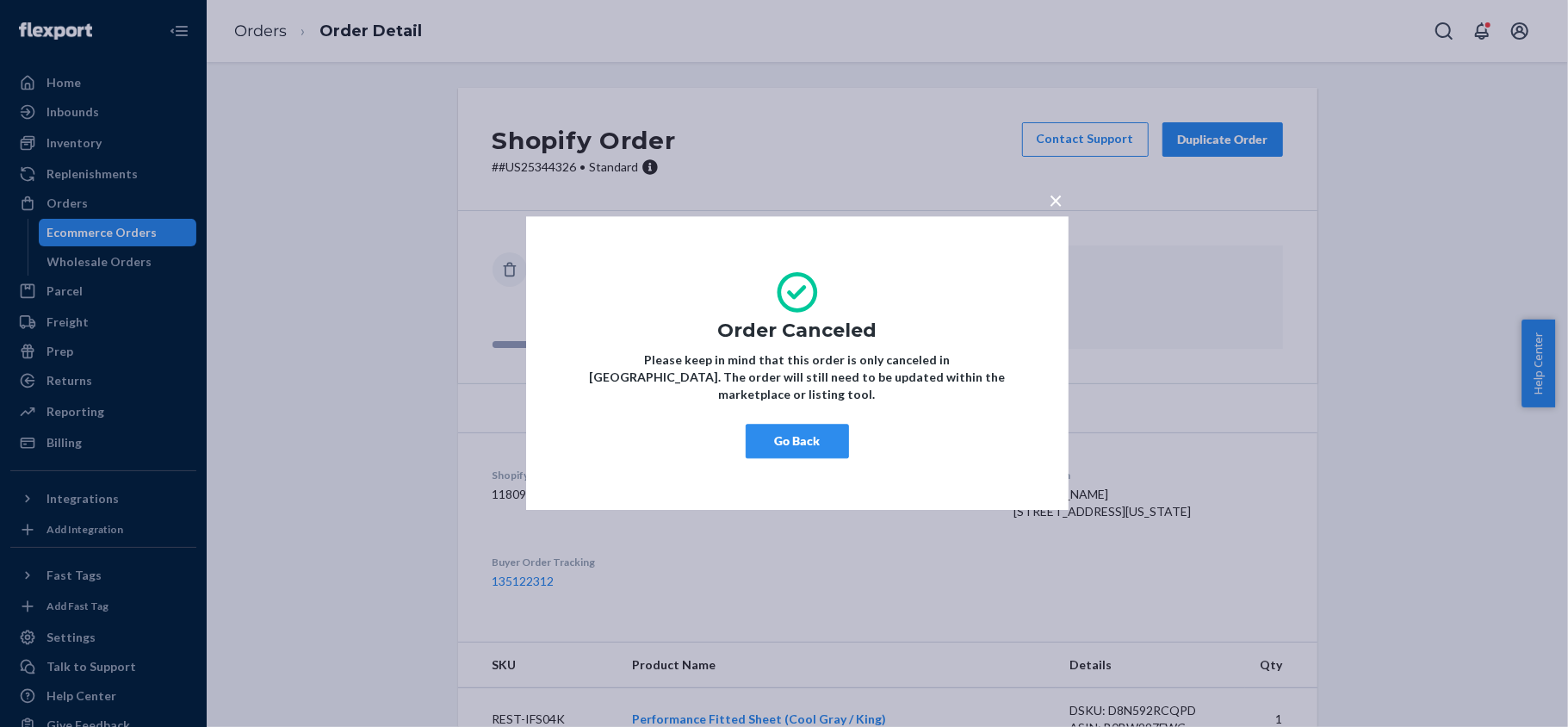
click at [809, 427] on button "Go Back" at bounding box center [797, 442] width 104 height 34
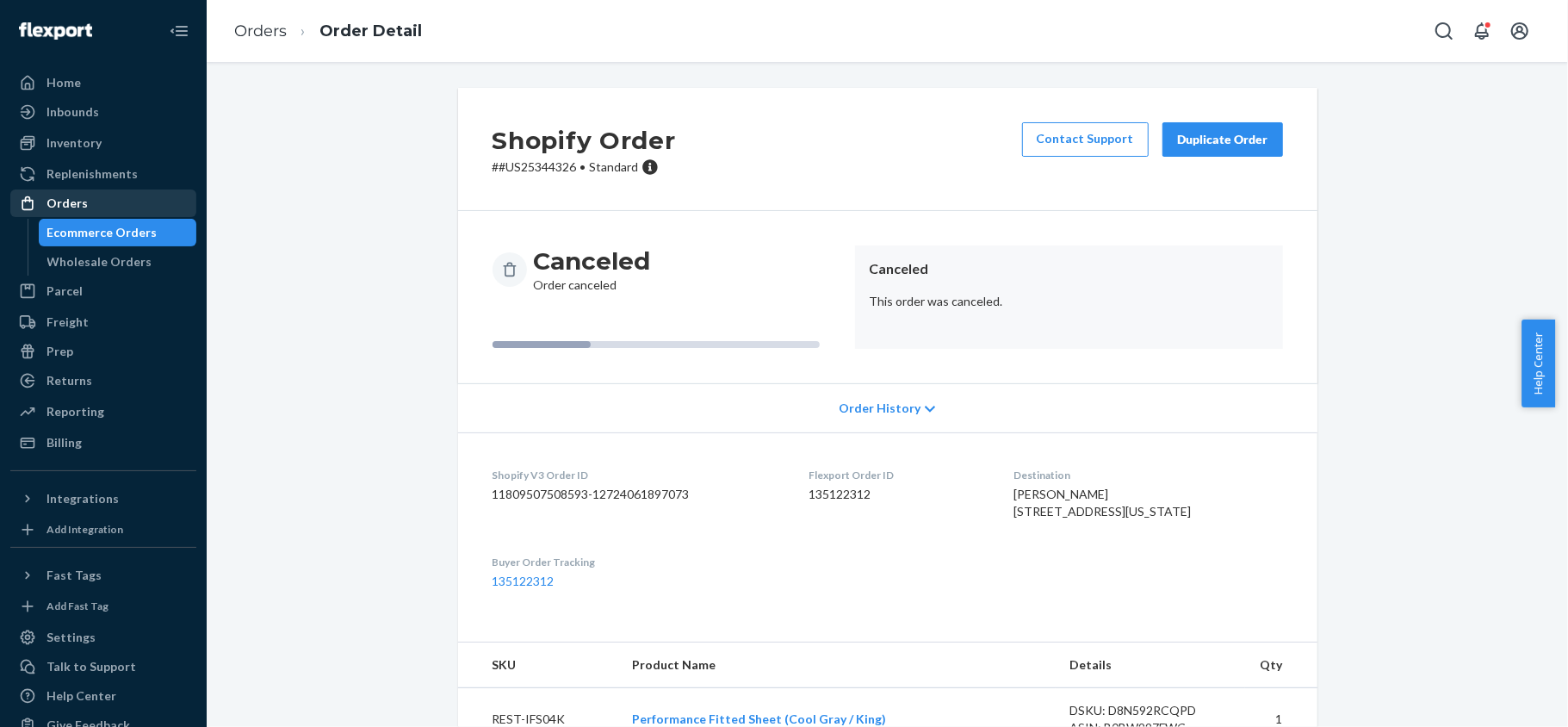
click at [81, 214] on div "Orders" at bounding box center [104, 203] width 183 height 24
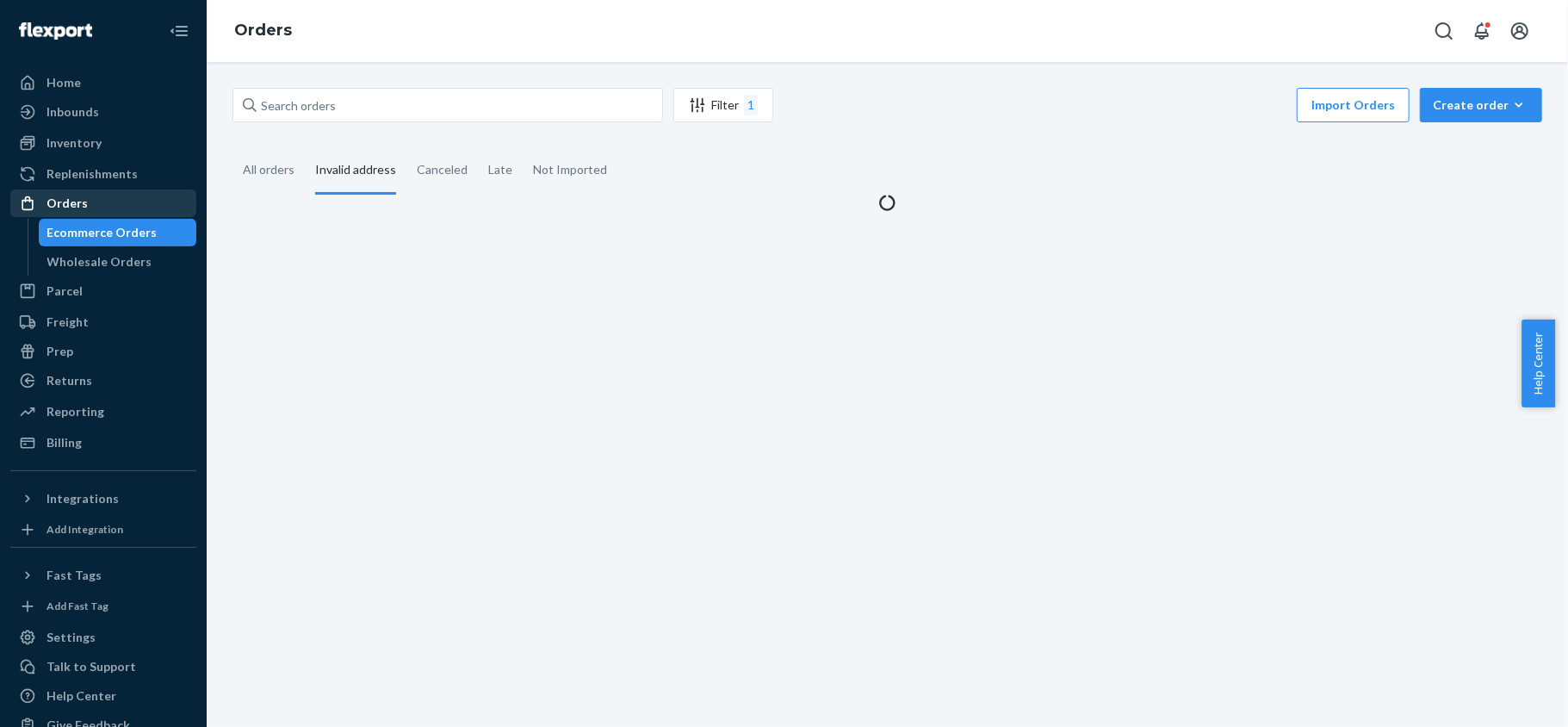
click at [80, 207] on div "Orders" at bounding box center [67, 203] width 41 height 17
